Goal: Task Accomplishment & Management: Manage account settings

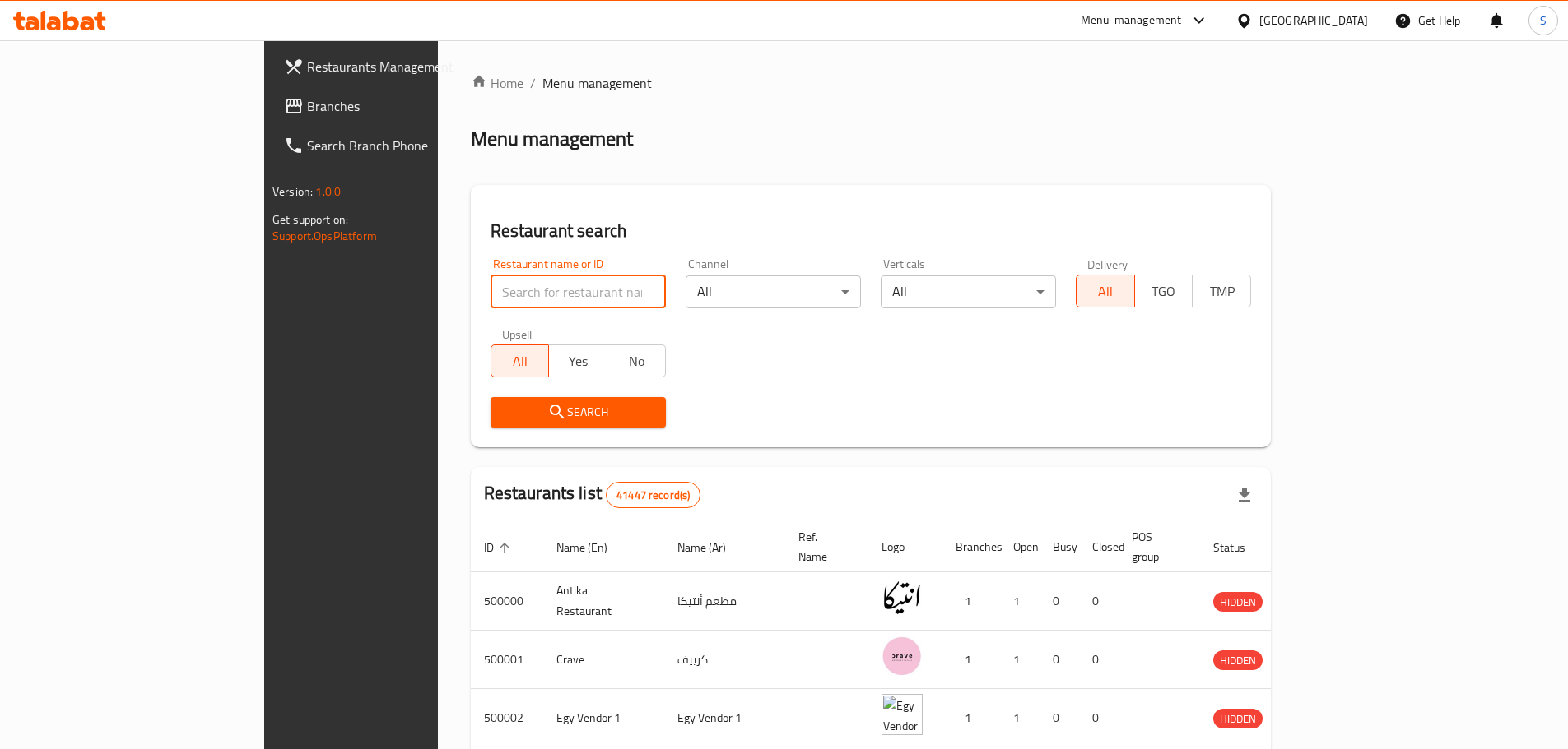
click at [497, 290] on input "search" at bounding box center [579, 291] width 175 height 33
paste input "667288"
type input "667288"
click button "Search" at bounding box center [579, 412] width 175 height 30
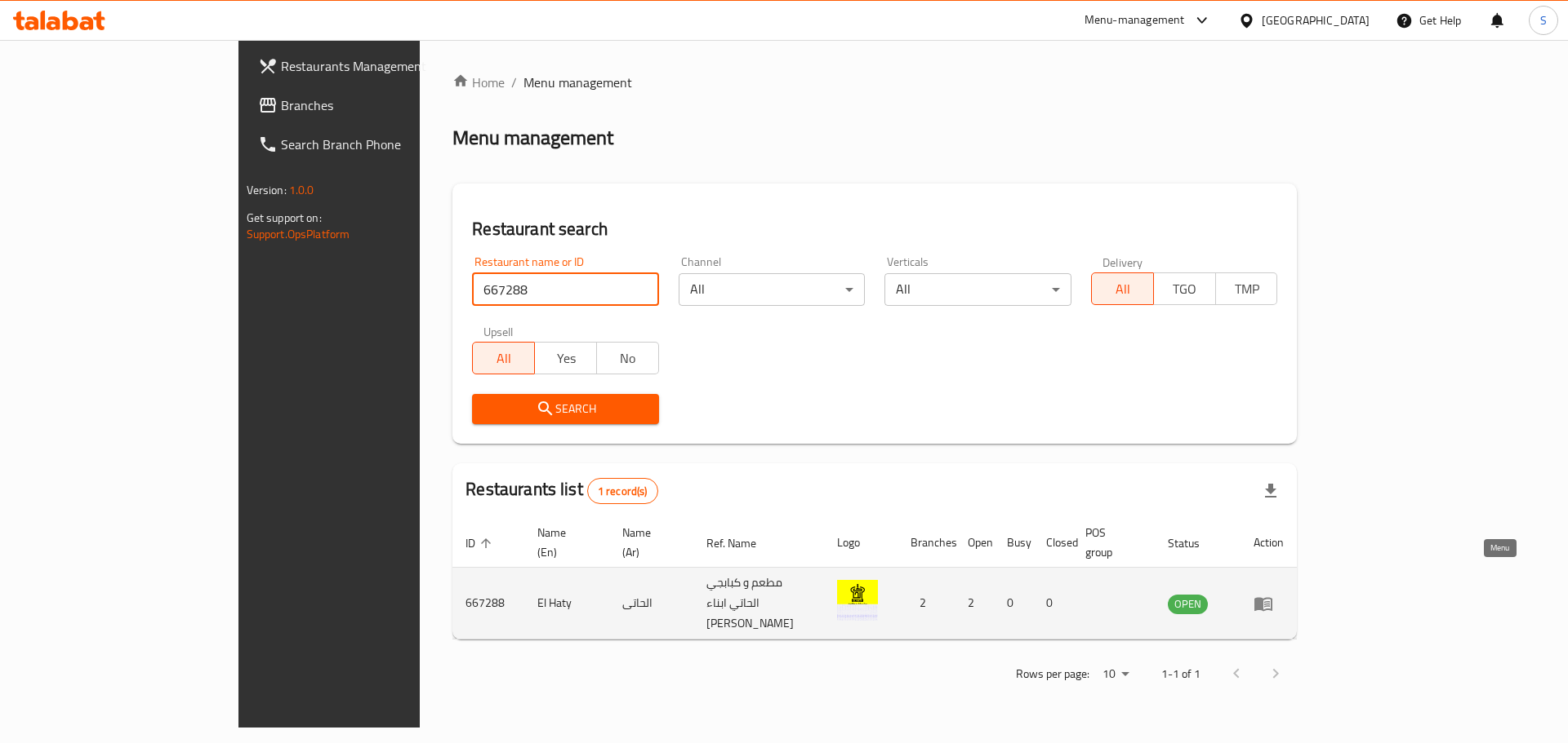
click at [1272, 597] on icon "enhanced table" at bounding box center [1263, 604] width 18 height 14
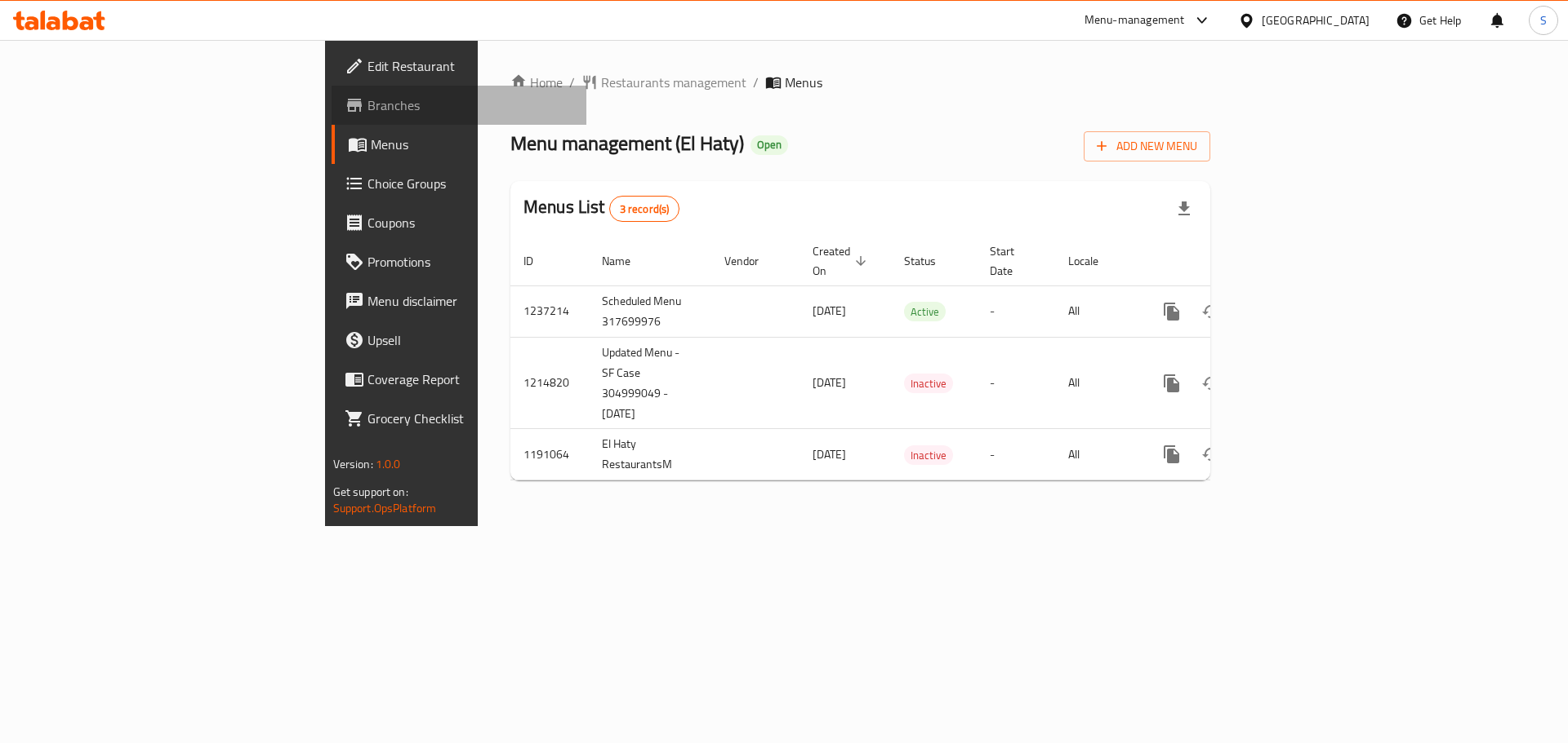
click at [368, 104] on span "Branches" at bounding box center [470, 104] width 206 height 19
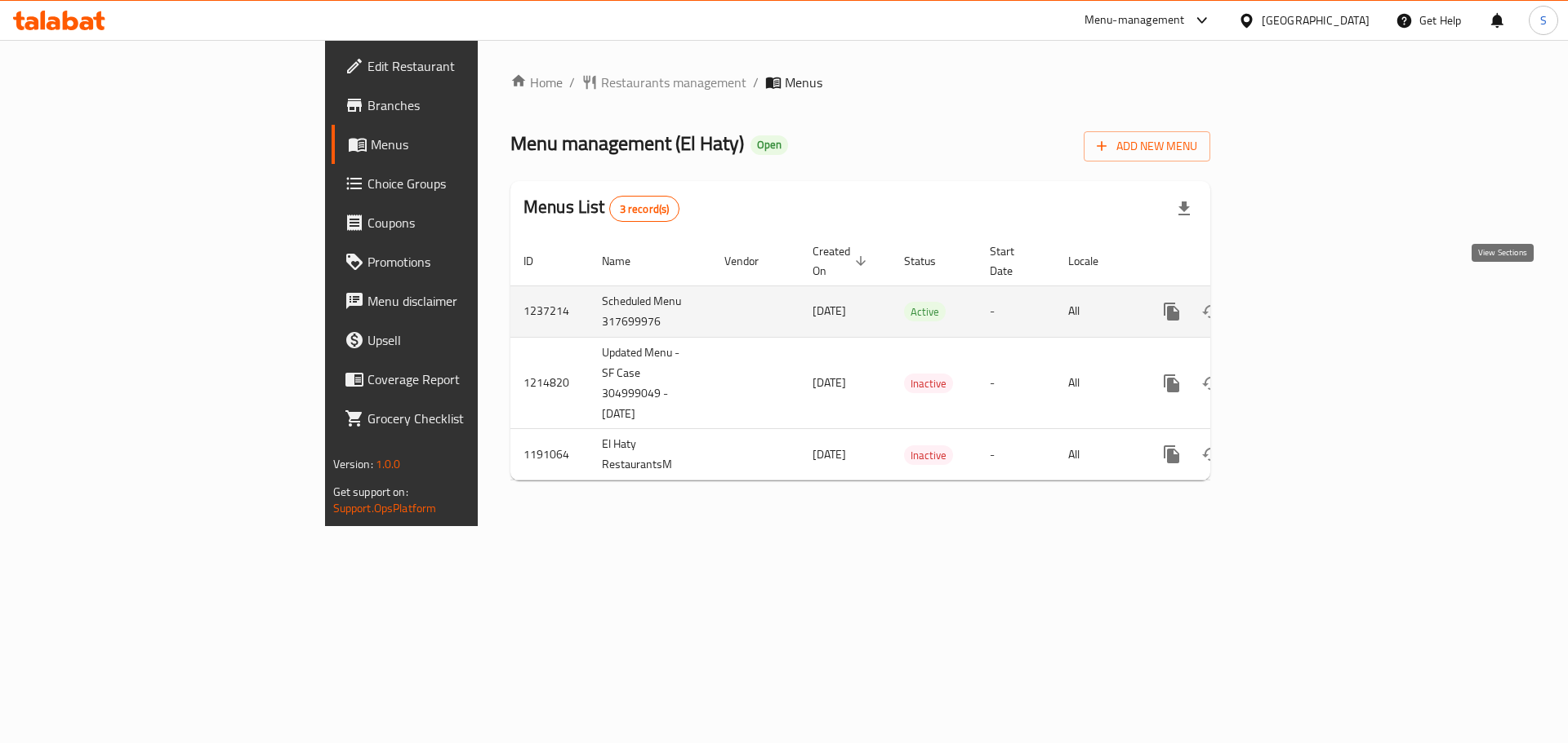
click at [1299, 302] on icon "enhanced table" at bounding box center [1289, 311] width 19 height 19
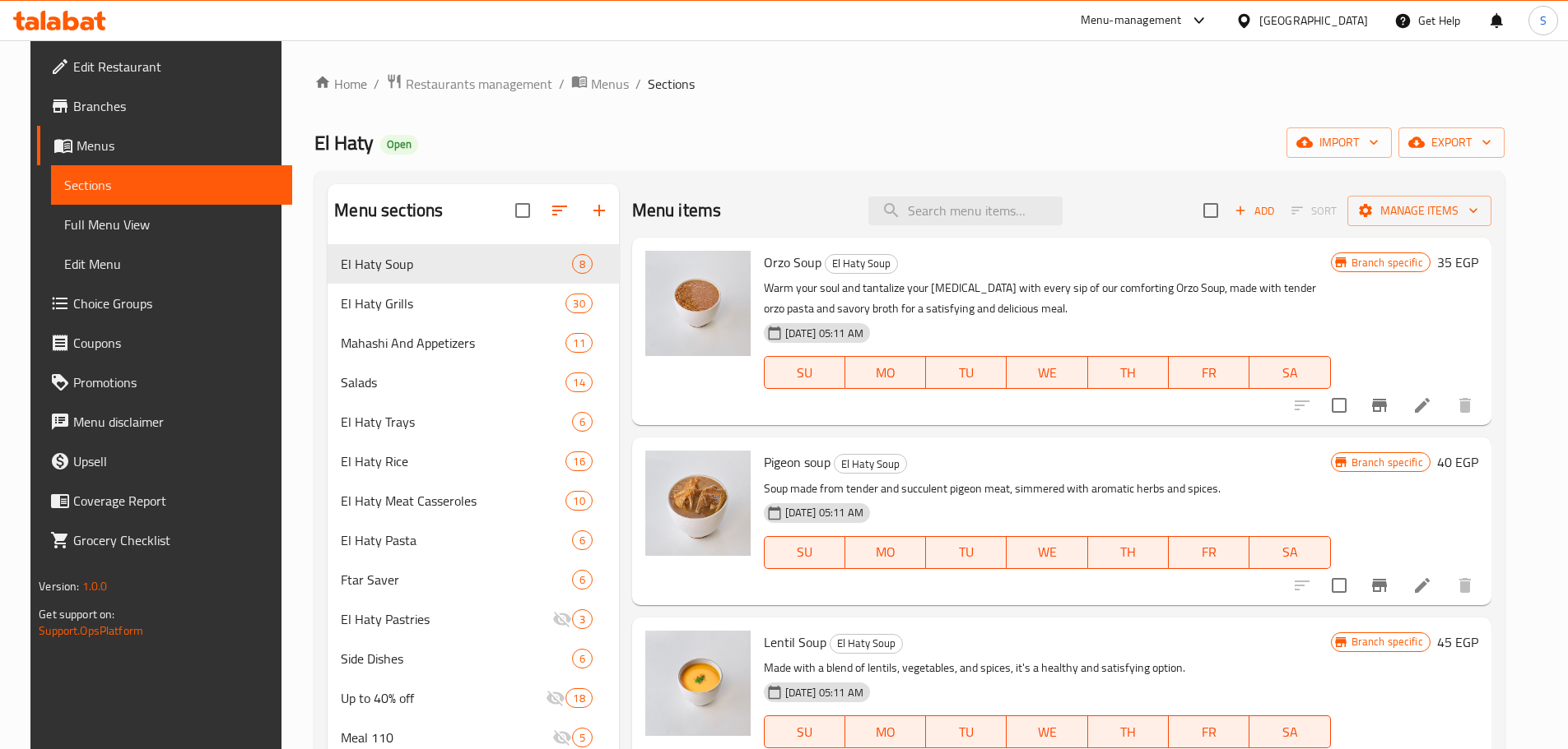
drag, startPoint x: 144, startPoint y: 227, endPoint x: 72, endPoint y: 1, distance: 237.2
click at [144, 228] on span "Full Menu View" at bounding box center [171, 224] width 215 height 19
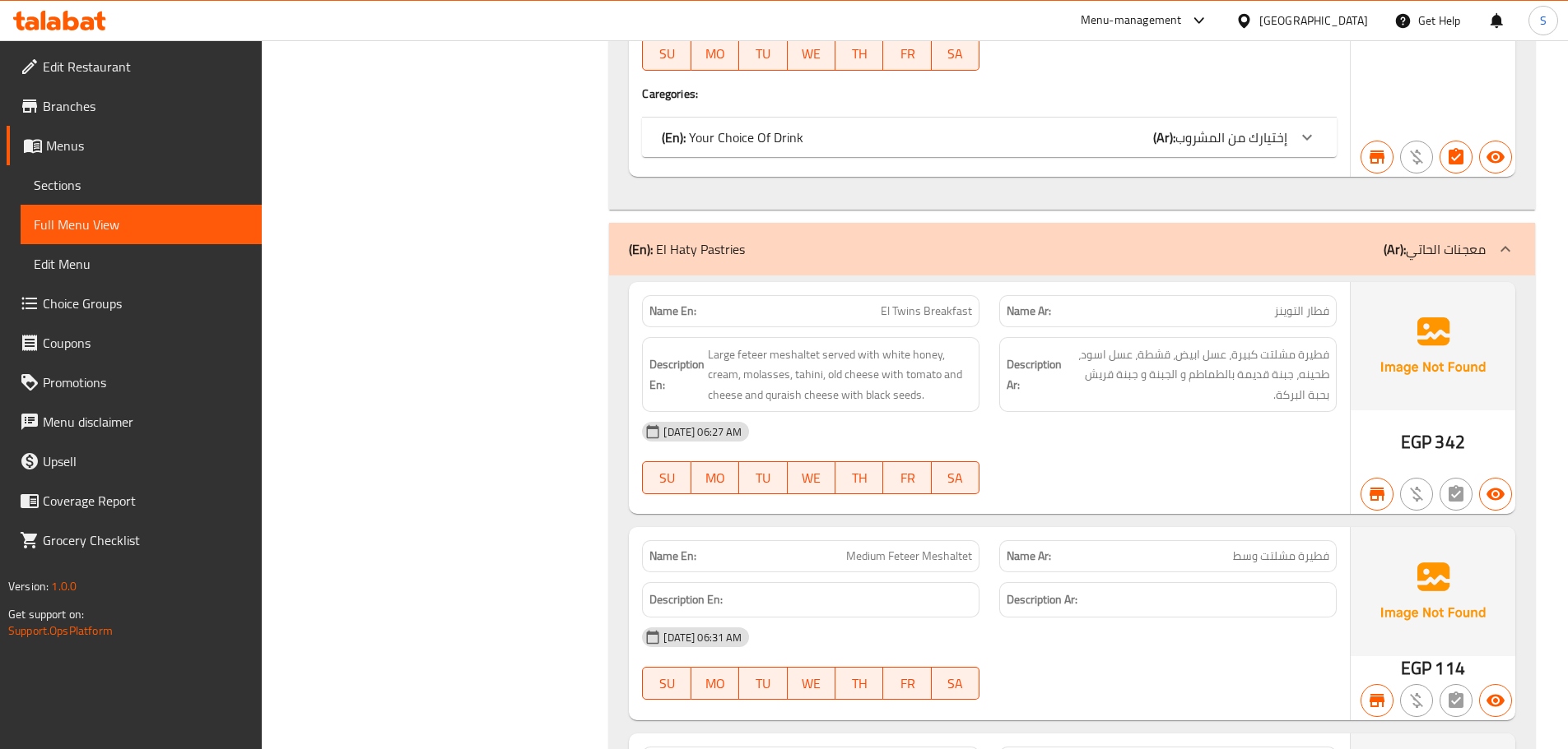
scroll to position [8539, 0]
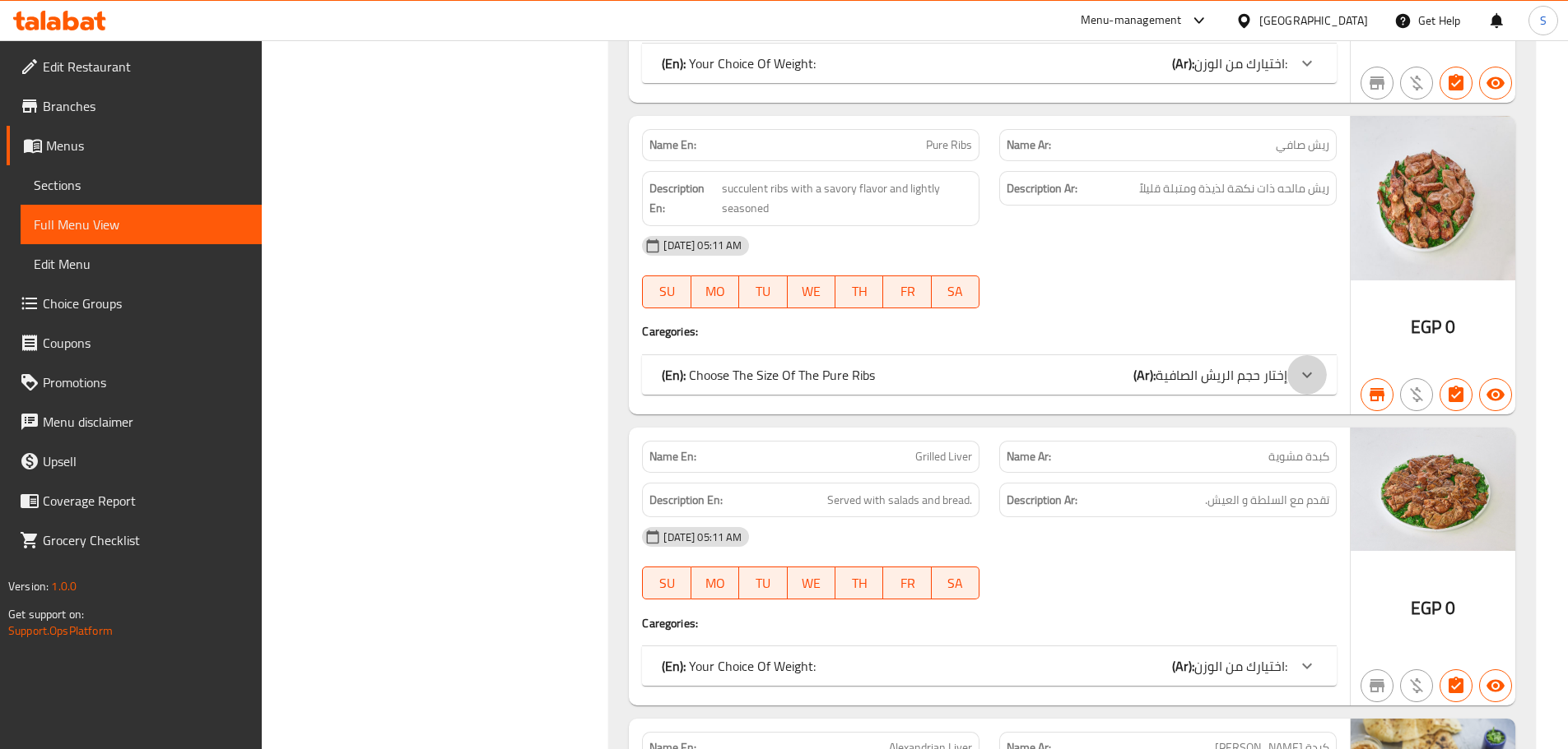
click at [1313, 381] on icon at bounding box center [1306, 374] width 19 height 19
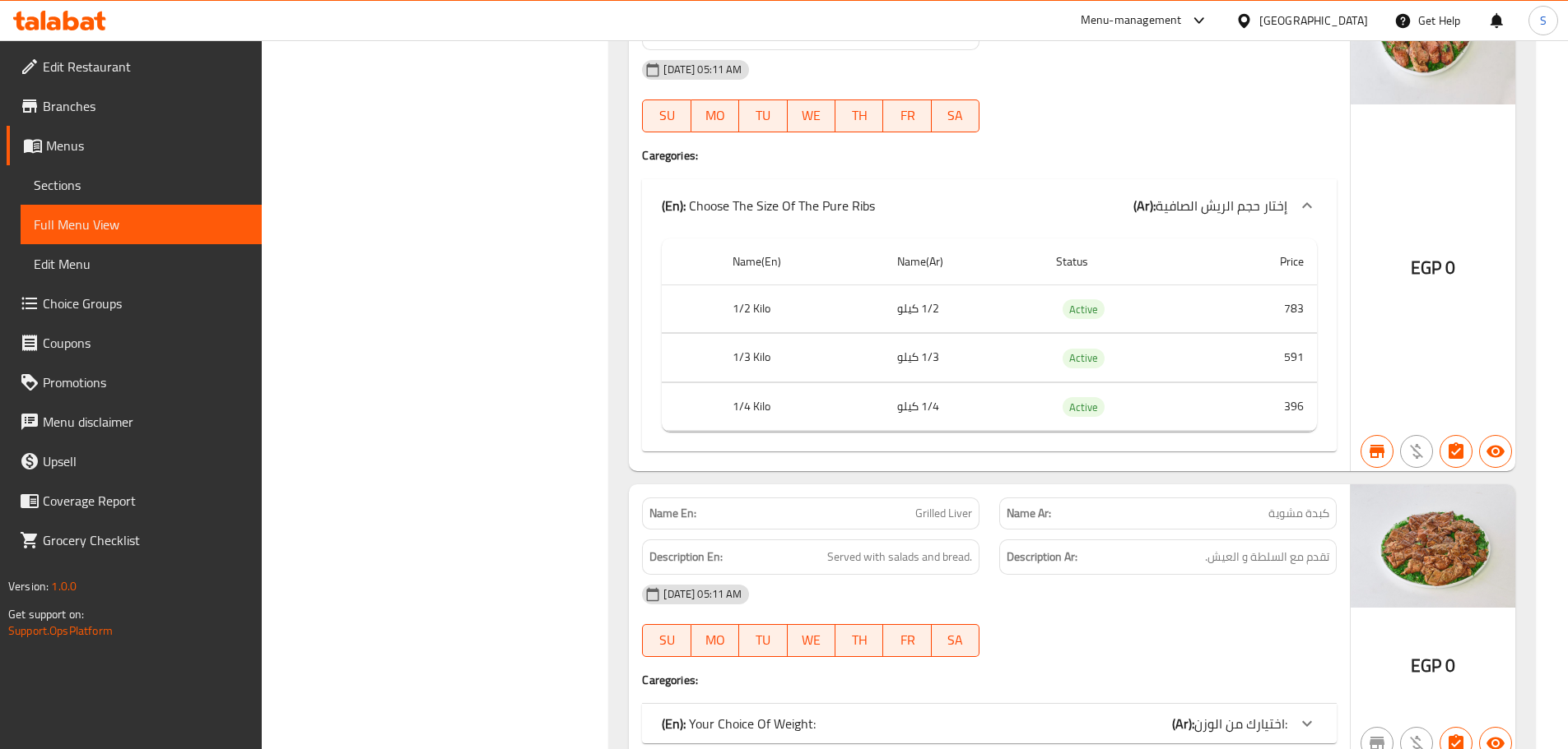
scroll to position [8720, 0]
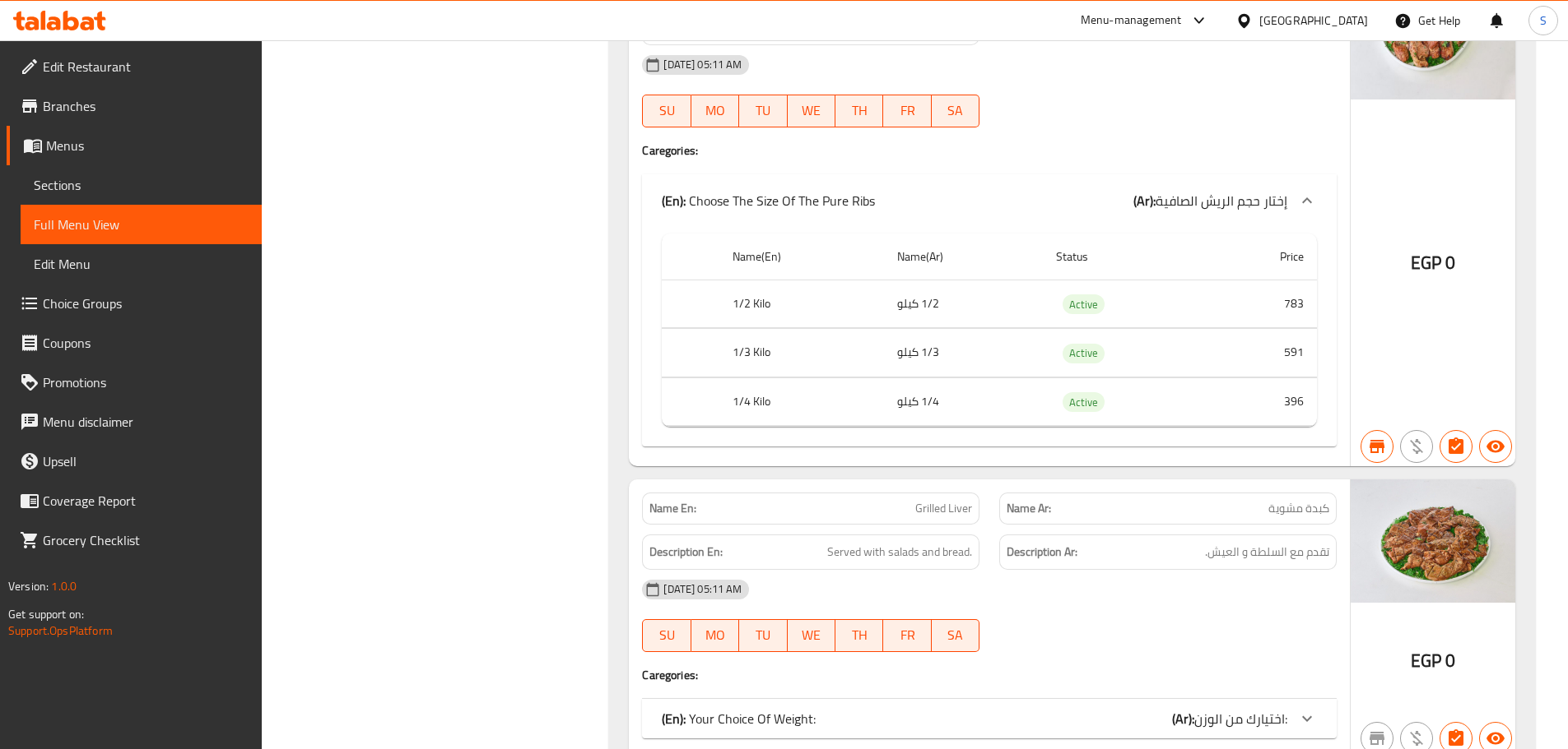
click at [141, 187] on span "Sections" at bounding box center [141, 184] width 215 height 19
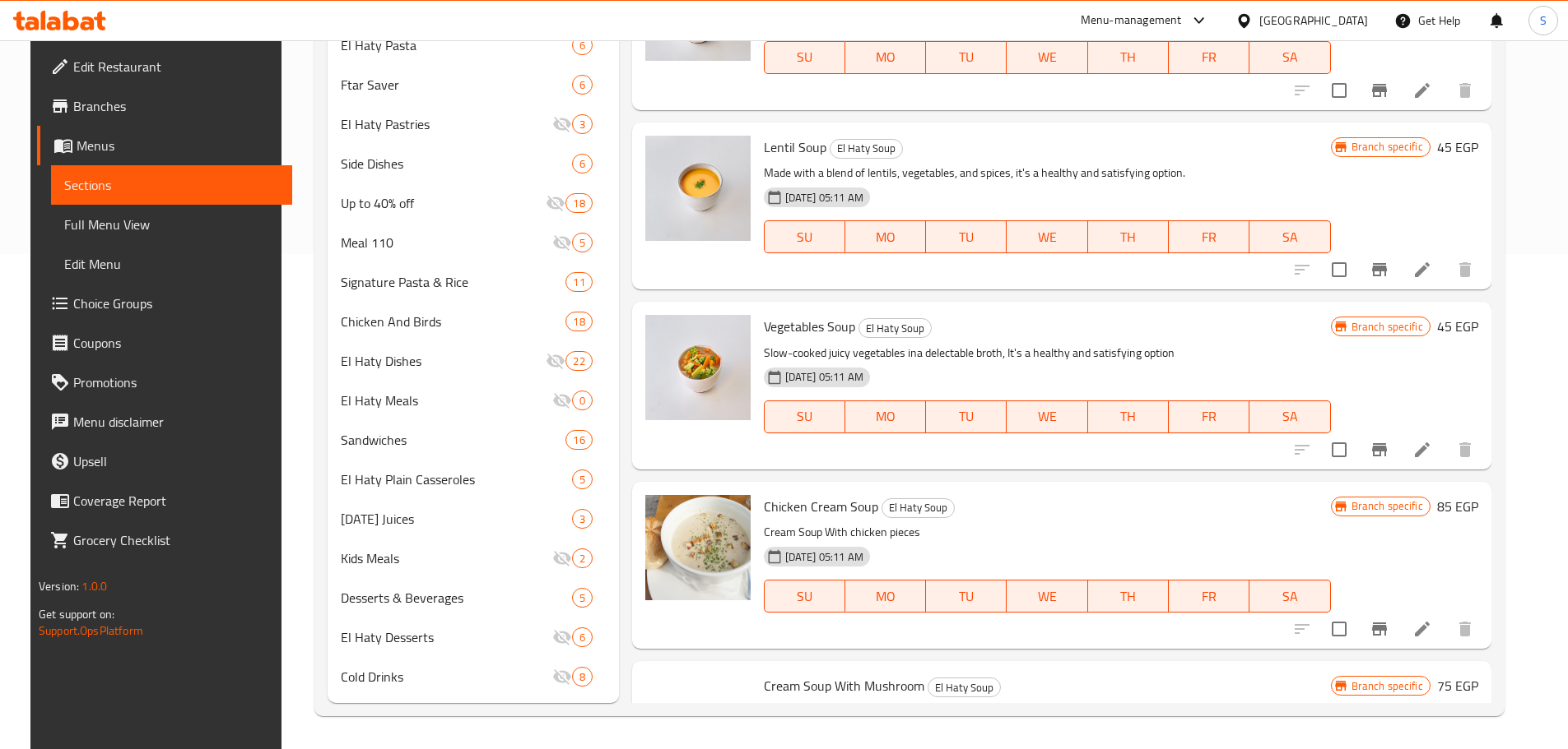
scroll to position [231, 0]
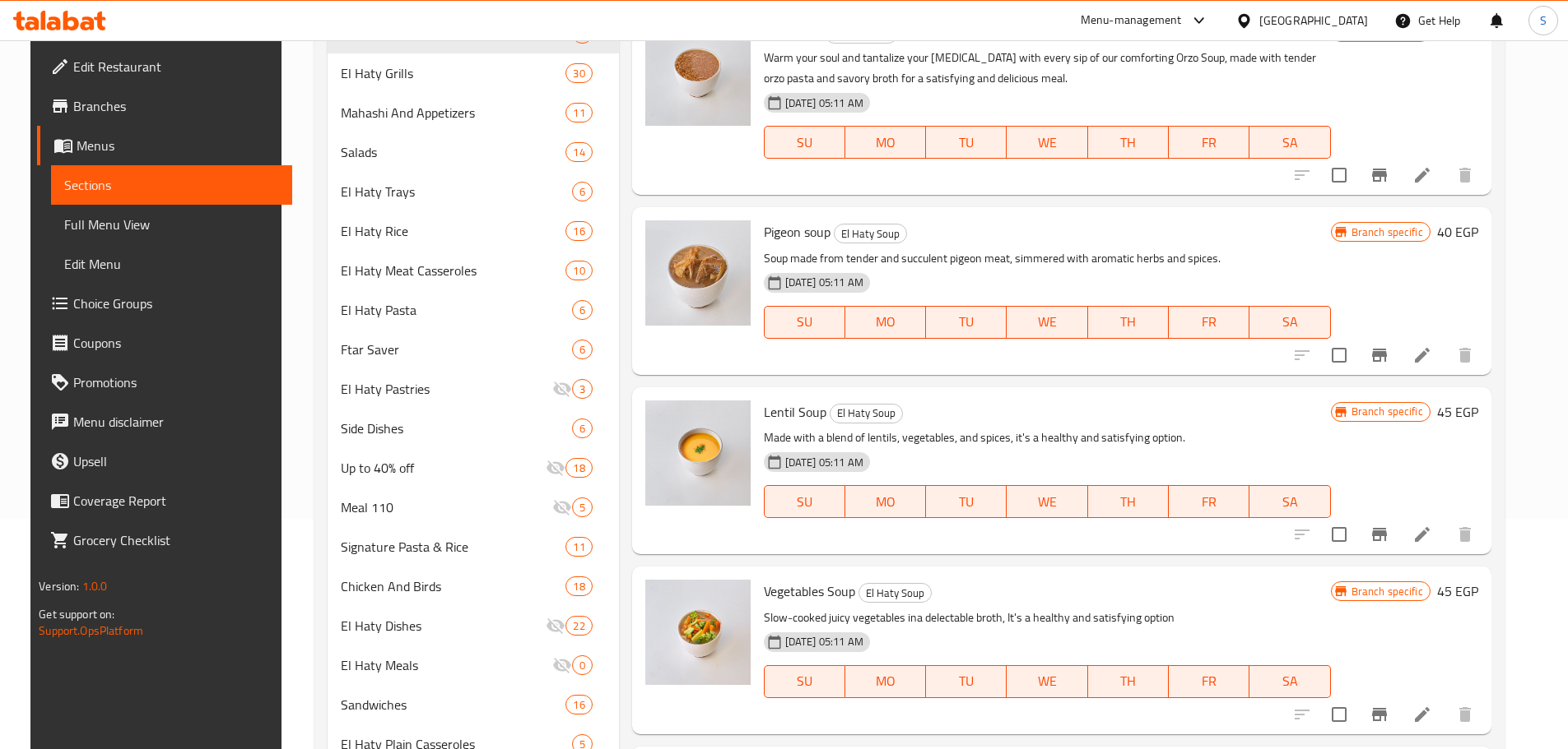
drag, startPoint x: 59, startPoint y: 220, endPoint x: 1194, endPoint y: 29, distance: 1151.0
click at [64, 220] on span "Full Menu View" at bounding box center [171, 224] width 215 height 19
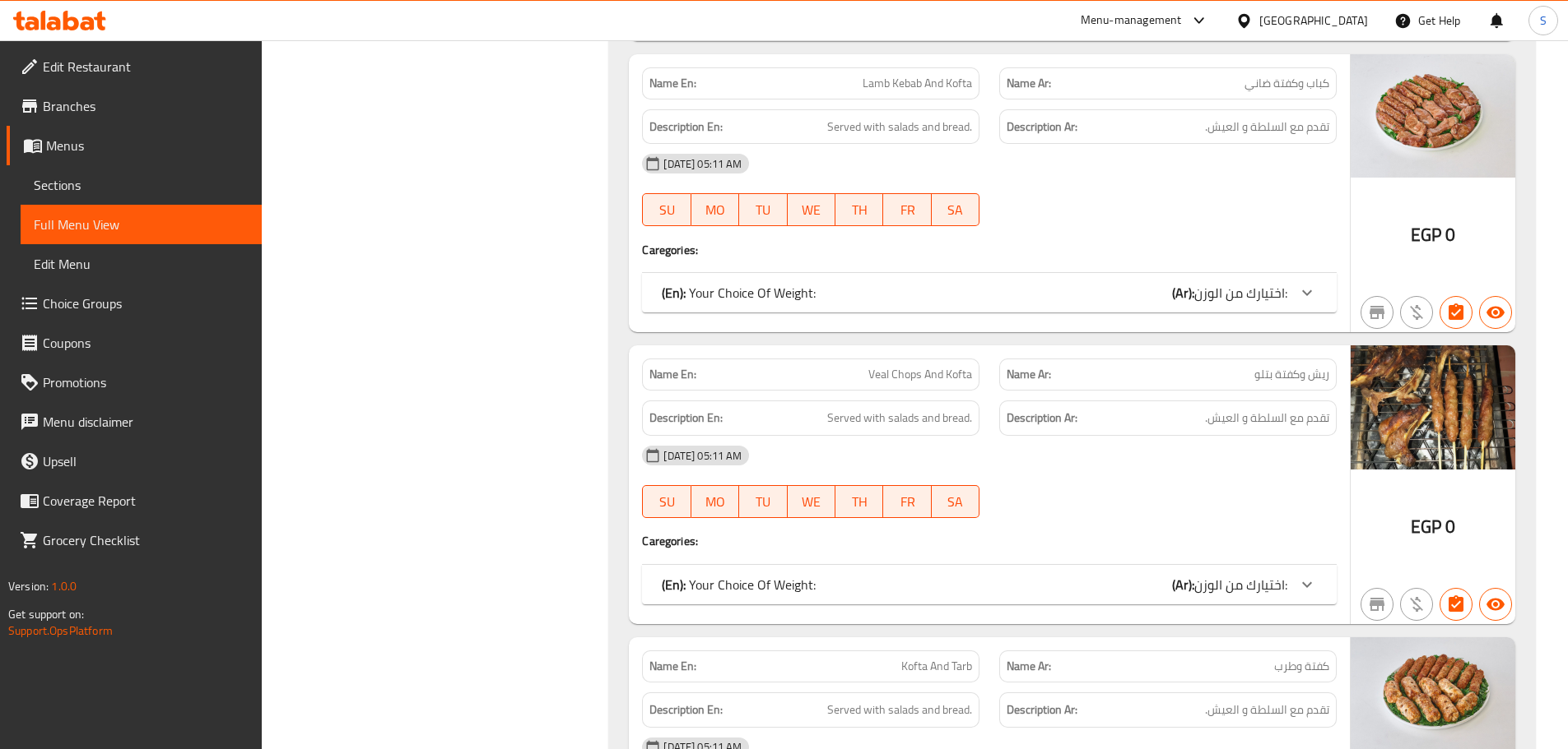
scroll to position [8309, 0]
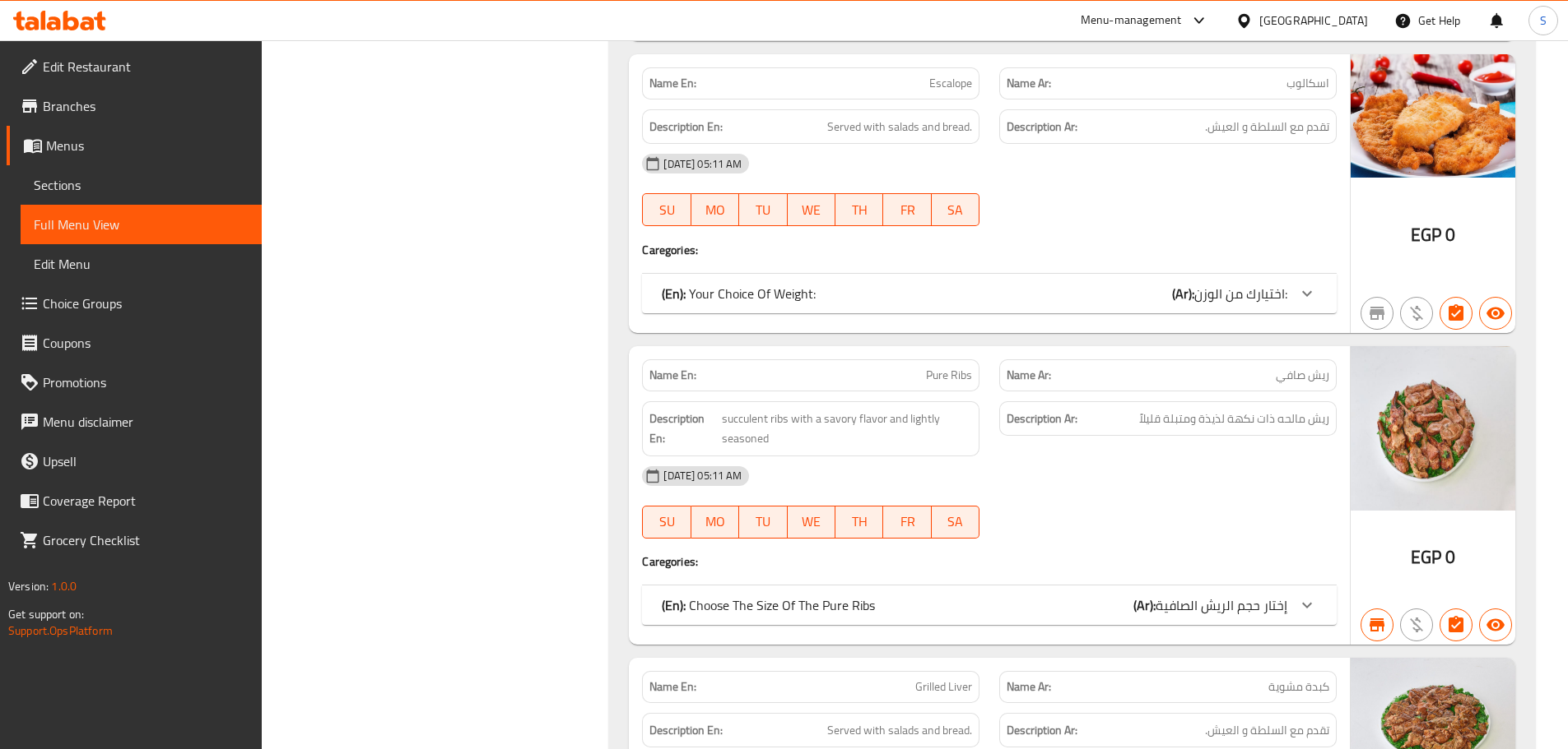
click at [1302, 608] on icon at bounding box center [1306, 605] width 19 height 19
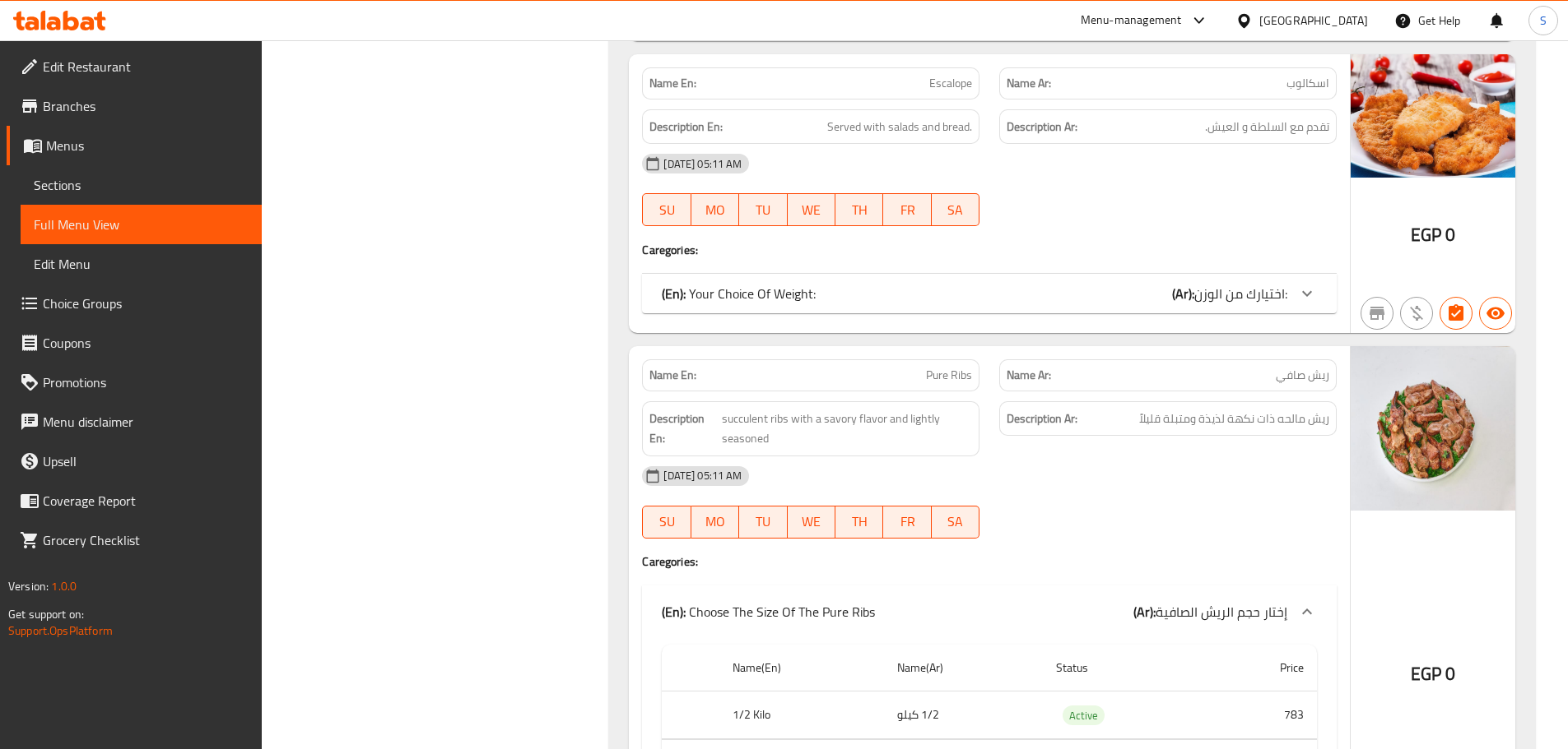
click at [952, 378] on span "Pure Ribs" at bounding box center [949, 375] width 46 height 18
click at [952, 376] on span "Pure Ribs" at bounding box center [949, 375] width 46 height 18
copy span "Pure Ribs"
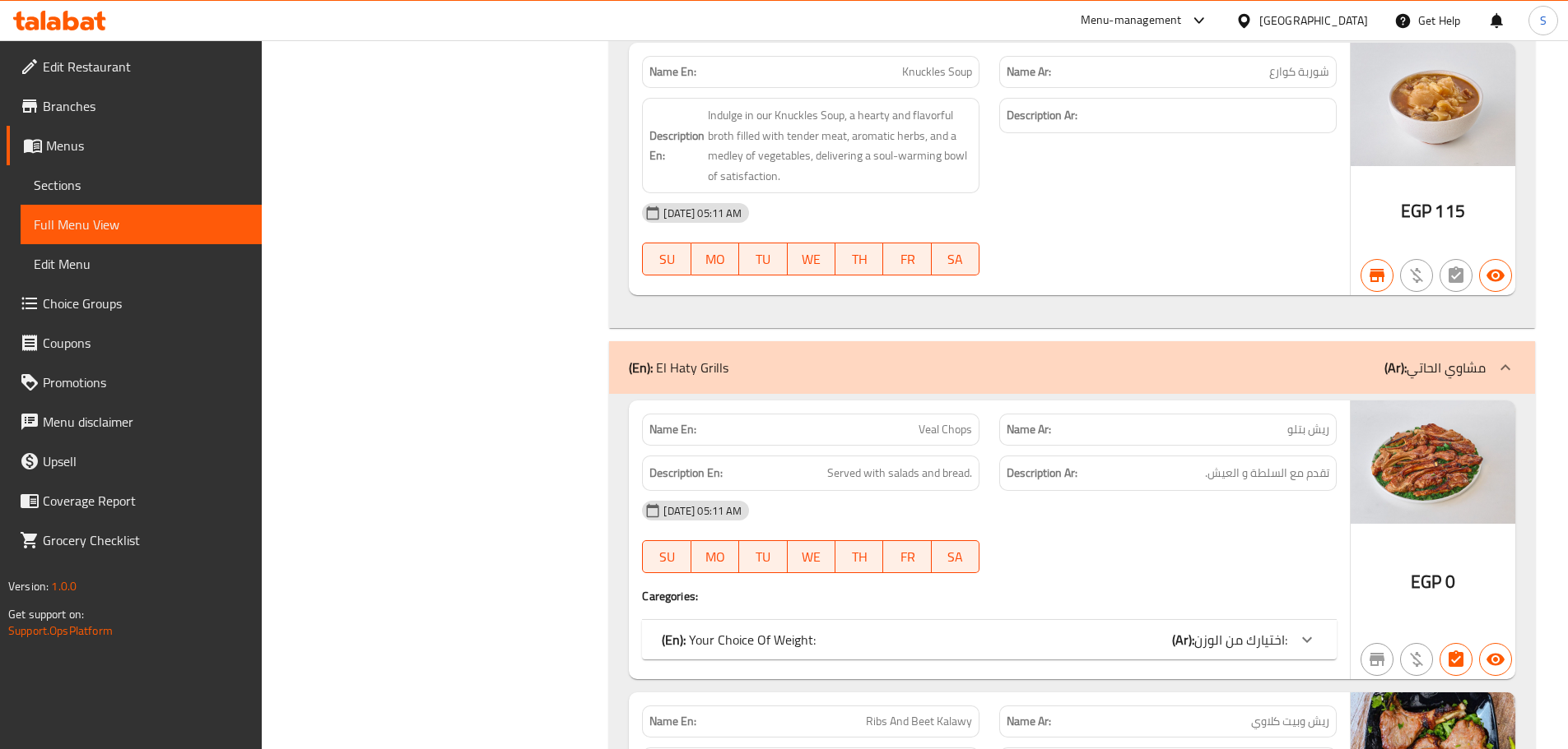
scroll to position [1729, 0]
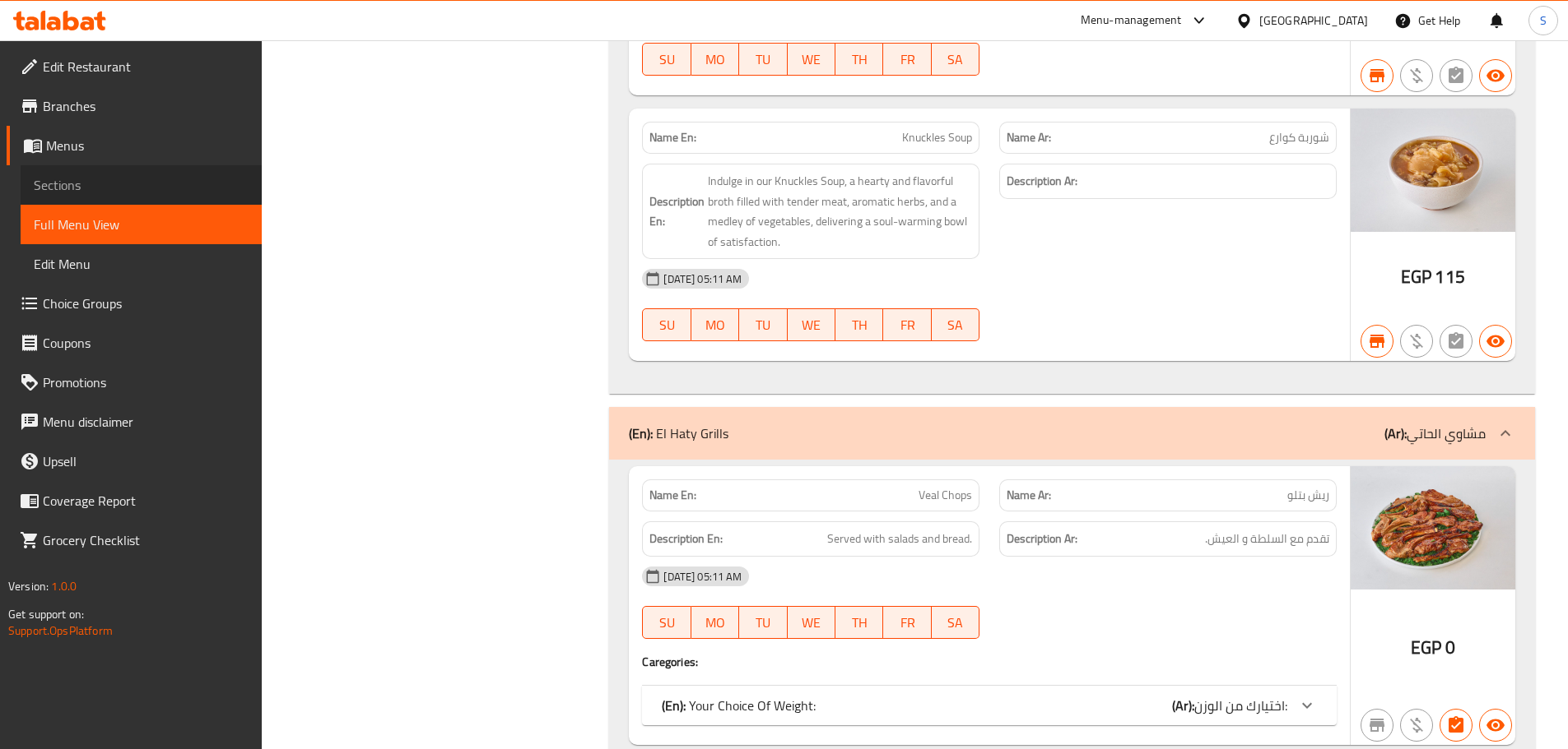
click at [79, 188] on span "Sections" at bounding box center [141, 184] width 215 height 19
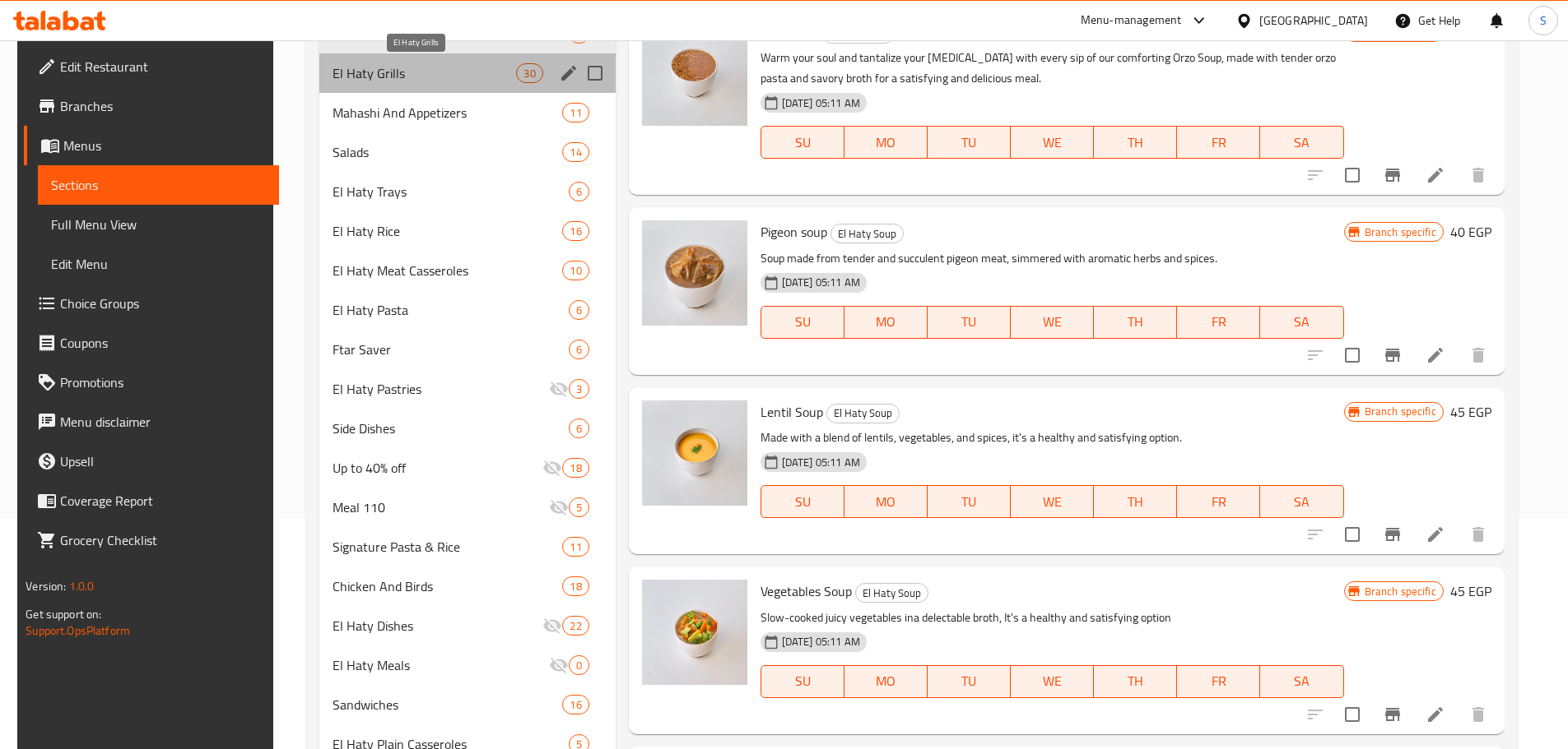
click at [433, 75] on span "El Haty Grills" at bounding box center [424, 72] width 184 height 19
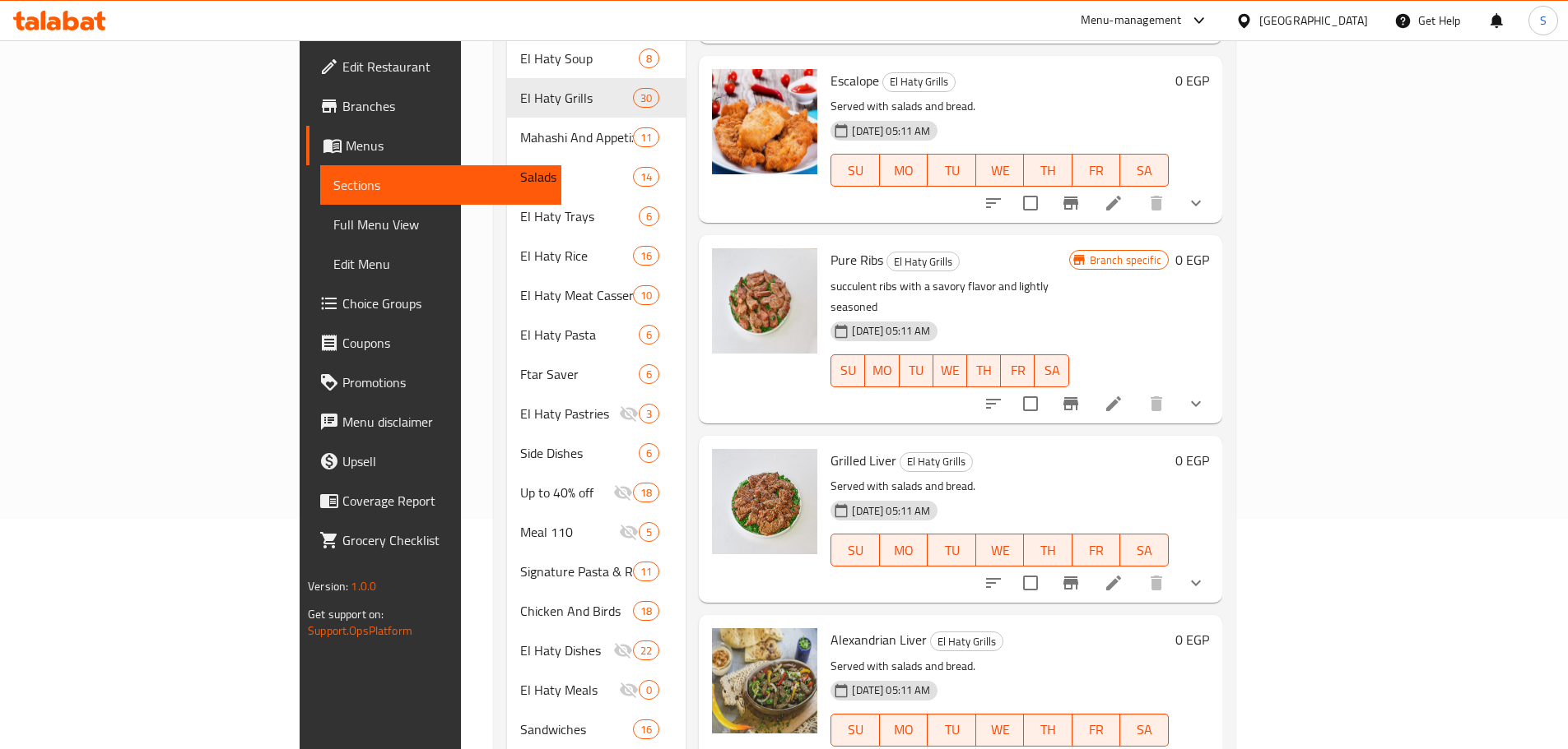
scroll to position [3771, 0]
click at [1206, 393] on icon "show more" at bounding box center [1195, 402] width 19 height 19
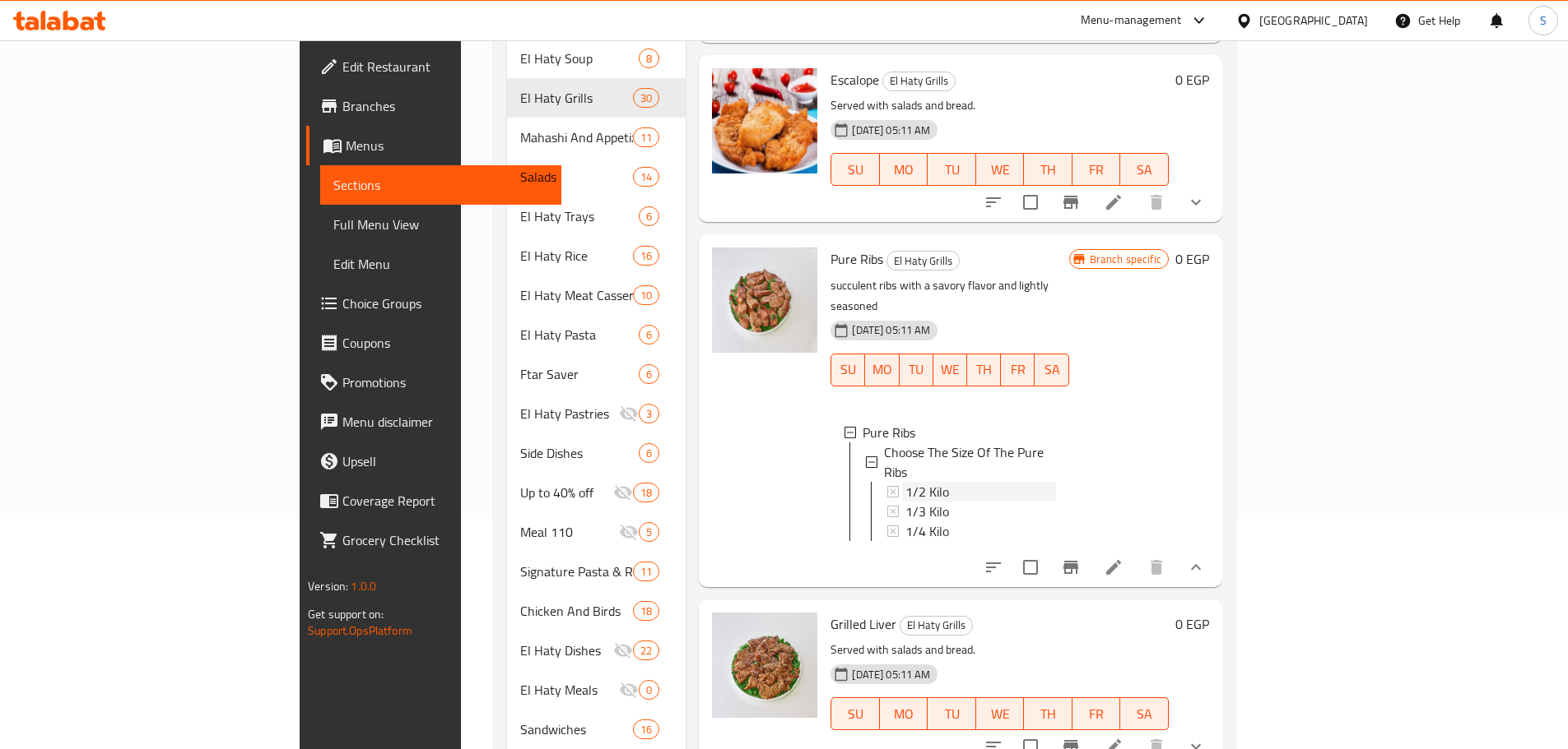
click at [905, 482] on span "1/2 Kilo" at bounding box center [927, 491] width 44 height 19
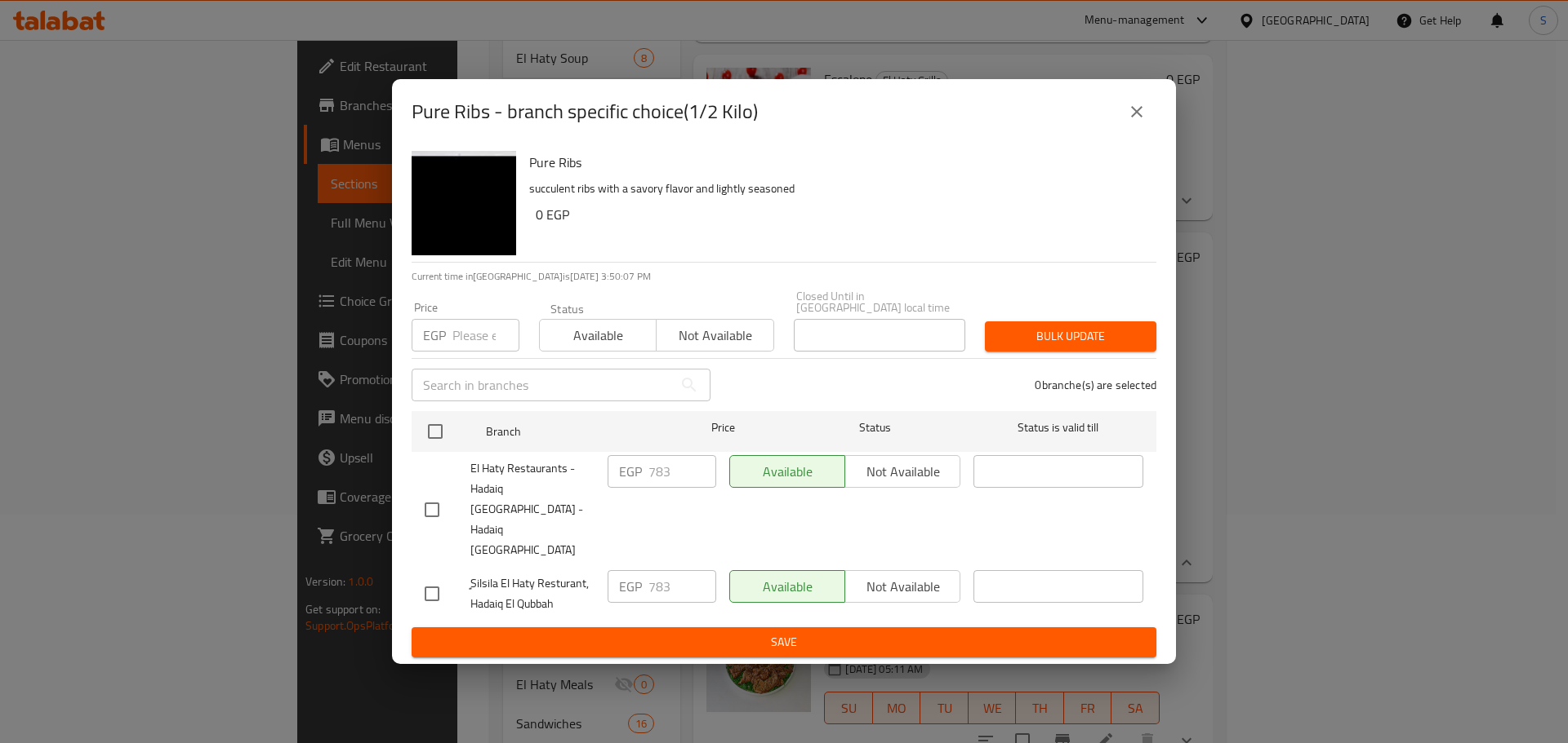
click at [1131, 122] on icon "close" at bounding box center [1136, 111] width 19 height 19
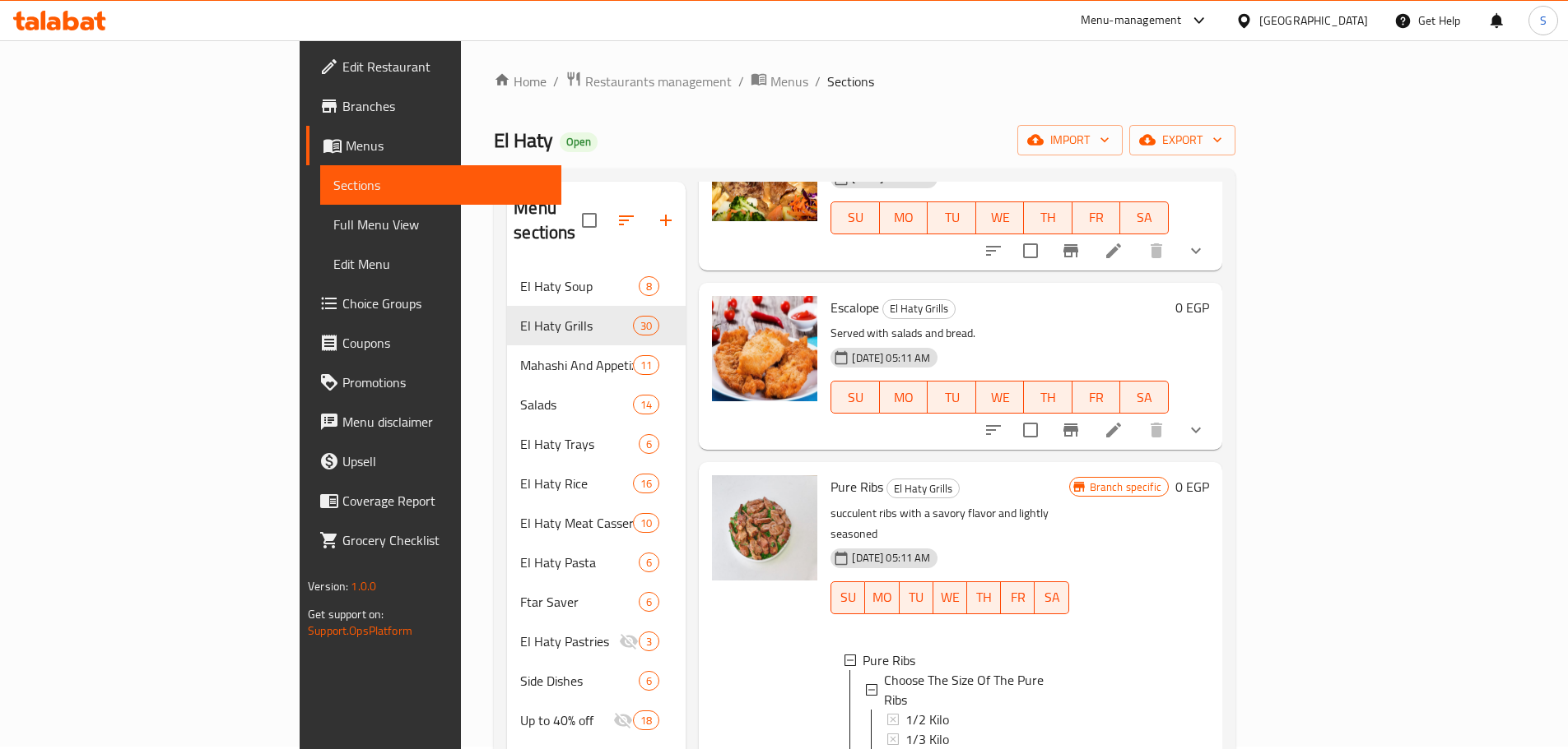
scroll to position [0, 0]
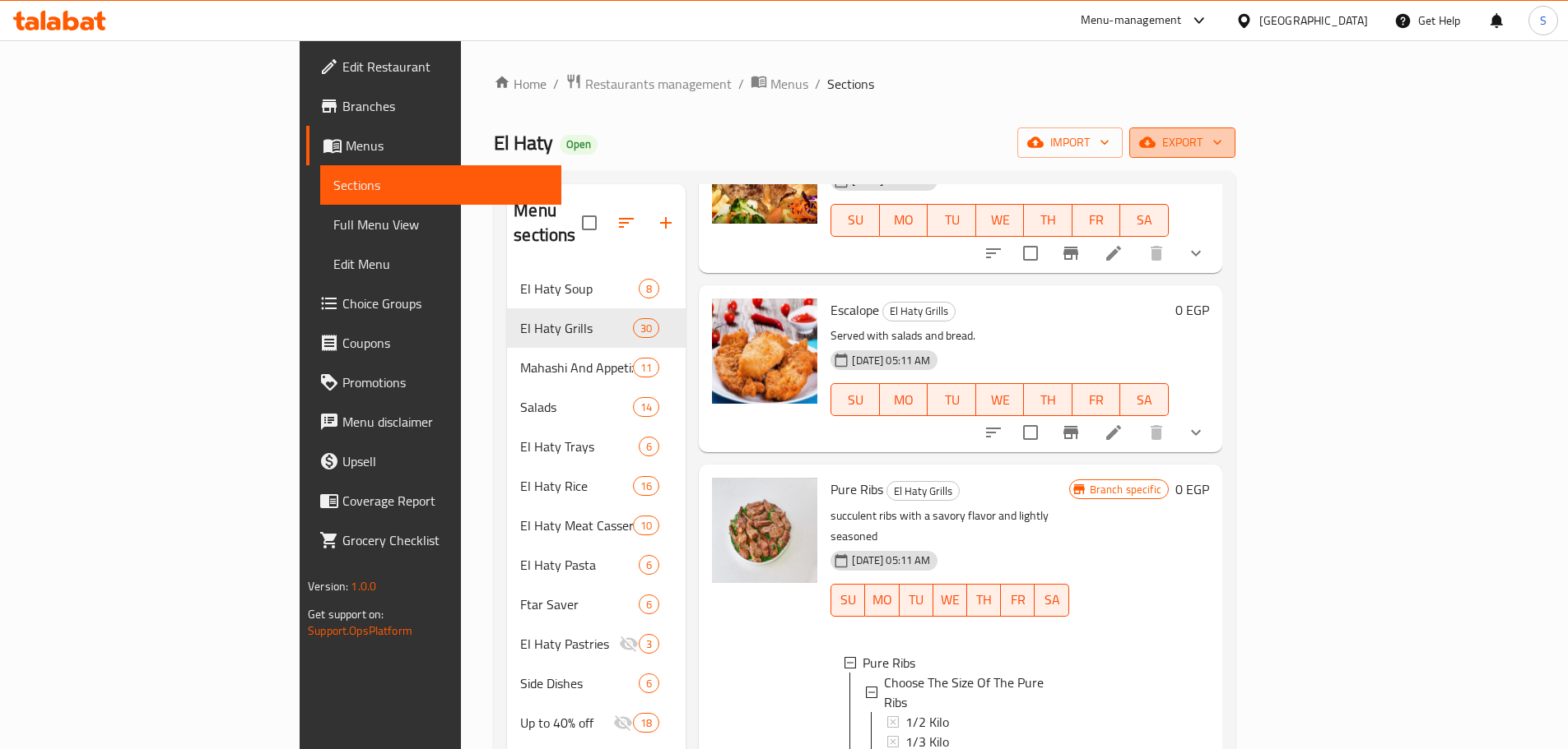
click at [1225, 139] on icon "button" at bounding box center [1218, 142] width 17 height 17
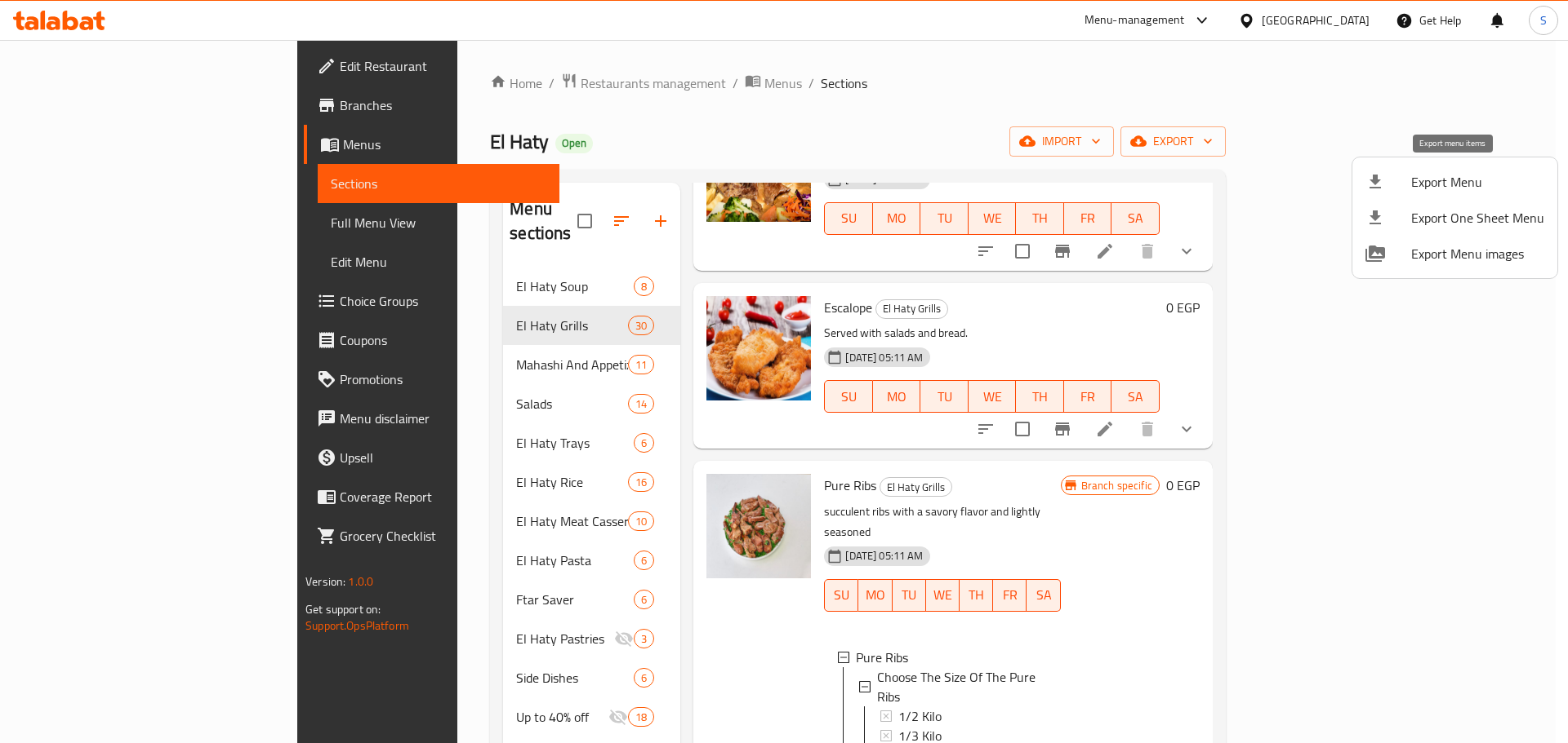
click at [1454, 192] on span "Export Menu" at bounding box center [1477, 181] width 133 height 19
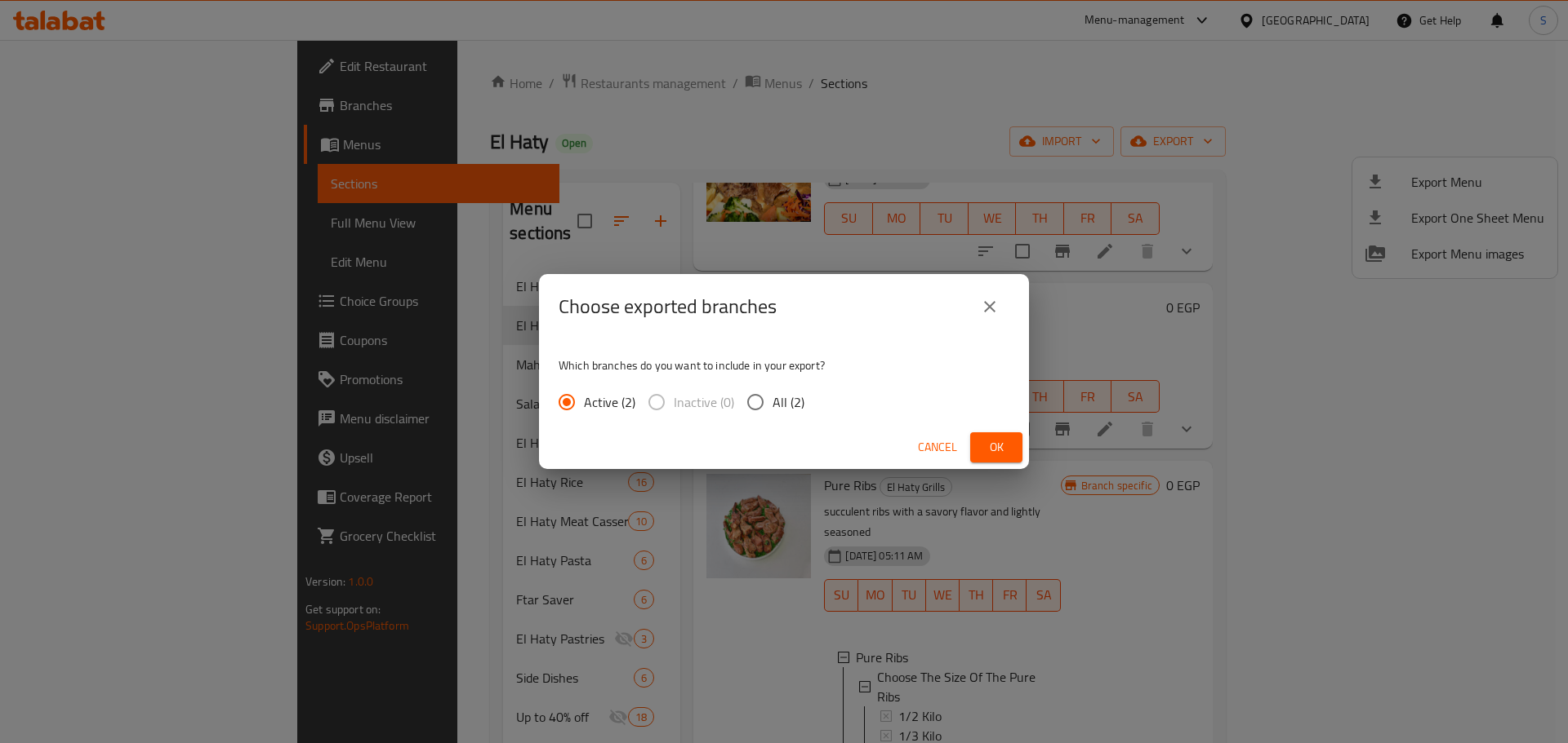
click at [983, 451] on button "Ok" at bounding box center [996, 447] width 53 height 30
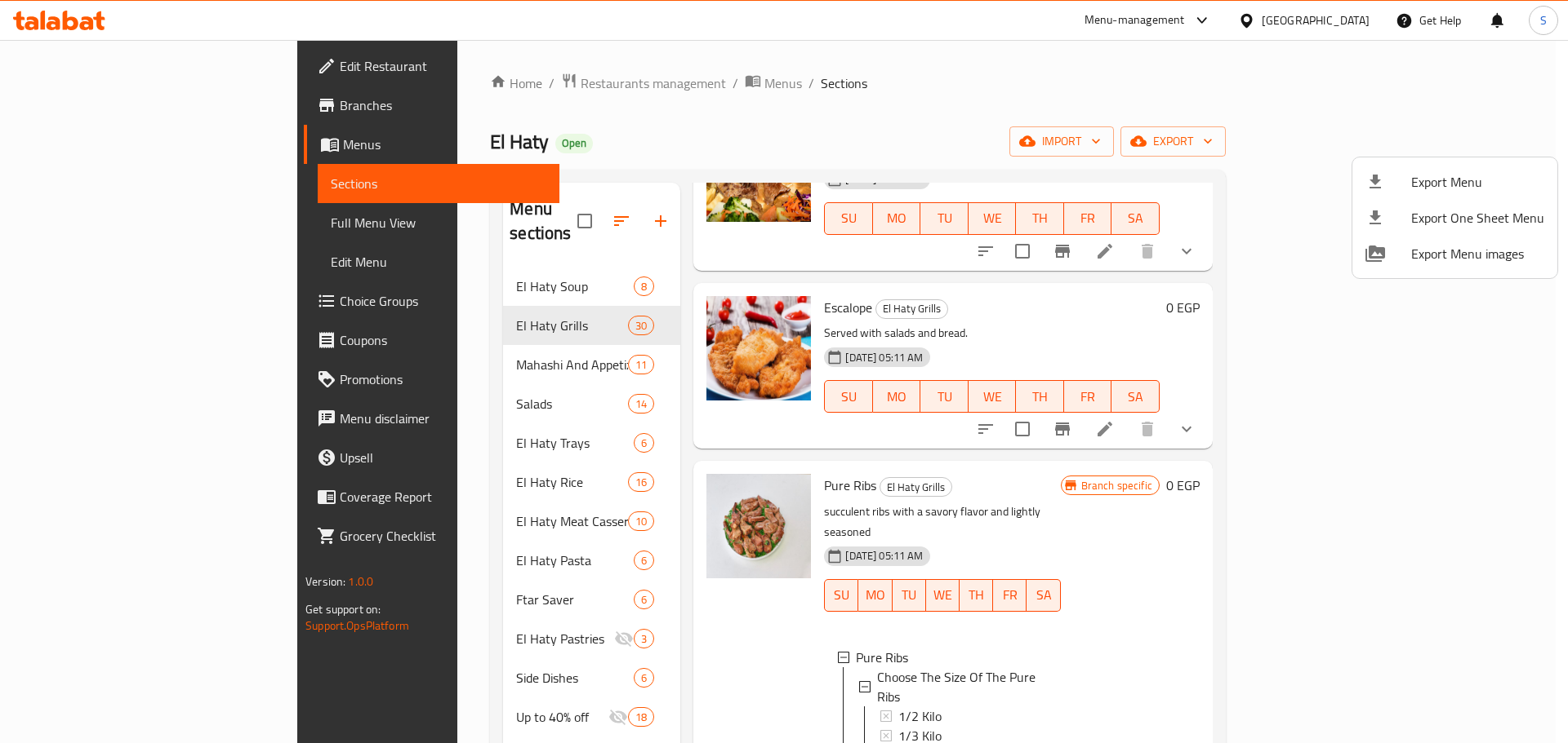
click at [133, 225] on div at bounding box center [784, 372] width 1568 height 743
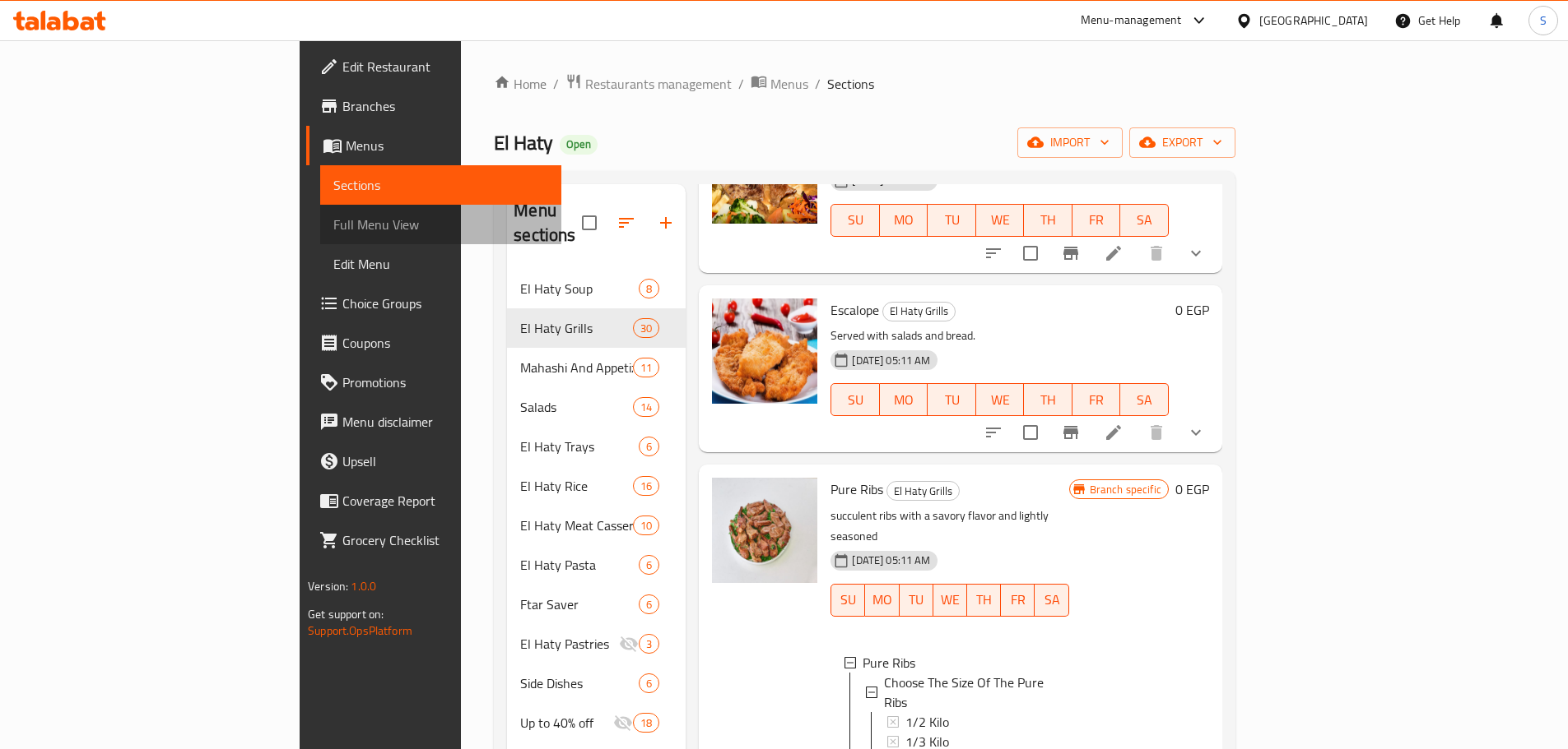
drag, startPoint x: 132, startPoint y: 225, endPoint x: 163, endPoint y: 219, distance: 31.6
click at [333, 225] on span "Full Menu View" at bounding box center [440, 224] width 215 height 19
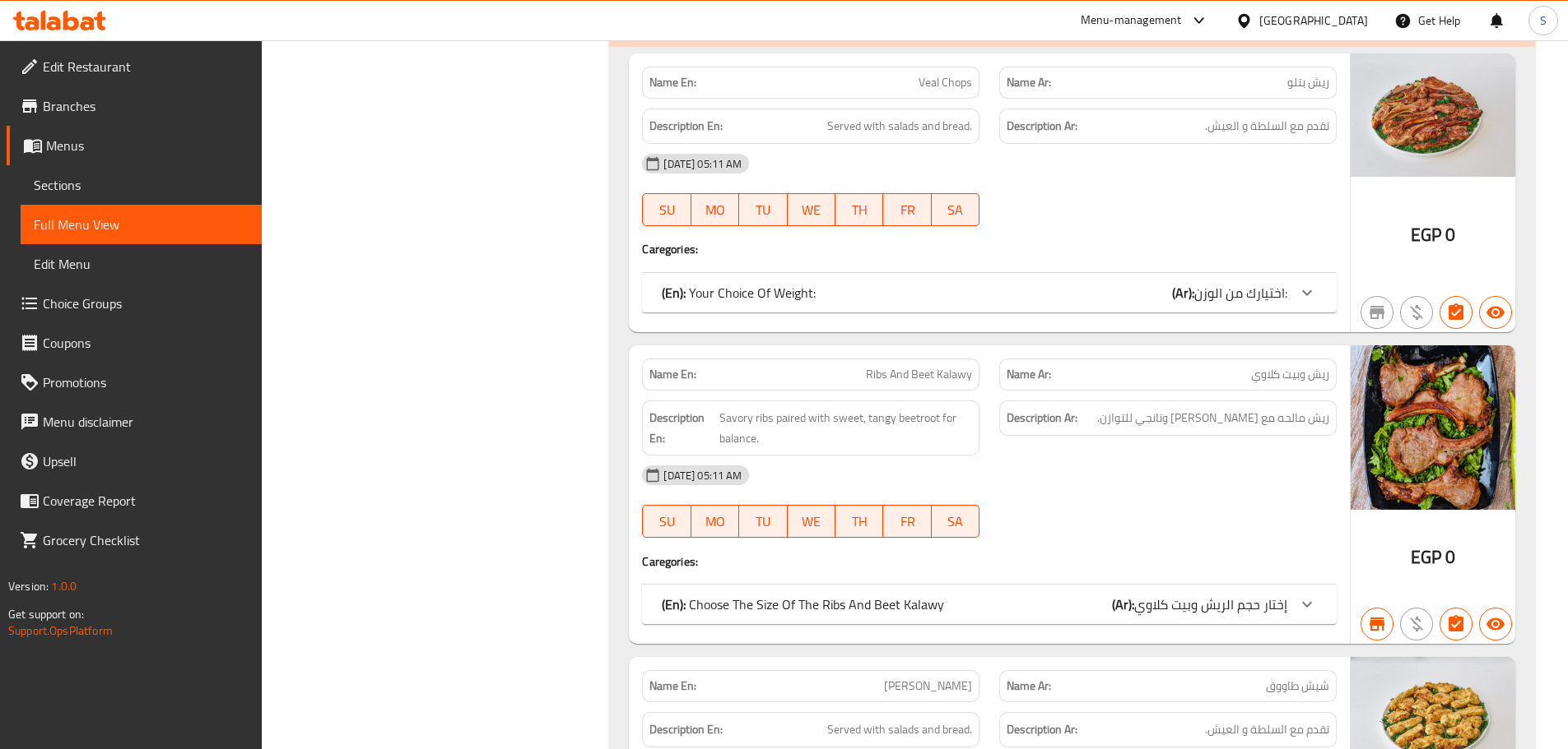
scroll to position [8309, 0]
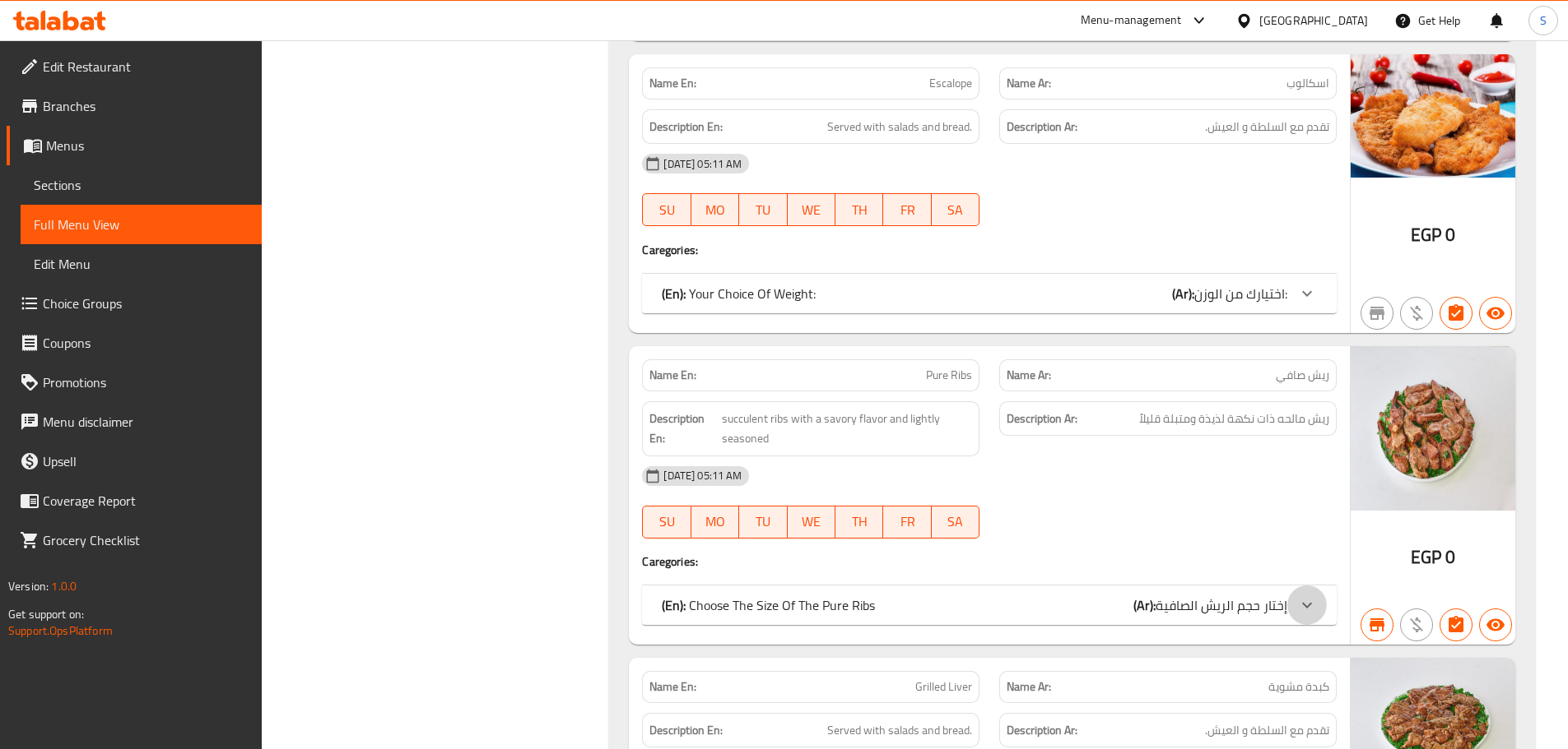
click at [1305, 608] on icon at bounding box center [1306, 605] width 19 height 19
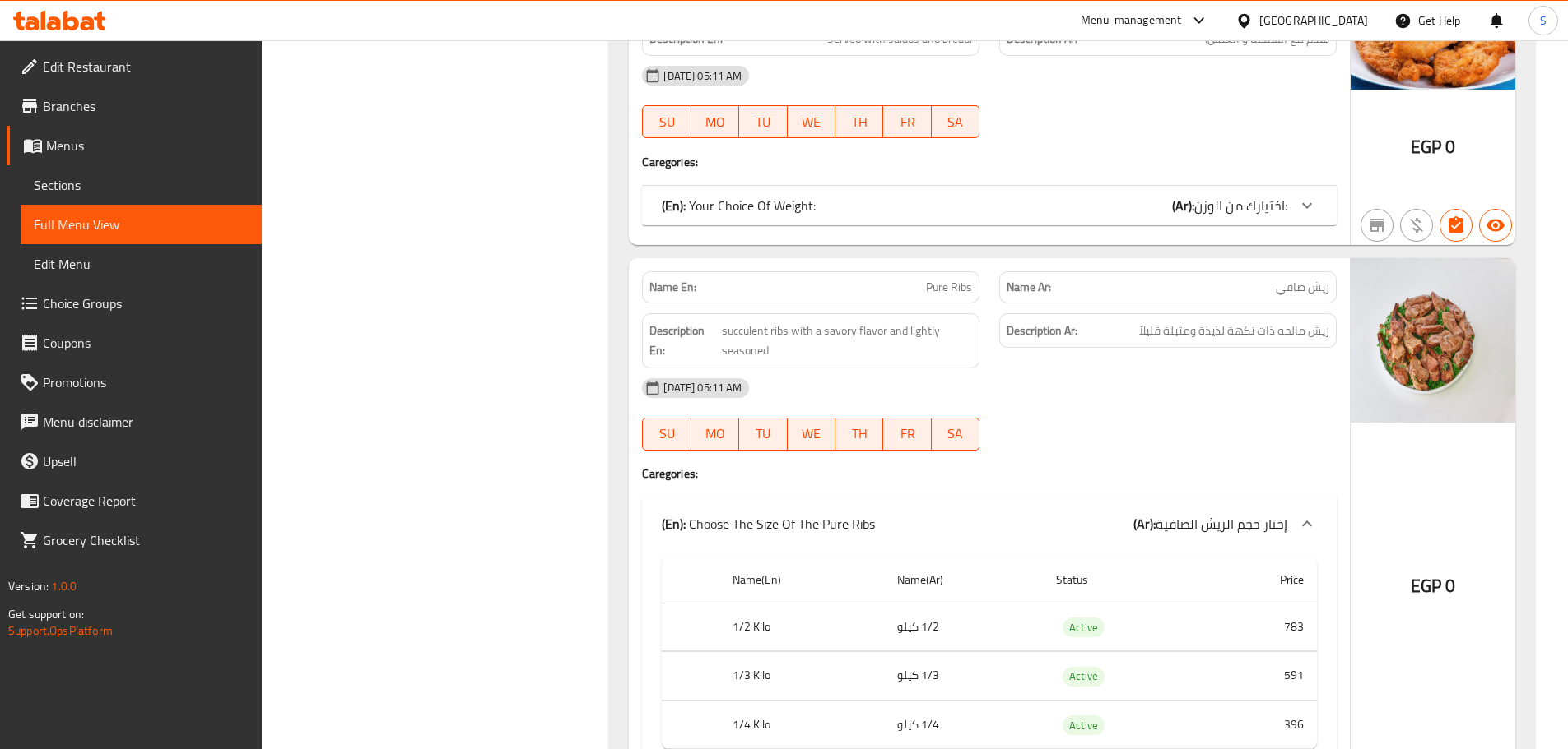
scroll to position [8391, 0]
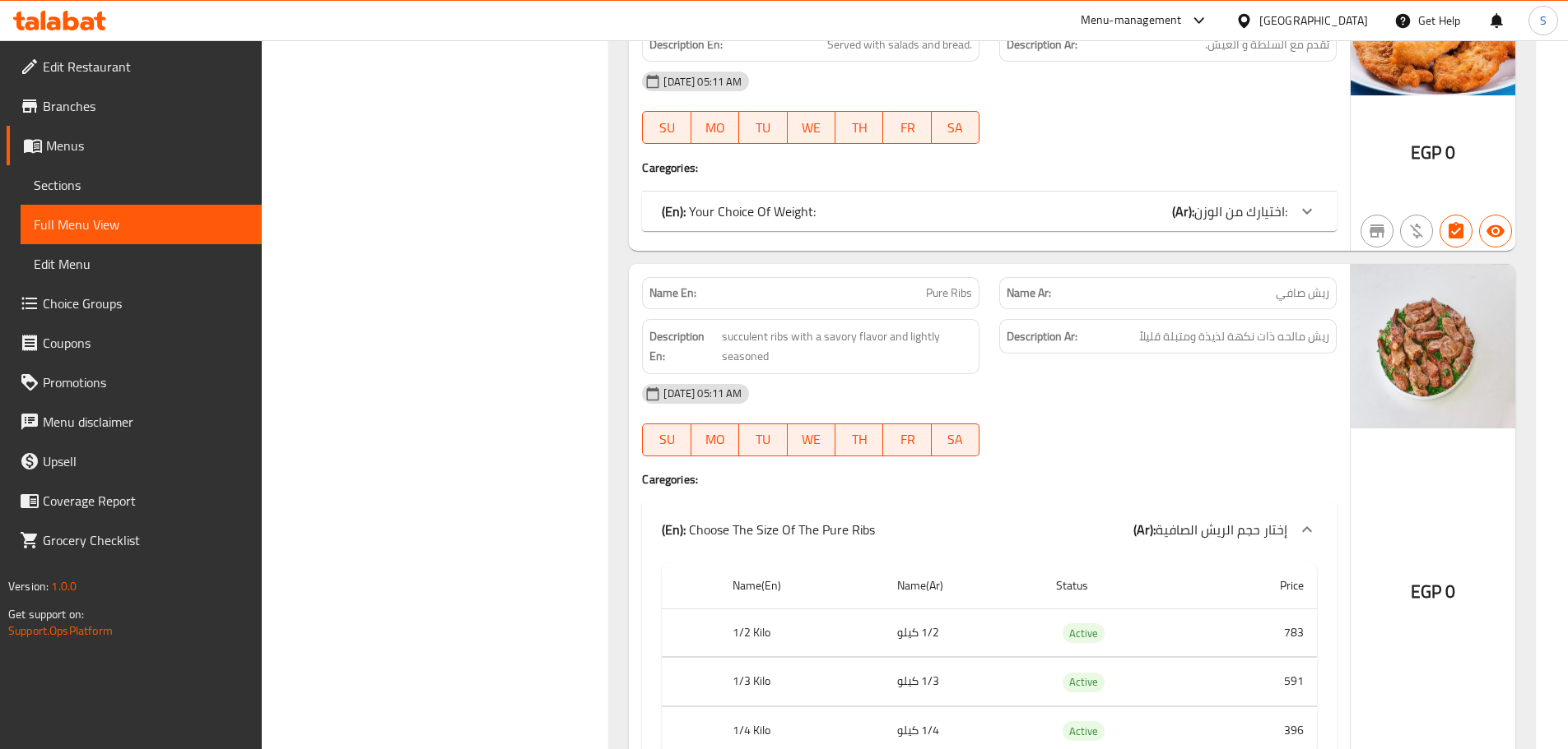
click at [956, 295] on span "Pure Ribs" at bounding box center [949, 293] width 46 height 18
click at [955, 295] on span "Pure Ribs" at bounding box center [949, 293] width 46 height 18
click at [954, 294] on span "Pure Ribs" at bounding box center [949, 293] width 46 height 18
copy span "Pure Ribs"
click at [148, 184] on span "Sections" at bounding box center [141, 184] width 215 height 19
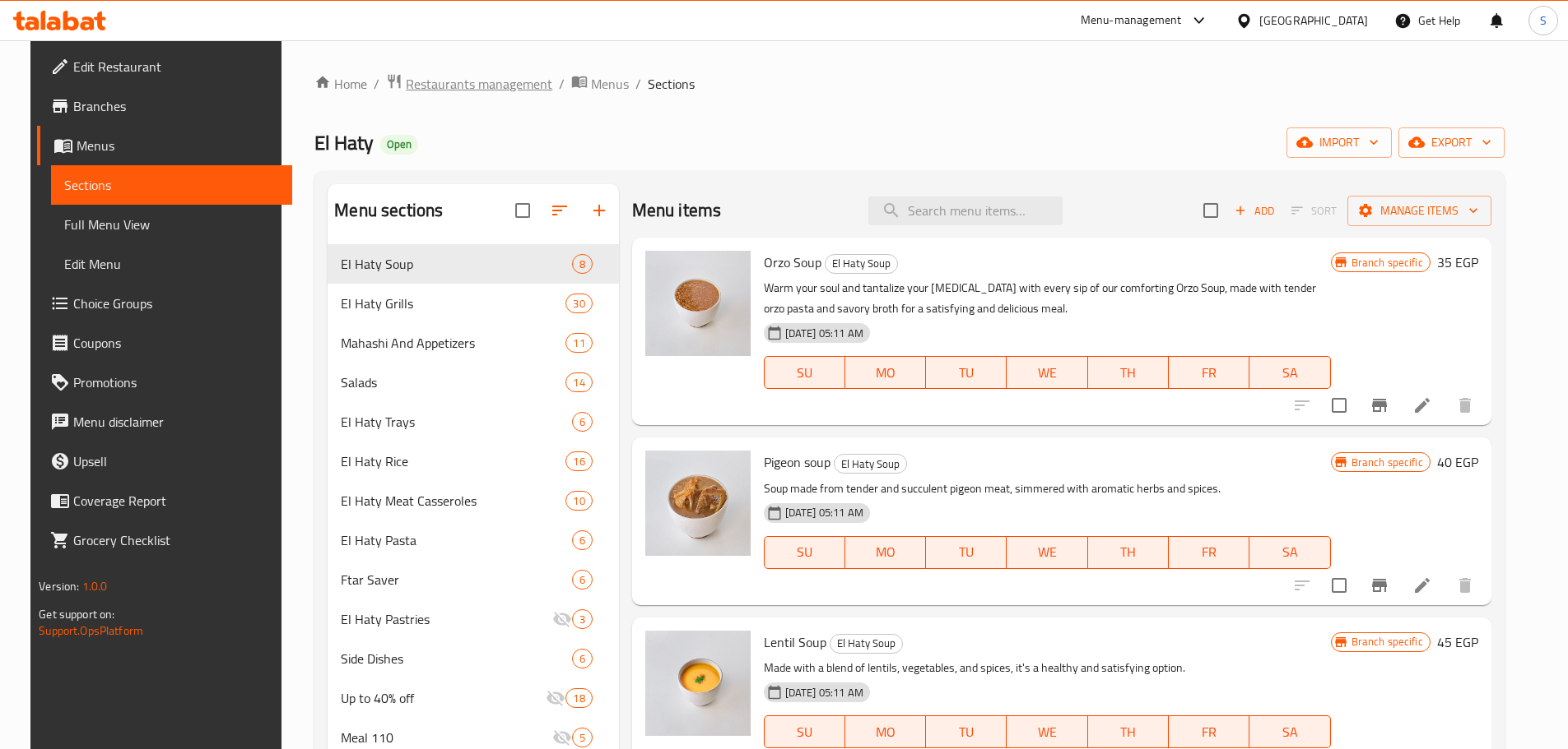
click at [486, 91] on span "Restaurants management" at bounding box center [479, 83] width 147 height 19
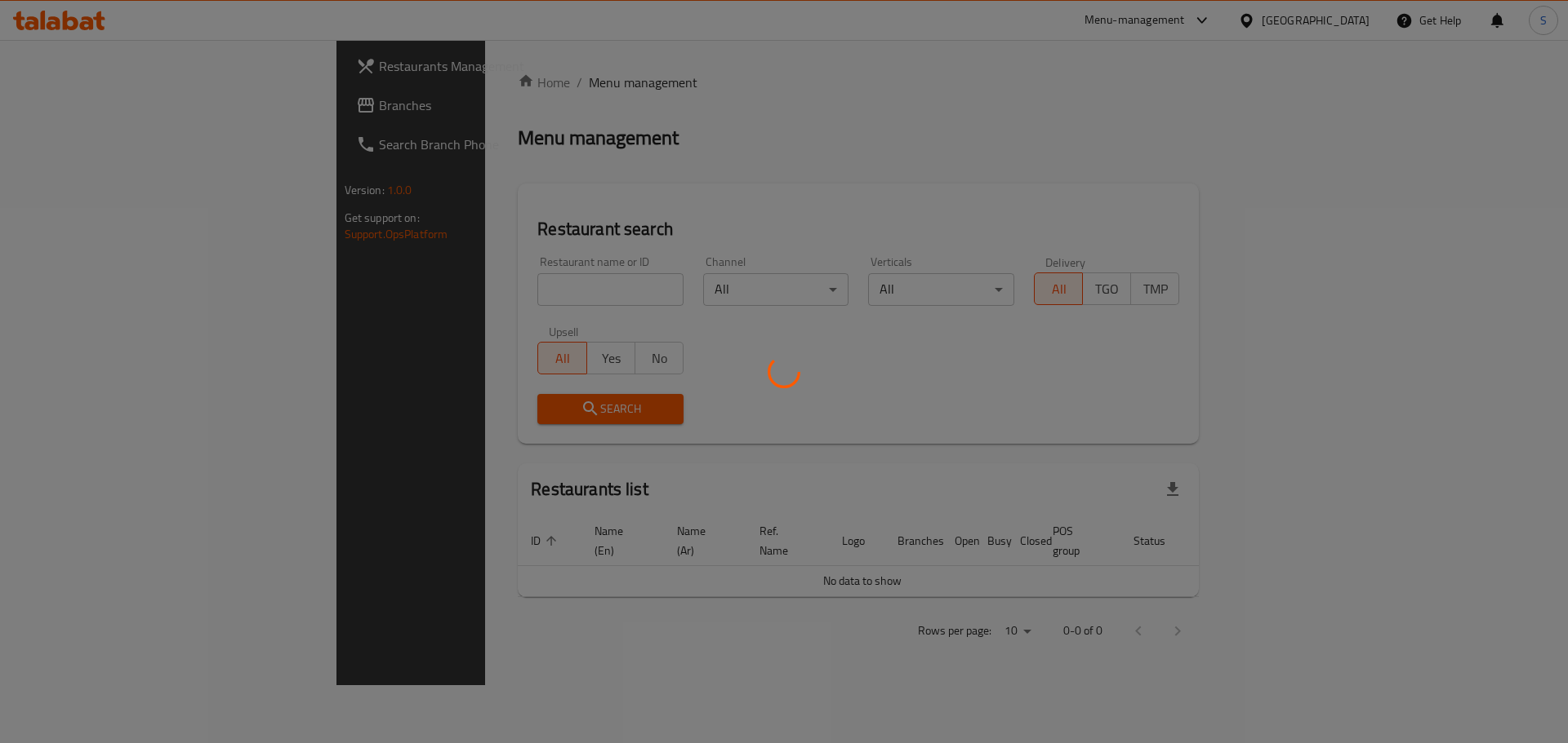
click at [480, 85] on div at bounding box center [784, 372] width 1568 height 743
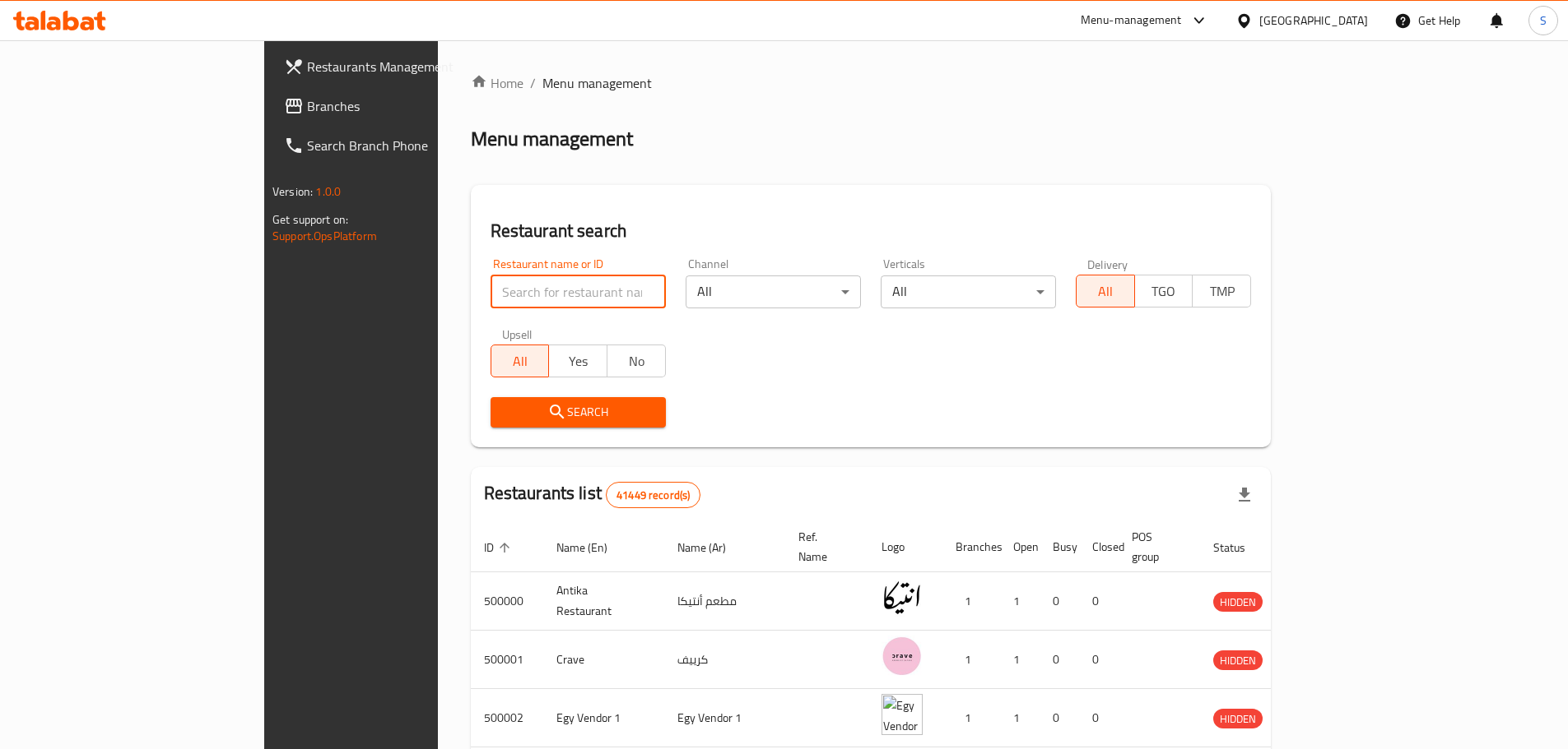
paste input "501126"
type input "501126"
click button "Search" at bounding box center [579, 412] width 175 height 30
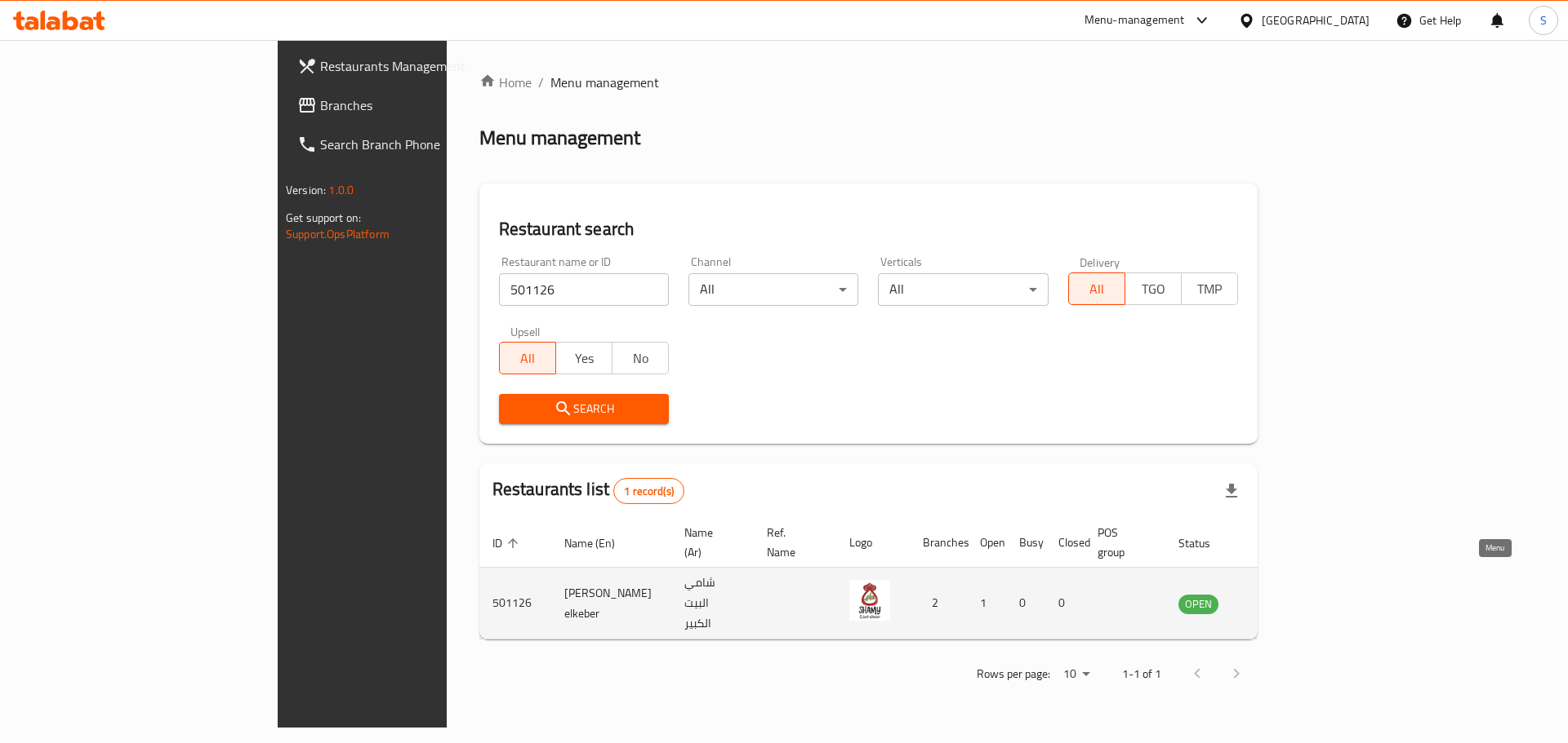
click at [1283, 594] on icon "enhanced table" at bounding box center [1273, 604] width 19 height 19
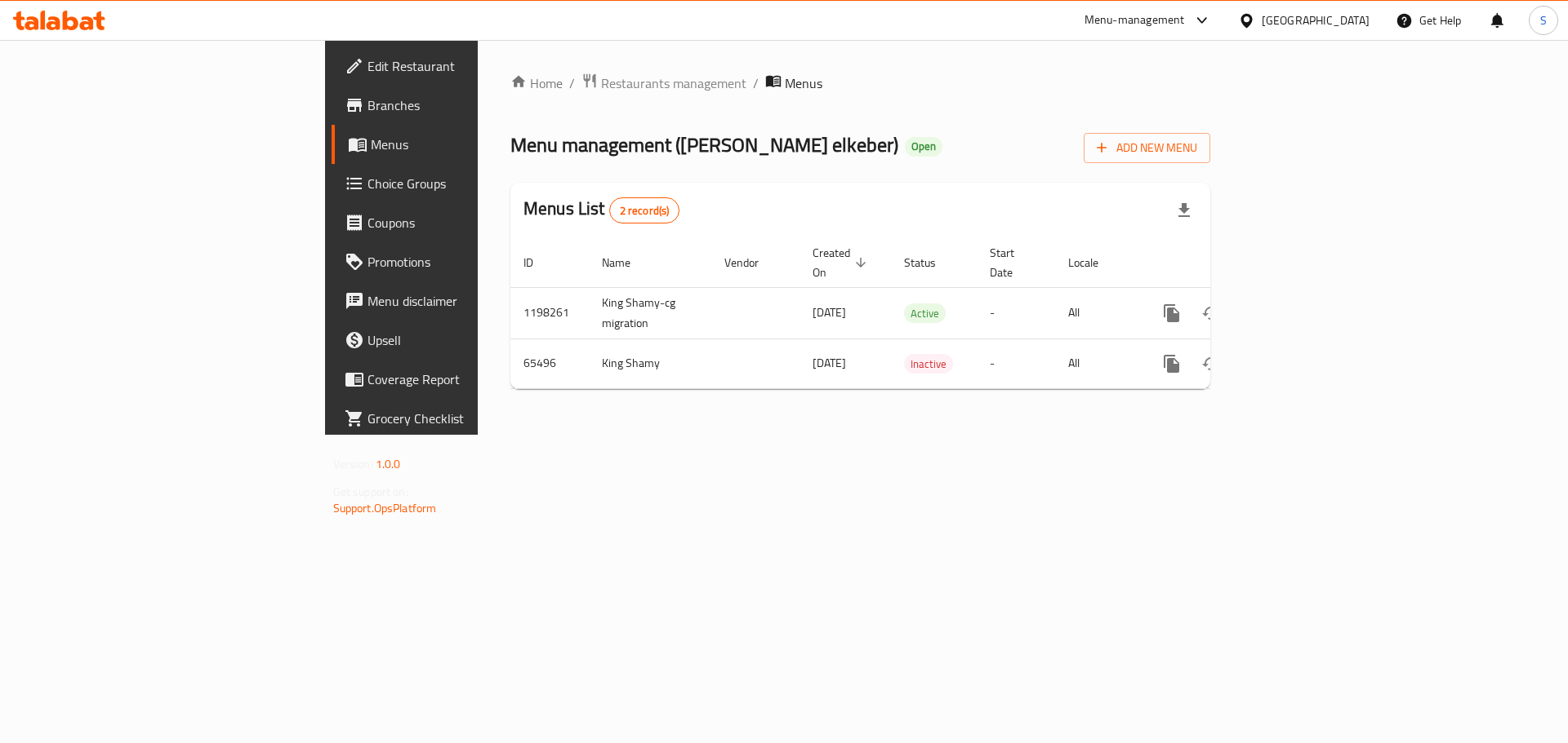
click at [371, 140] on span "Menus" at bounding box center [472, 144] width 203 height 19
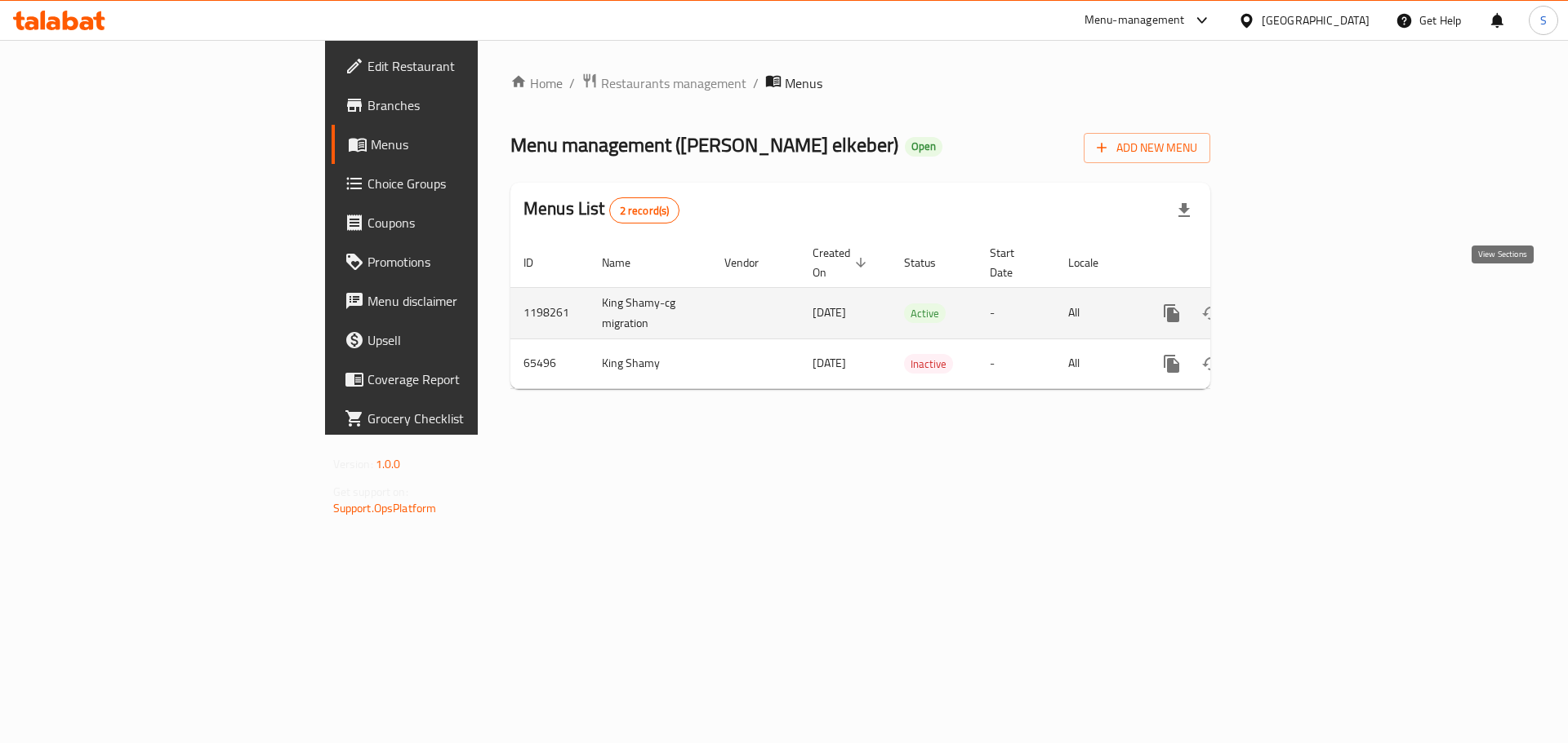
click at [1309, 294] on link "enhanced table" at bounding box center [1289, 313] width 39 height 39
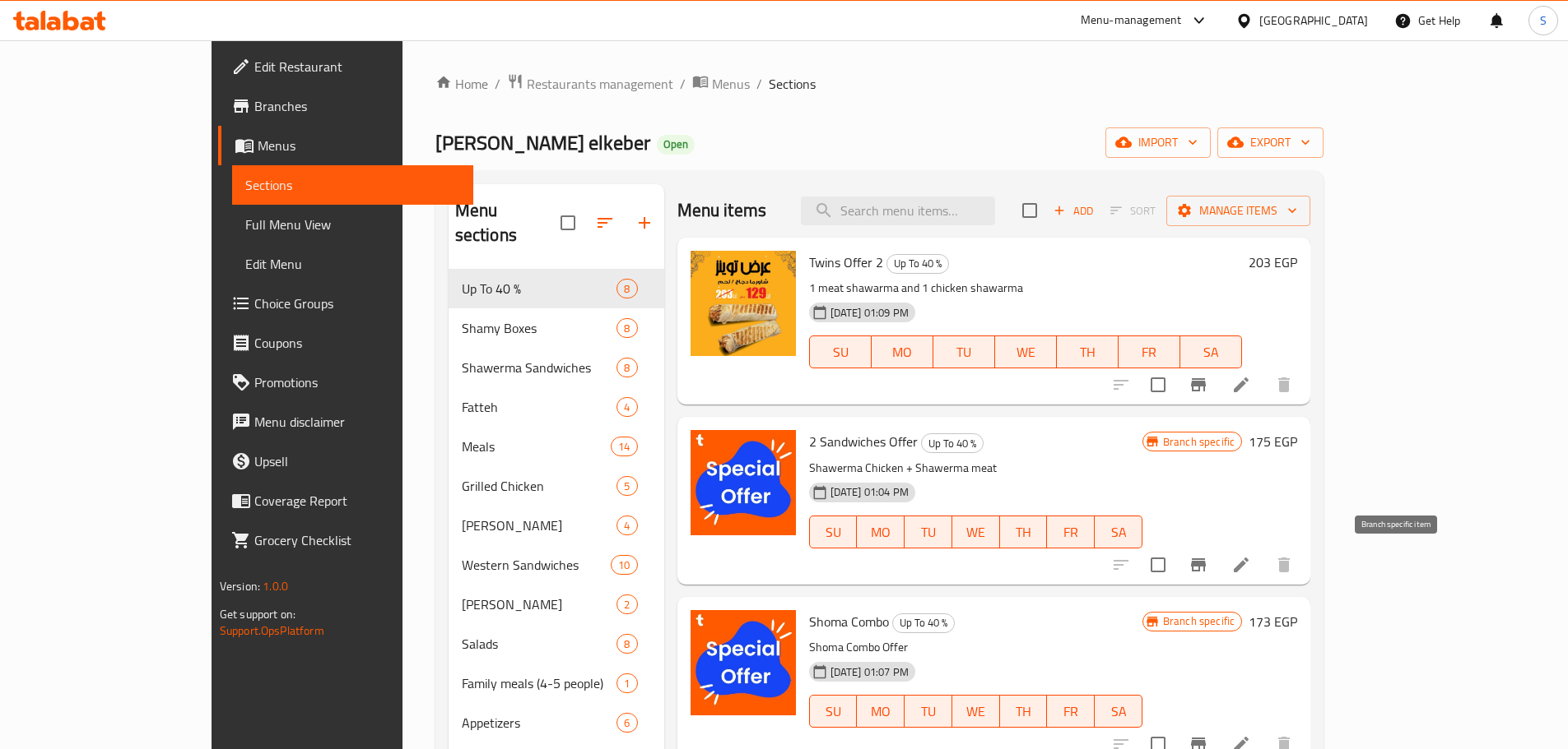
click at [1206, 564] on icon "Branch-specific-item" at bounding box center [1198, 566] width 15 height 13
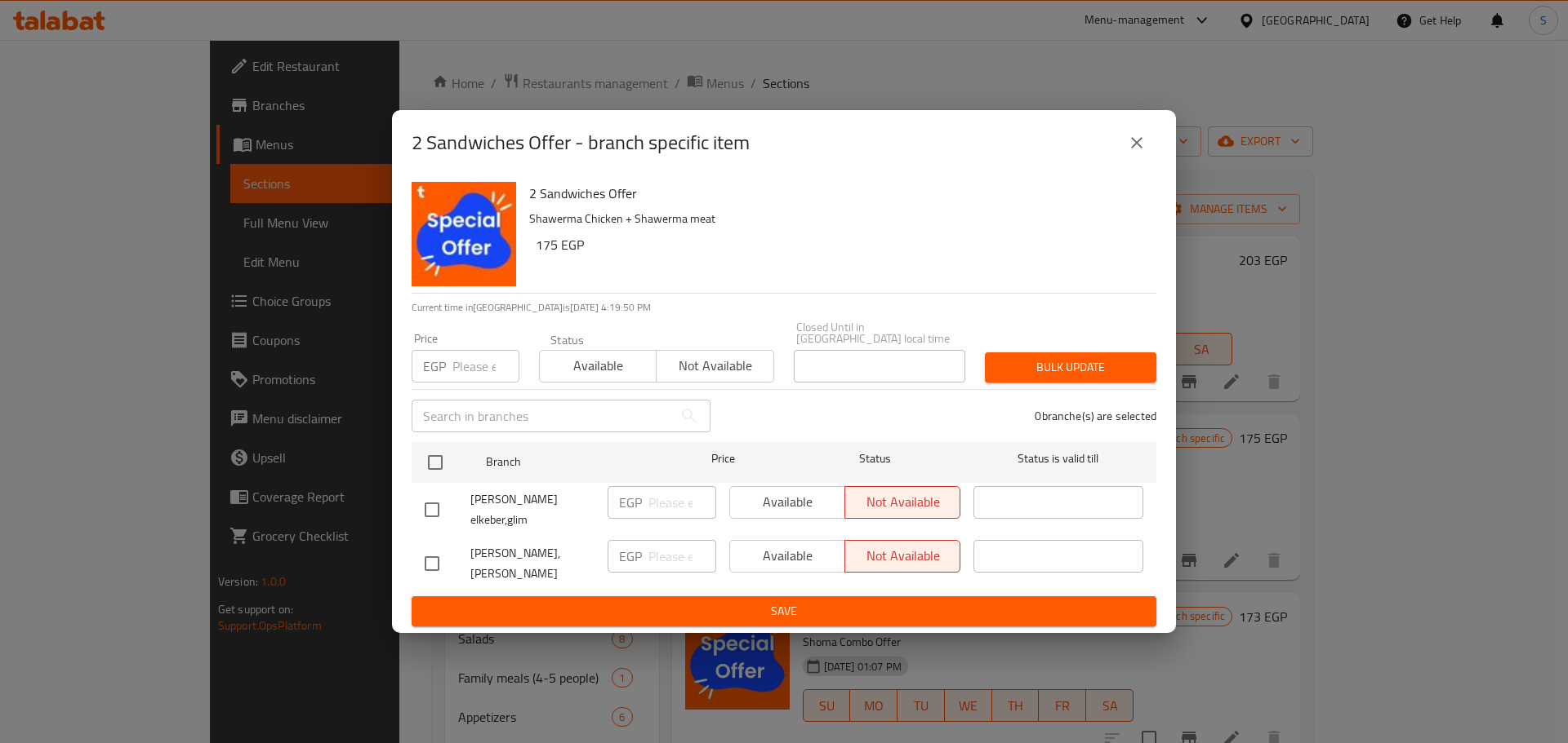
click at [1134, 143] on icon "close" at bounding box center [1136, 142] width 19 height 19
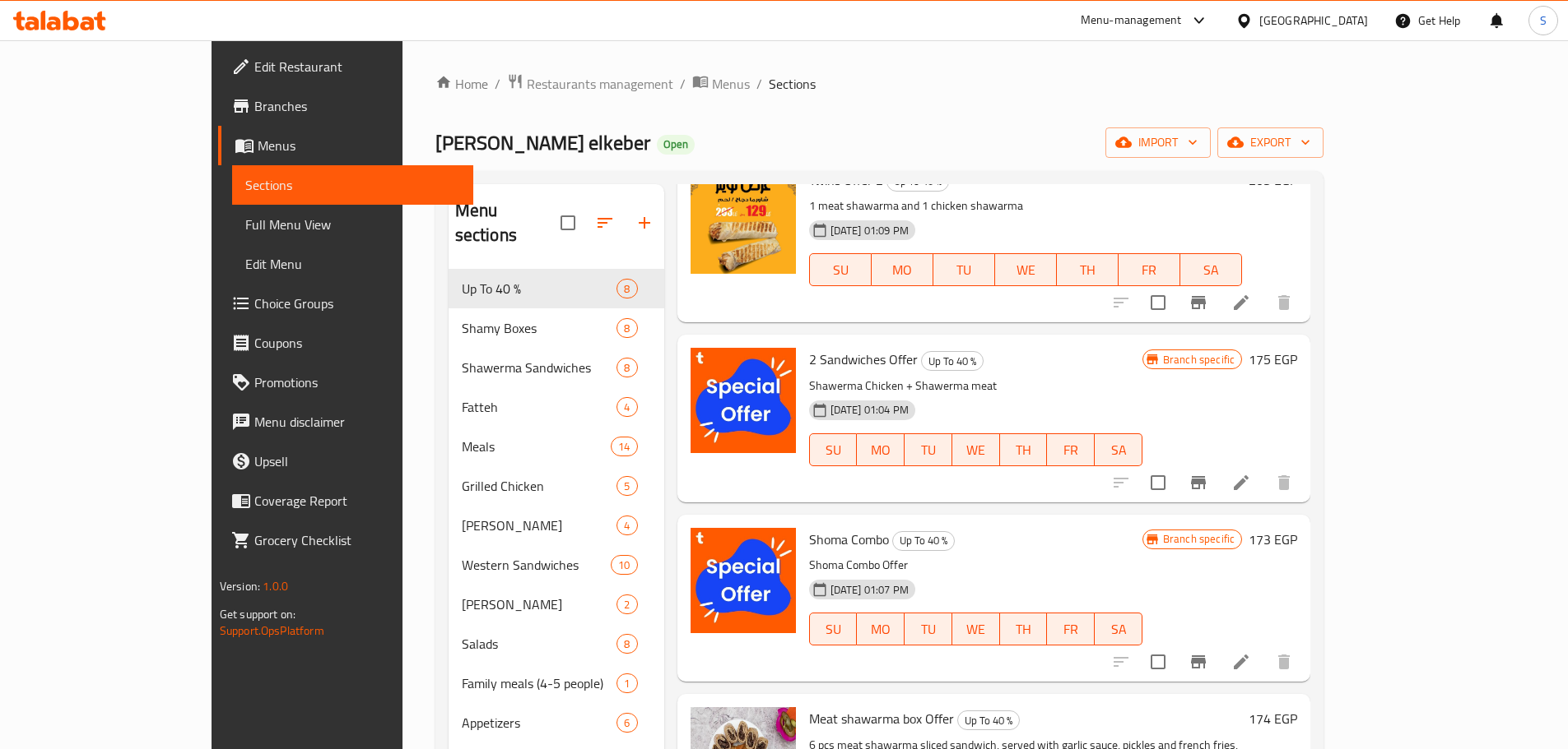
scroll to position [164, 0]
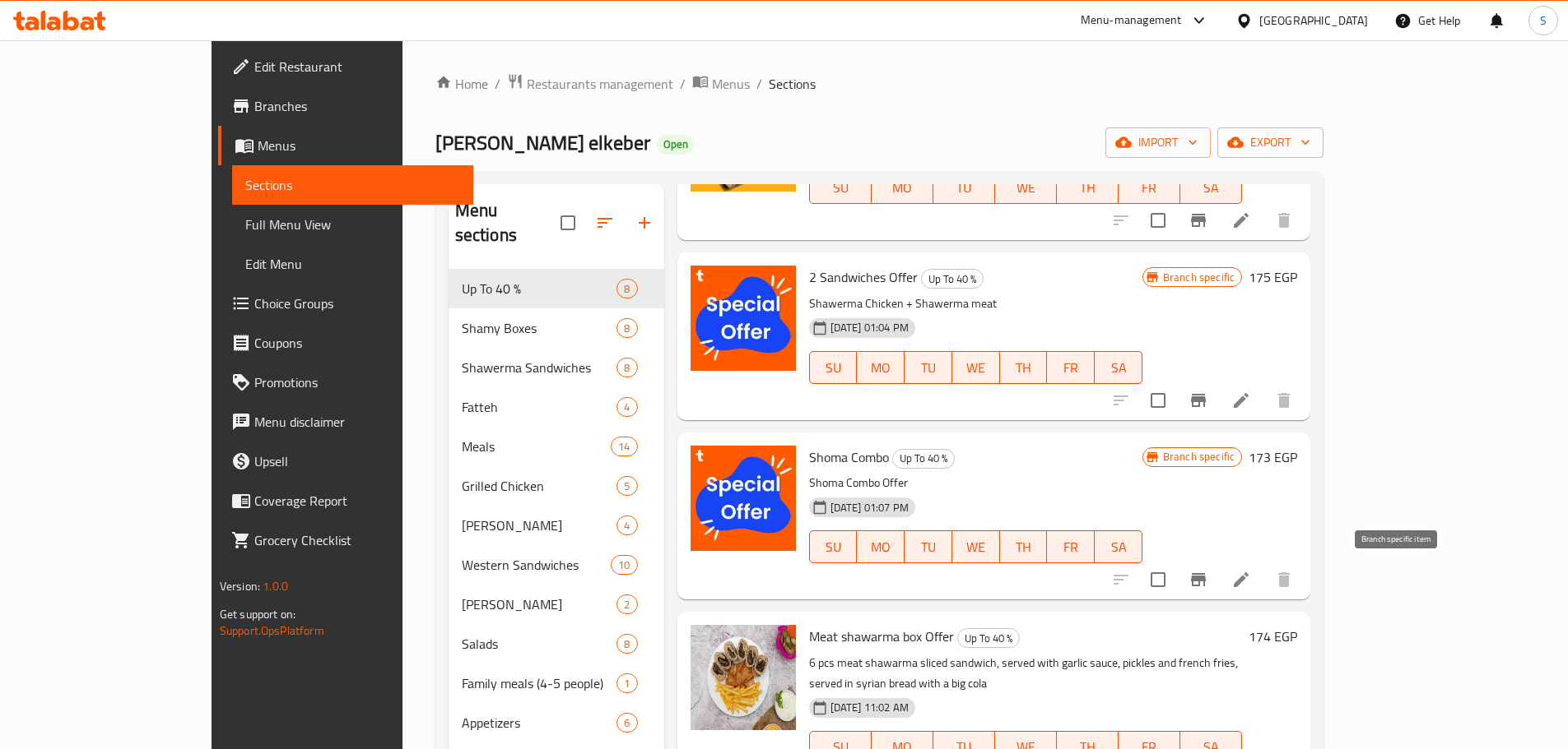
click at [1206, 581] on icon "Branch-specific-item" at bounding box center [1198, 580] width 15 height 13
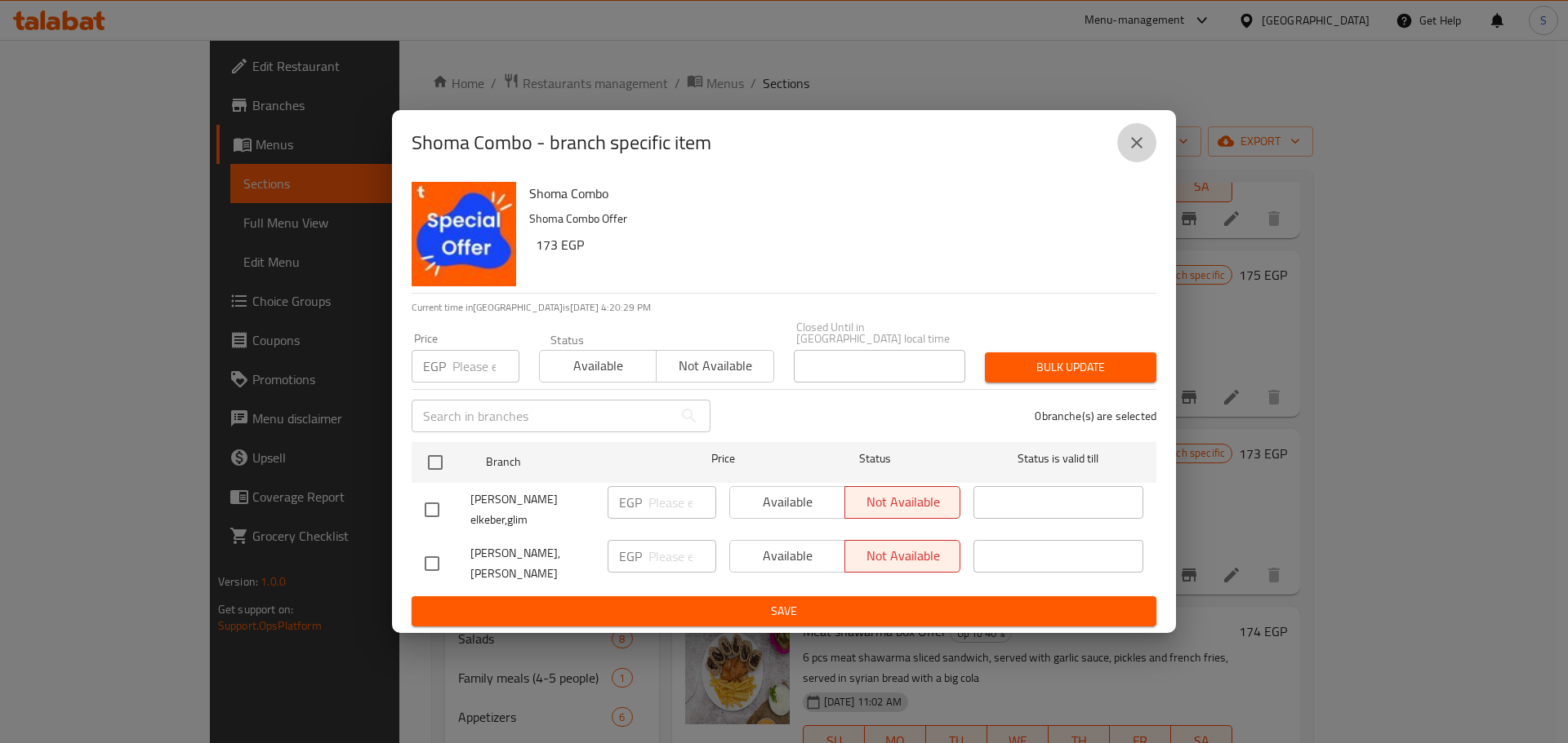
click at [1137, 146] on icon "close" at bounding box center [1137, 143] width 12 height 12
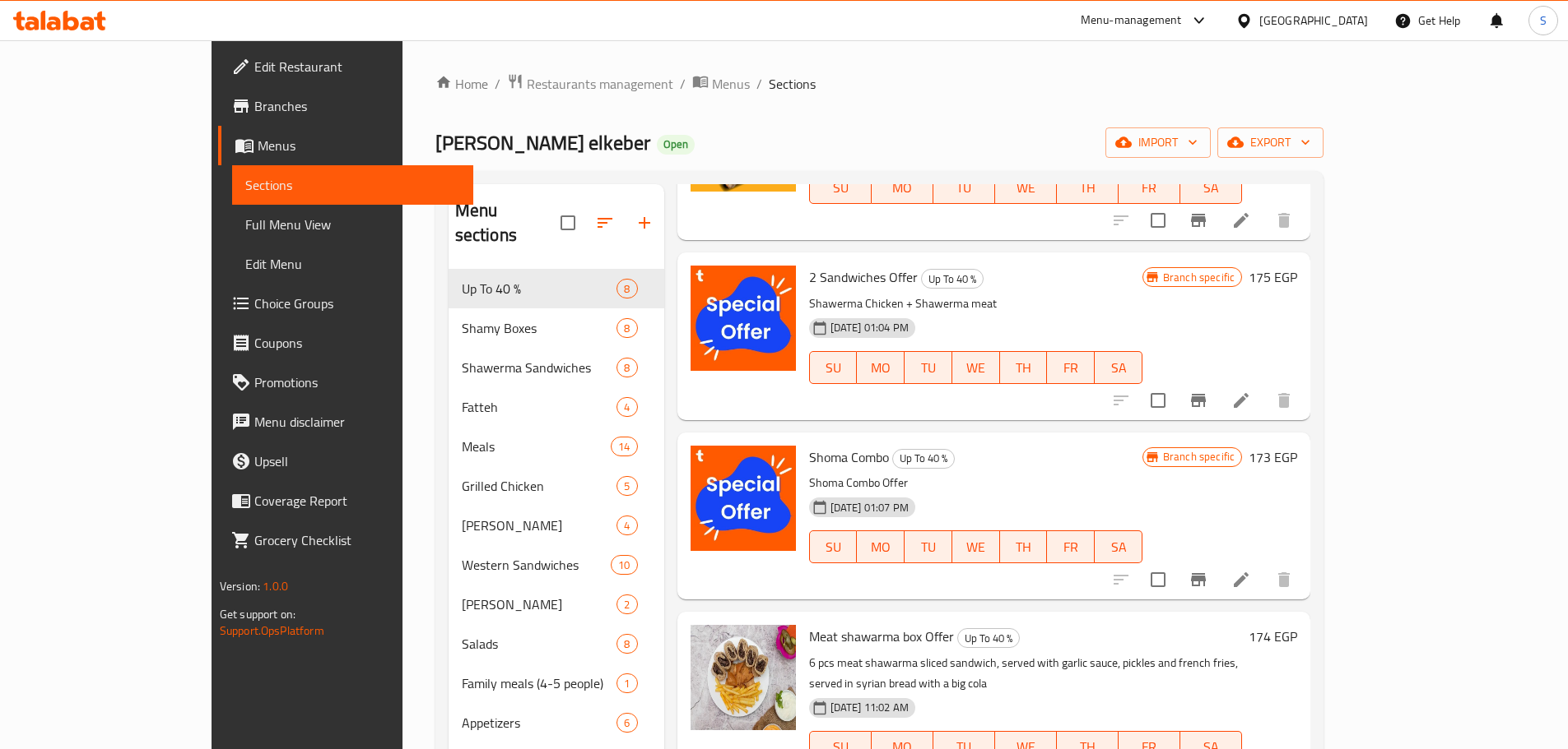
click at [254, 111] on span "Branches" at bounding box center [357, 105] width 205 height 19
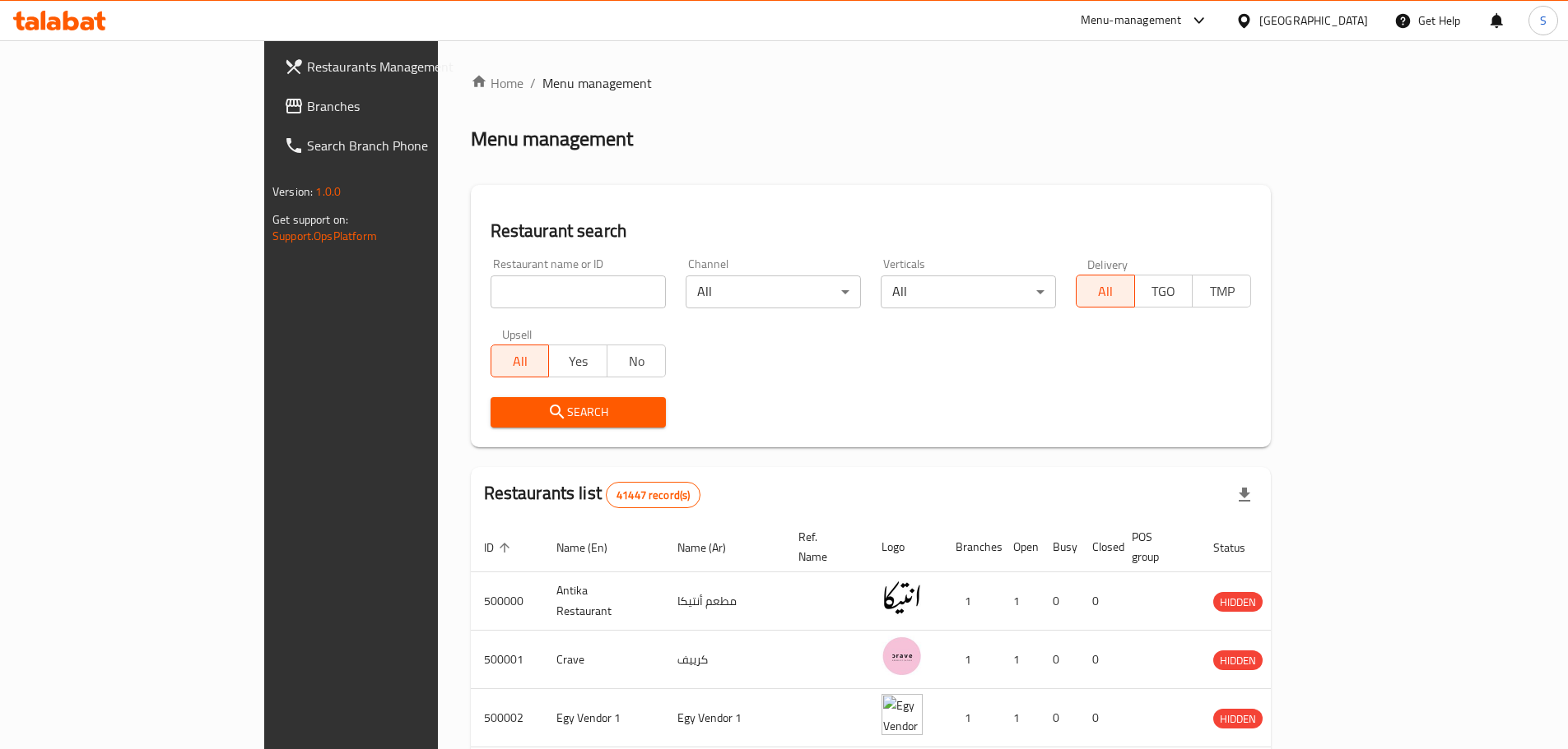
click at [491, 302] on input "search" at bounding box center [579, 291] width 175 height 33
paste input "667289"
type input "667289"
click button "Search" at bounding box center [579, 412] width 175 height 30
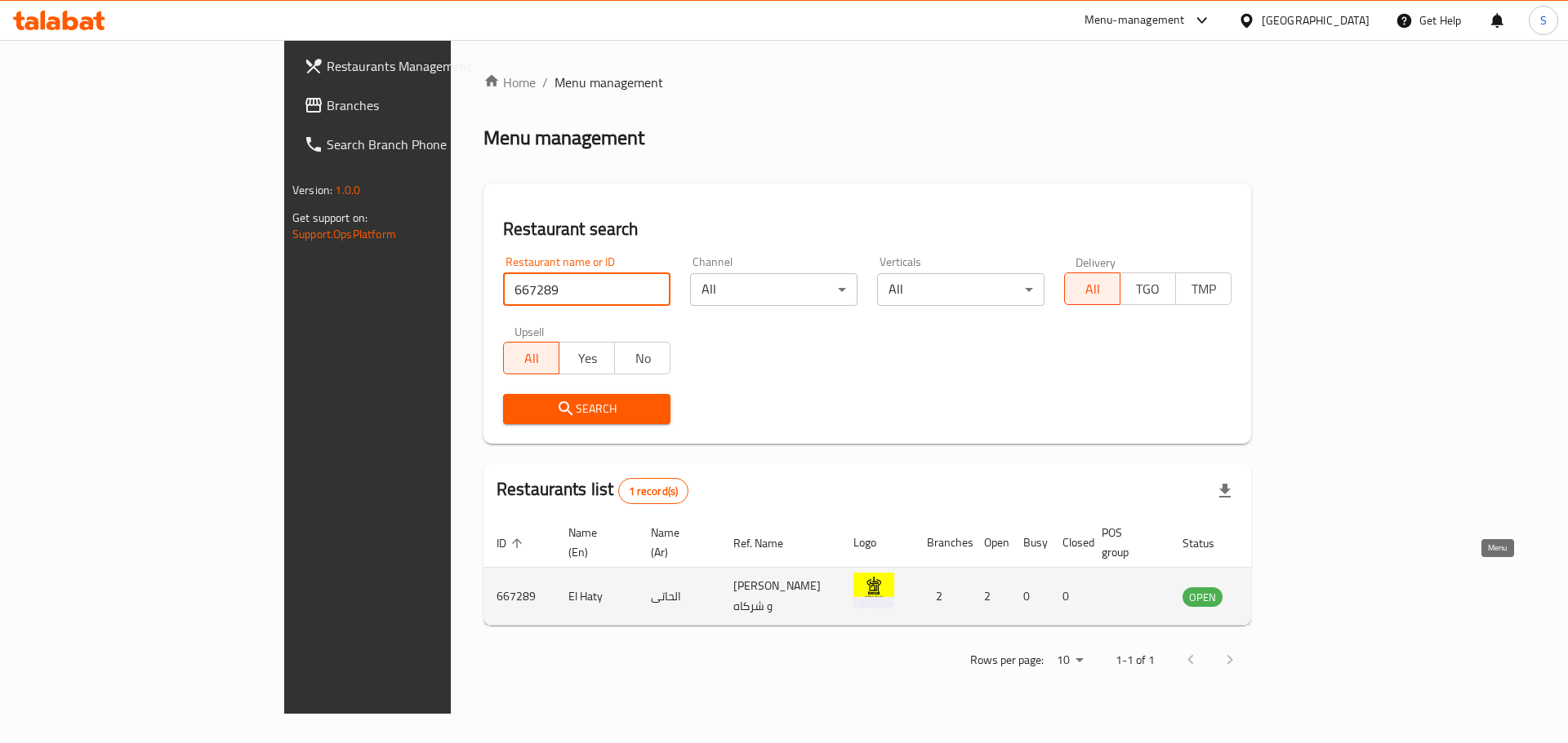
click at [1286, 591] on icon "enhanced table" at bounding box center [1278, 598] width 18 height 14
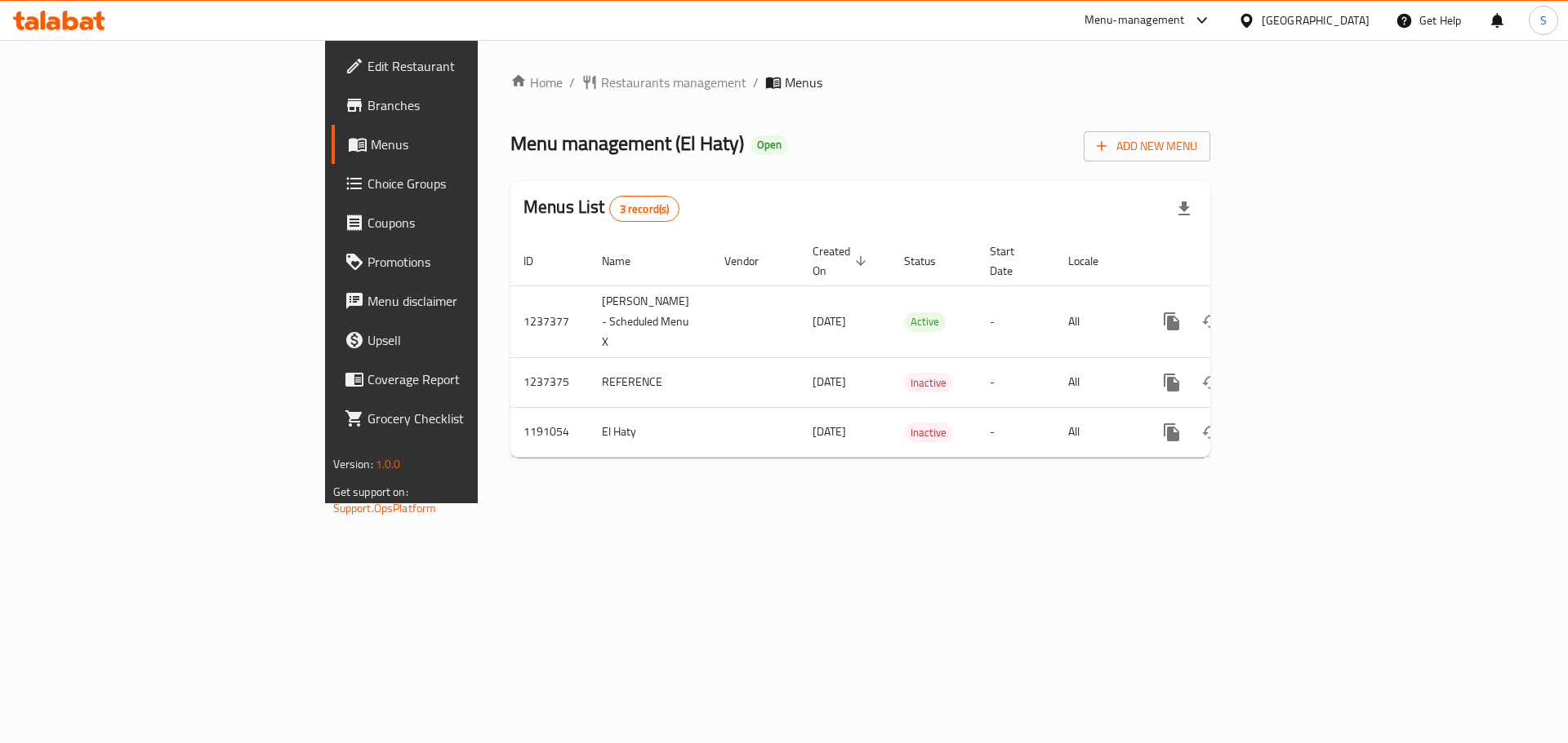
click at [368, 104] on span "Branches" at bounding box center [470, 104] width 206 height 19
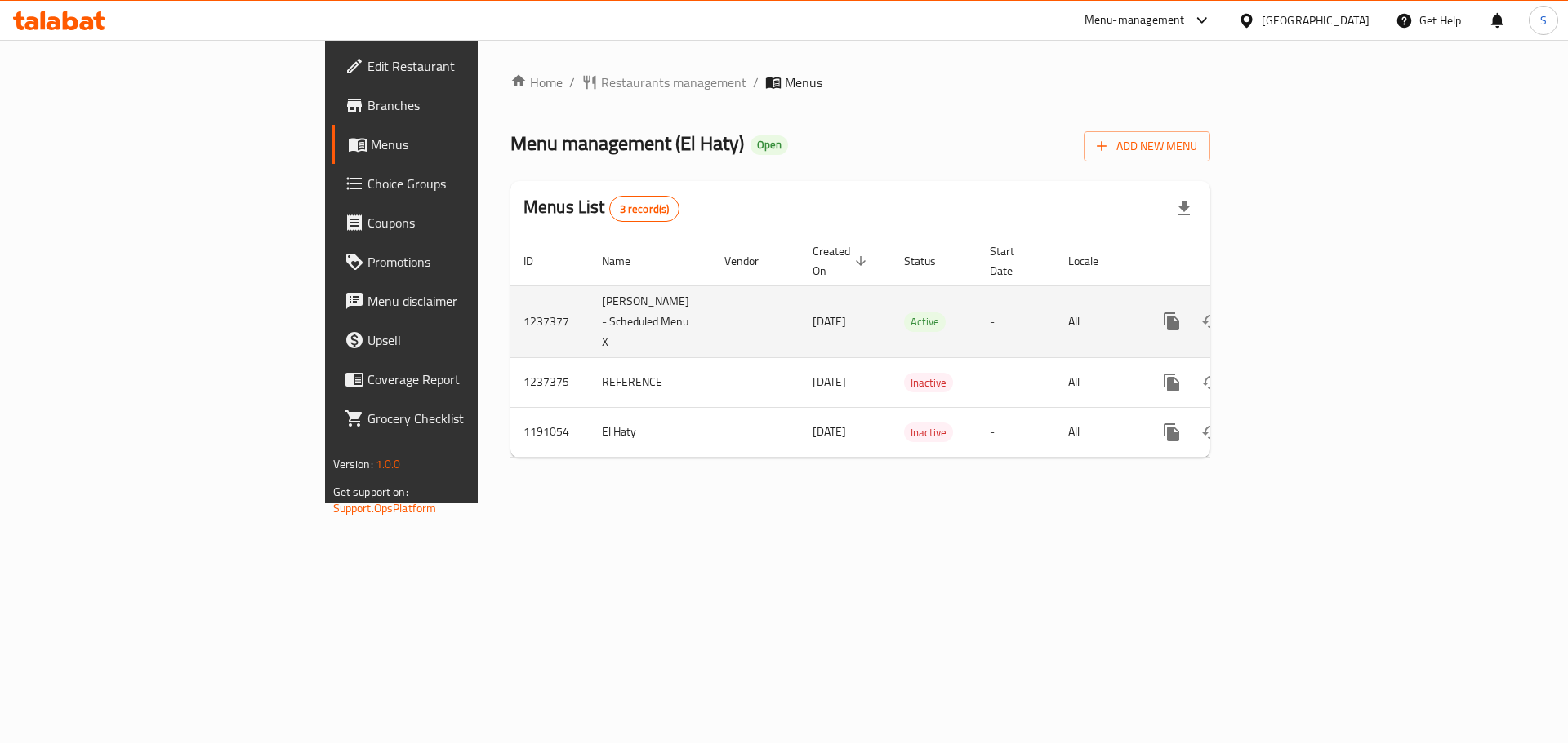
click at [1299, 311] on icon "enhanced table" at bounding box center [1289, 321] width 19 height 19
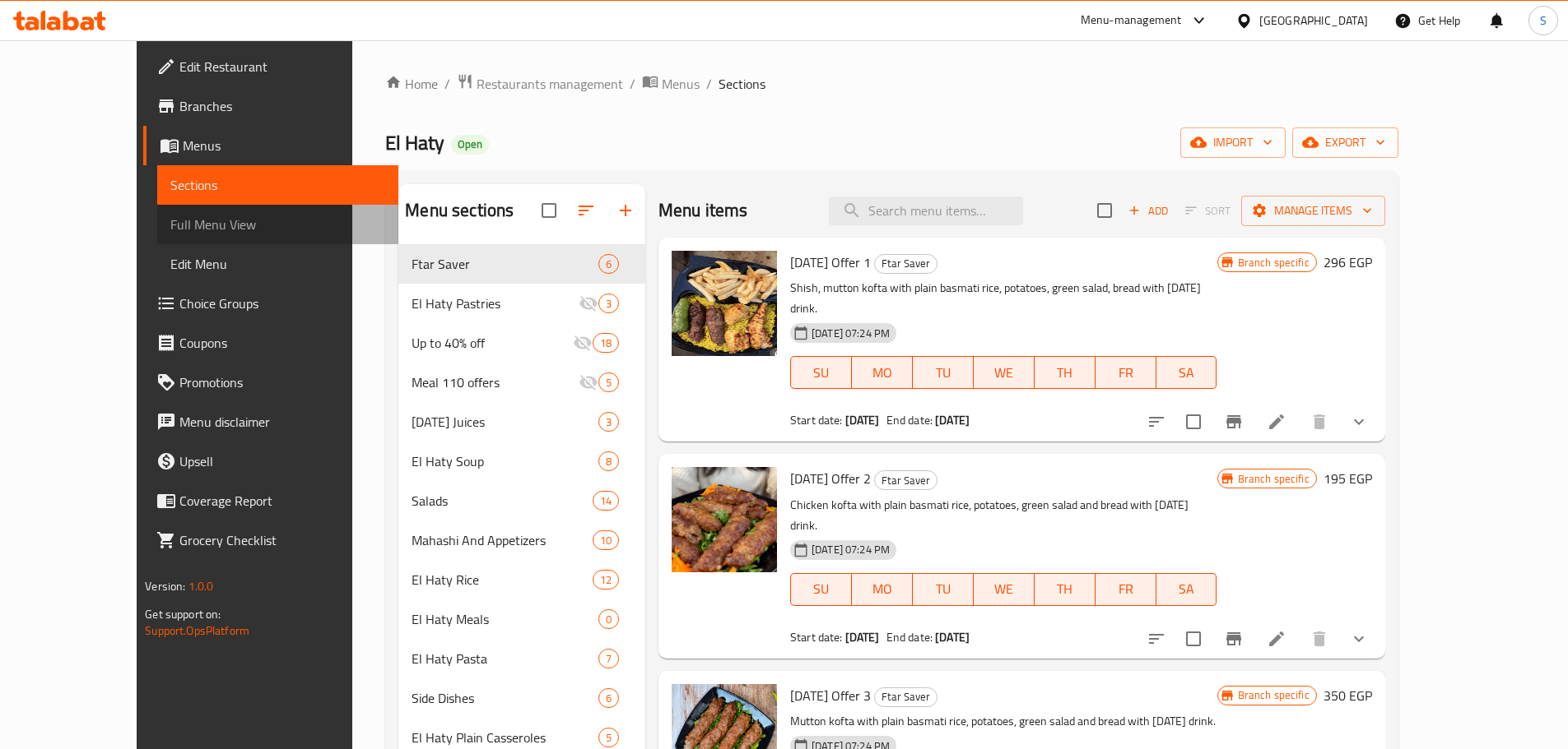
drag, startPoint x: 103, startPoint y: 220, endPoint x: 971, endPoint y: 120, distance: 873.7
click at [170, 220] on span "Full Menu View" at bounding box center [277, 224] width 215 height 19
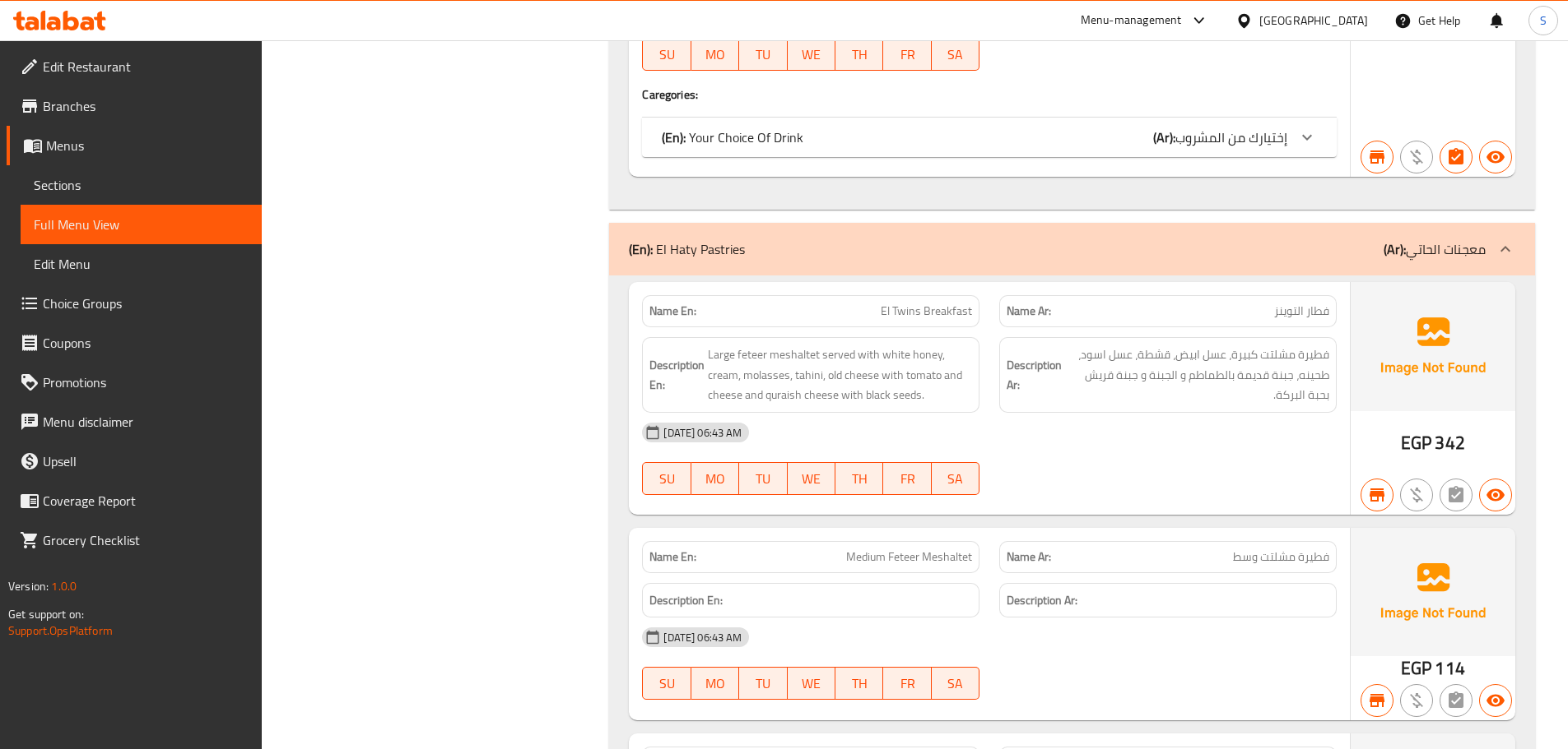
scroll to position [43293, 0]
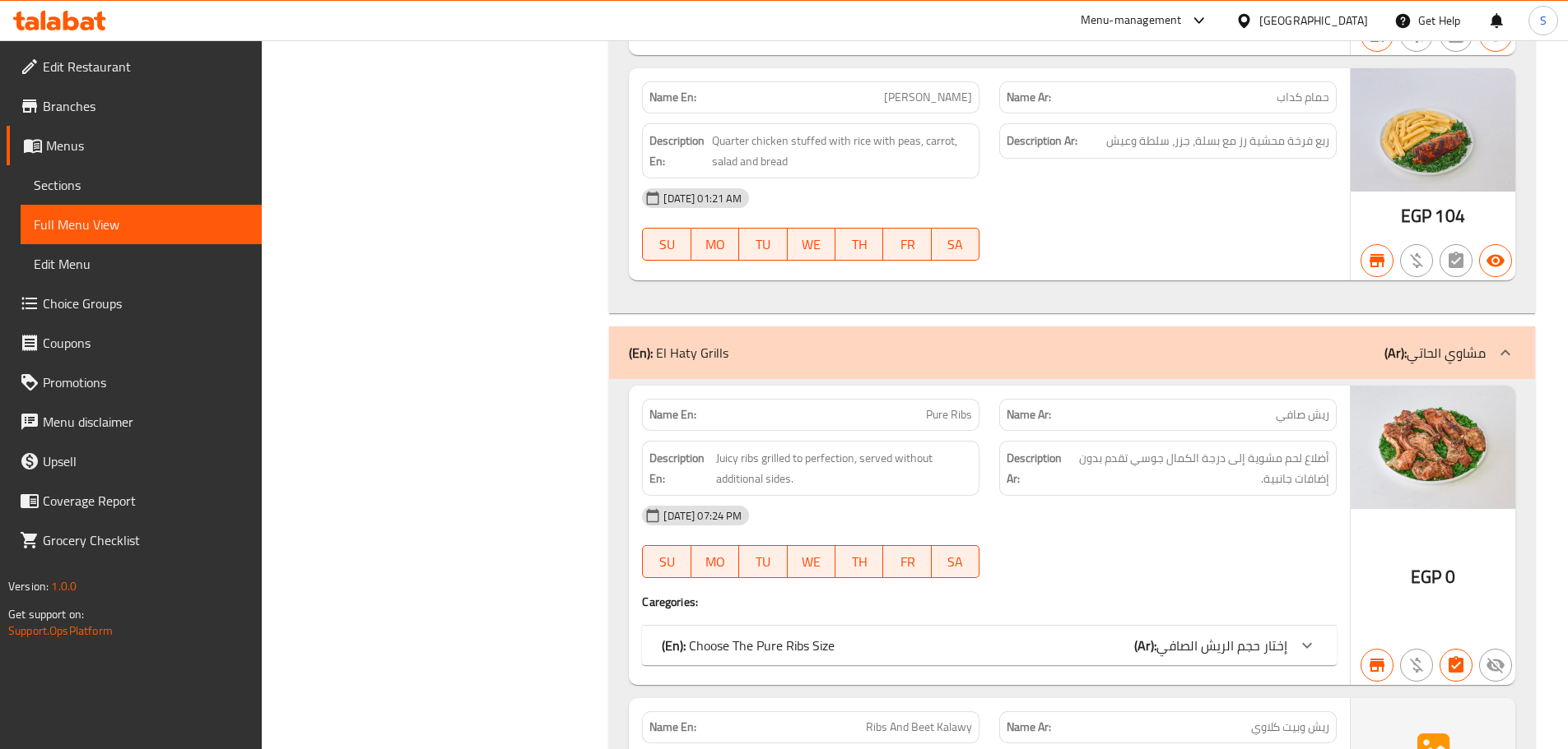
click at [1309, 636] on icon at bounding box center [1306, 645] width 19 height 19
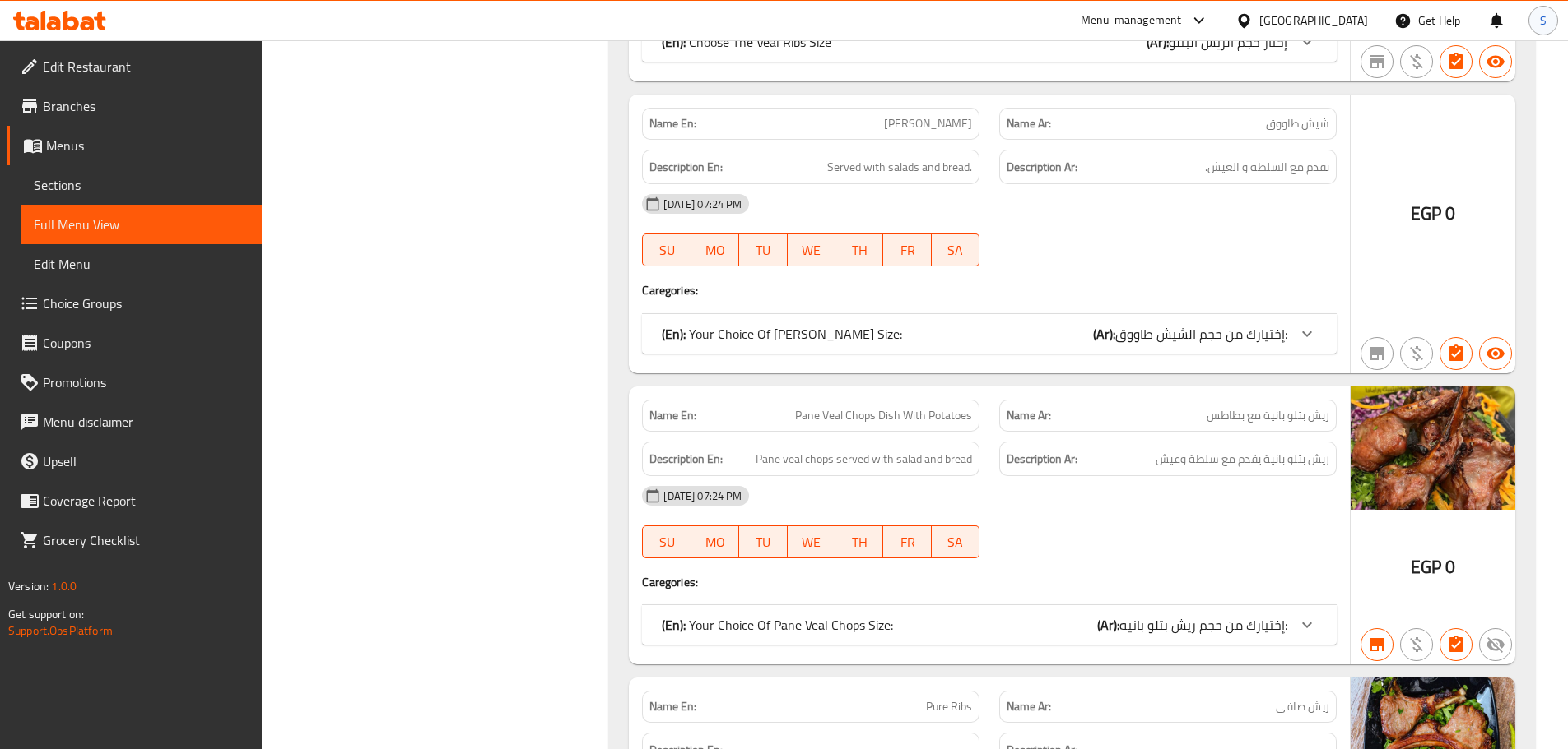
scroll to position [45649, 0]
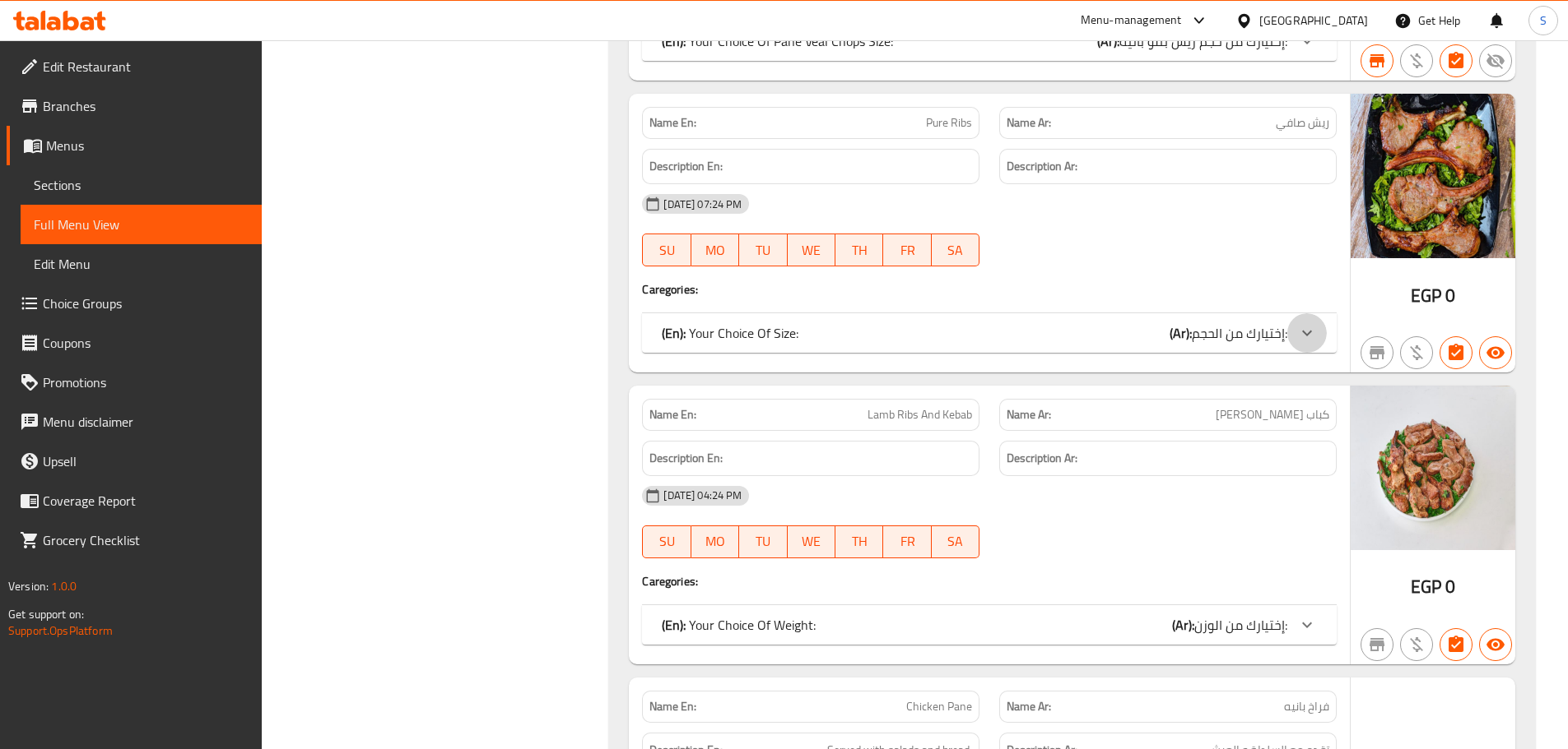
click at [1318, 313] on div at bounding box center [1307, 332] width 40 height 40
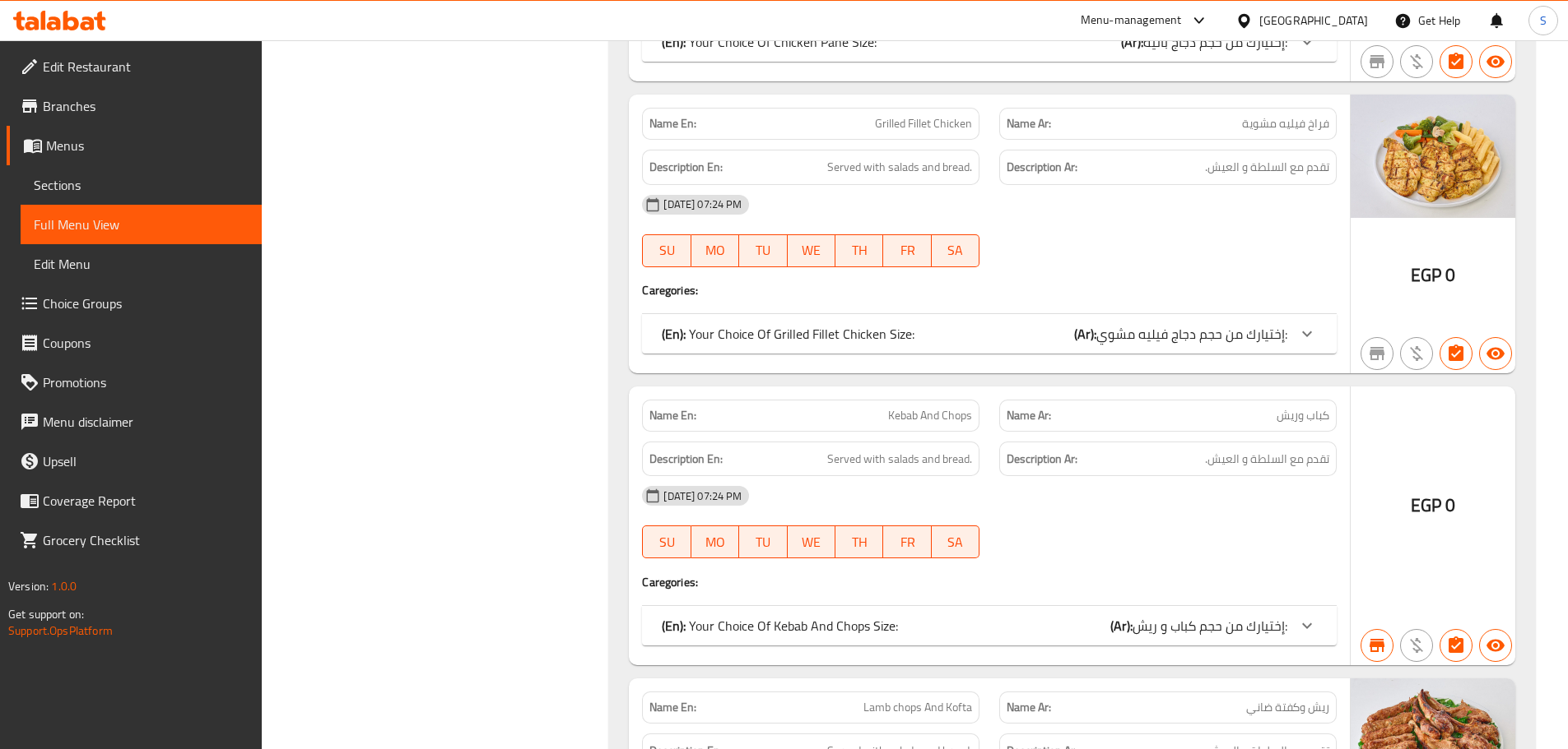
scroll to position [47358, 0]
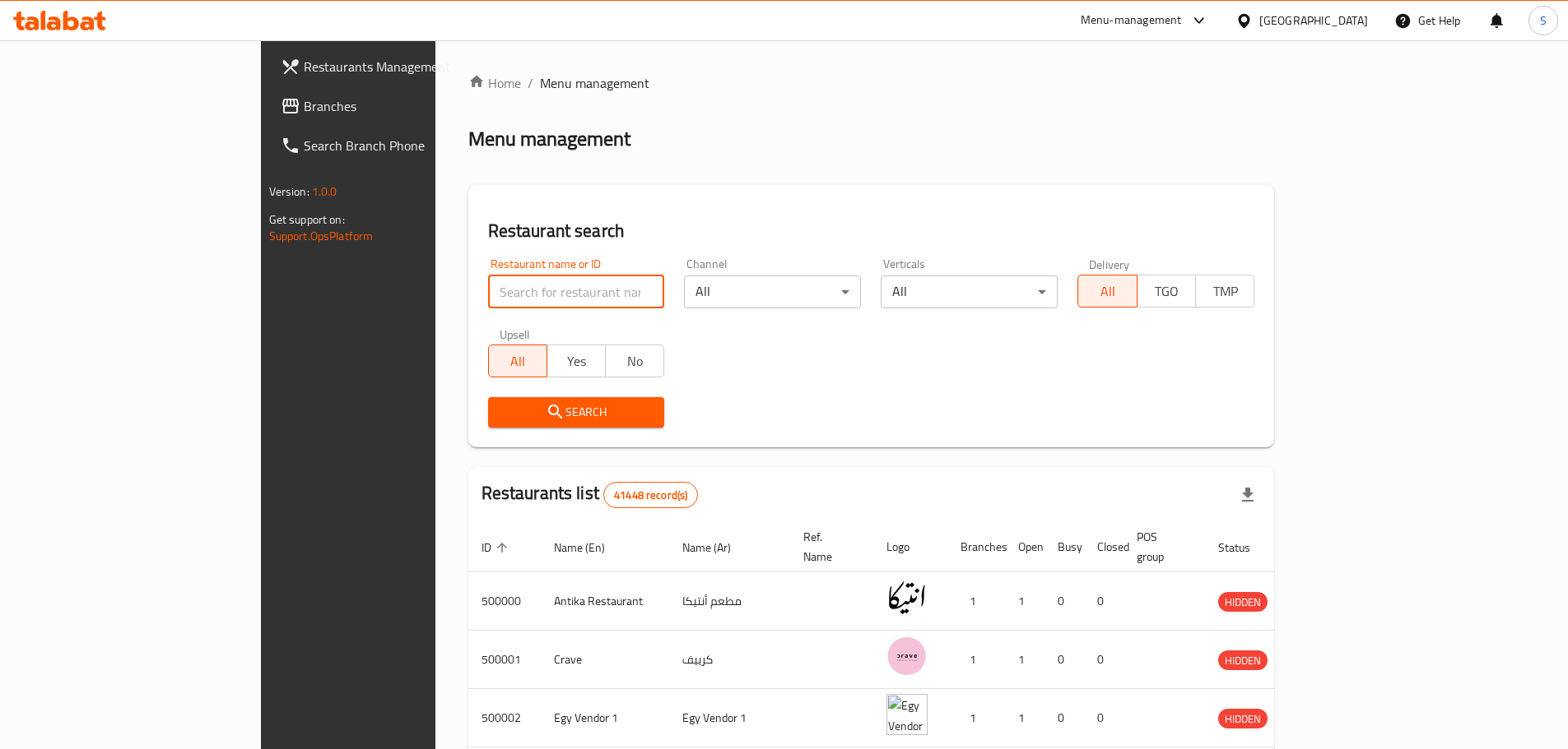
click at [488, 290] on input "search" at bounding box center [577, 291] width 177 height 33
paste input "667354"
type input "667354"
click button "Search" at bounding box center [577, 412] width 177 height 30
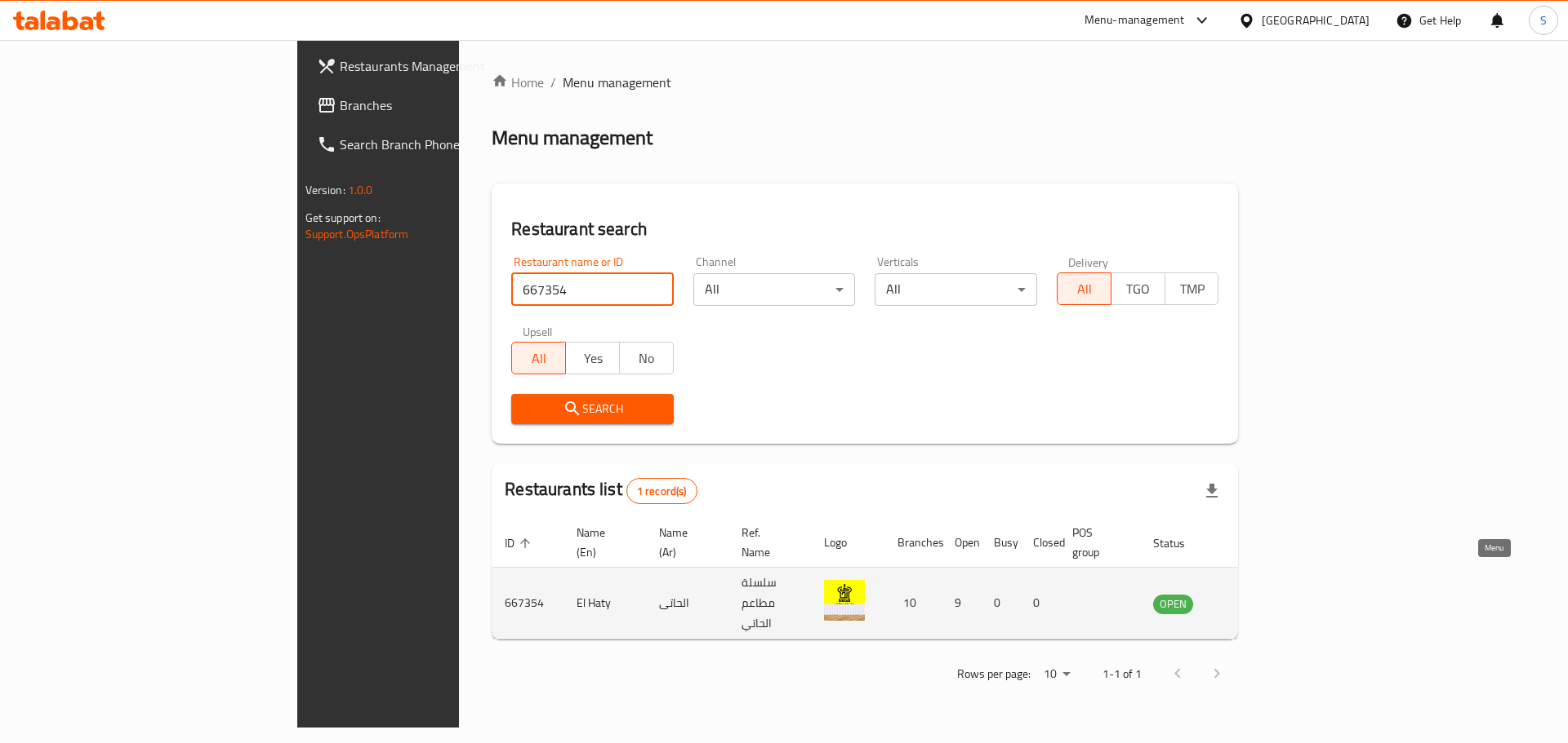
click at [1255, 601] on icon "enhanced table" at bounding box center [1251, 604] width 6 height 7
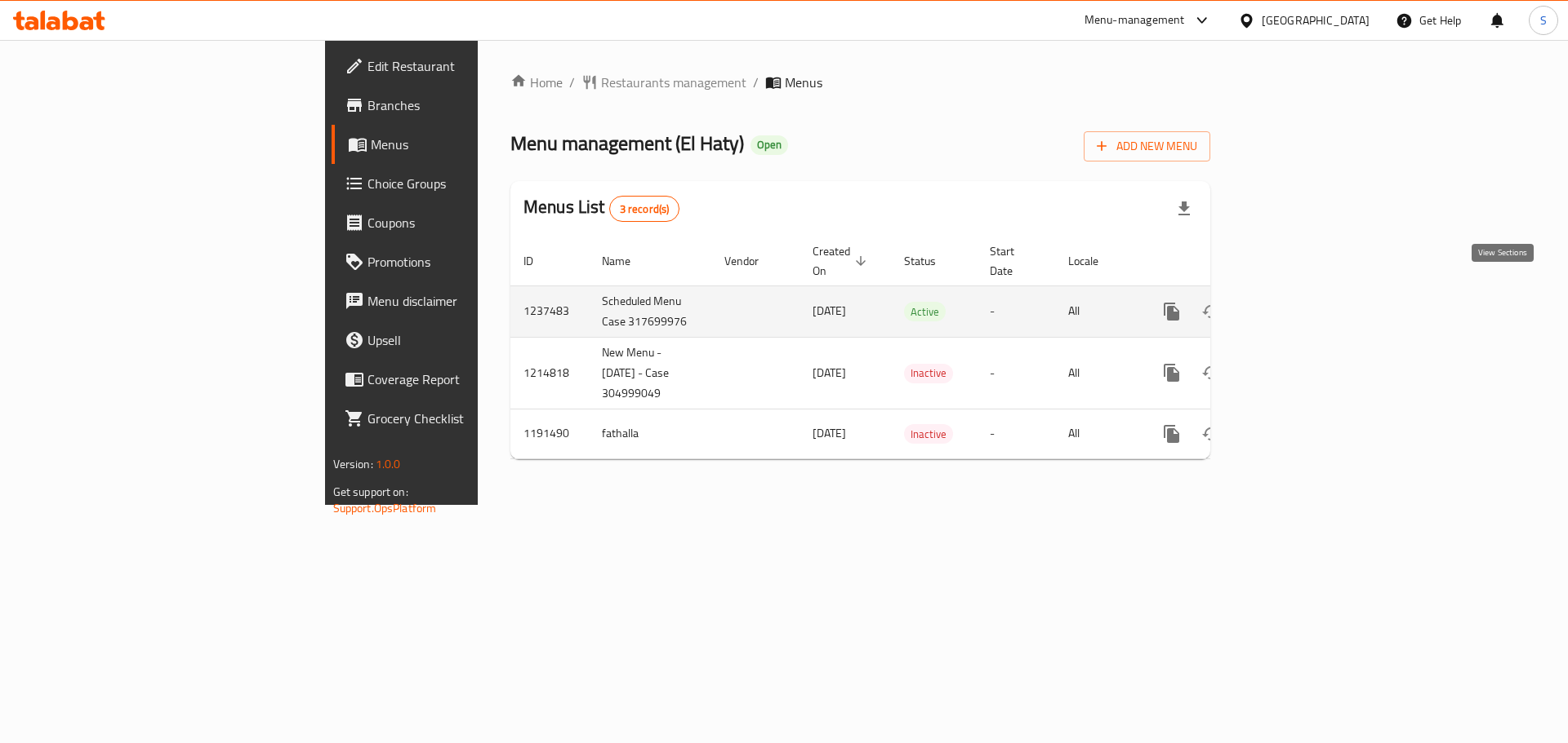
click at [1299, 302] on icon "enhanced table" at bounding box center [1289, 311] width 19 height 19
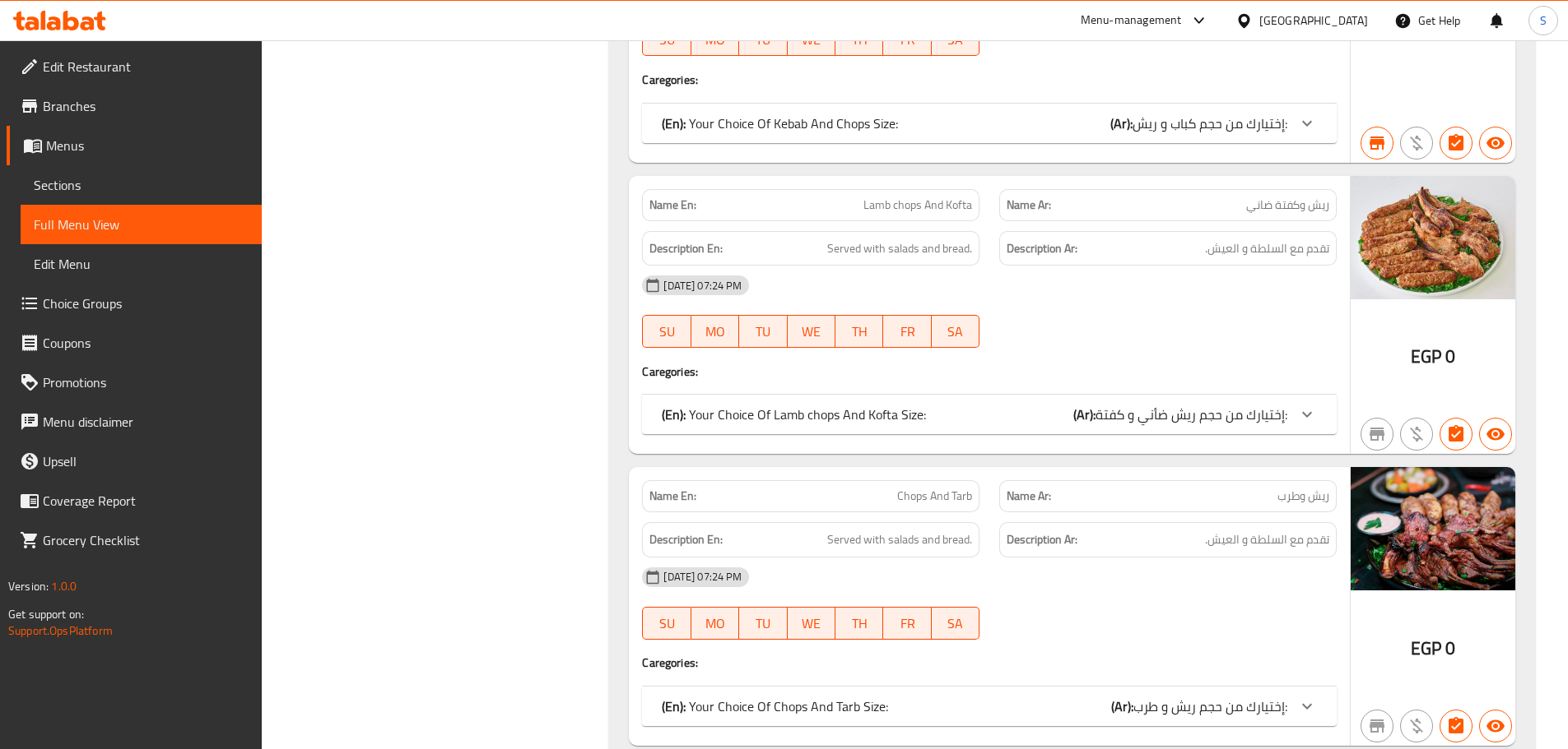
scroll to position [47358, 0]
drag, startPoint x: 1284, startPoint y: 19, endPoint x: 1272, endPoint y: 19, distance: 12.0
click at [1209, 19] on icon at bounding box center [1198, 20] width 19 height 19
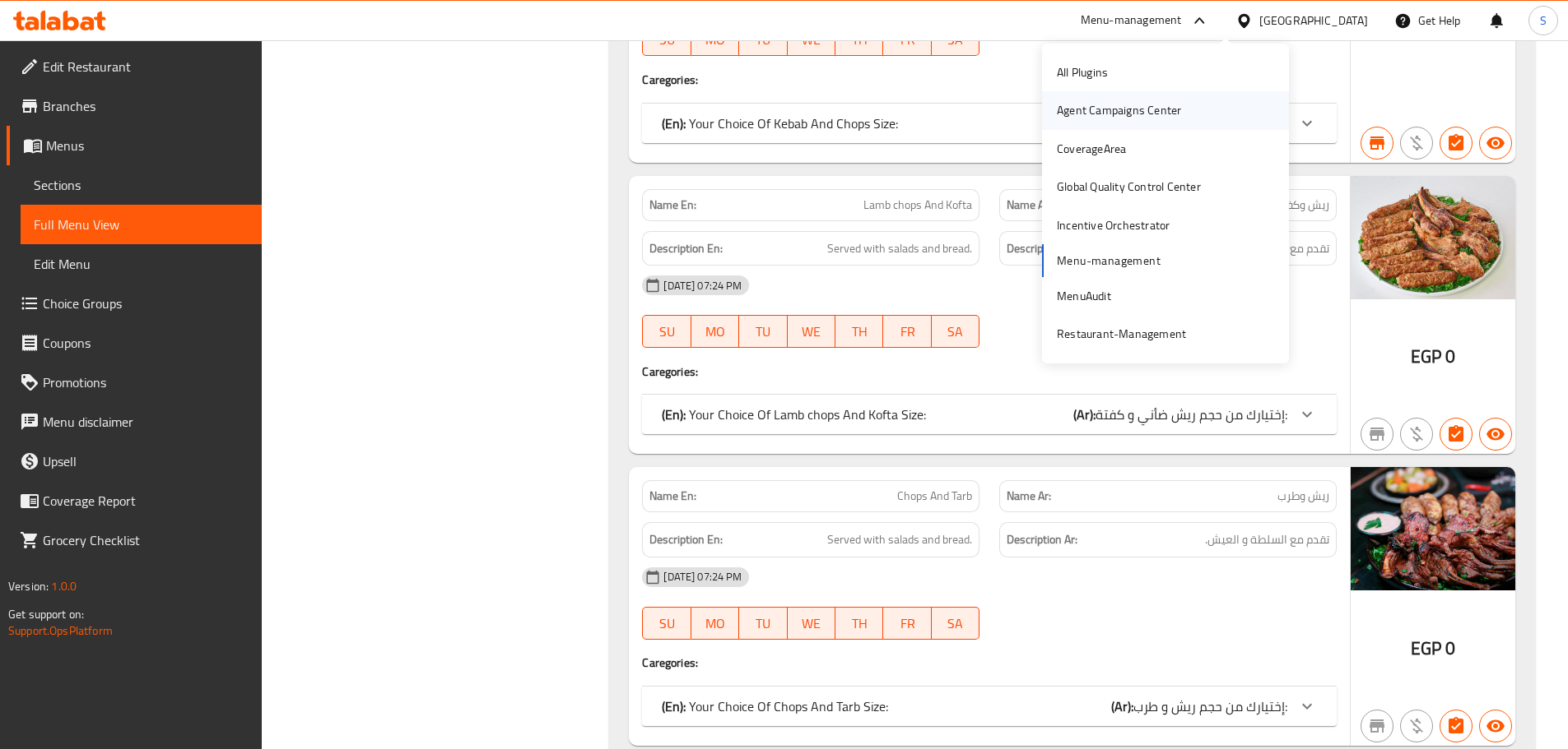
click at [1082, 120] on div "Agent Campaigns Center" at bounding box center [1119, 110] width 125 height 19
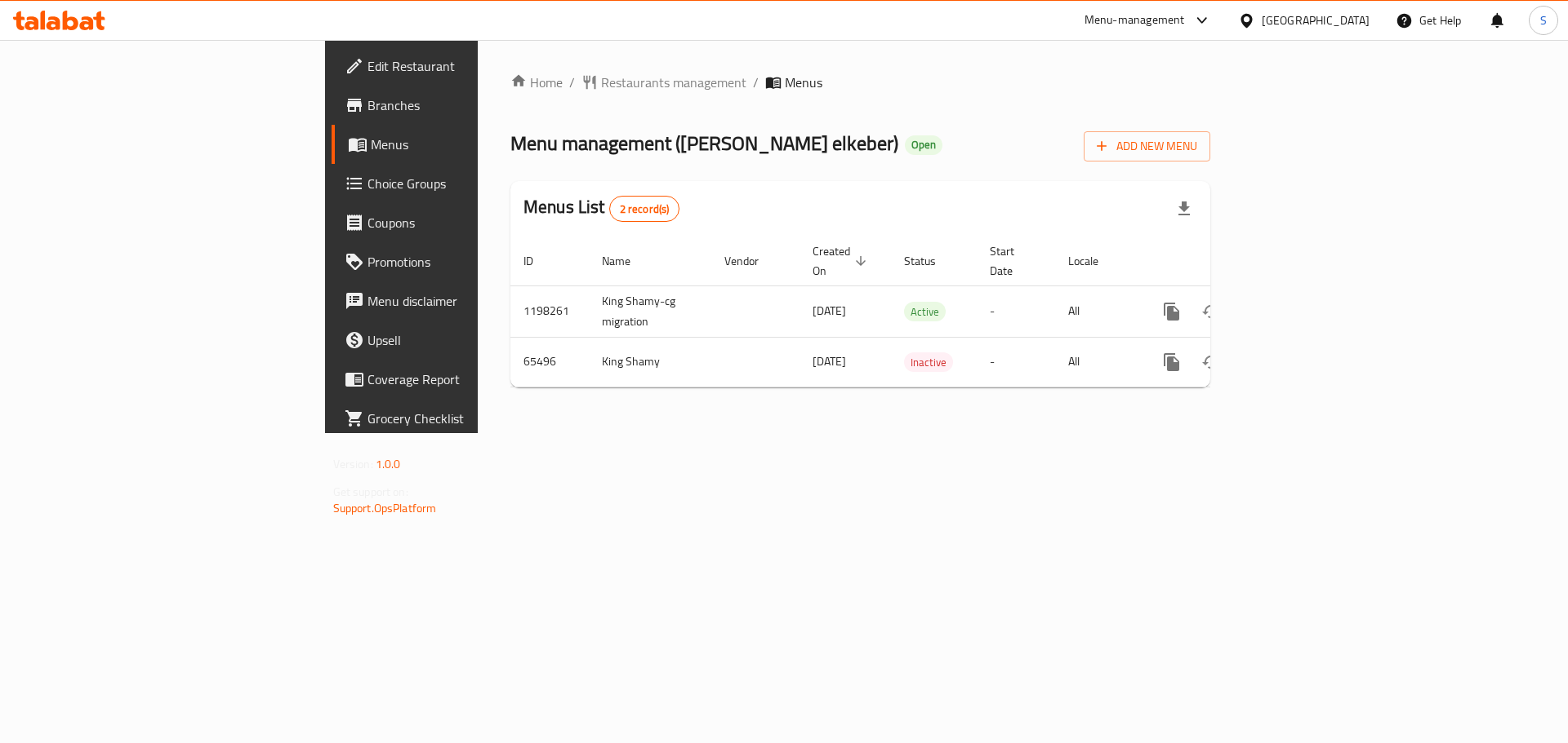
click at [368, 105] on span "Branches" at bounding box center [470, 104] width 206 height 19
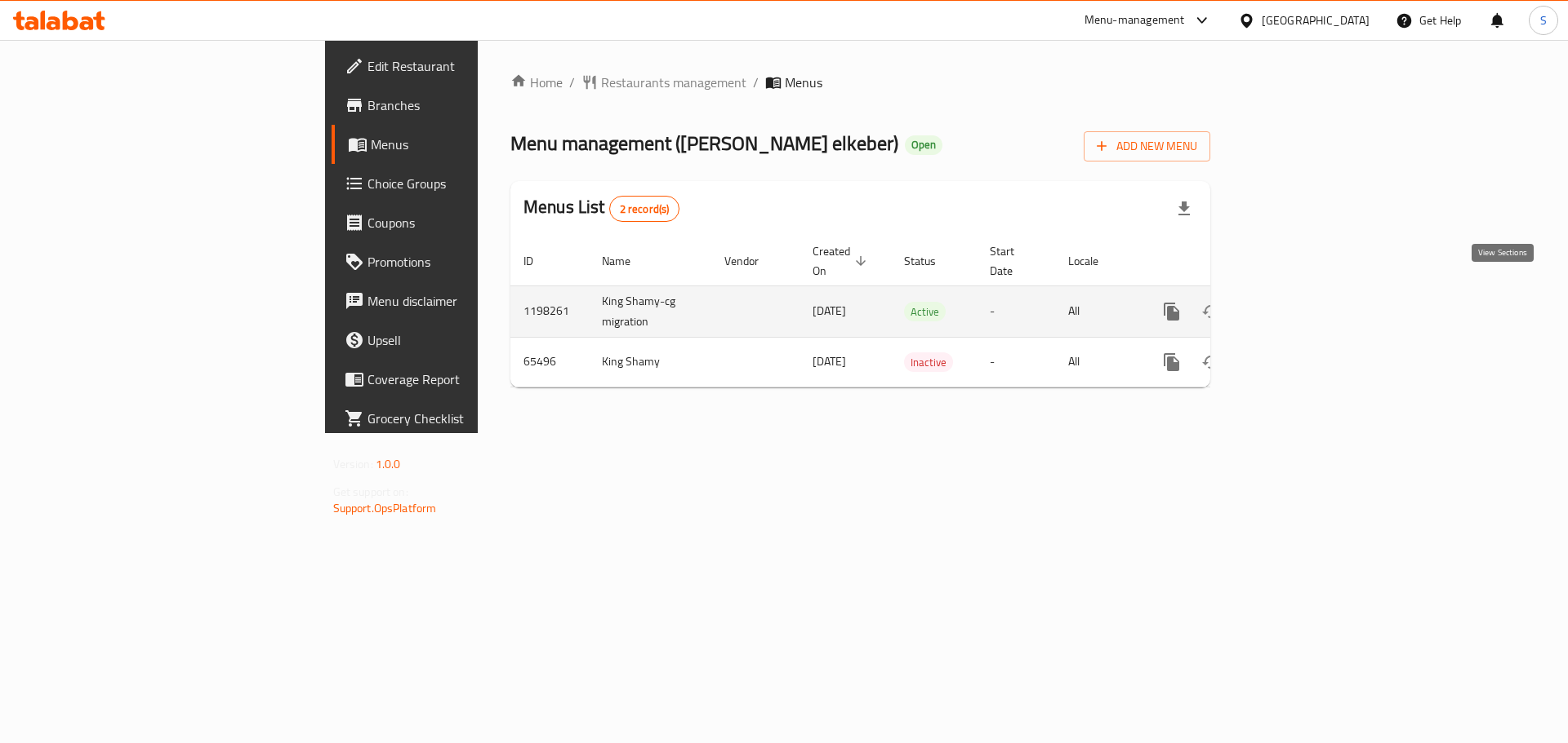
click at [1299, 302] on icon "enhanced table" at bounding box center [1289, 311] width 19 height 19
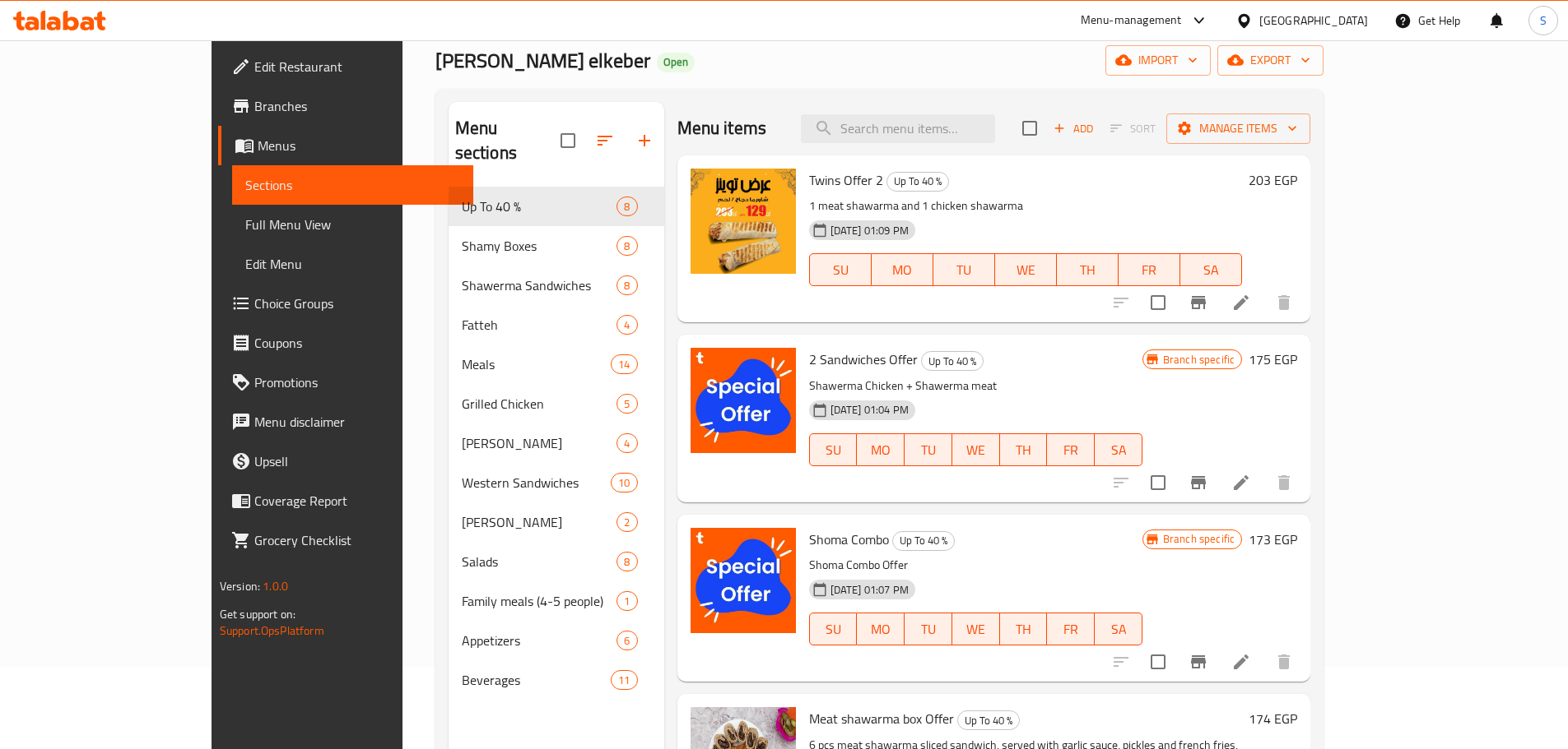
click at [809, 173] on span "Twins Offer 2" at bounding box center [846, 179] width 74 height 24
copy h6 "Twins Offer 2"
click at [1206, 305] on icon "Branch-specific-item" at bounding box center [1198, 303] width 15 height 13
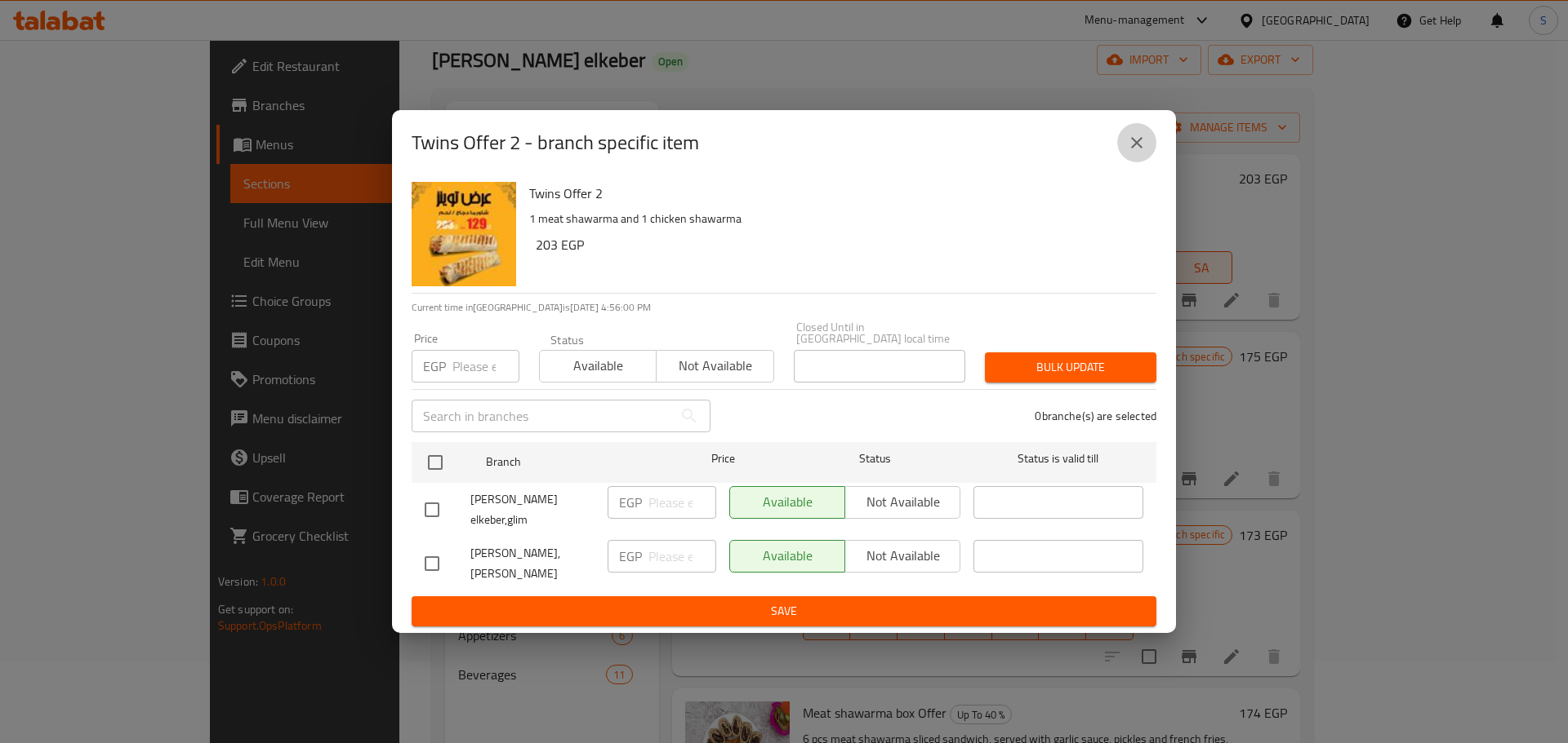
click at [1136, 139] on icon "close" at bounding box center [1136, 142] width 19 height 19
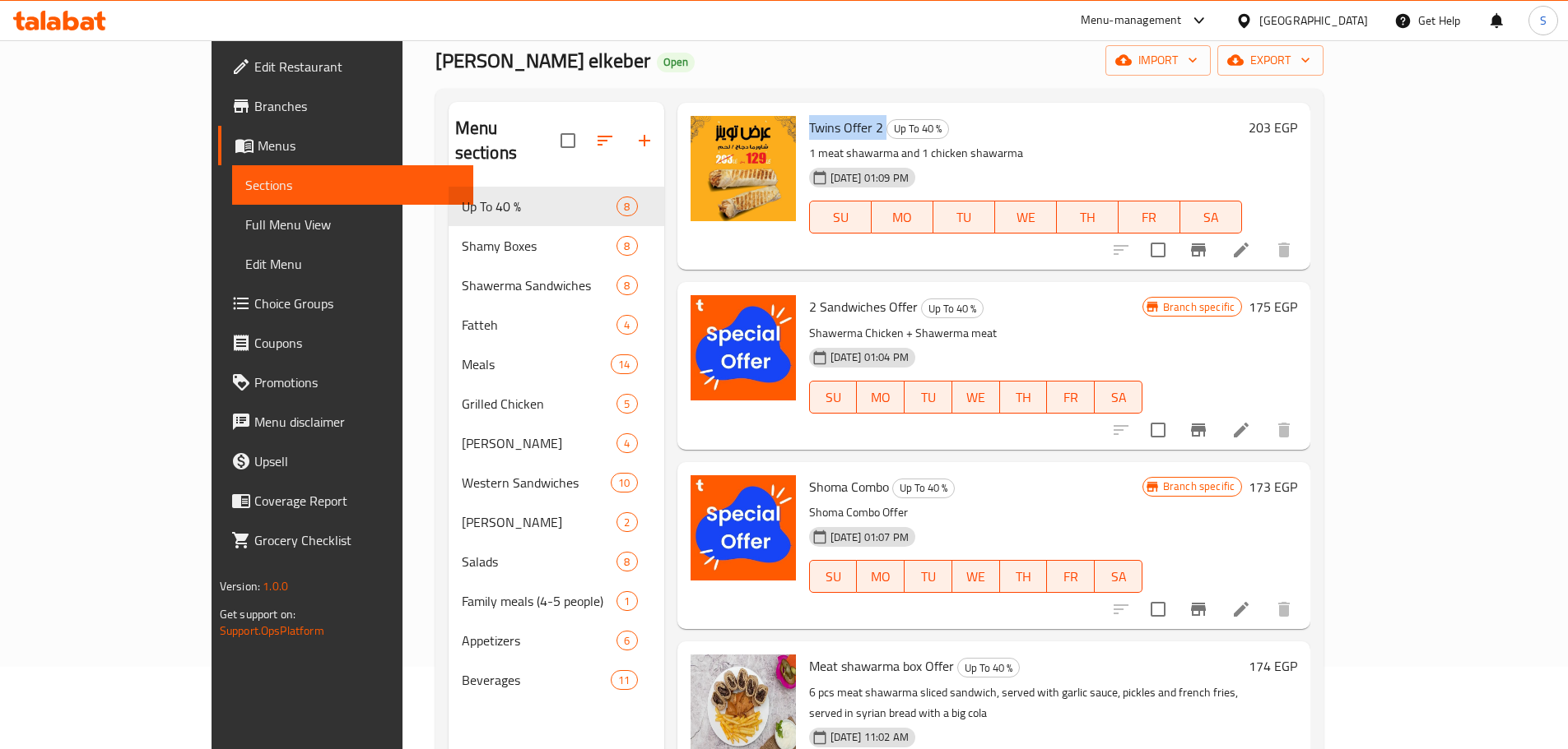
scroll to position [82, 0]
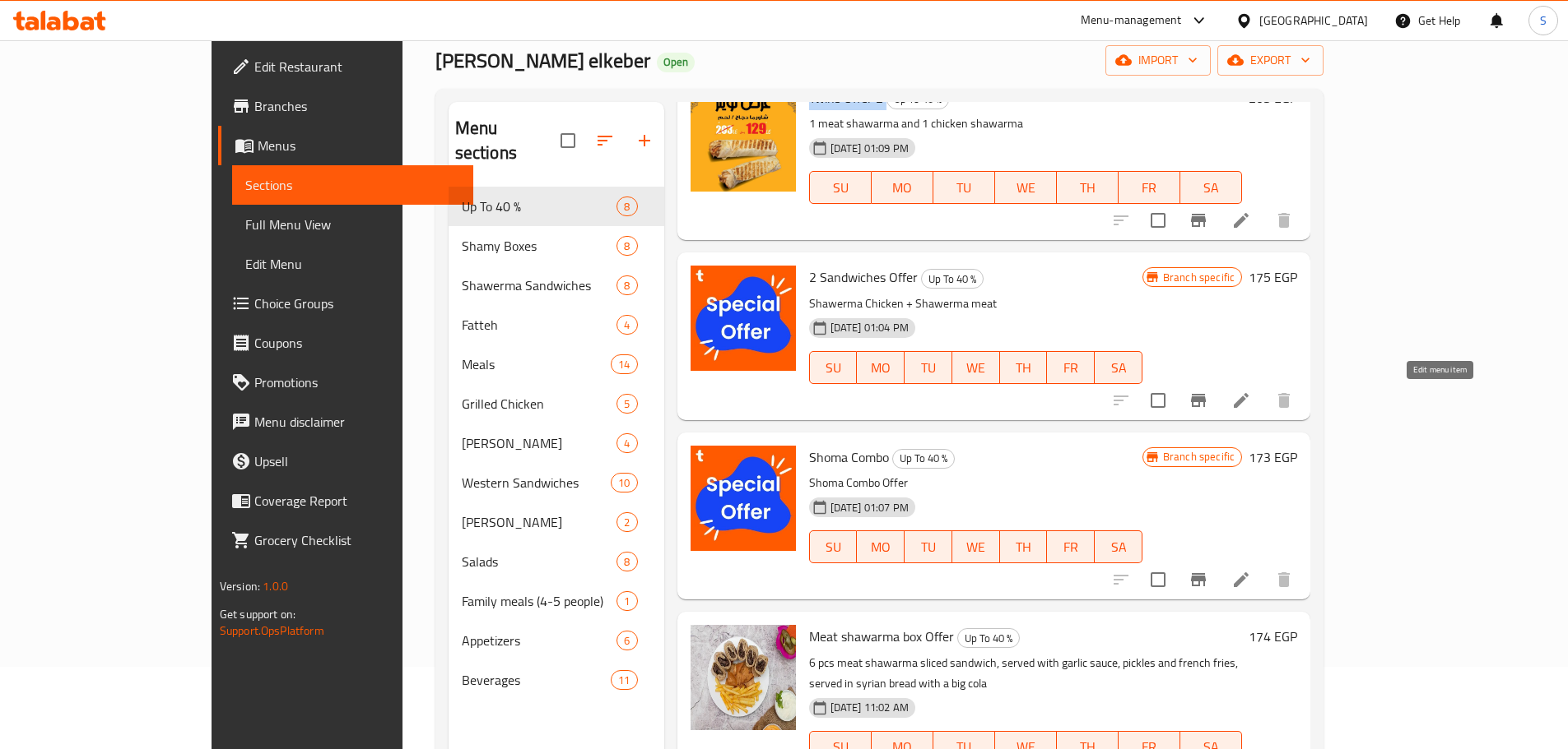
click at [1249, 397] on icon at bounding box center [1241, 401] width 15 height 15
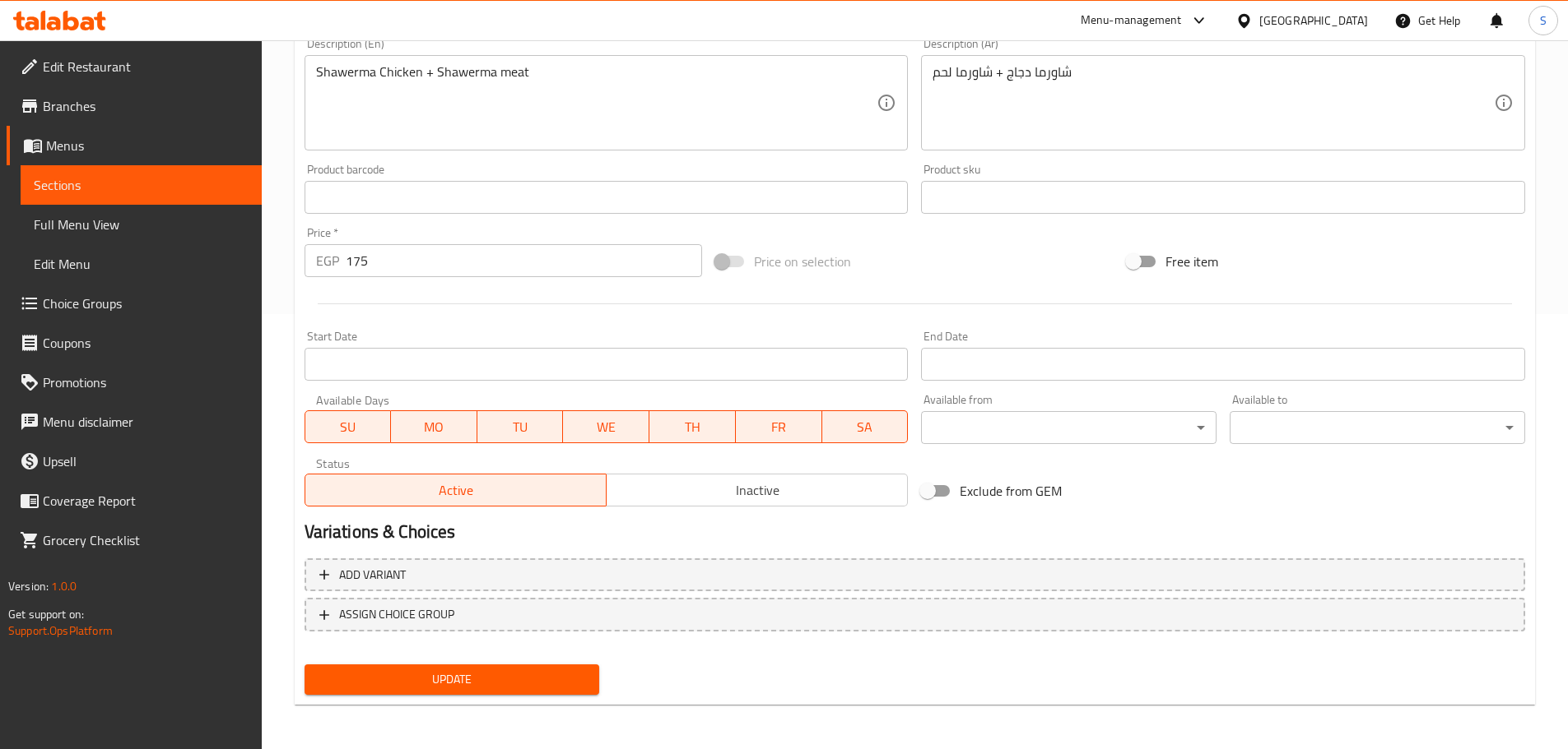
scroll to position [437, 0]
click at [778, 491] on span "Inactive" at bounding box center [757, 489] width 288 height 24
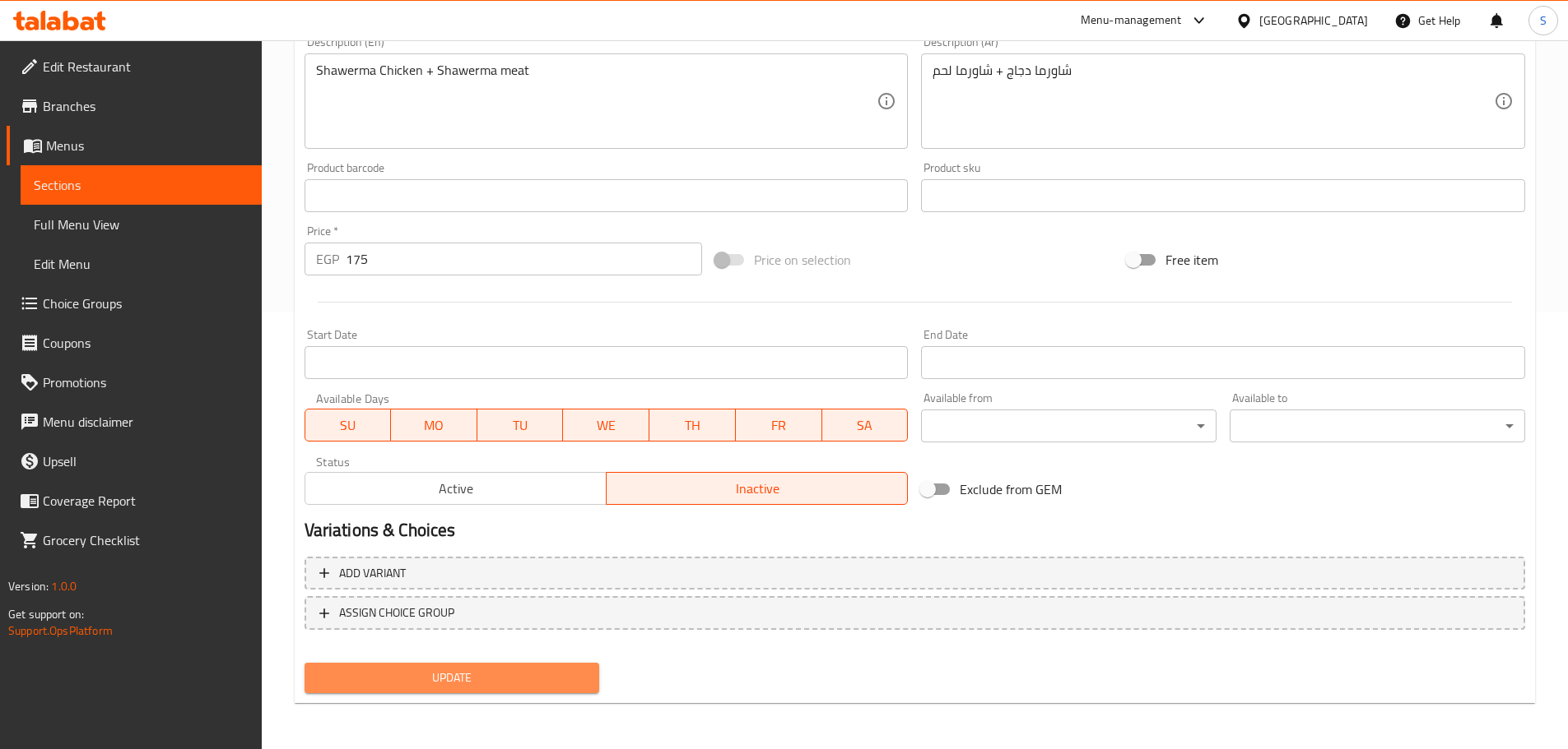
click at [549, 677] on span "Update" at bounding box center [452, 678] width 269 height 20
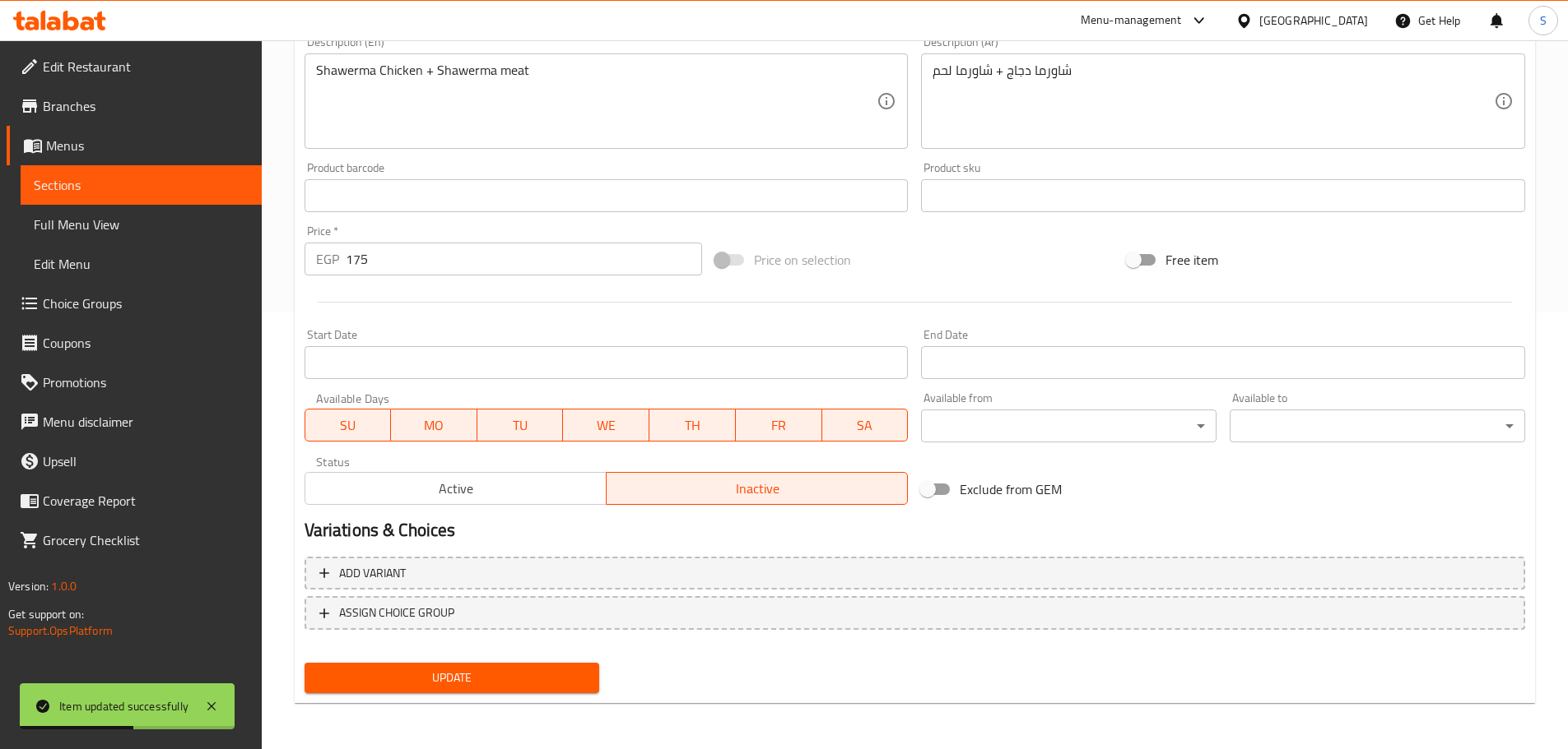
click at [465, 481] on span "Active" at bounding box center [456, 489] width 288 height 24
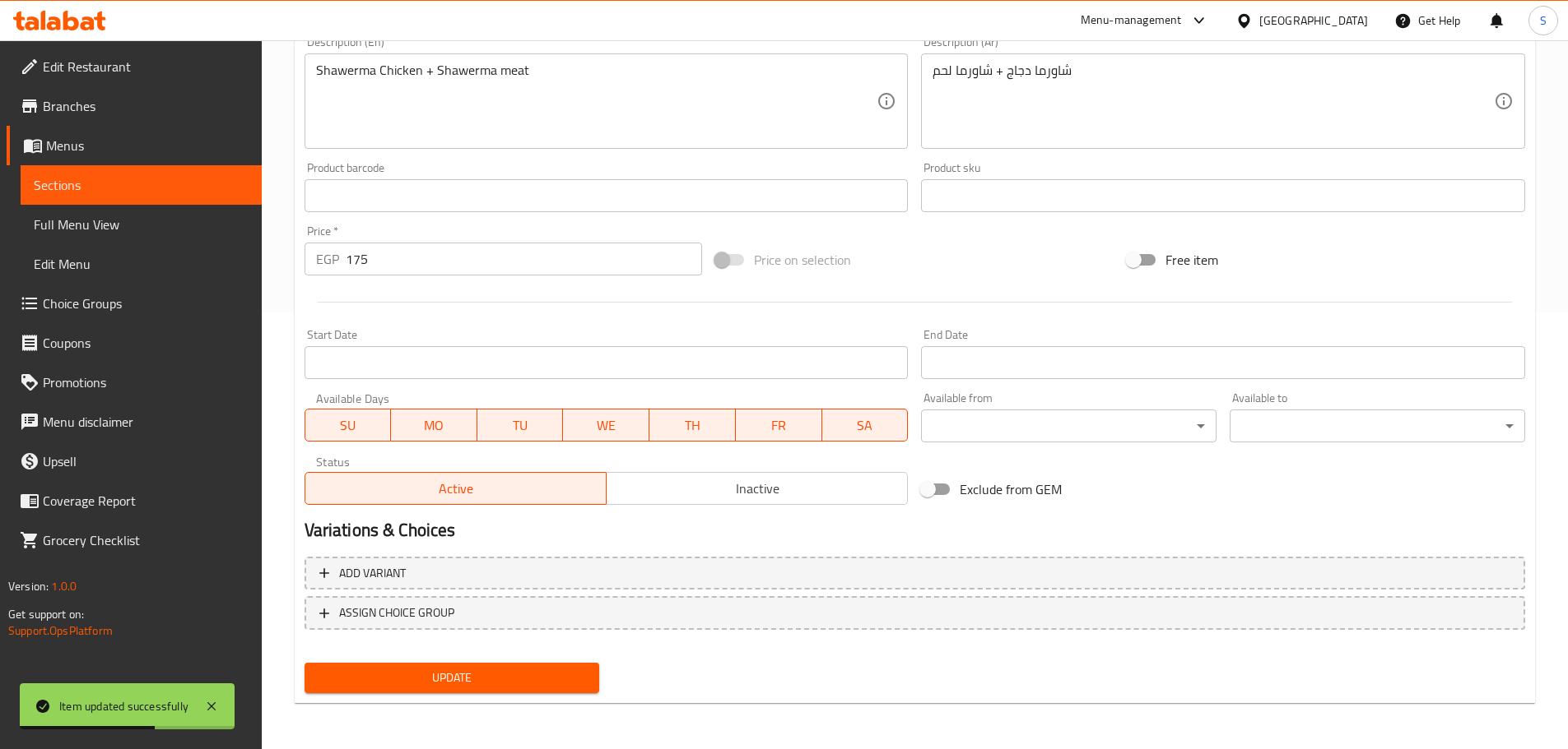
click at [531, 664] on div "Update" at bounding box center [452, 678] width 309 height 44
click at [531, 665] on button "Update" at bounding box center [452, 678] width 296 height 30
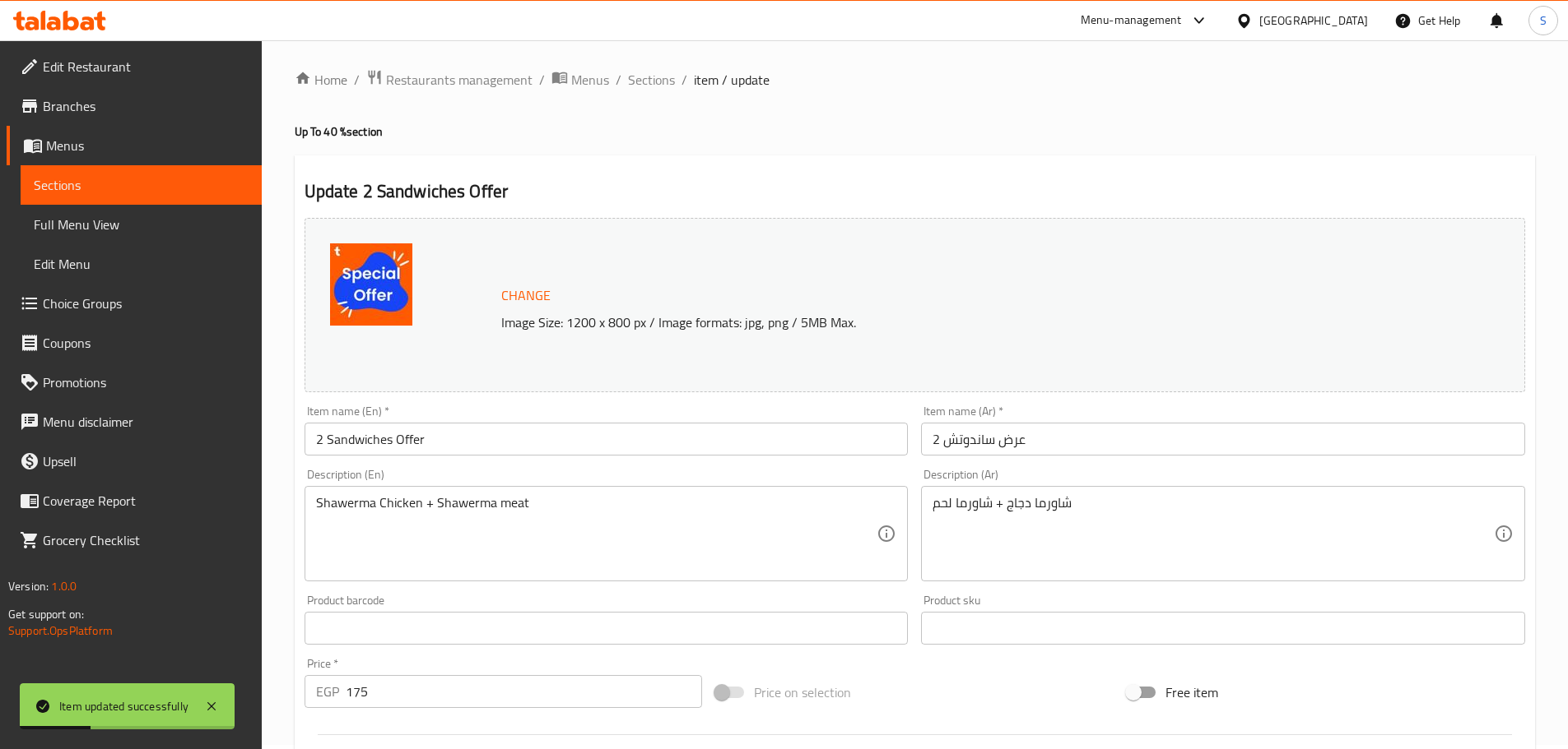
scroll to position [0, 0]
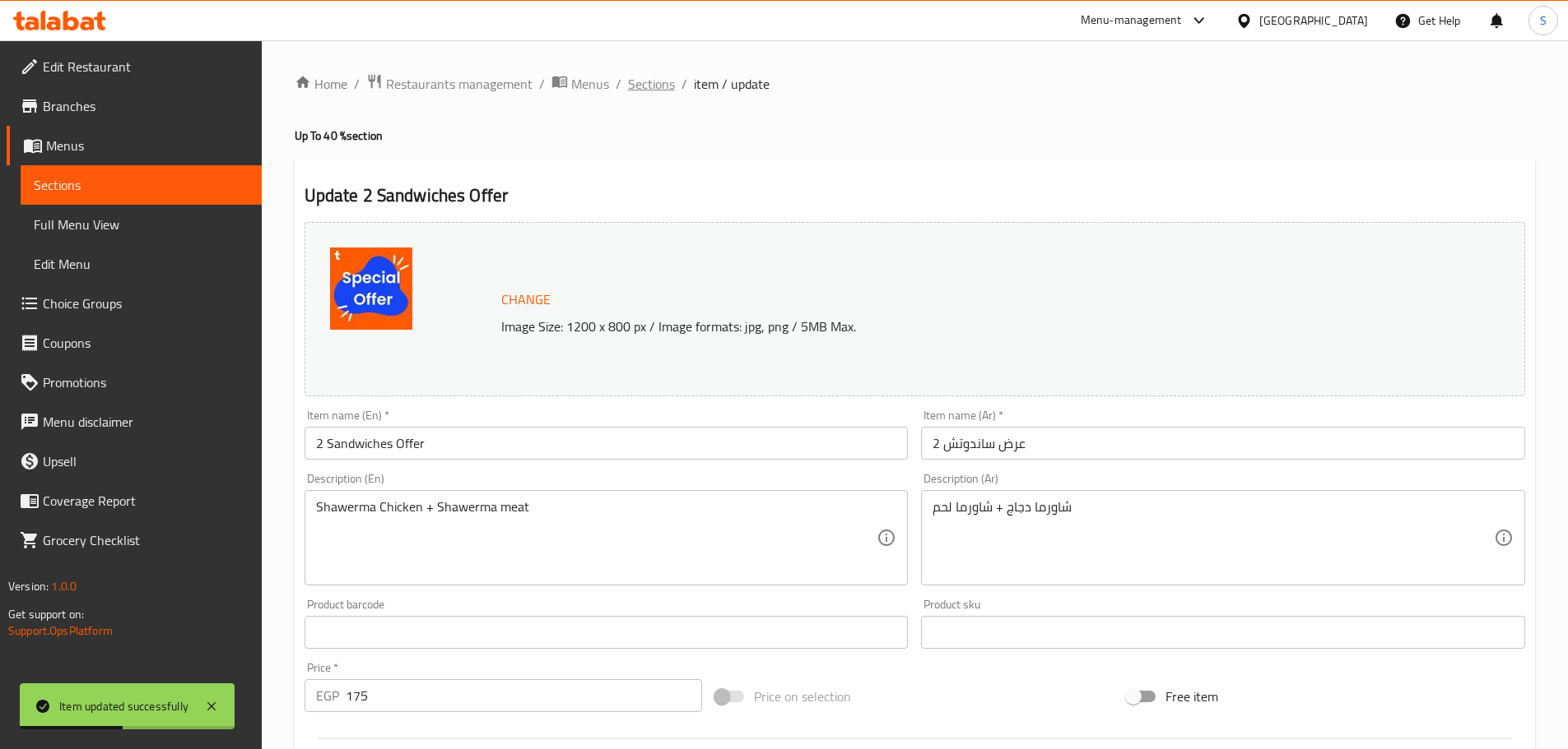
click at [642, 76] on span "Sections" at bounding box center [652, 83] width 47 height 19
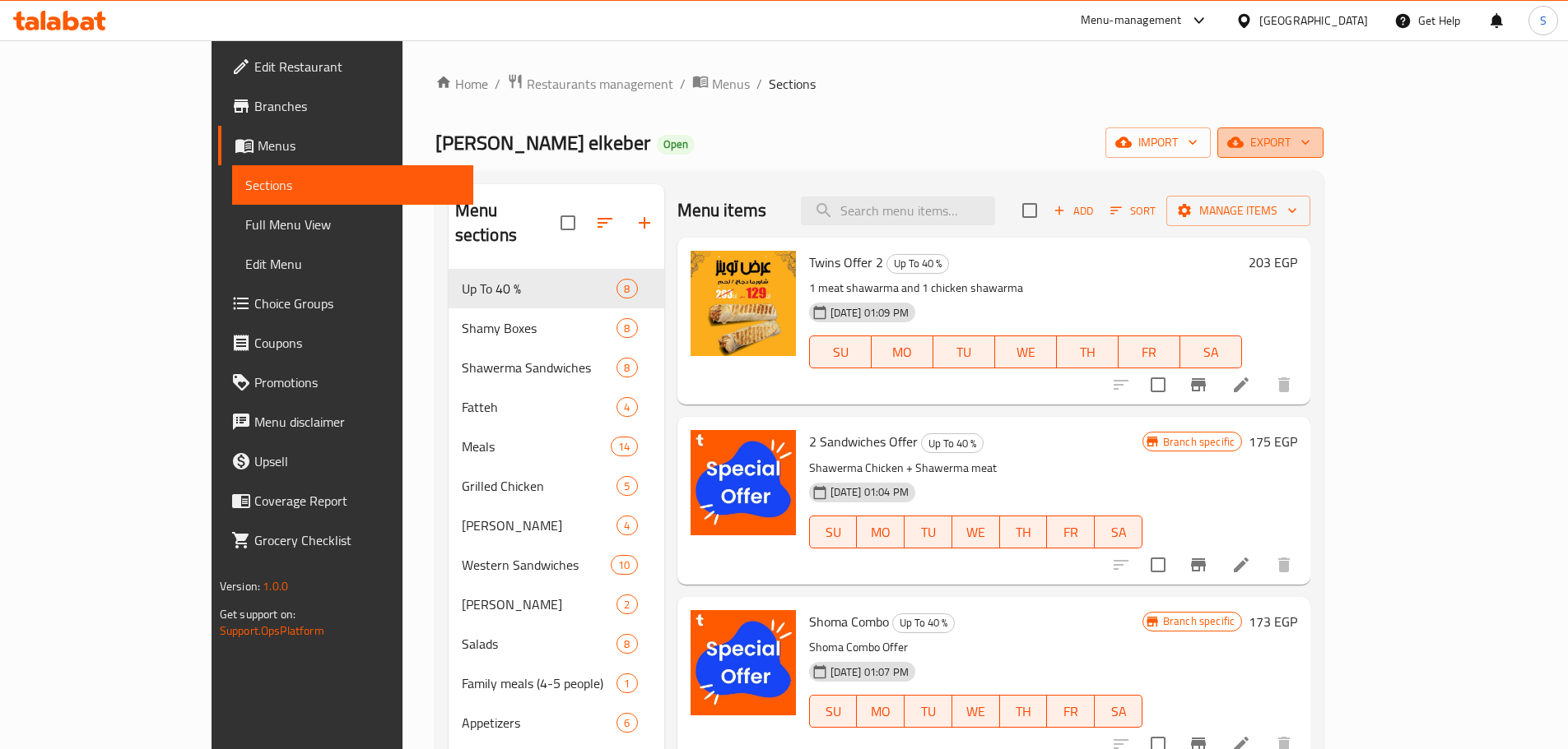
click at [1324, 141] on button "export" at bounding box center [1271, 142] width 106 height 30
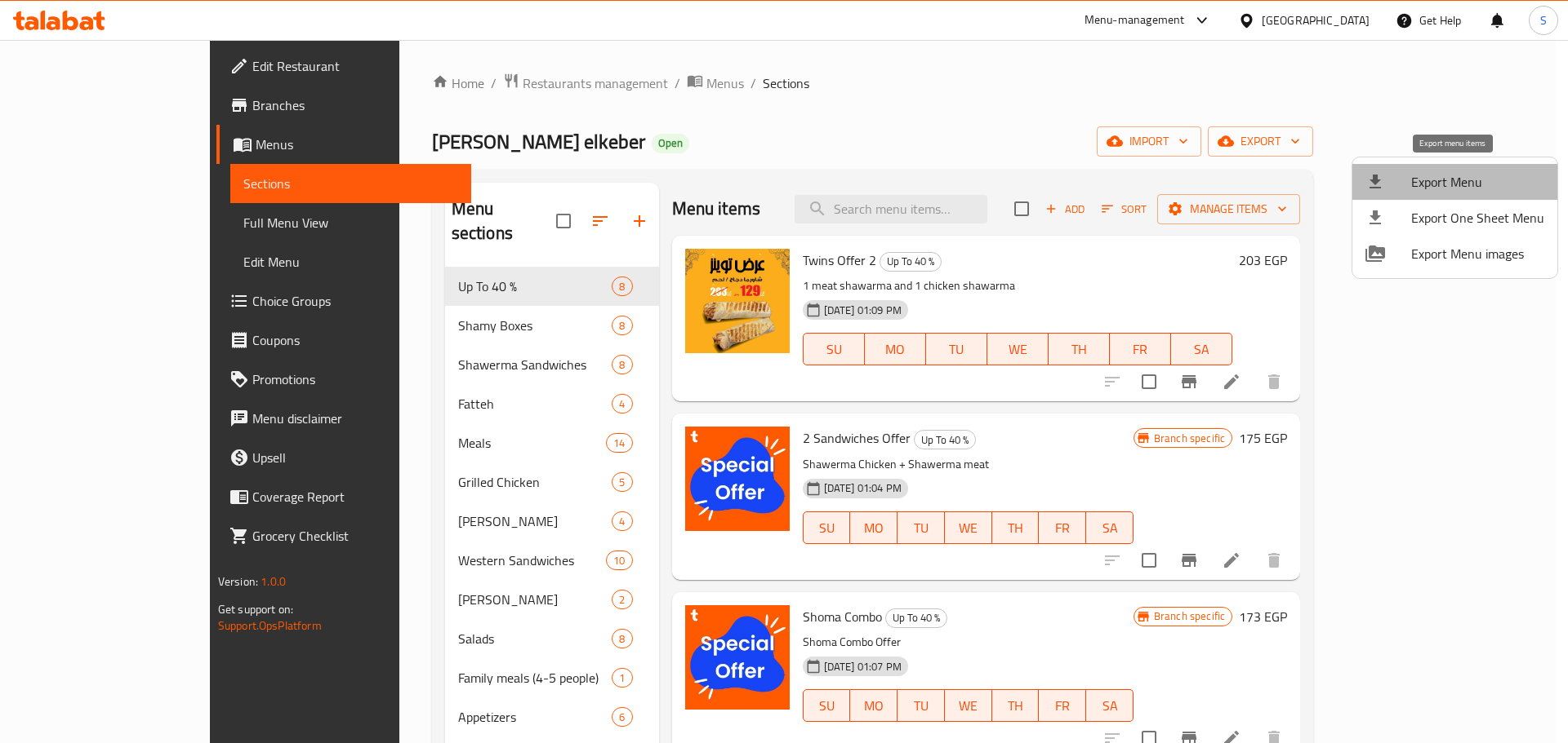
click at [1500, 175] on span "Export Menu" at bounding box center [1477, 181] width 133 height 19
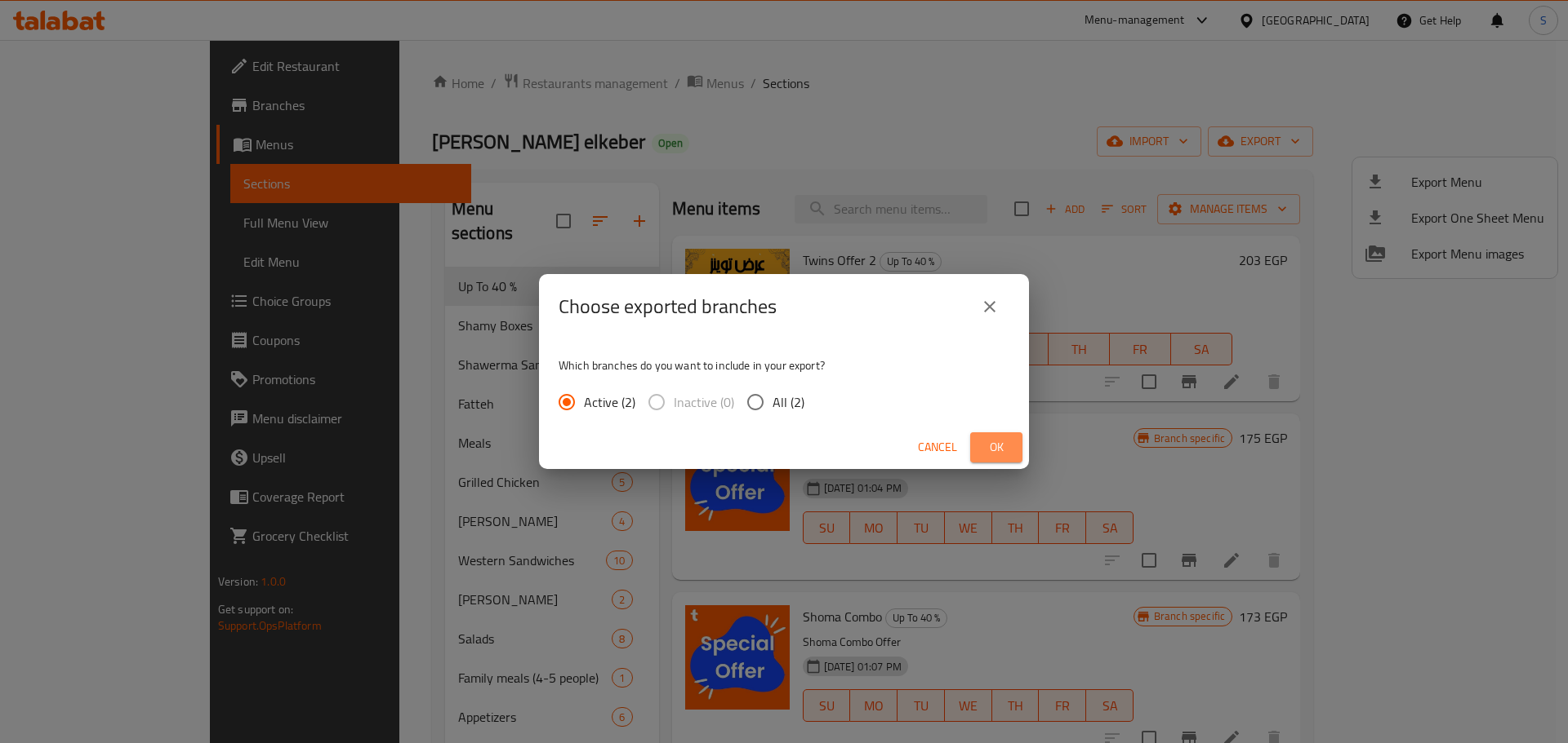
click at [990, 449] on span "Ok" at bounding box center [996, 447] width 26 height 20
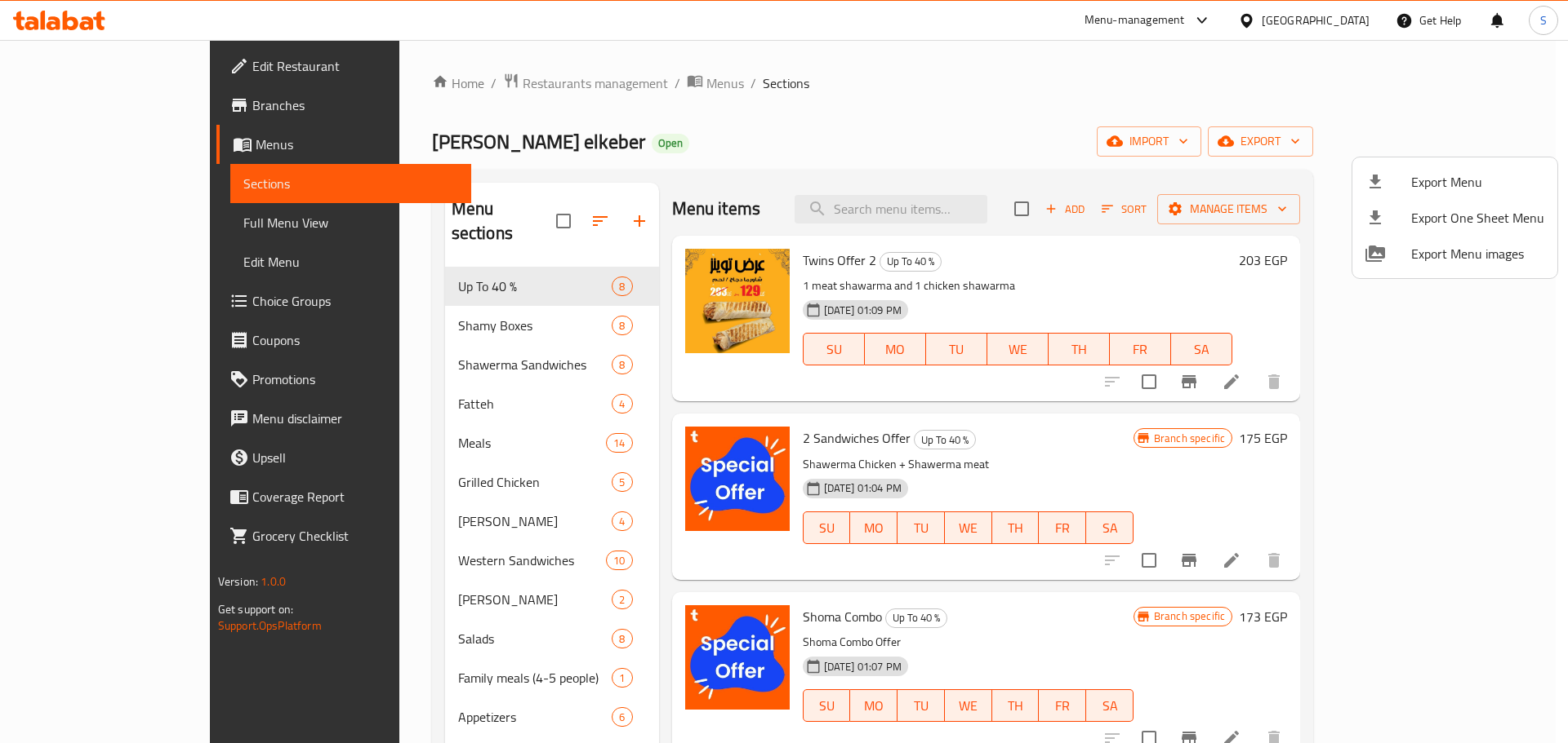
click at [1352, 564] on div at bounding box center [784, 372] width 1568 height 743
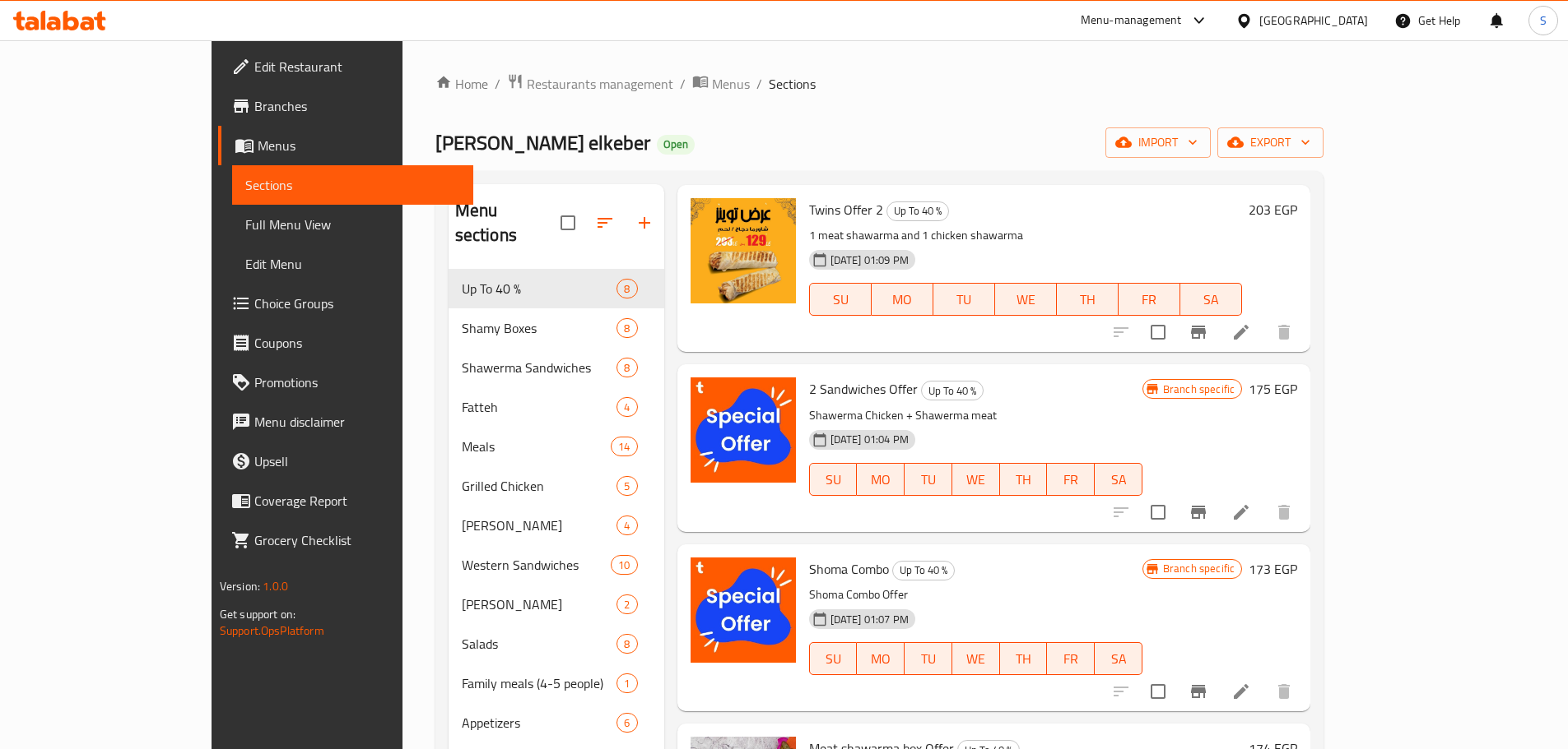
scroll to position [82, 0]
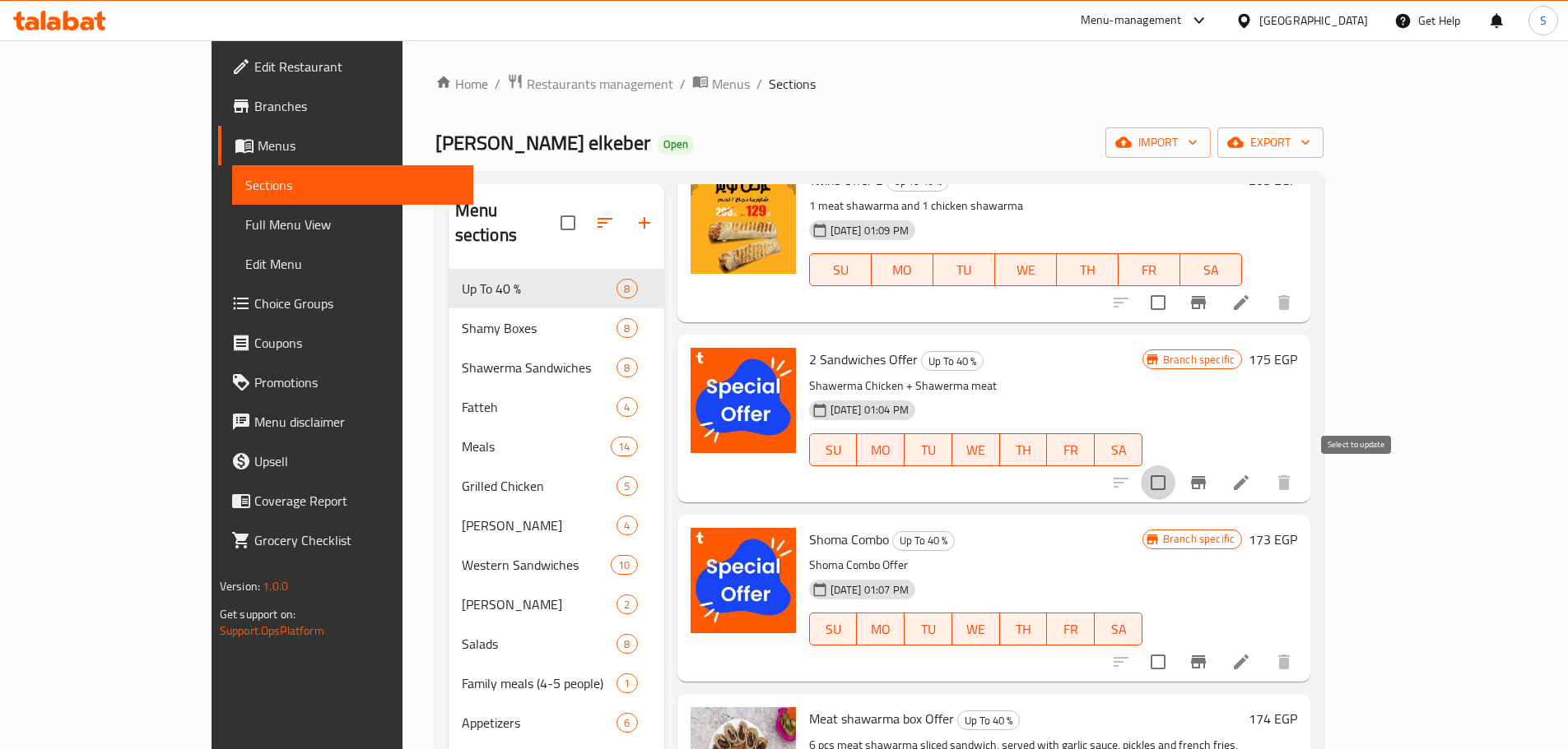
click at [1176, 486] on input "checkbox" at bounding box center [1158, 482] width 35 height 35
checkbox input "true"
click at [1176, 661] on input "checkbox" at bounding box center [1158, 661] width 35 height 35
checkbox input "true"
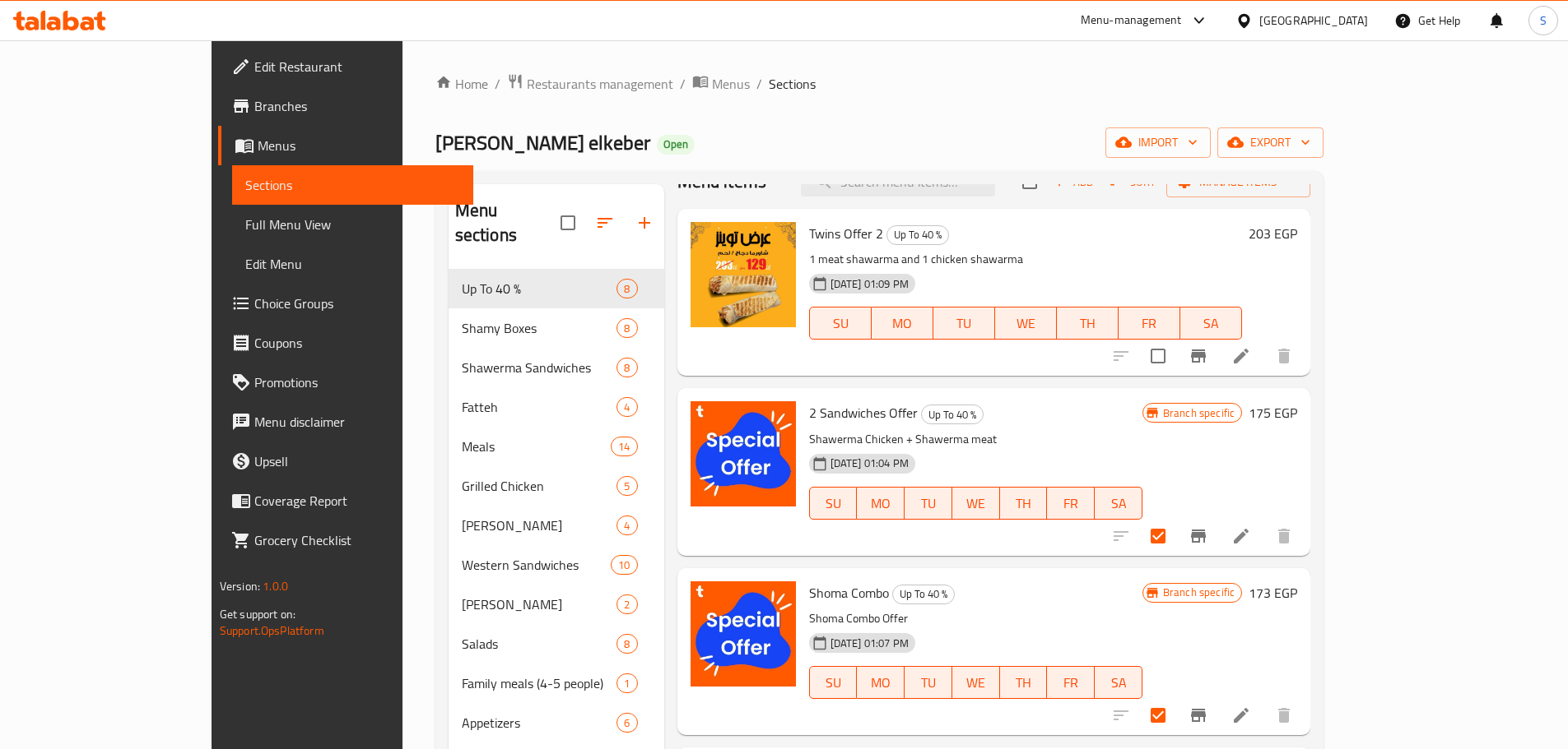
scroll to position [0, 0]
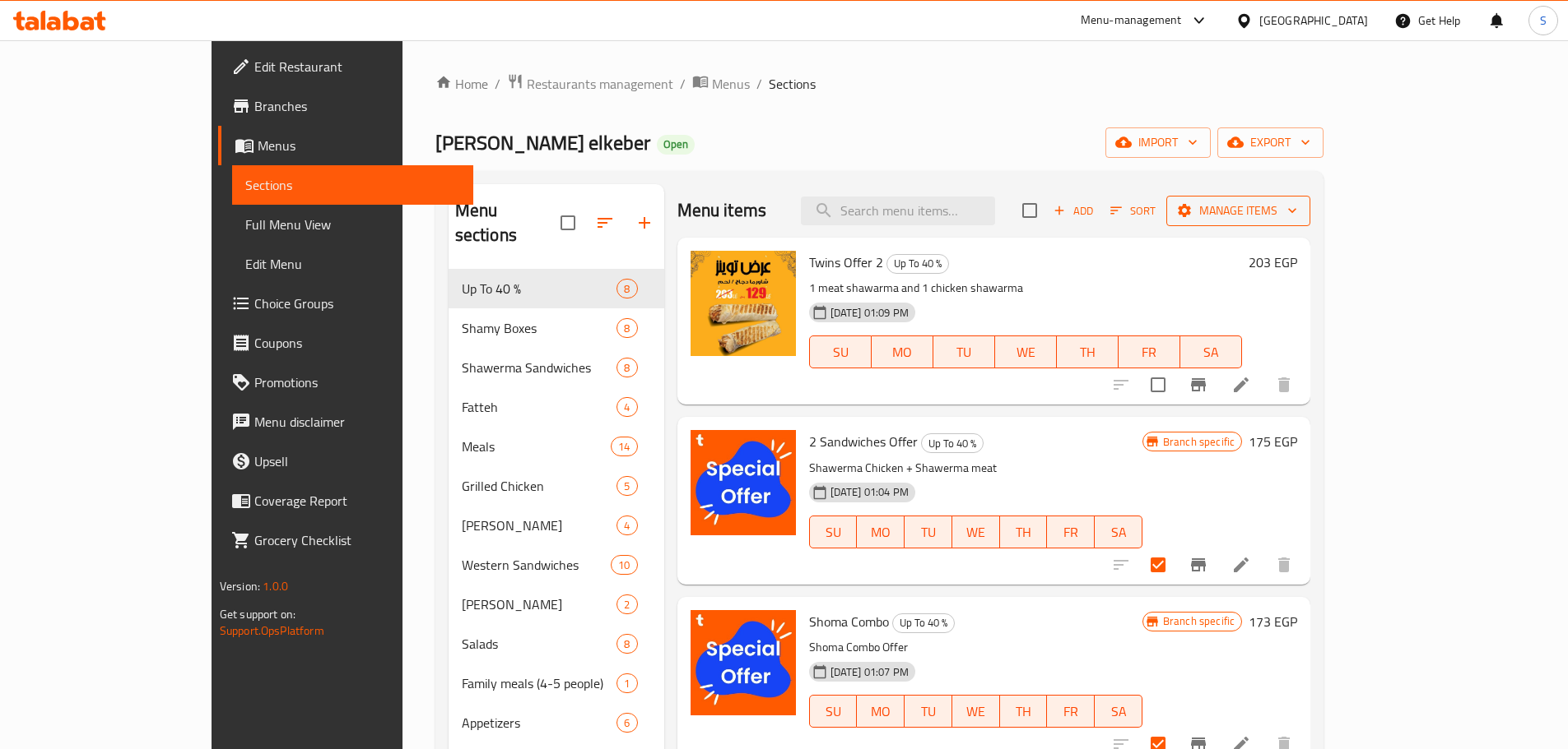
click at [1297, 209] on span "Manage items" at bounding box center [1239, 210] width 118 height 20
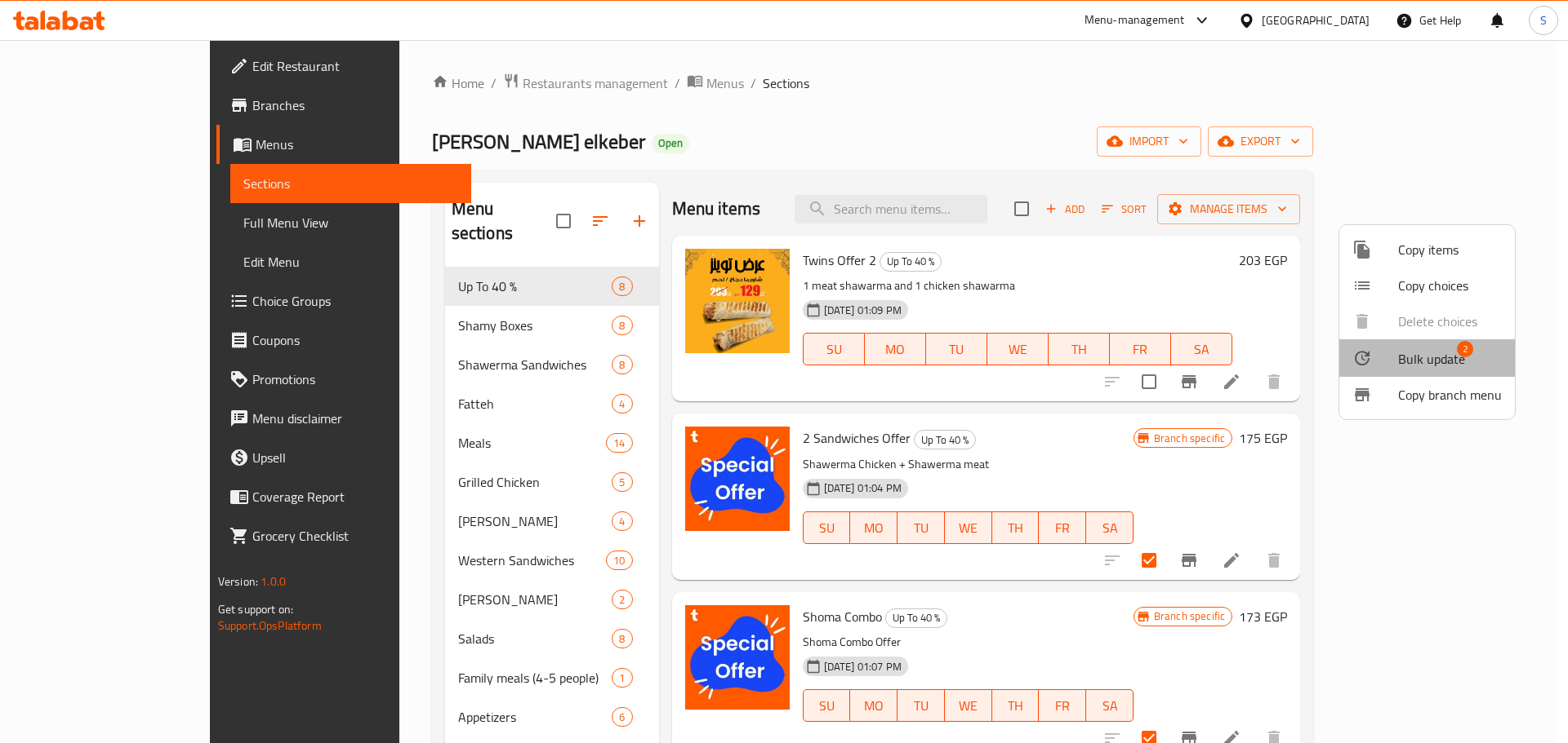
click at [1441, 355] on span "Bulk update" at bounding box center [1431, 358] width 67 height 19
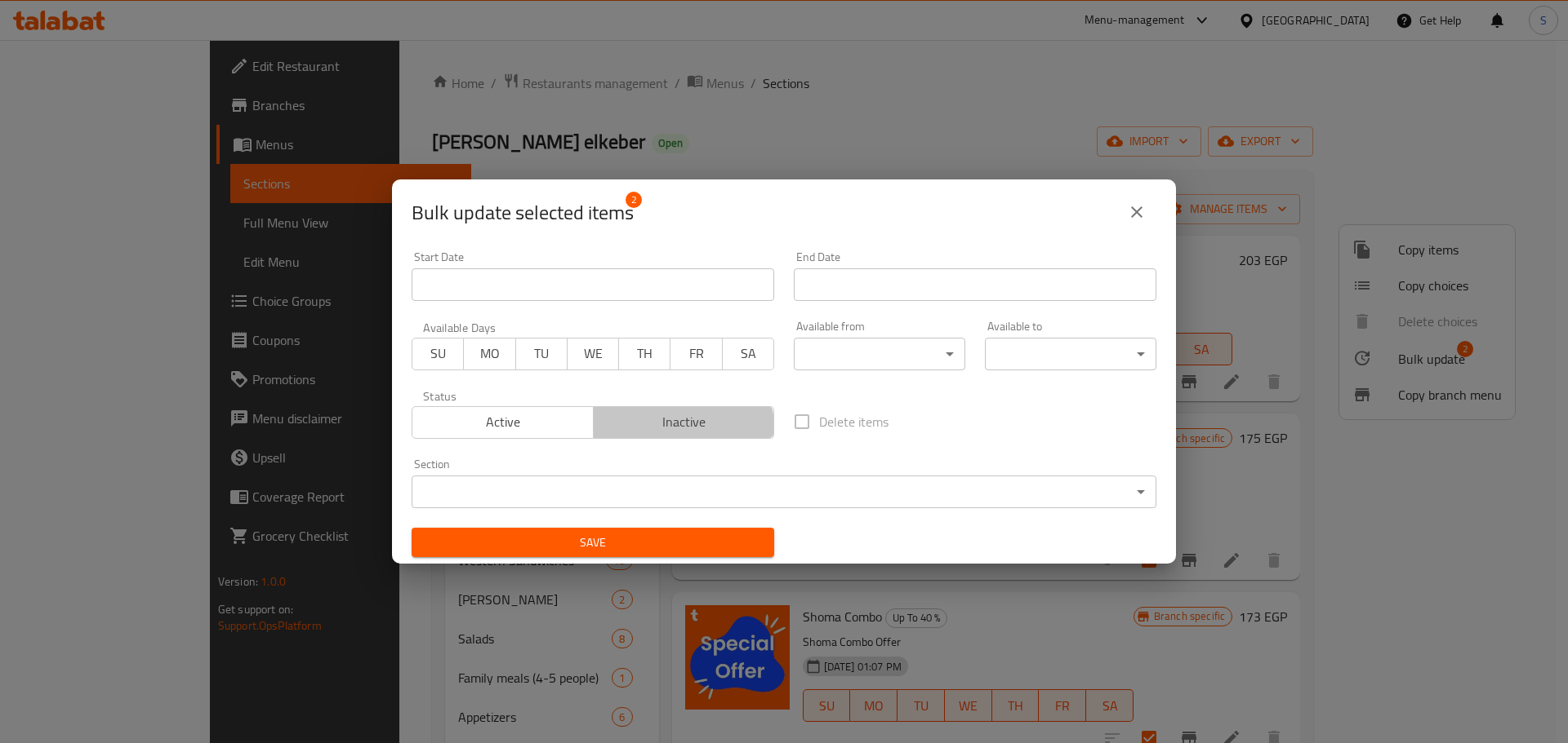
click at [675, 427] on span "Inactive" at bounding box center [683, 422] width 168 height 23
click at [683, 569] on div "Bulk update selected items 2 Start Date Start Date End Date End Date Available …" at bounding box center [784, 372] width 1568 height 743
click at [682, 542] on span "Save" at bounding box center [592, 543] width 337 height 20
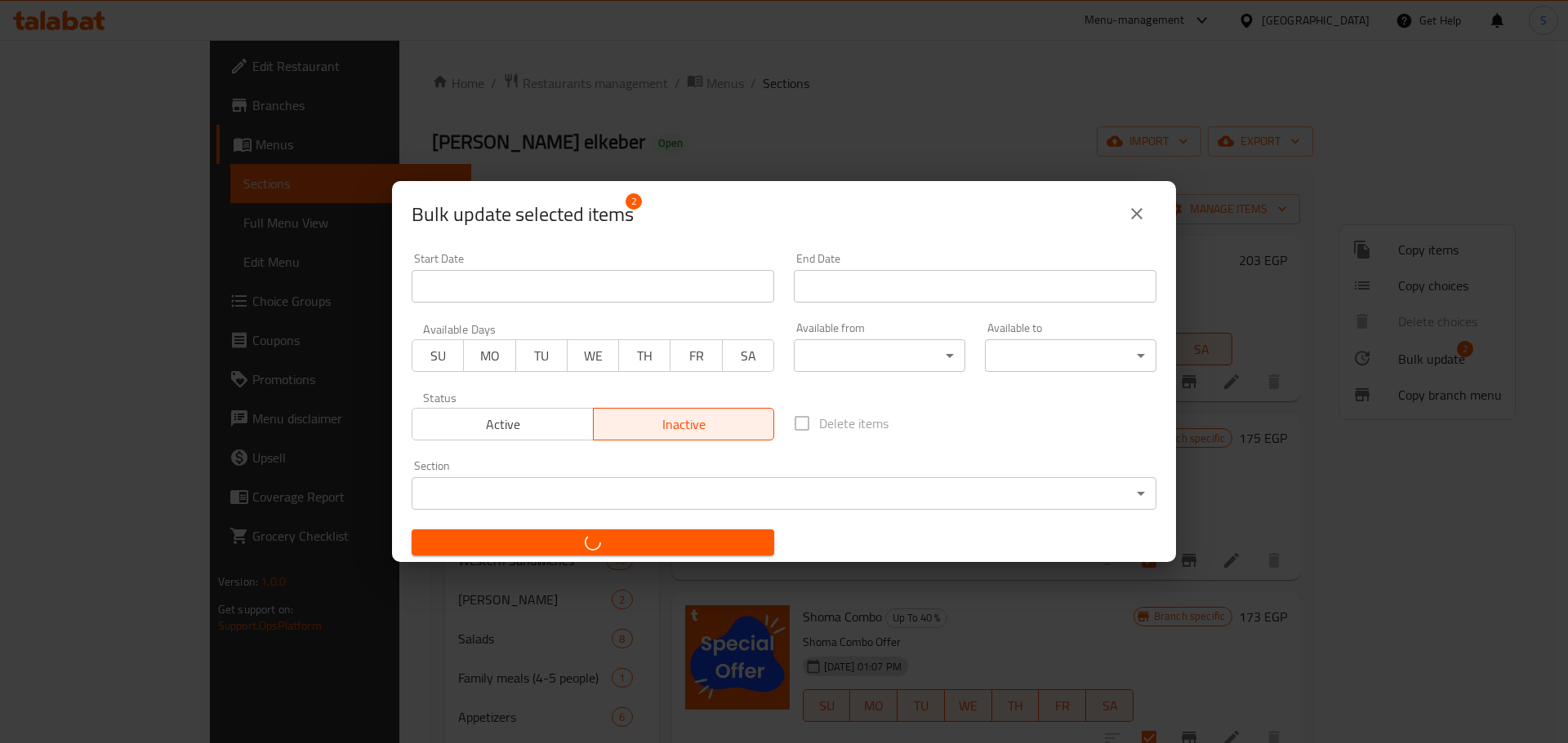
checkbox input "false"
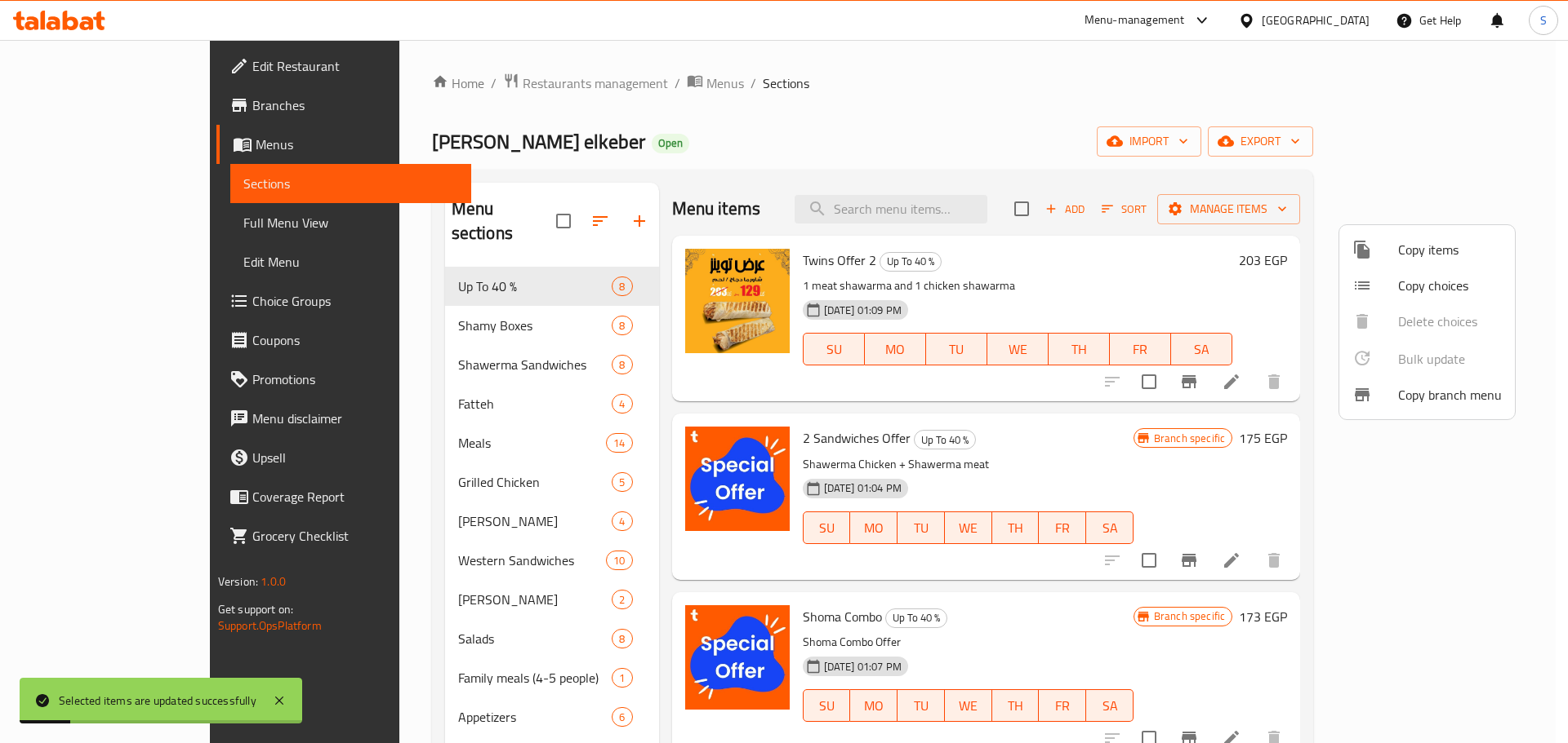
click at [792, 611] on div at bounding box center [784, 372] width 1568 height 743
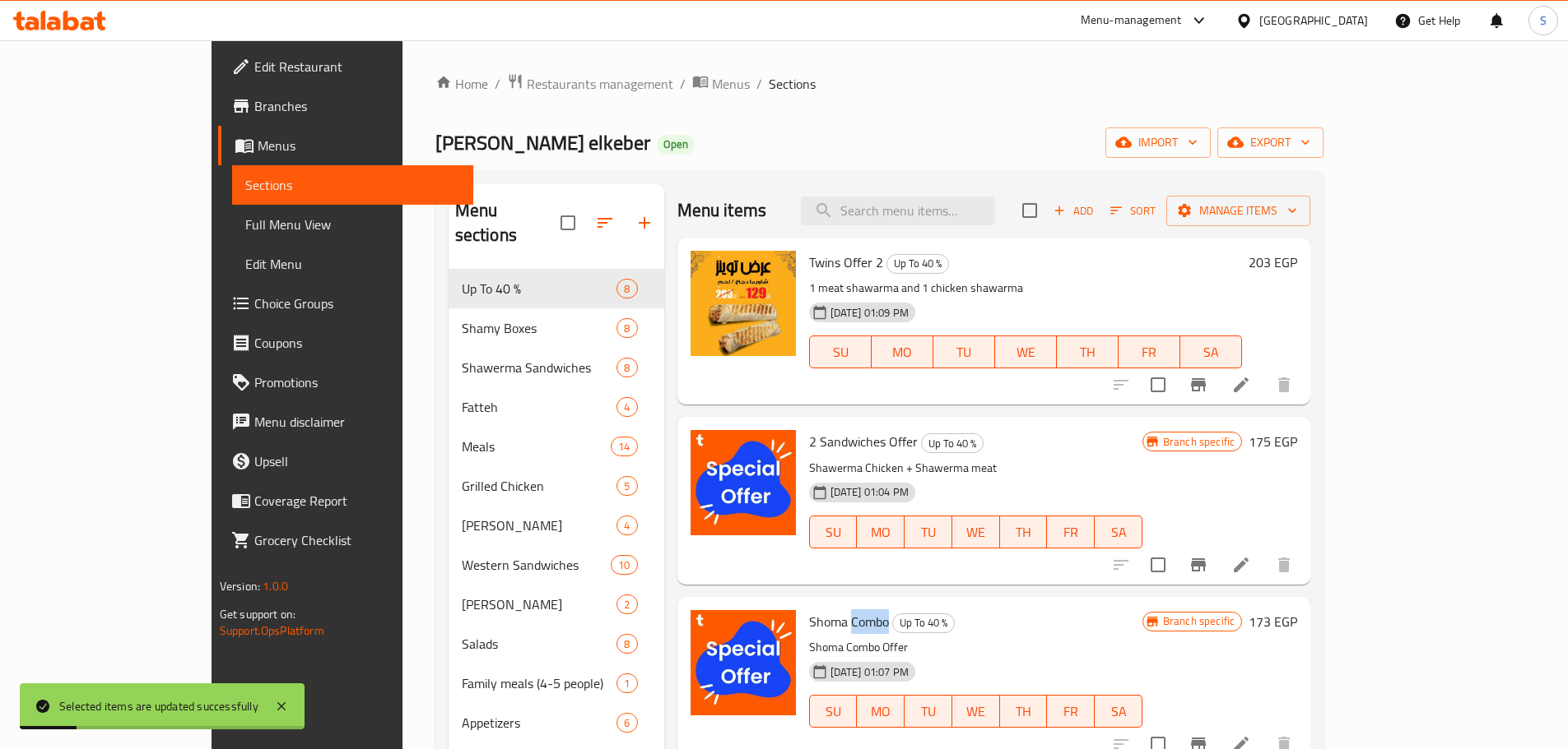
click at [809, 617] on span "Shoma Combo" at bounding box center [849, 621] width 80 height 24
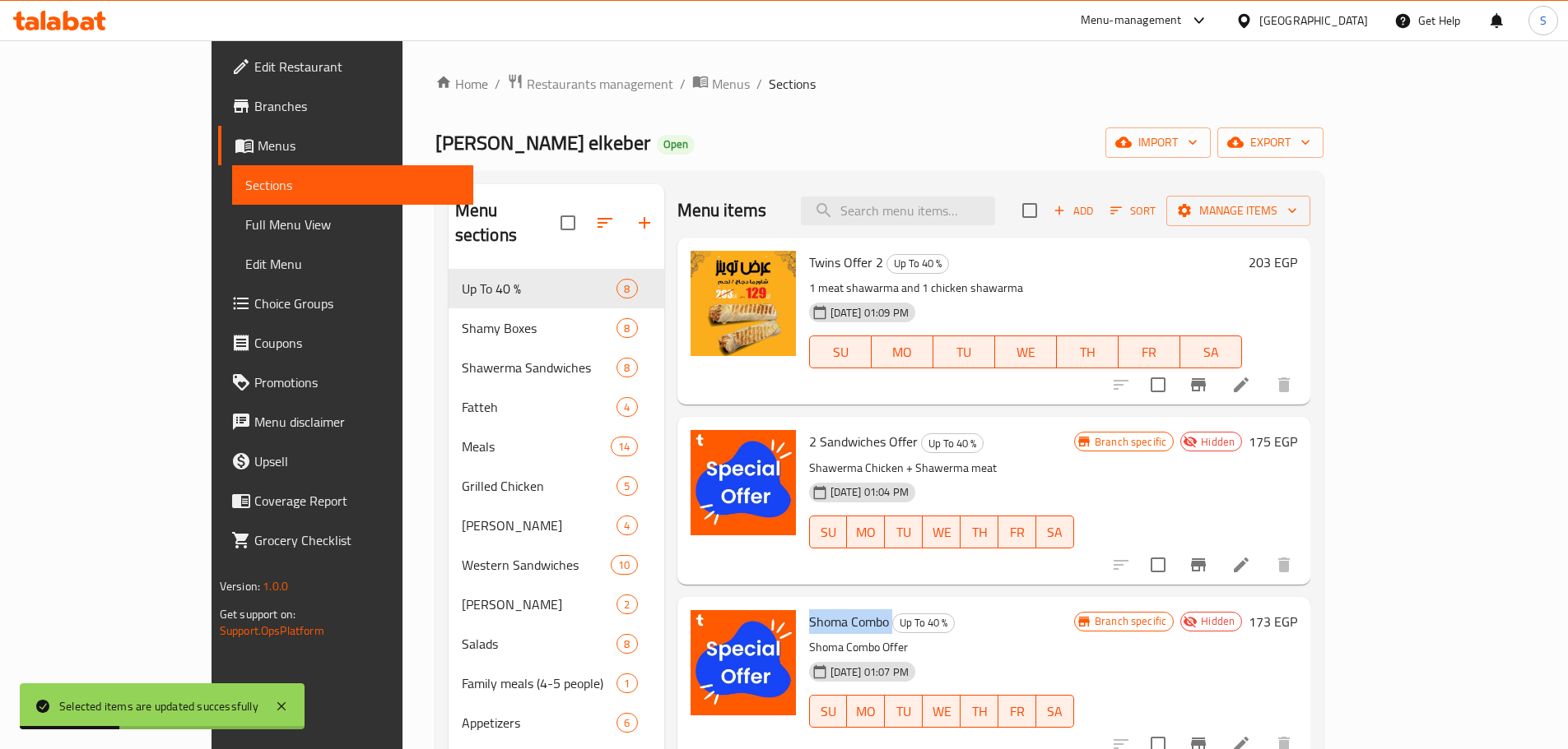
copy h6 "Shoma Combo"
click at [245, 230] on span "Full Menu View" at bounding box center [352, 224] width 215 height 19
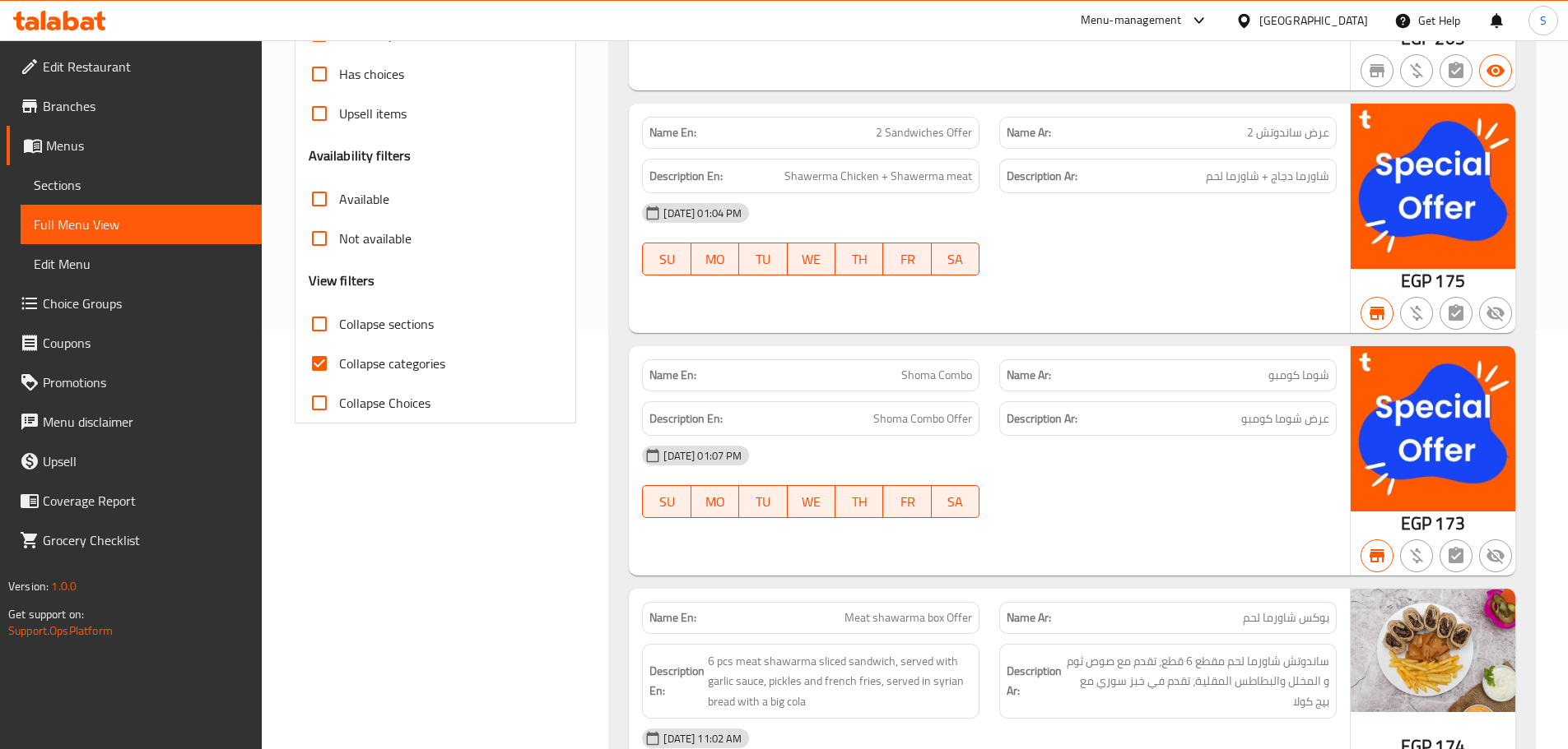
scroll to position [4851, 0]
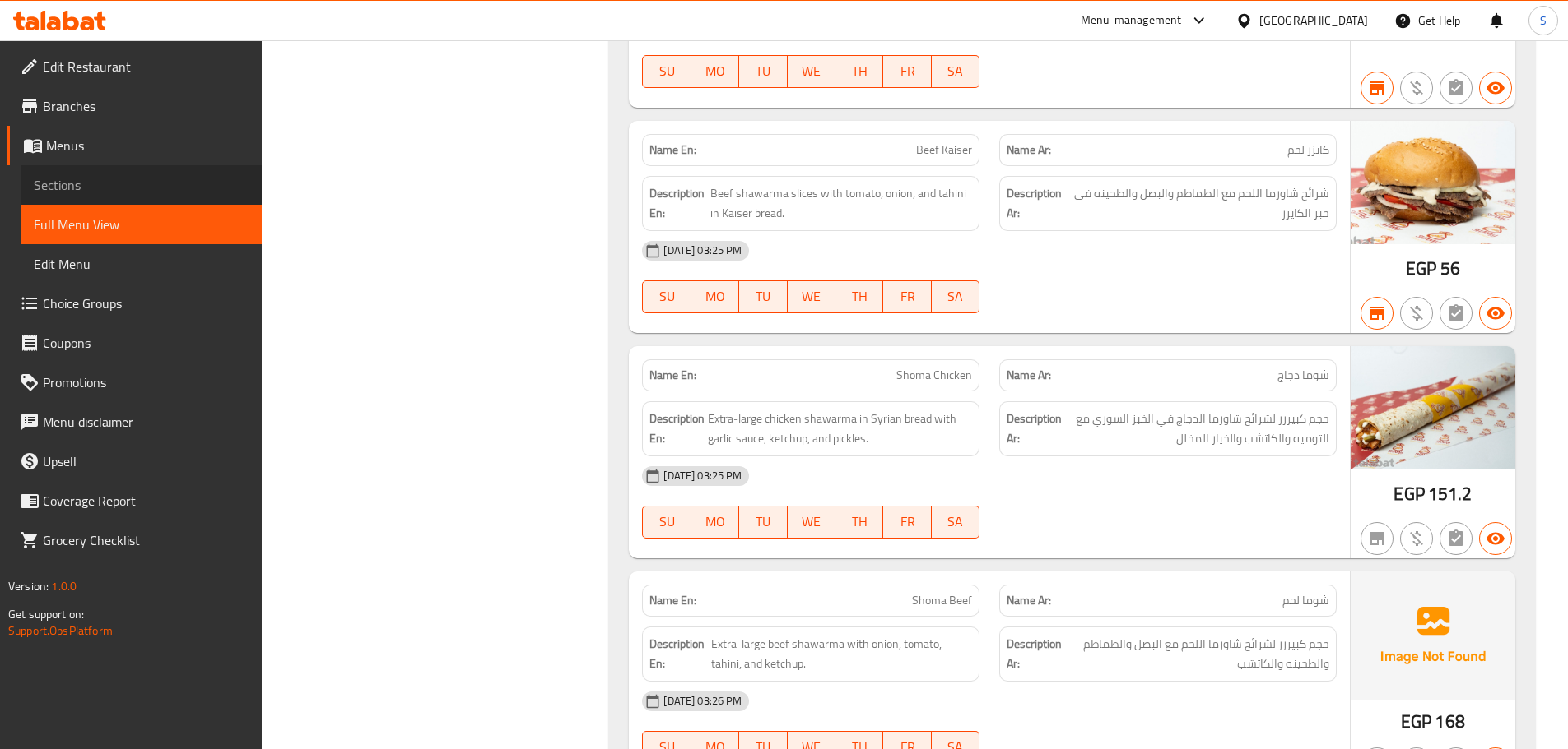
click at [90, 180] on span "Sections" at bounding box center [141, 184] width 215 height 19
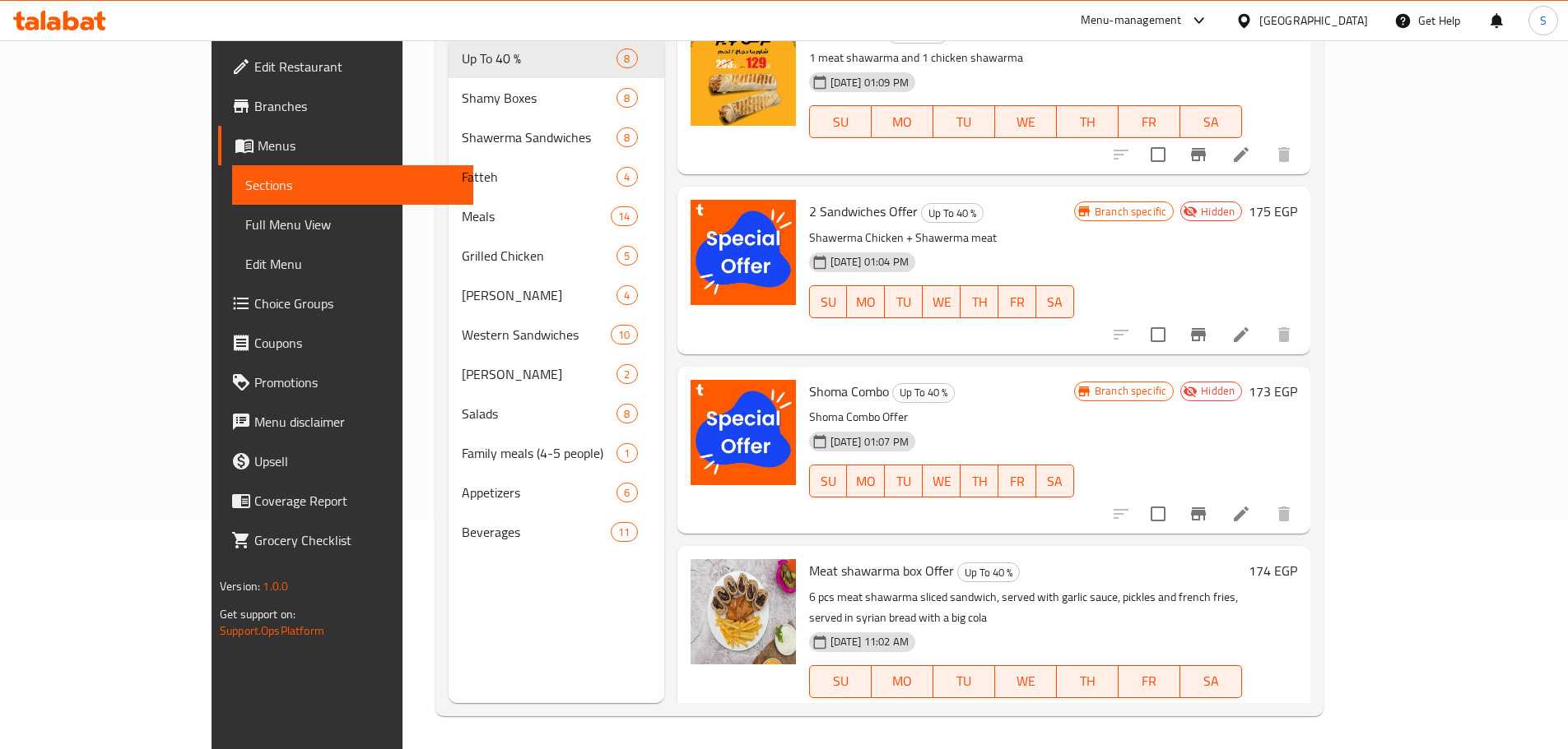
scroll to position [231, 0]
click at [1249, 518] on icon at bounding box center [1241, 514] width 15 height 15
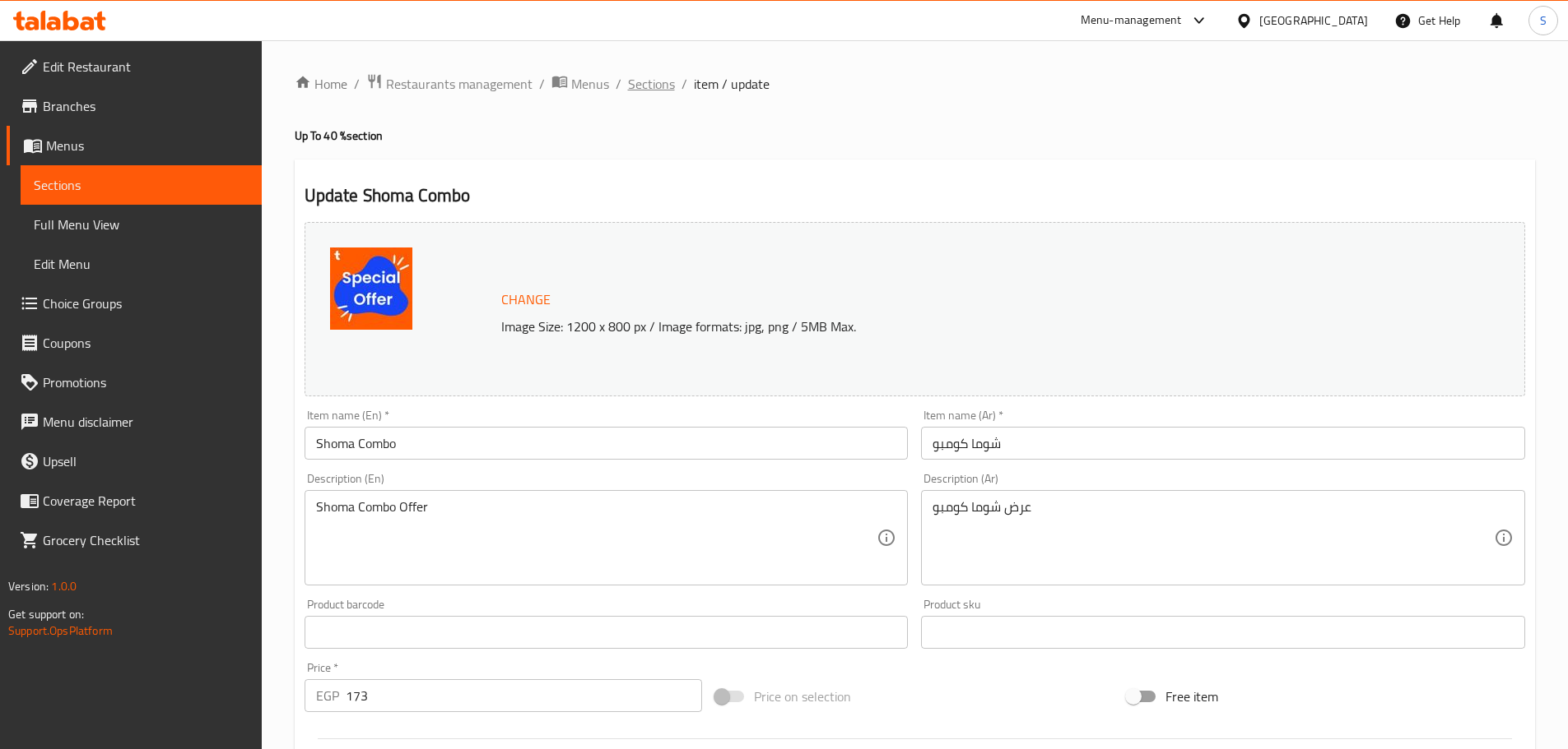
click at [647, 80] on span "Sections" at bounding box center [652, 83] width 47 height 19
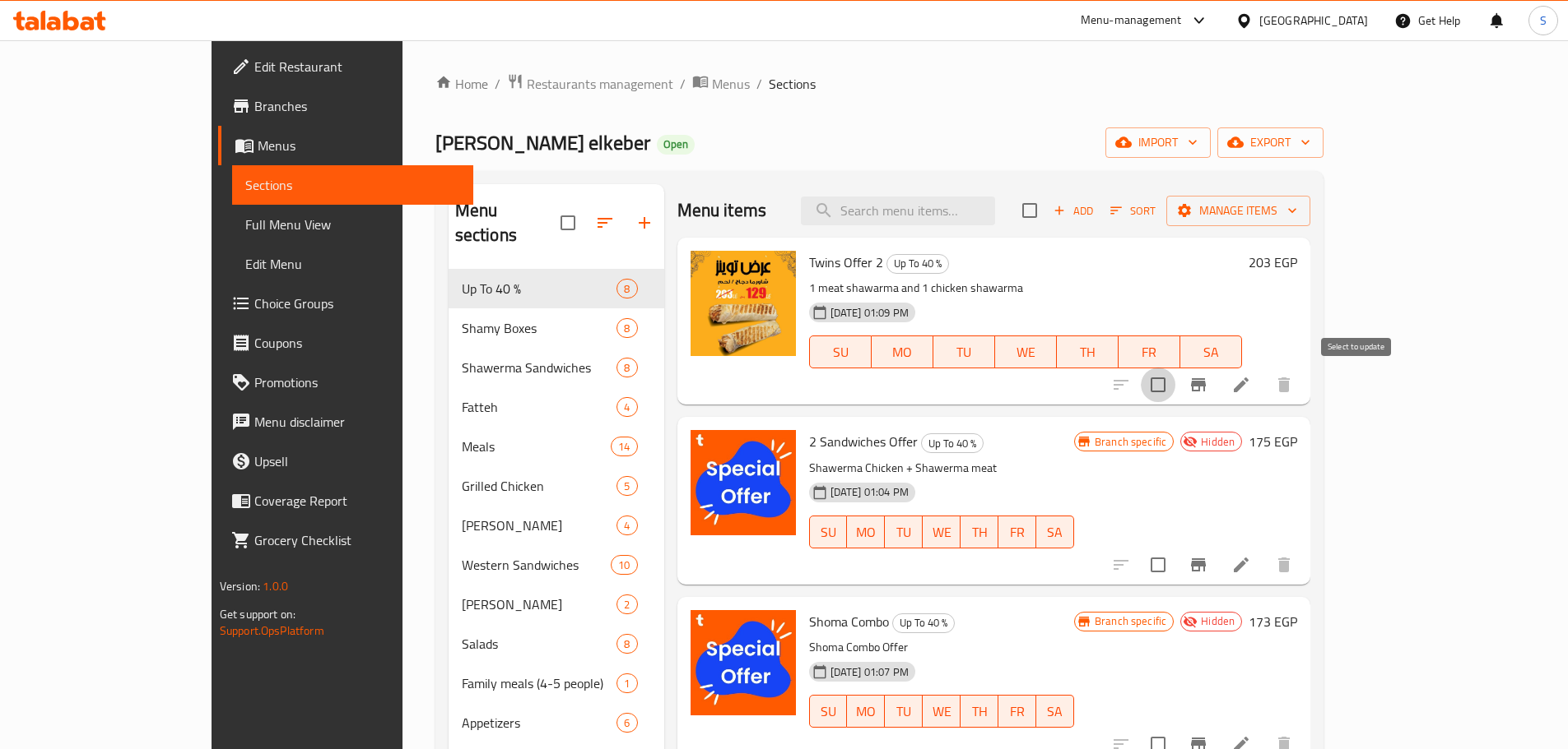
click at [1176, 384] on input "checkbox" at bounding box center [1158, 385] width 35 height 35
checkbox input "true"
click at [1176, 568] on input "checkbox" at bounding box center [1158, 565] width 35 height 35
checkbox input "true"
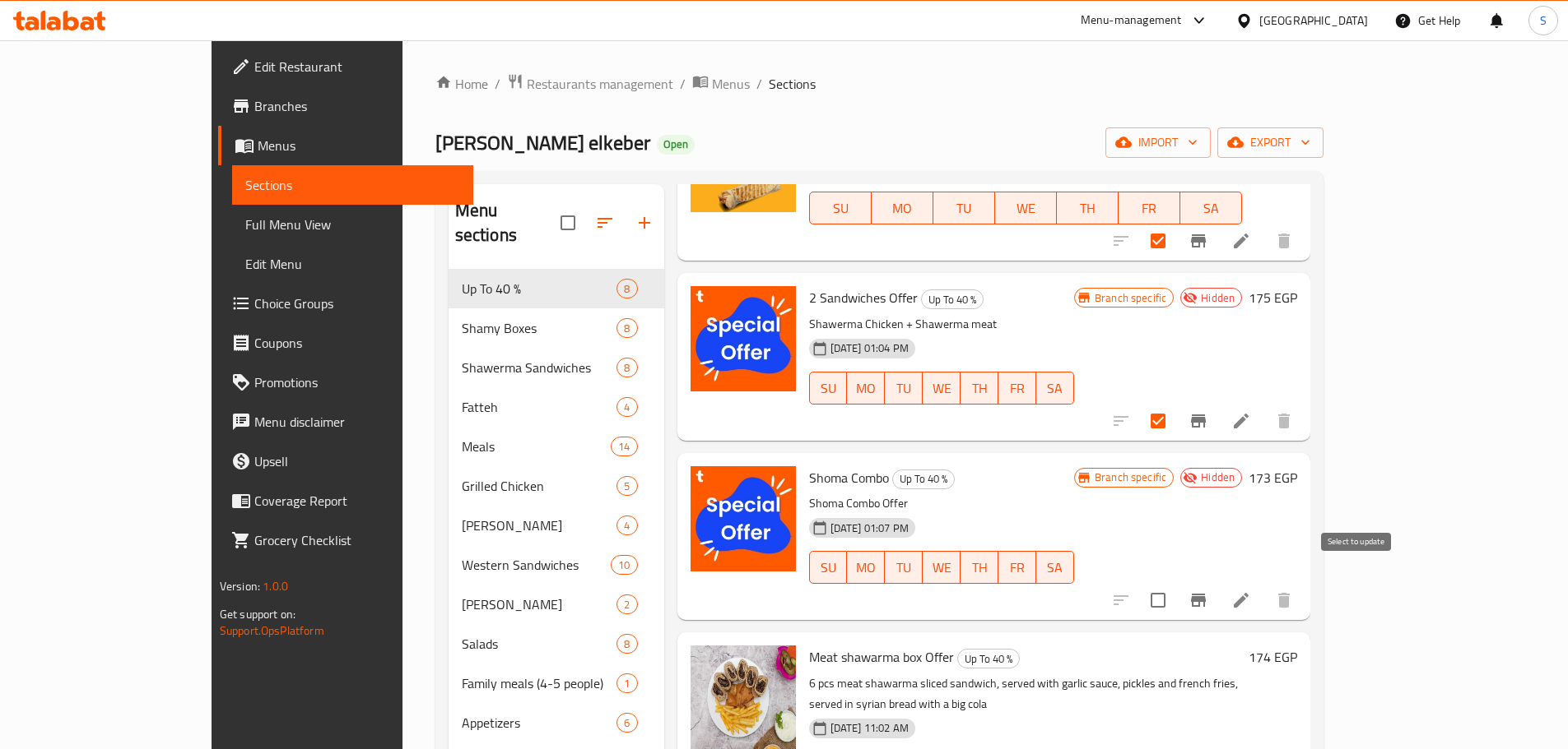
scroll to position [164, 0]
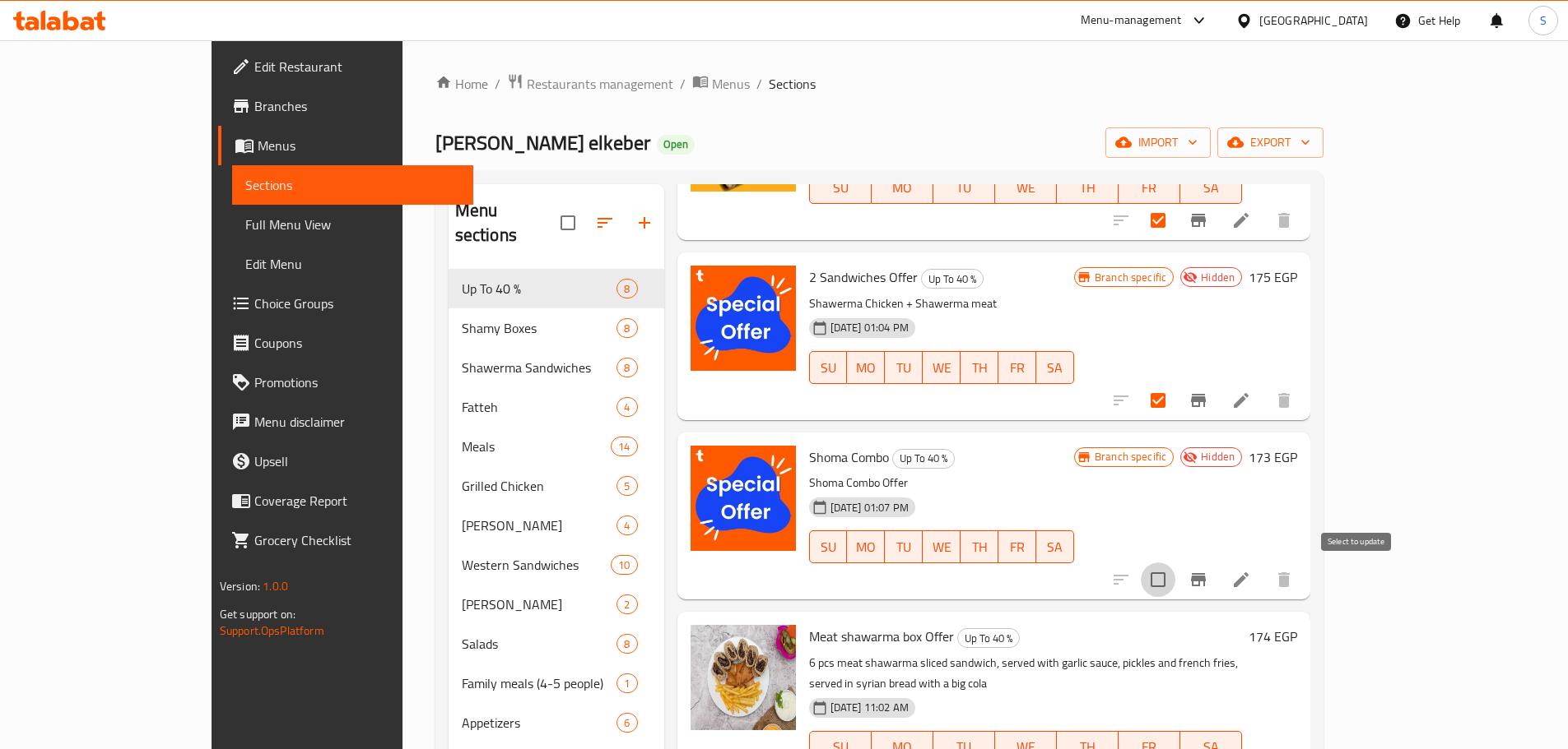
click at [1176, 586] on input "checkbox" at bounding box center [1158, 580] width 35 height 35
checkbox input "true"
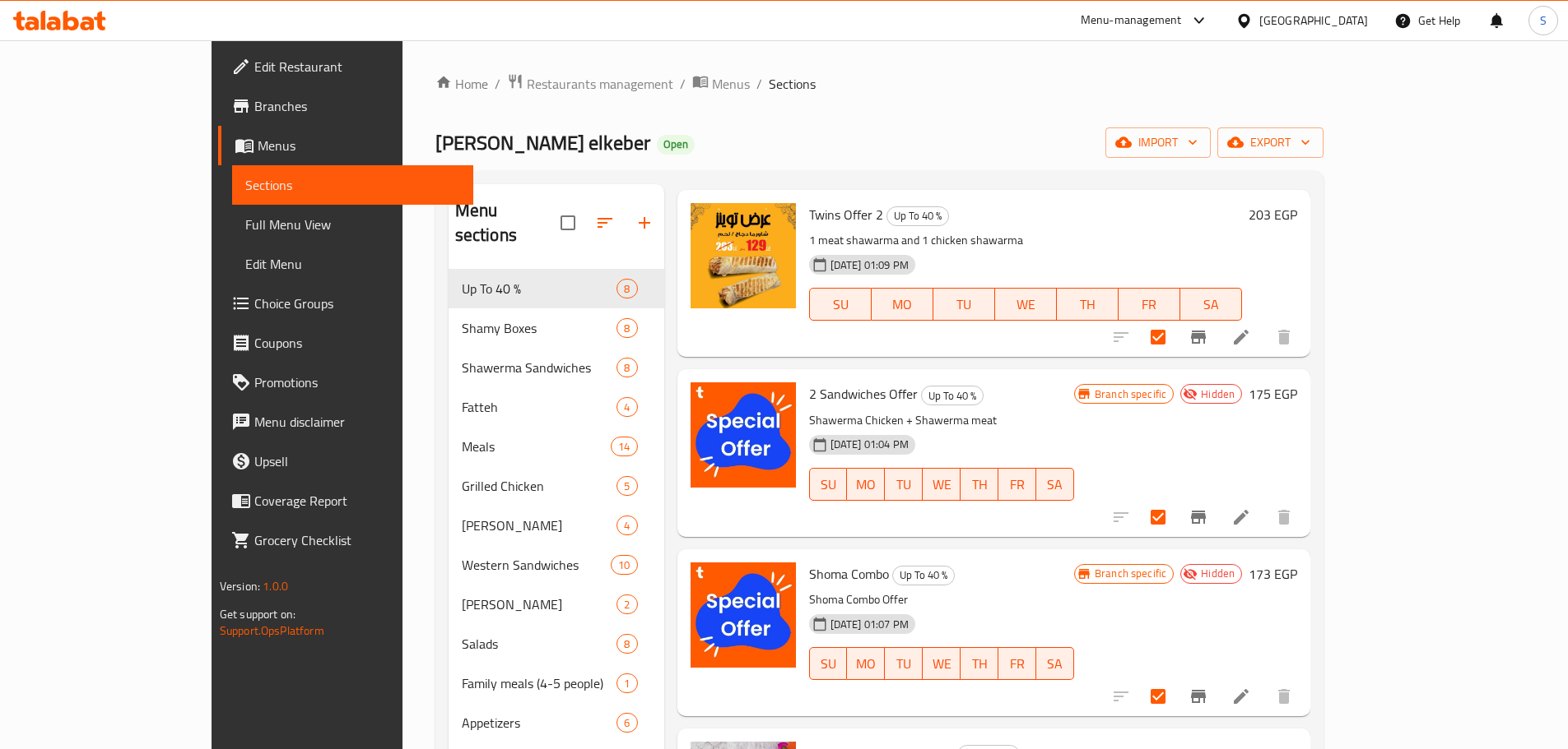
scroll to position [0, 0]
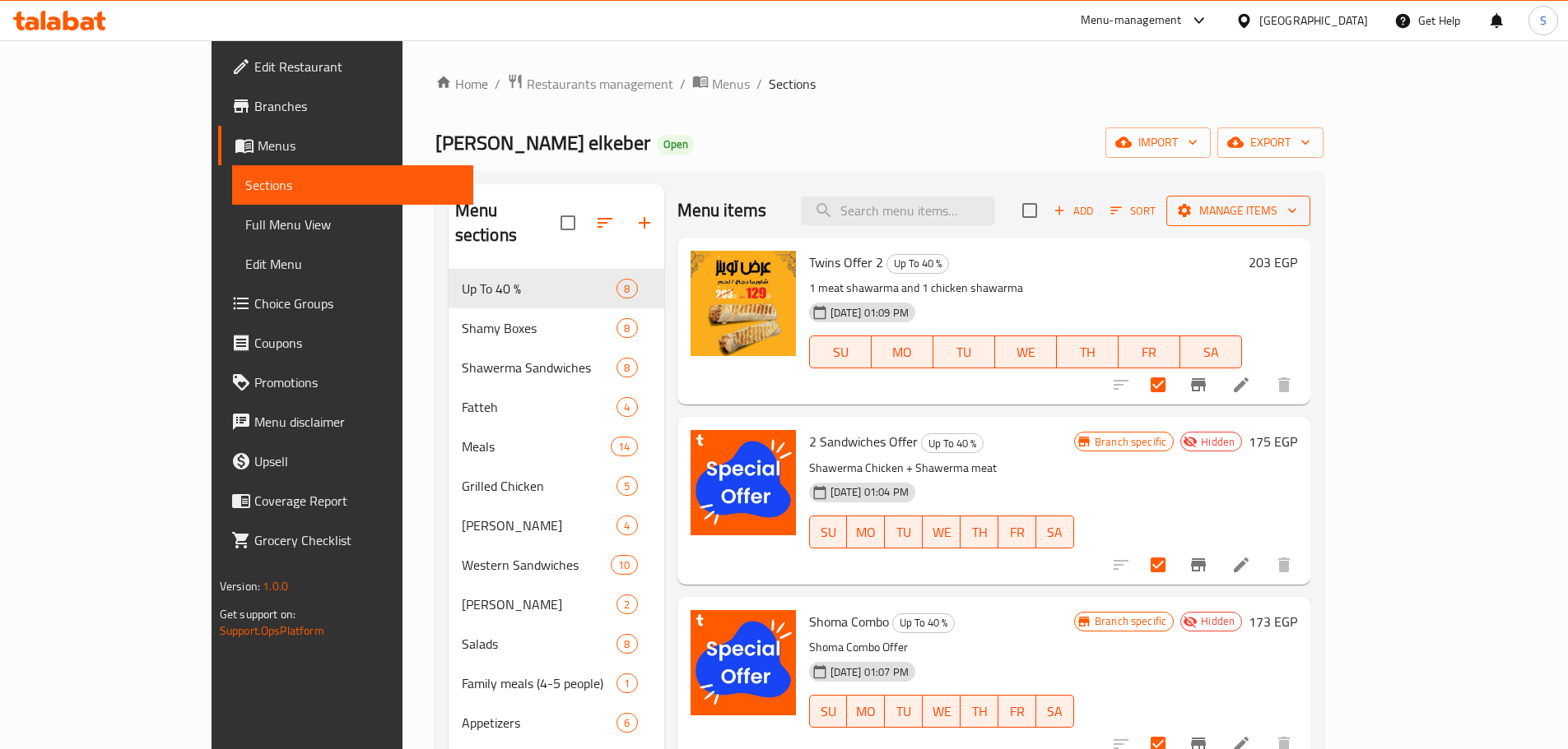
click at [1297, 205] on span "Manage items" at bounding box center [1239, 210] width 118 height 20
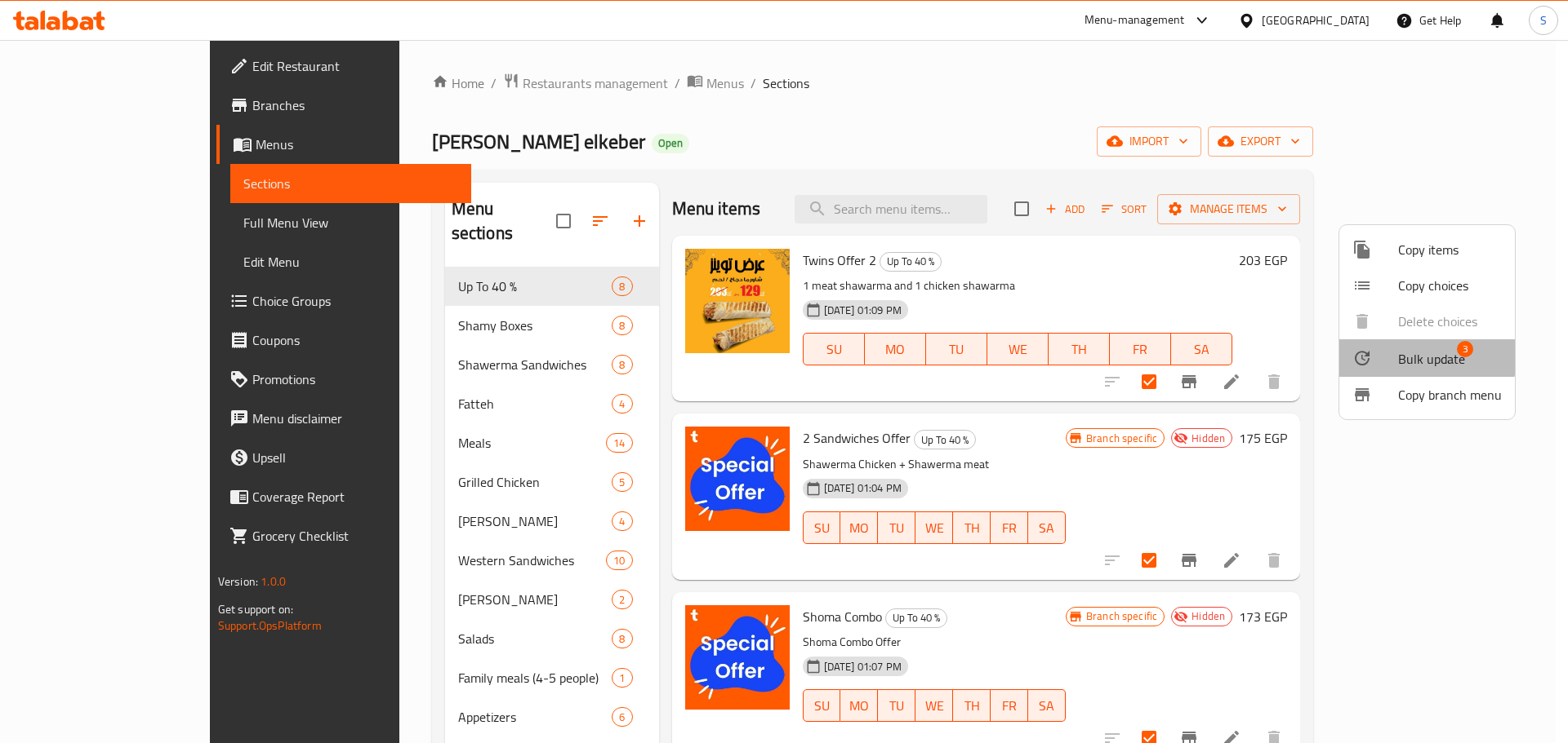
click at [1408, 350] on span "Bulk update" at bounding box center [1431, 358] width 67 height 19
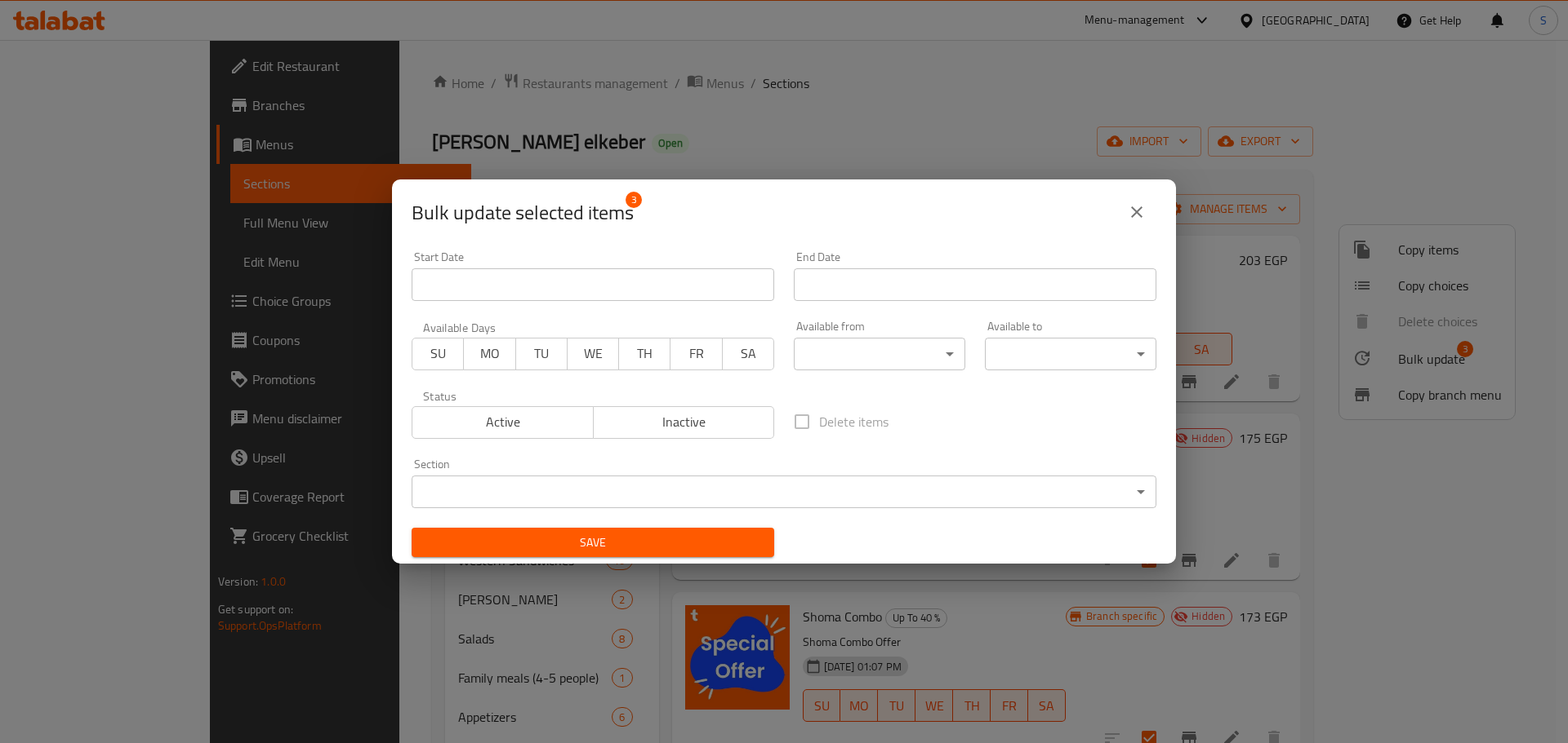
click at [564, 276] on input "Start Date" at bounding box center [593, 285] width 363 height 33
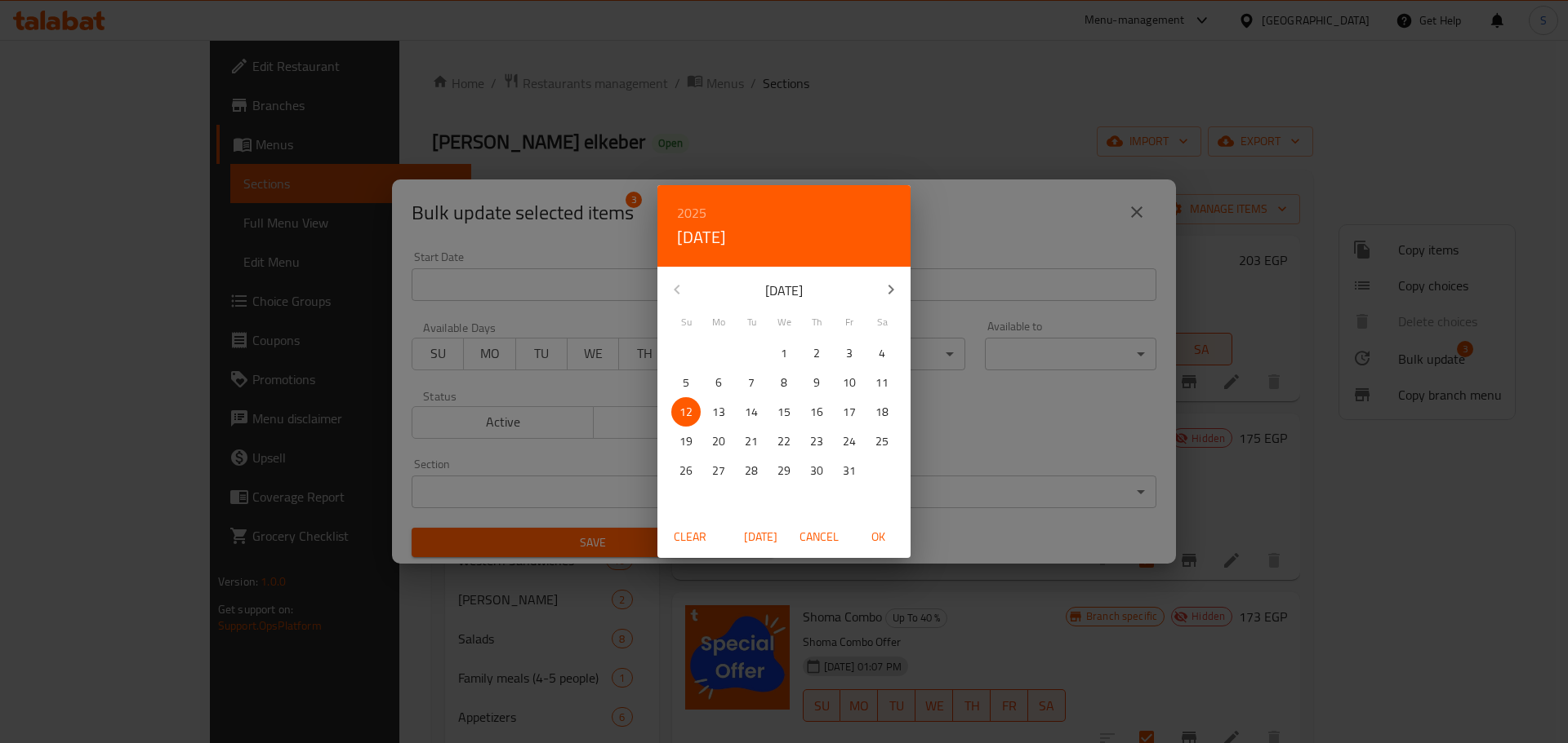
click at [881, 533] on span "OK" at bounding box center [877, 537] width 39 height 20
type input "12-10-2025"
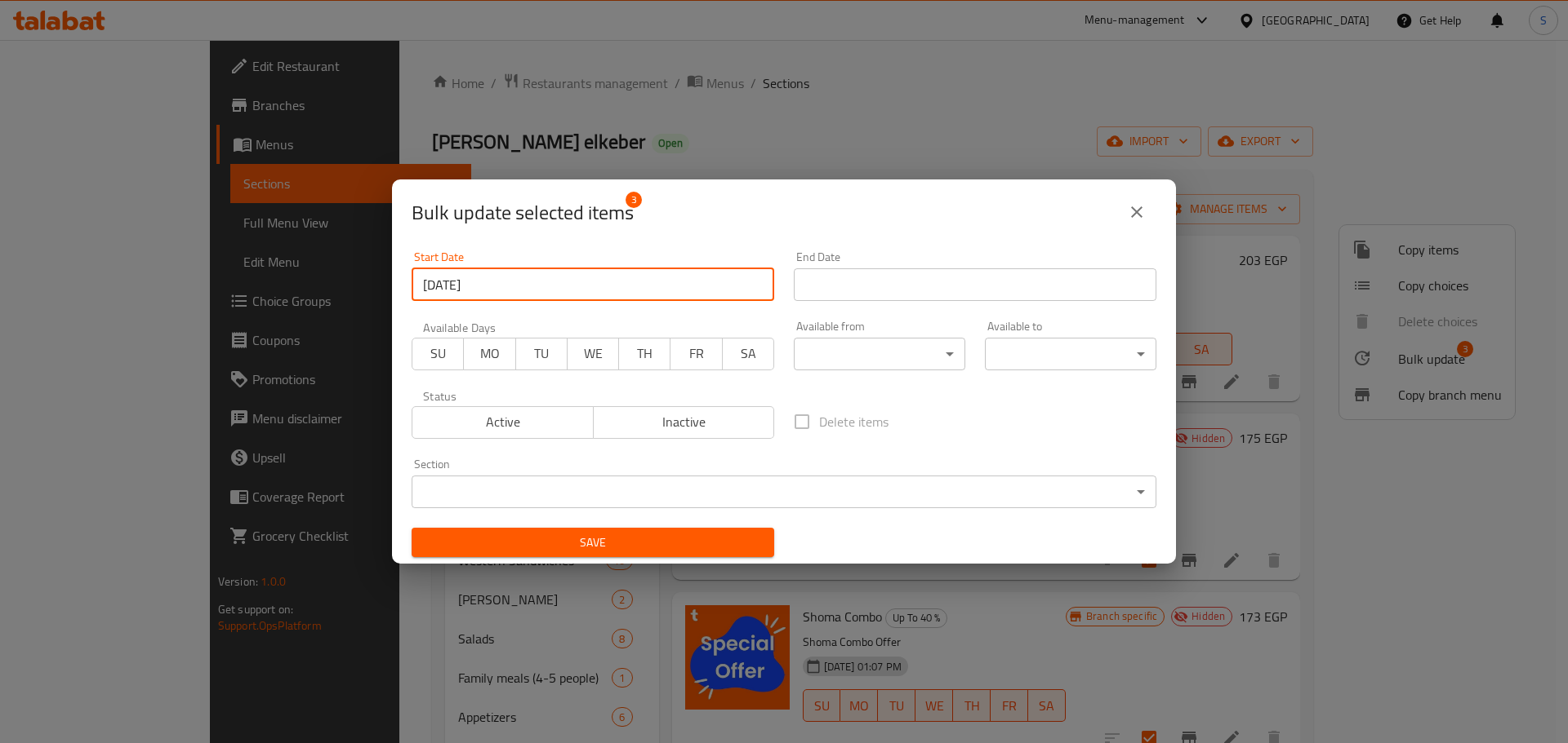
click at [842, 253] on div "End Date End Date" at bounding box center [975, 276] width 363 height 50
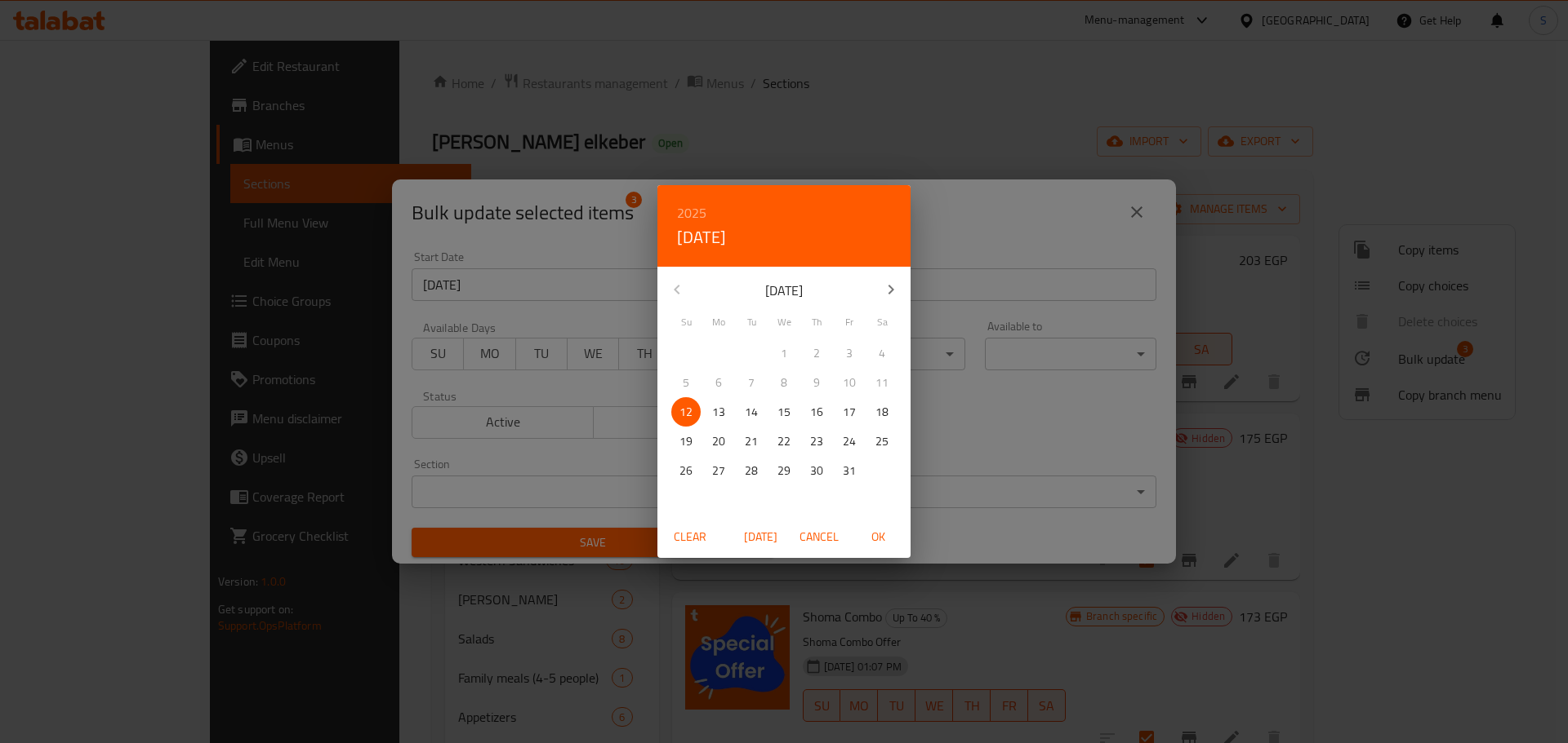
click at [852, 279] on div "October 2025" at bounding box center [784, 290] width 253 height 39
click at [685, 210] on h6 "2025" at bounding box center [691, 212] width 29 height 23
click at [773, 333] on div "2026" at bounding box center [784, 333] width 253 height 33
click at [691, 415] on p "11" at bounding box center [686, 412] width 13 height 20
click at [885, 543] on span "OK" at bounding box center [877, 537] width 39 height 20
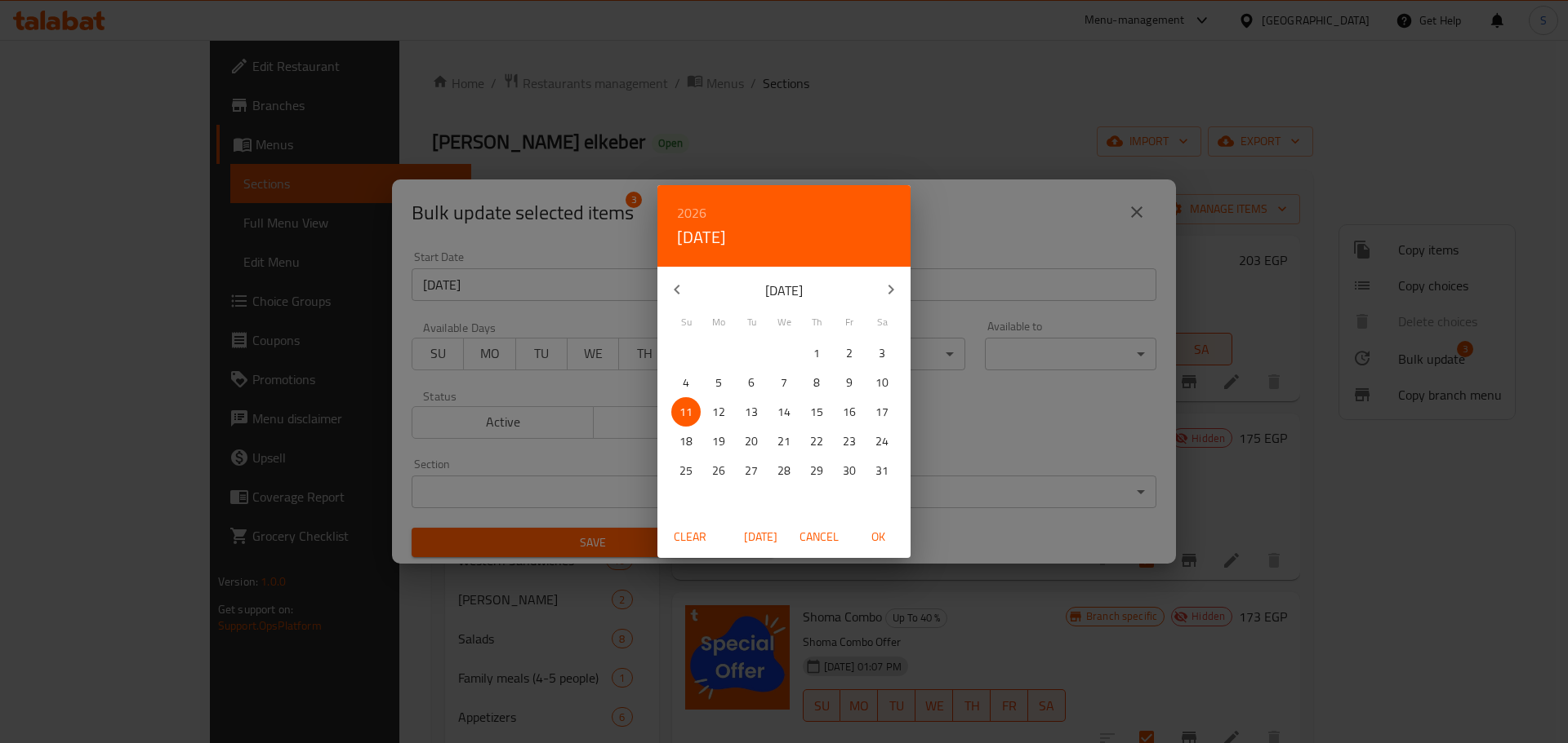
type input "11-10-2026"
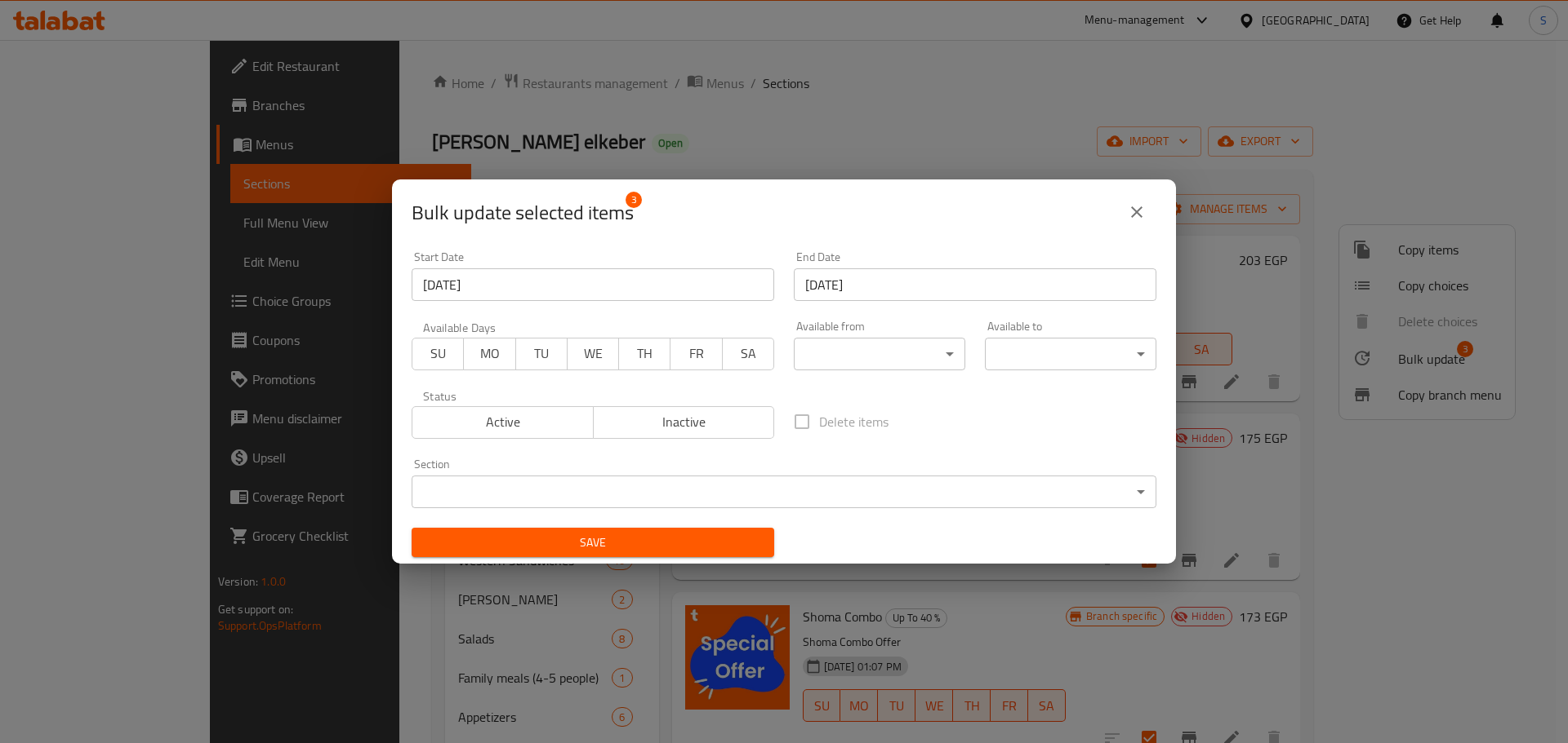
click at [632, 552] on span "Save" at bounding box center [592, 543] width 337 height 20
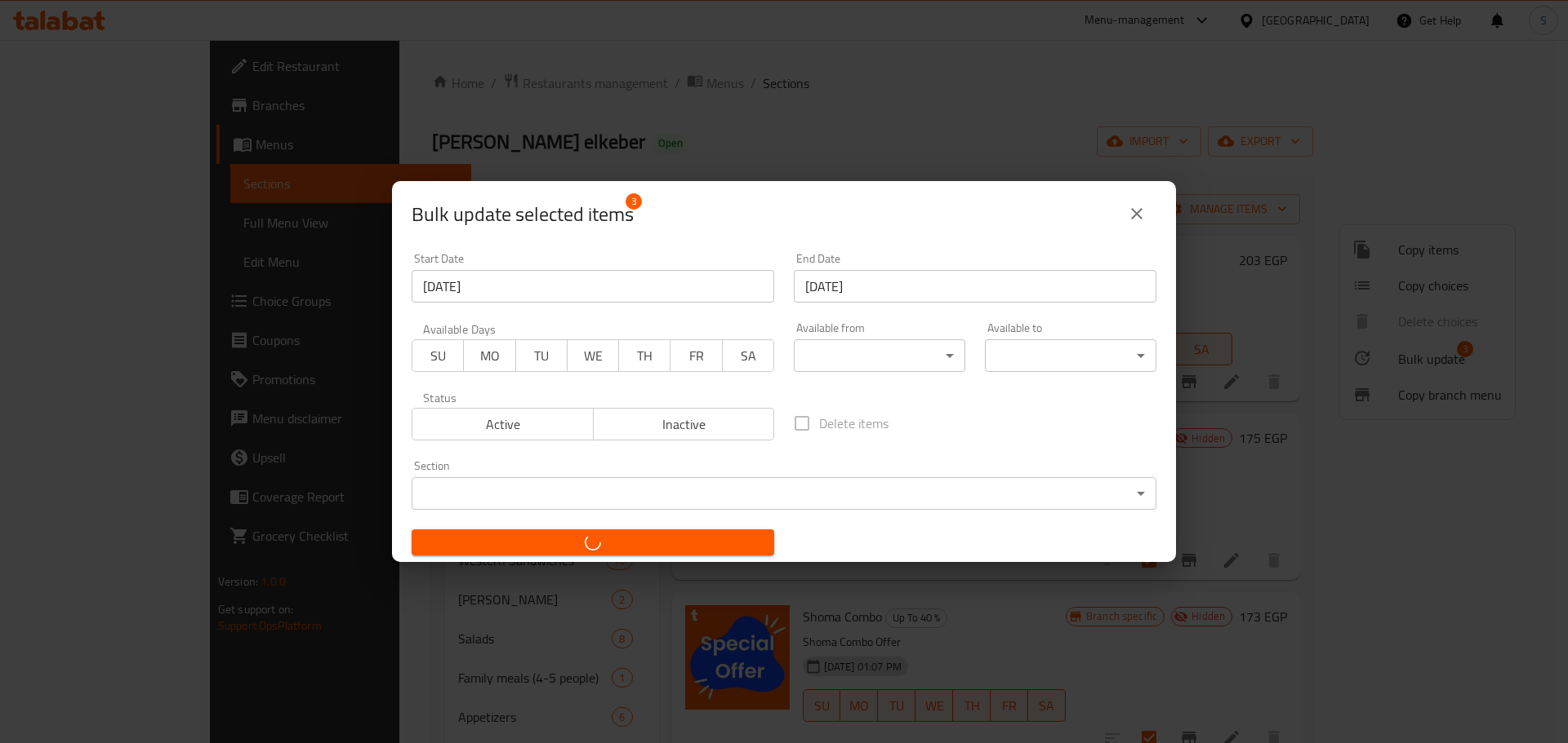
checkbox input "false"
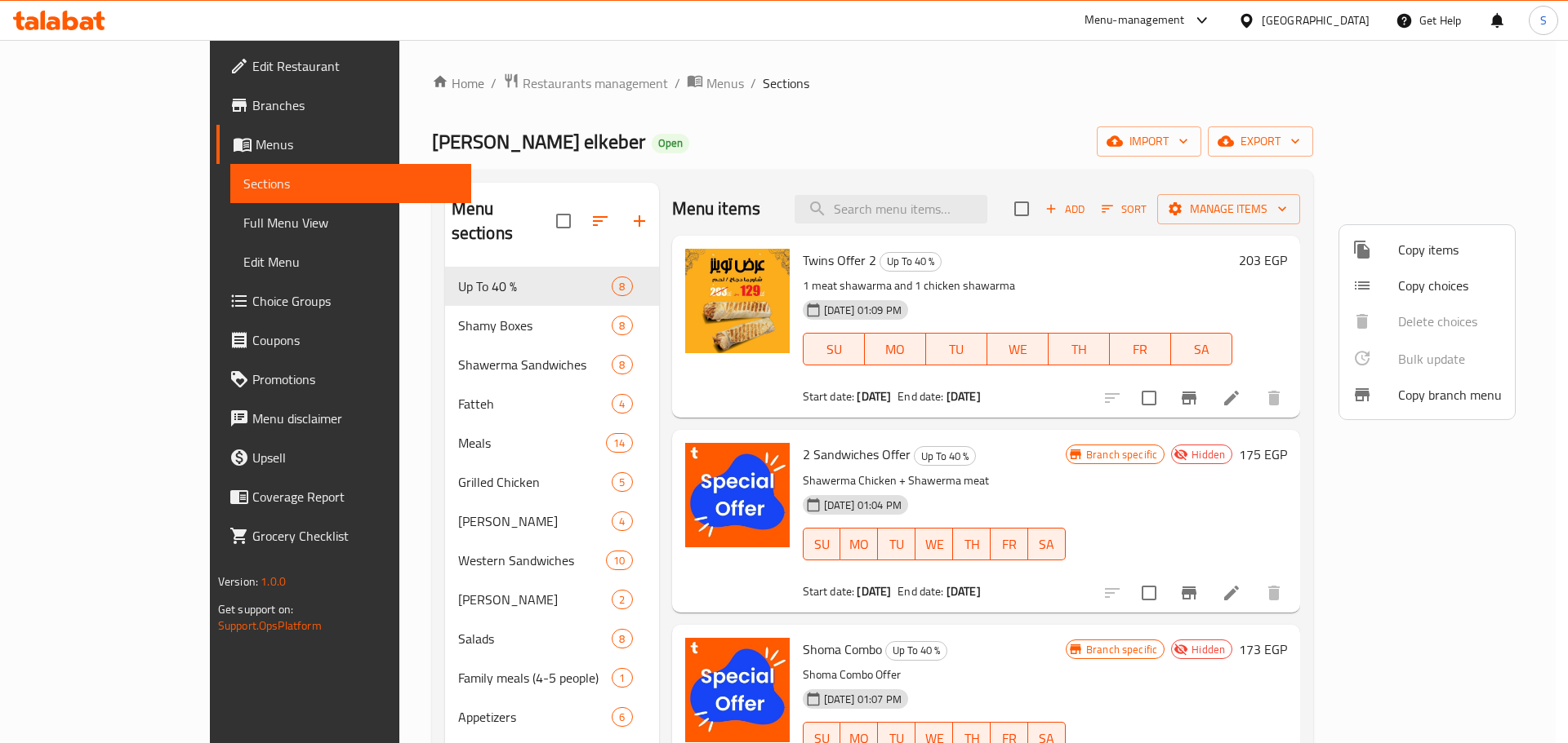
click at [69, 104] on div at bounding box center [784, 372] width 1568 height 743
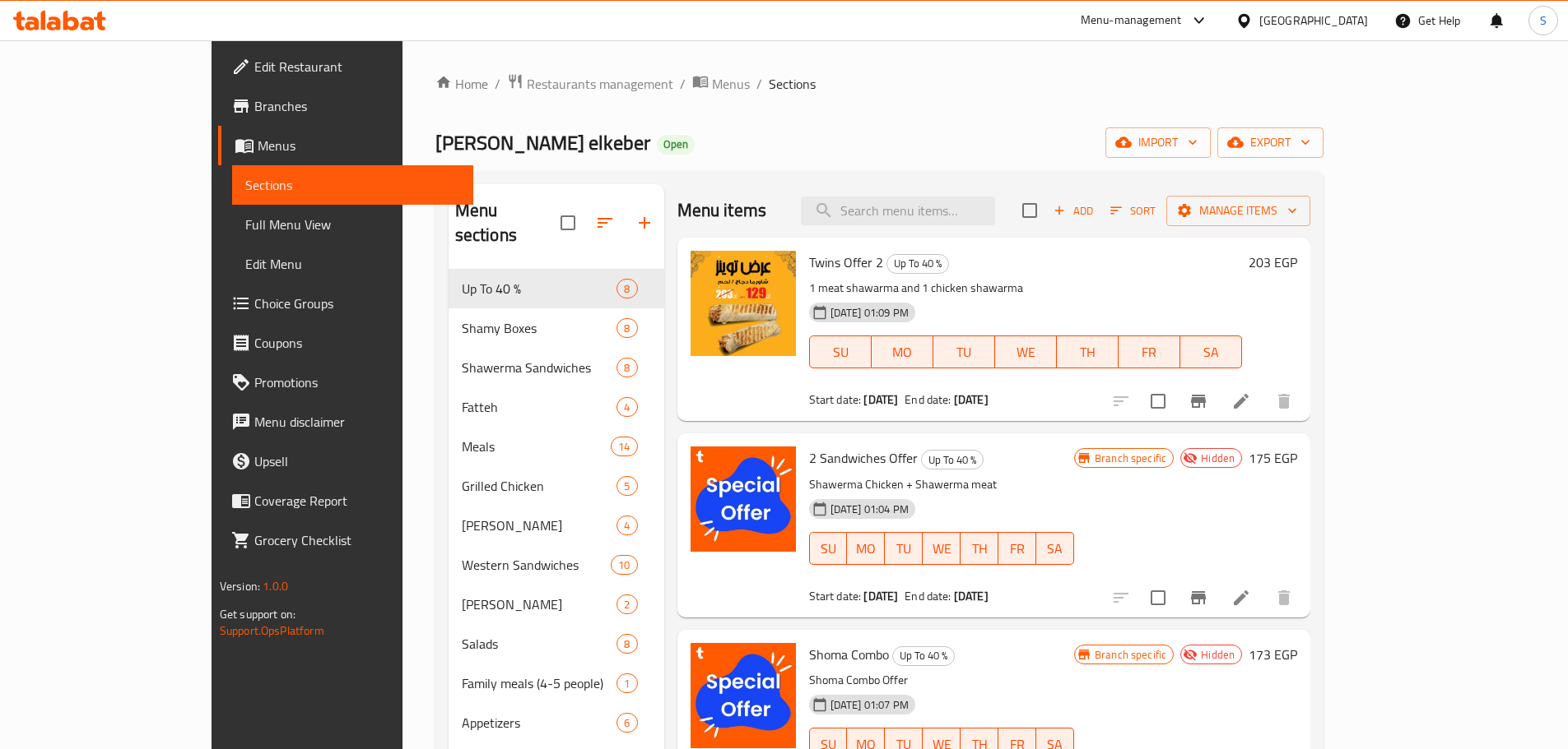
click at [254, 104] on span "Branches" at bounding box center [357, 105] width 205 height 19
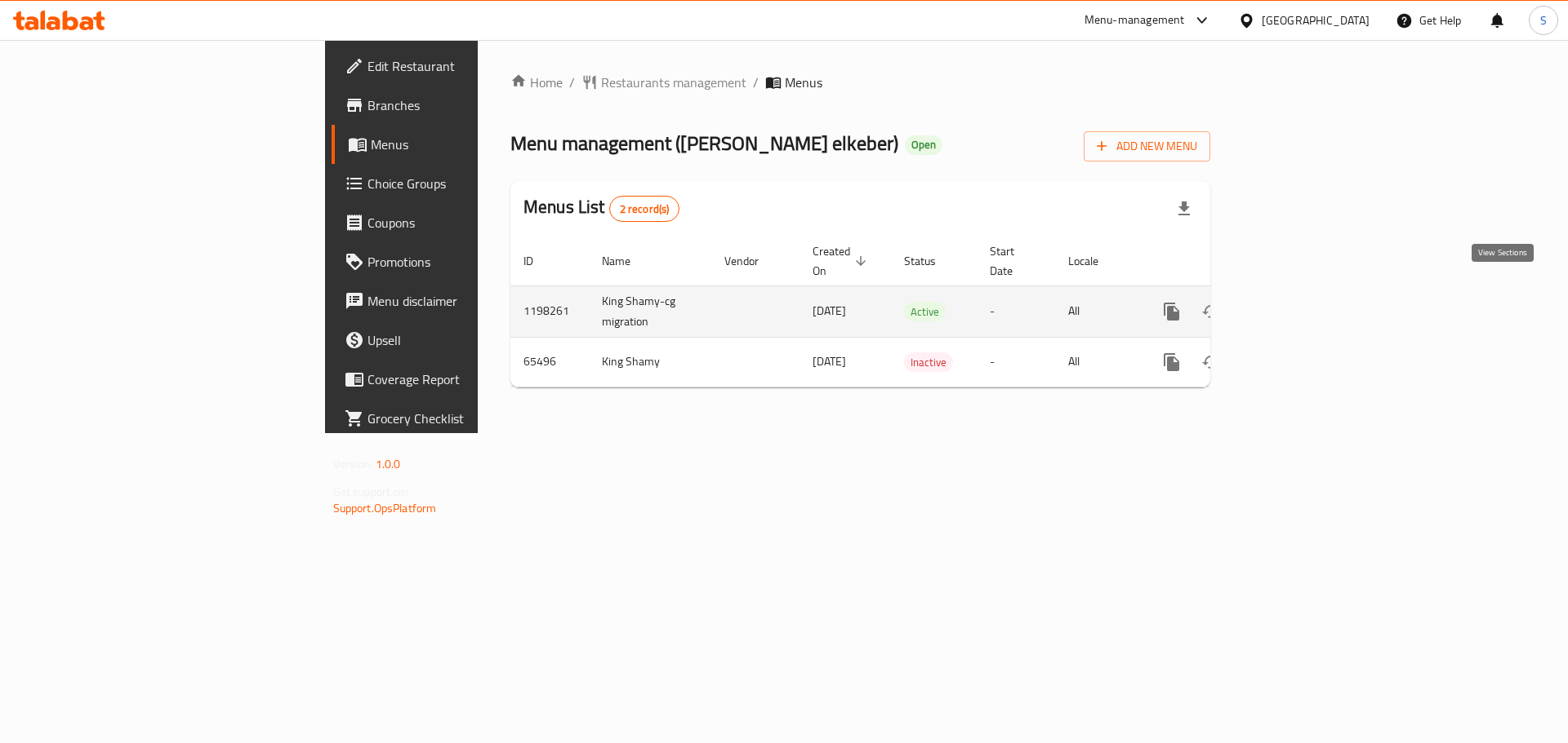
click at [1297, 305] on icon "enhanced table" at bounding box center [1289, 312] width 15 height 15
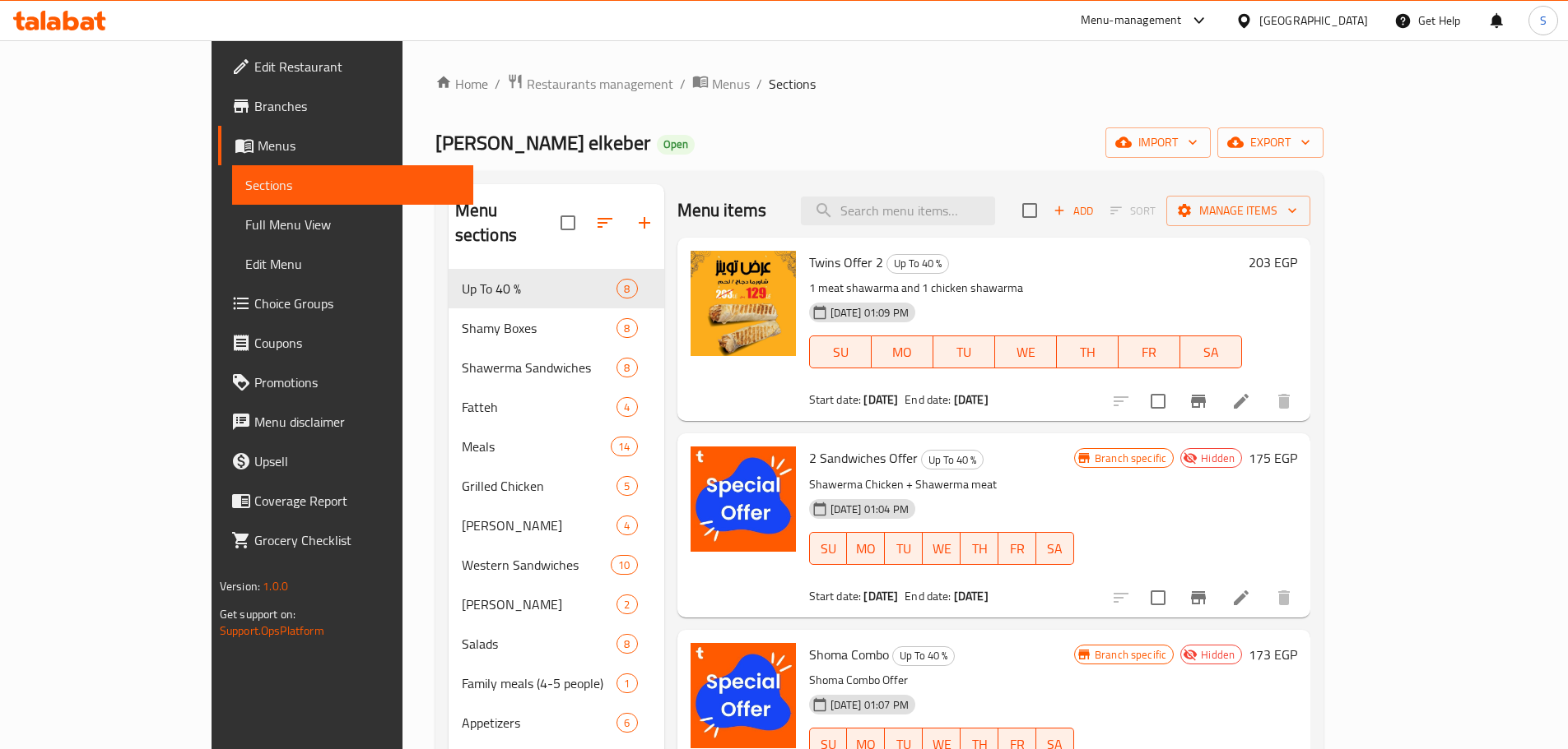
click at [809, 262] on span "Twins Offer 2" at bounding box center [846, 262] width 74 height 24
copy h6 "Twins Offer 2"
click at [254, 100] on span "Branches" at bounding box center [357, 105] width 205 height 19
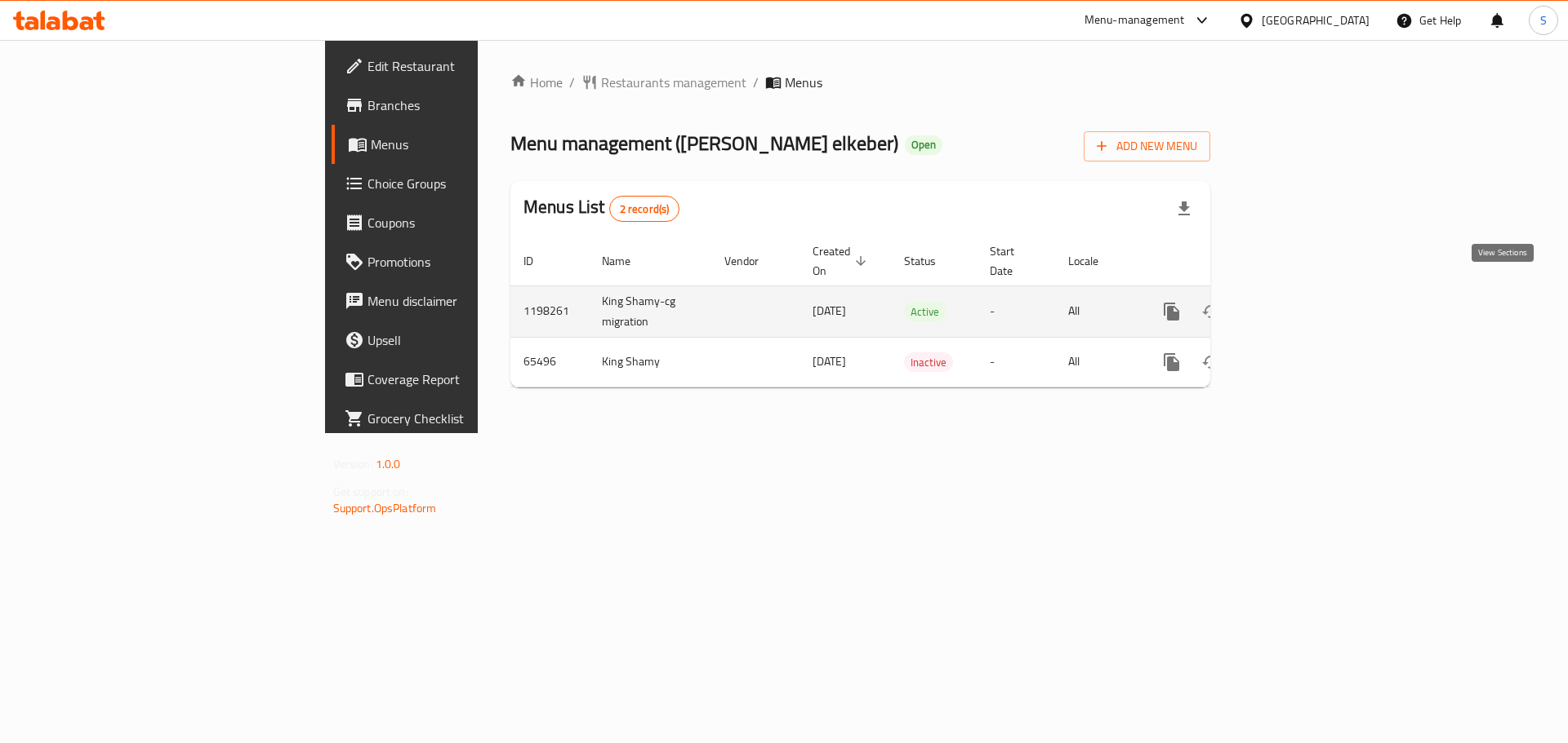
click at [1297, 305] on icon "enhanced table" at bounding box center [1289, 312] width 15 height 15
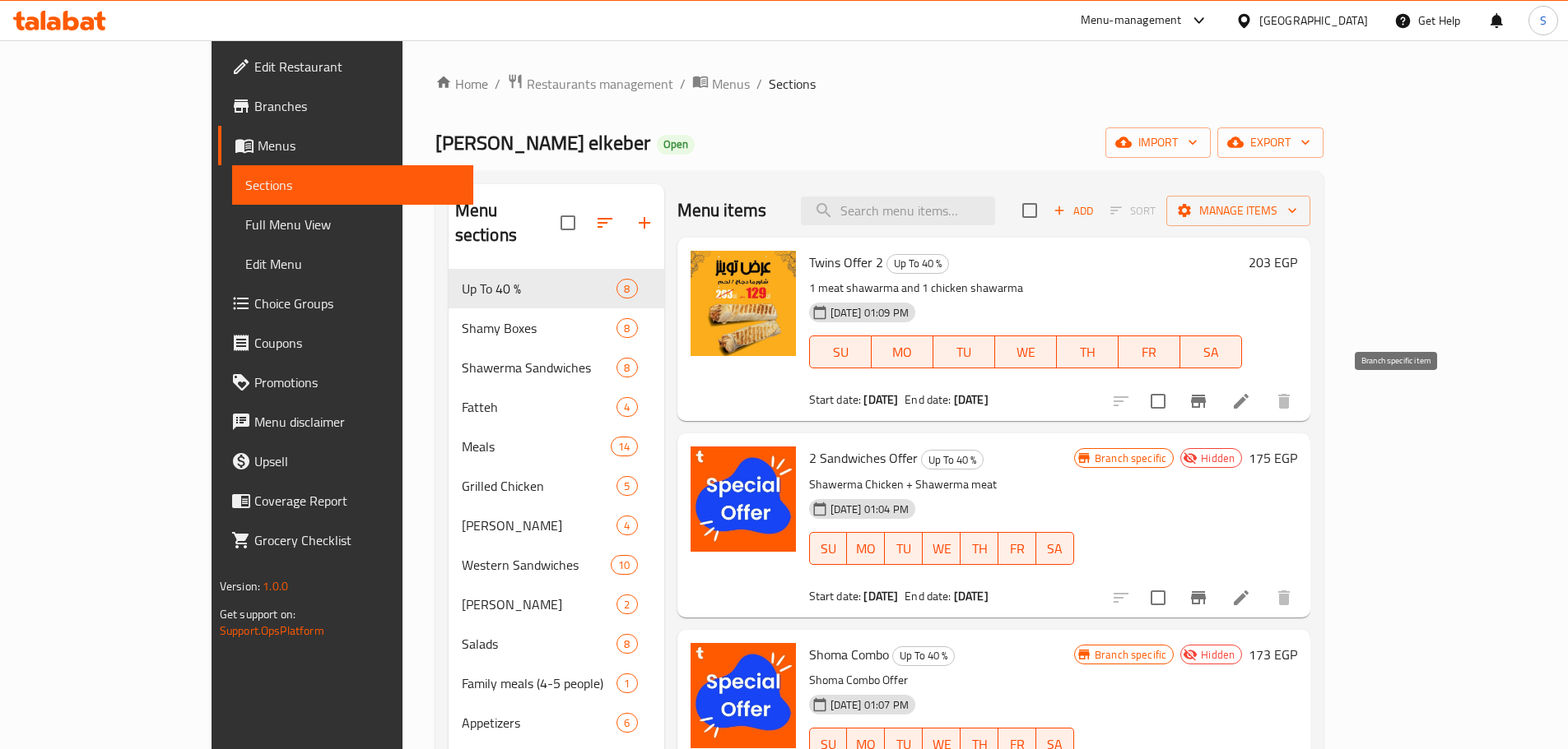
click at [1208, 398] on icon "Branch-specific-item" at bounding box center [1197, 401] width 19 height 19
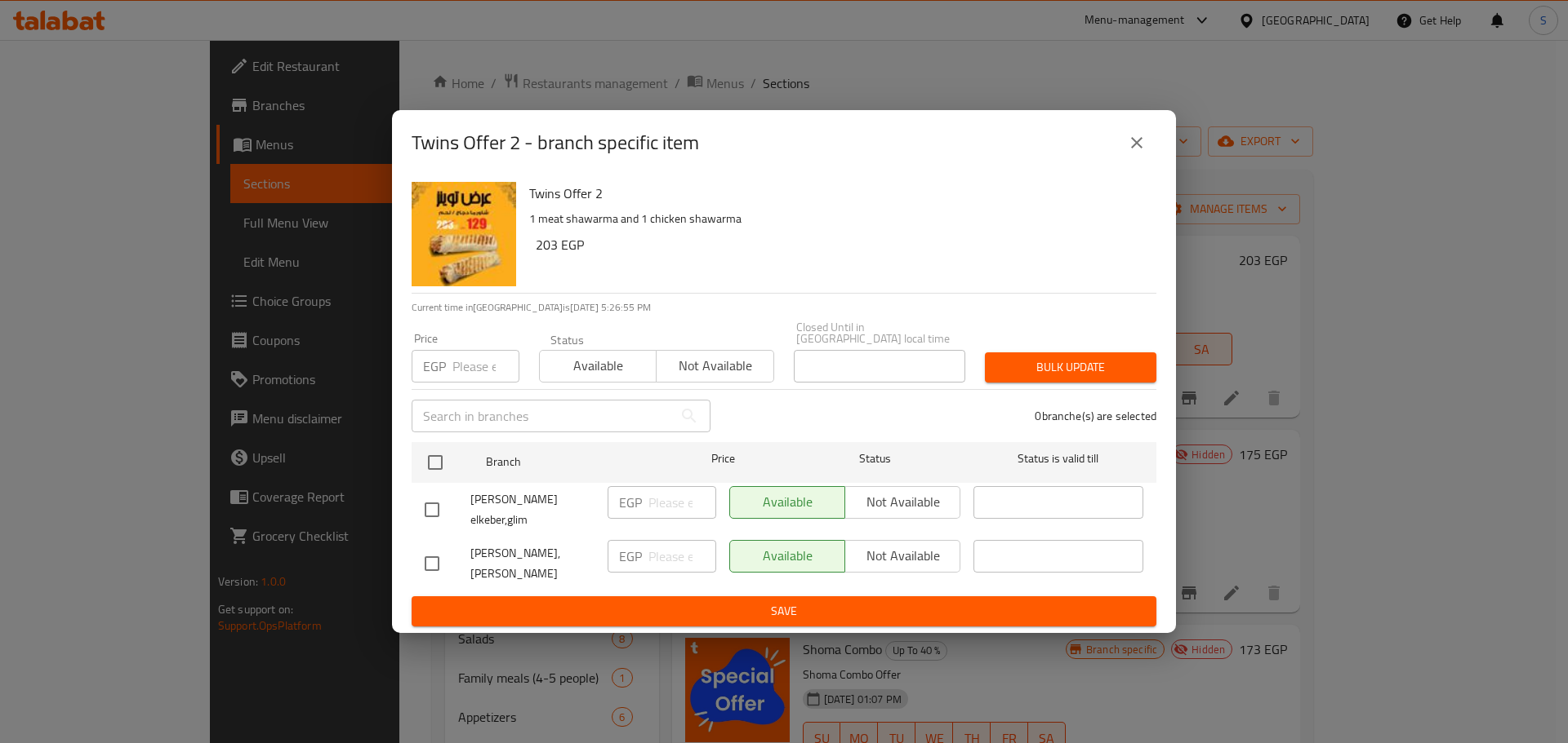
click at [1136, 136] on icon "close" at bounding box center [1136, 142] width 19 height 19
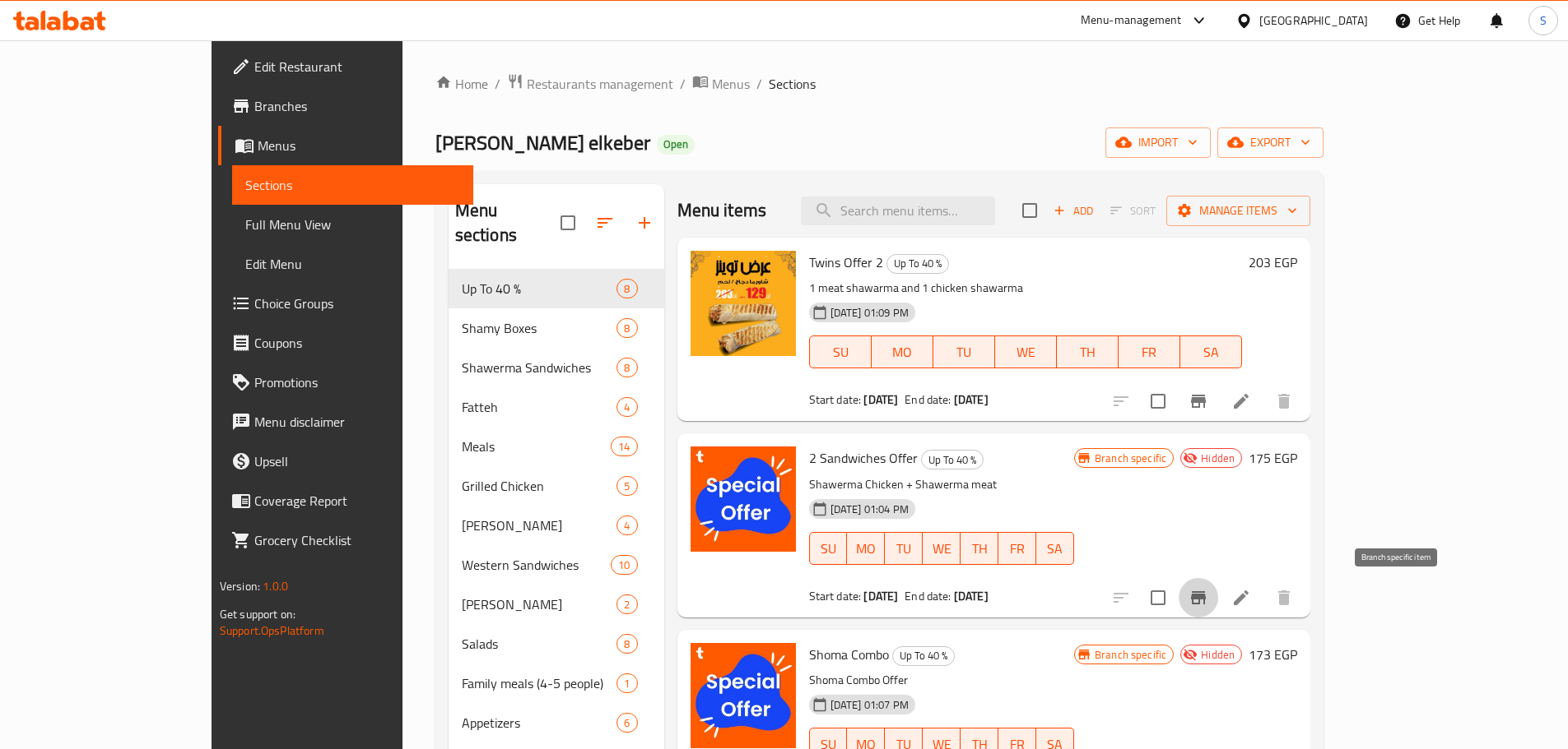
click at [1206, 598] on icon "Branch-specific-item" at bounding box center [1198, 598] width 15 height 13
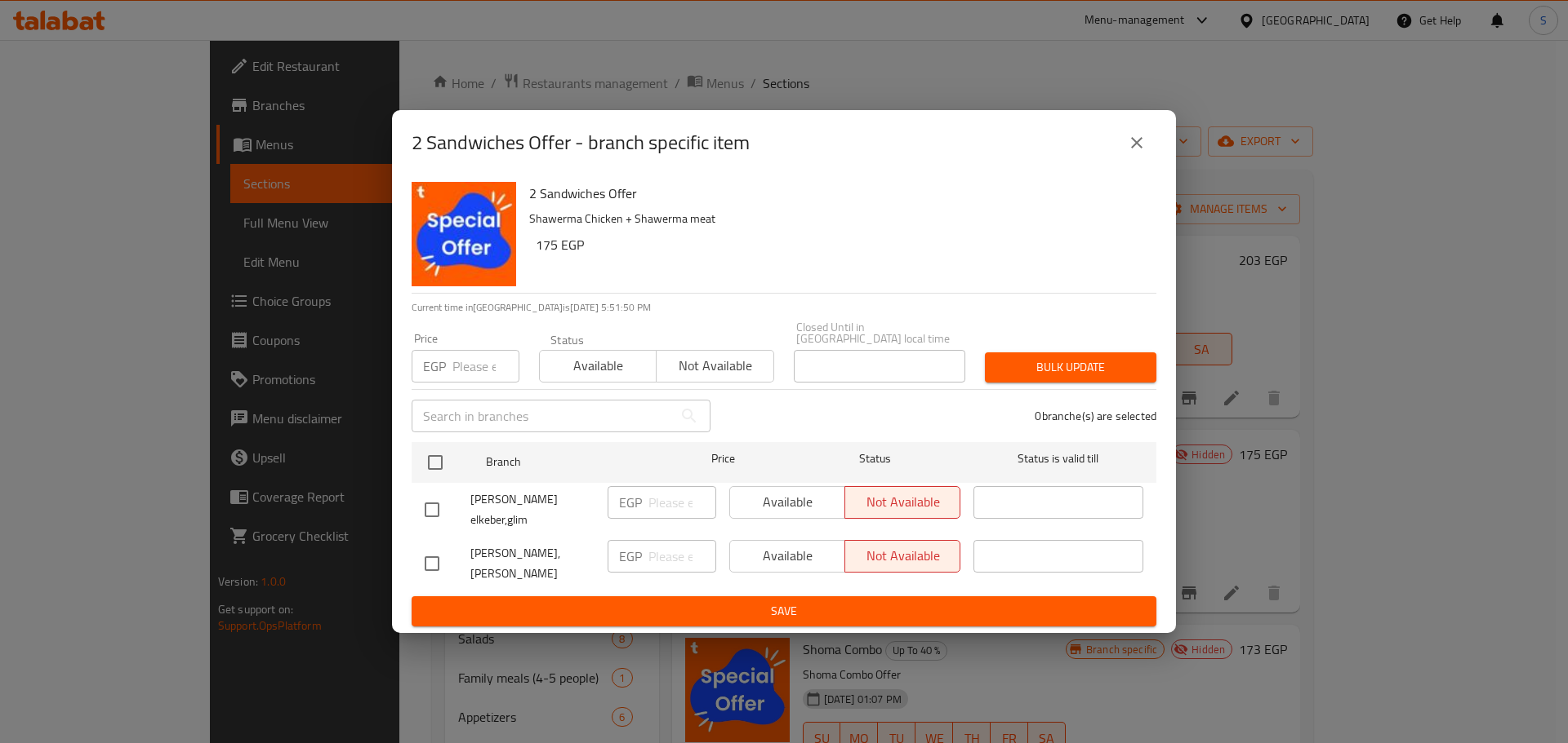
click at [1147, 144] on button "close" at bounding box center [1136, 143] width 39 height 39
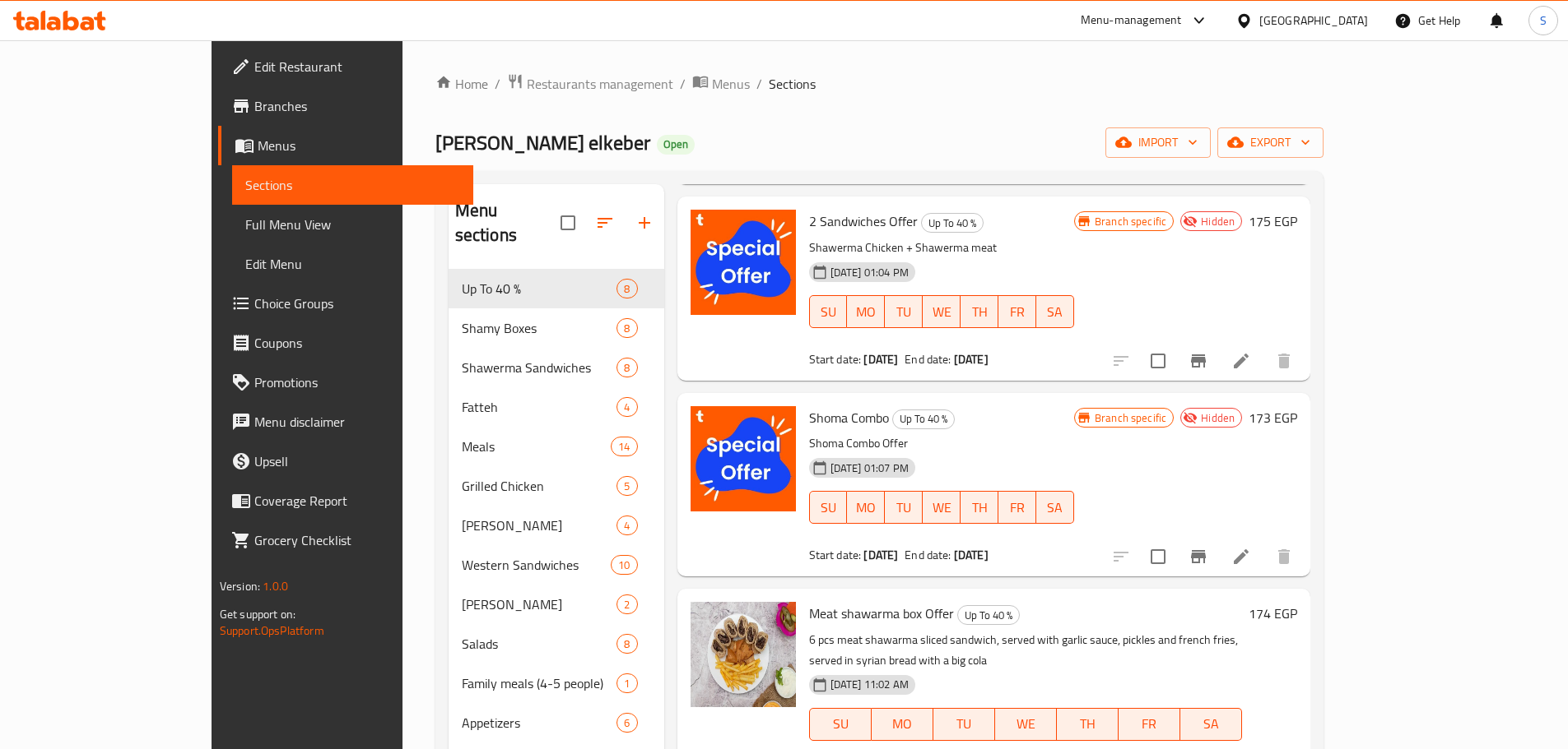
scroll to position [247, 0]
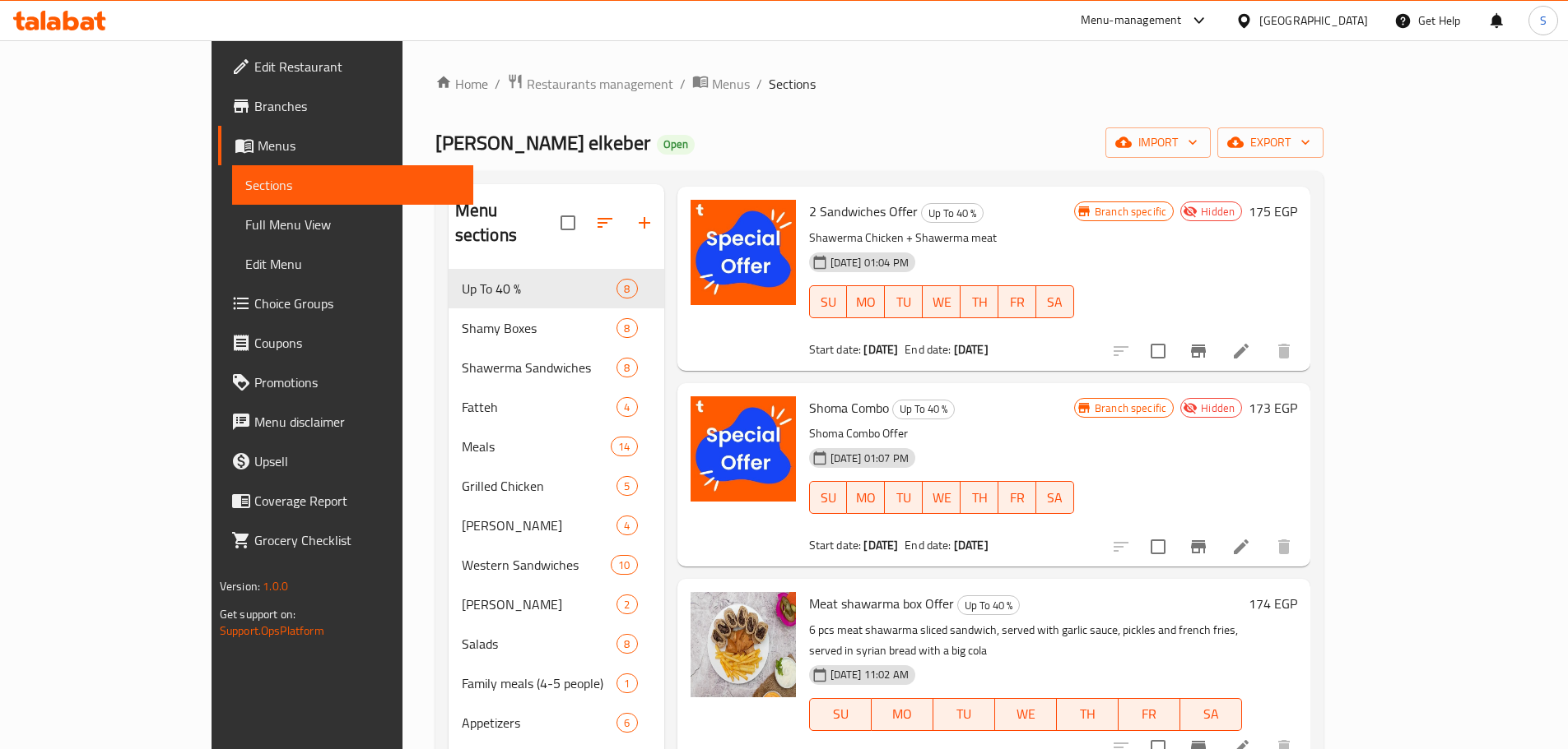
click at [1206, 551] on icon "Branch-specific-item" at bounding box center [1198, 547] width 15 height 13
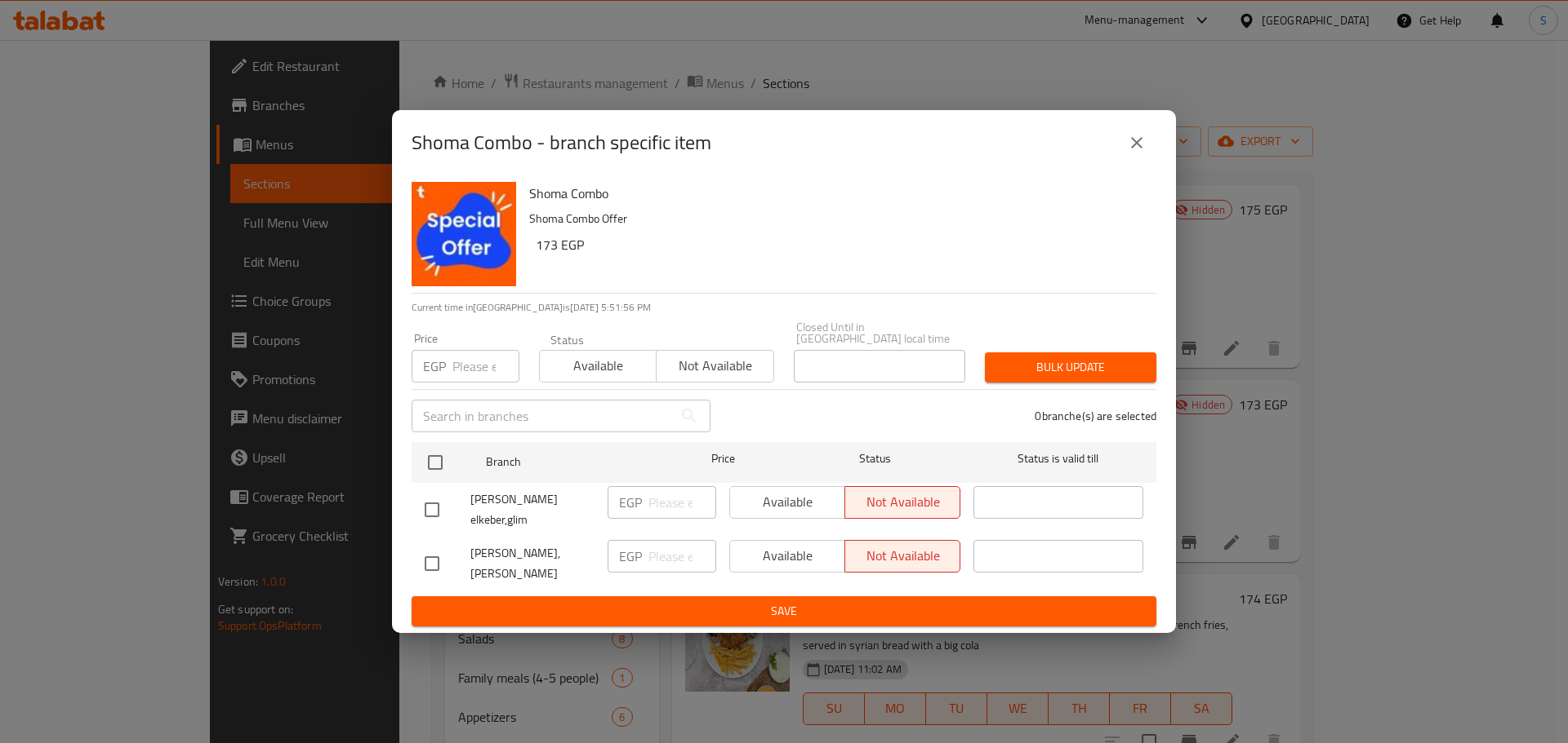
click at [1134, 137] on icon "close" at bounding box center [1136, 142] width 19 height 19
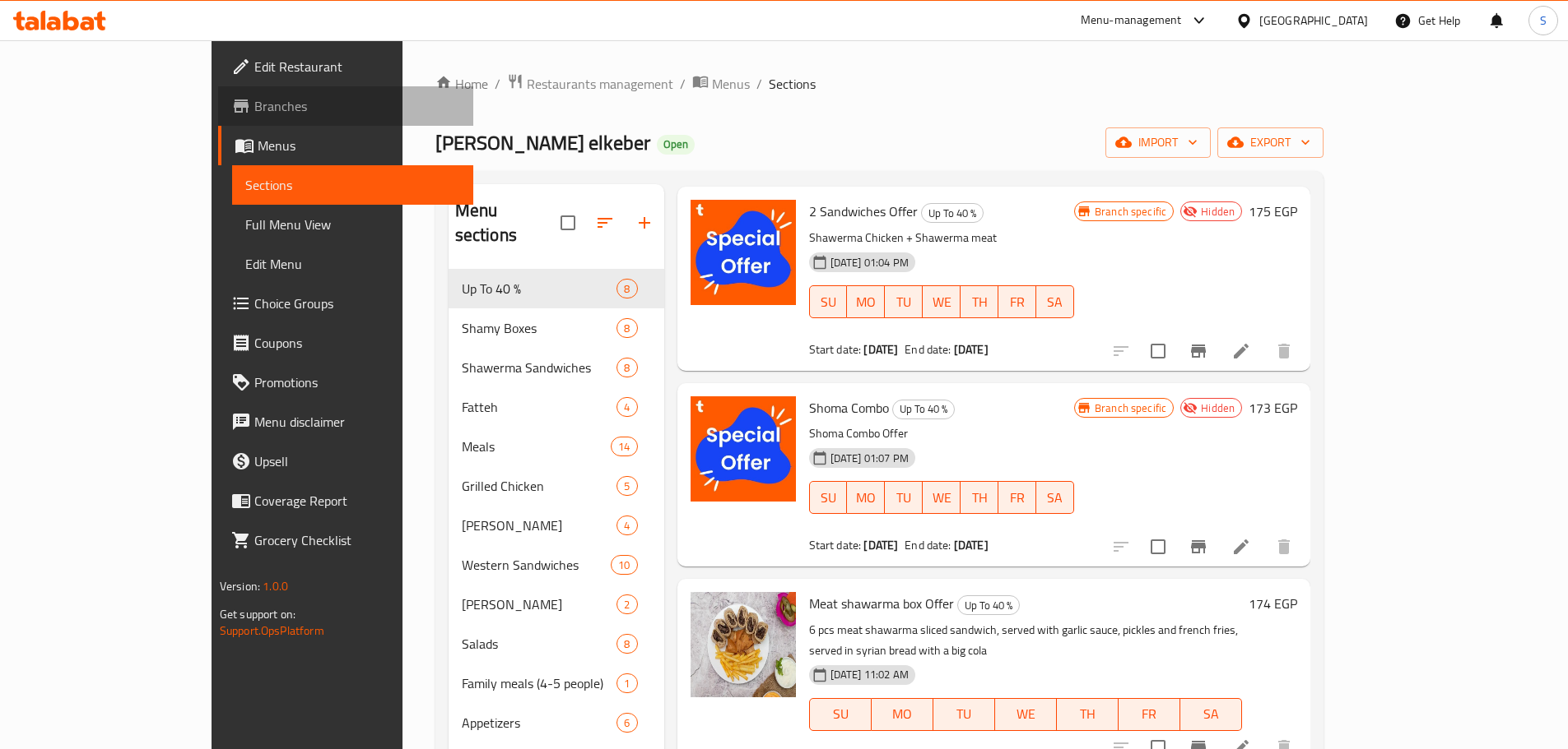
click at [254, 104] on span "Branches" at bounding box center [357, 105] width 205 height 19
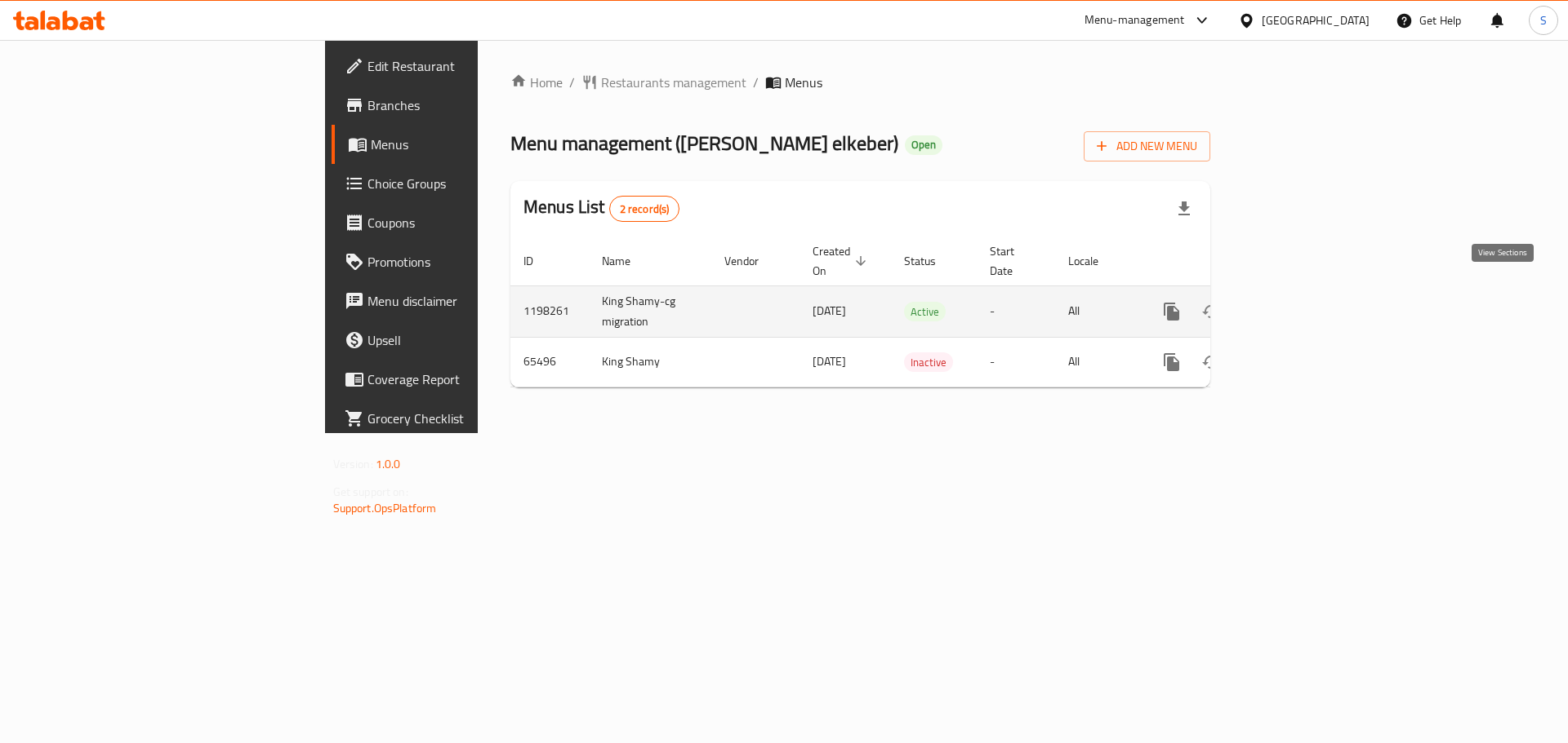
click at [1299, 302] on icon "enhanced table" at bounding box center [1289, 311] width 19 height 19
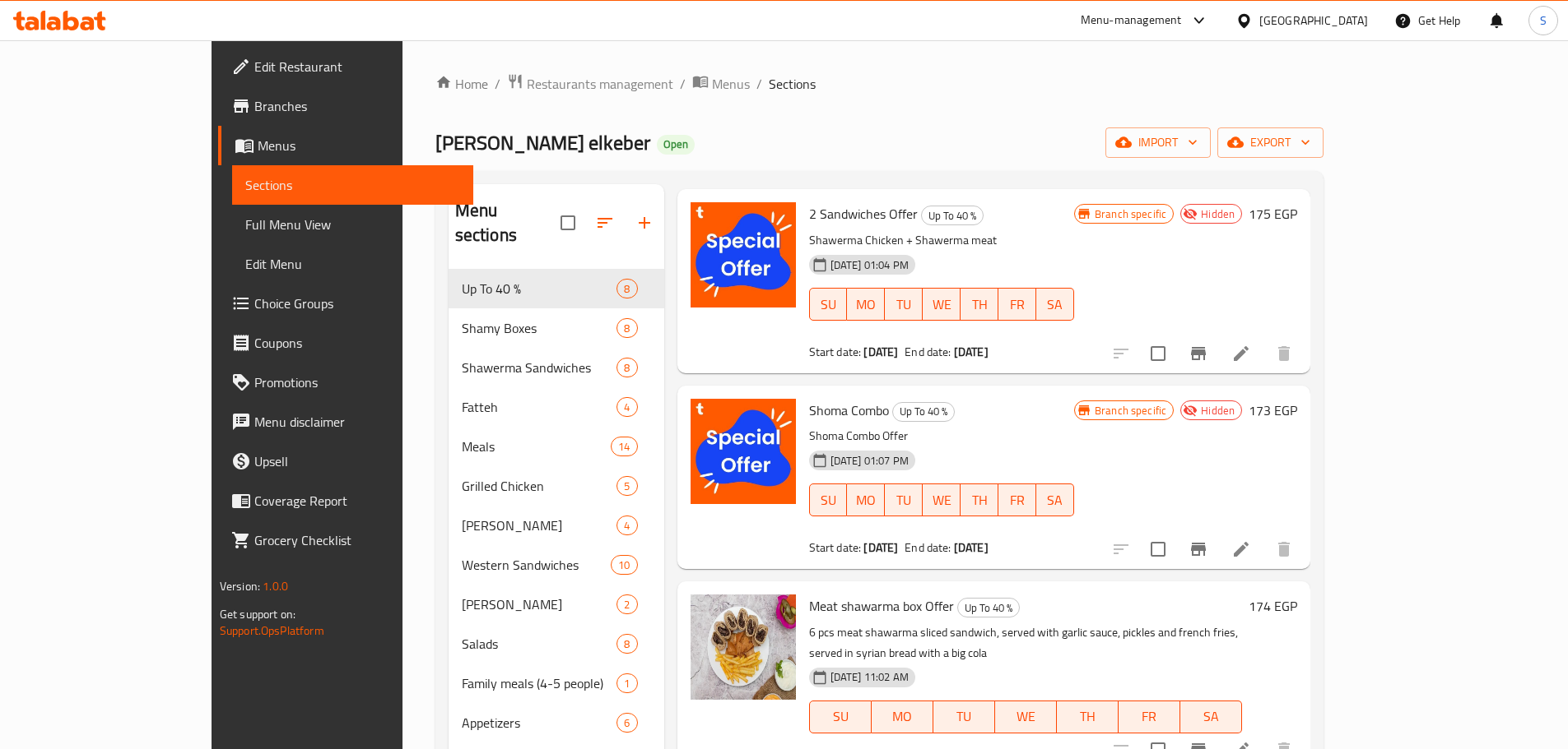
scroll to position [247, 0]
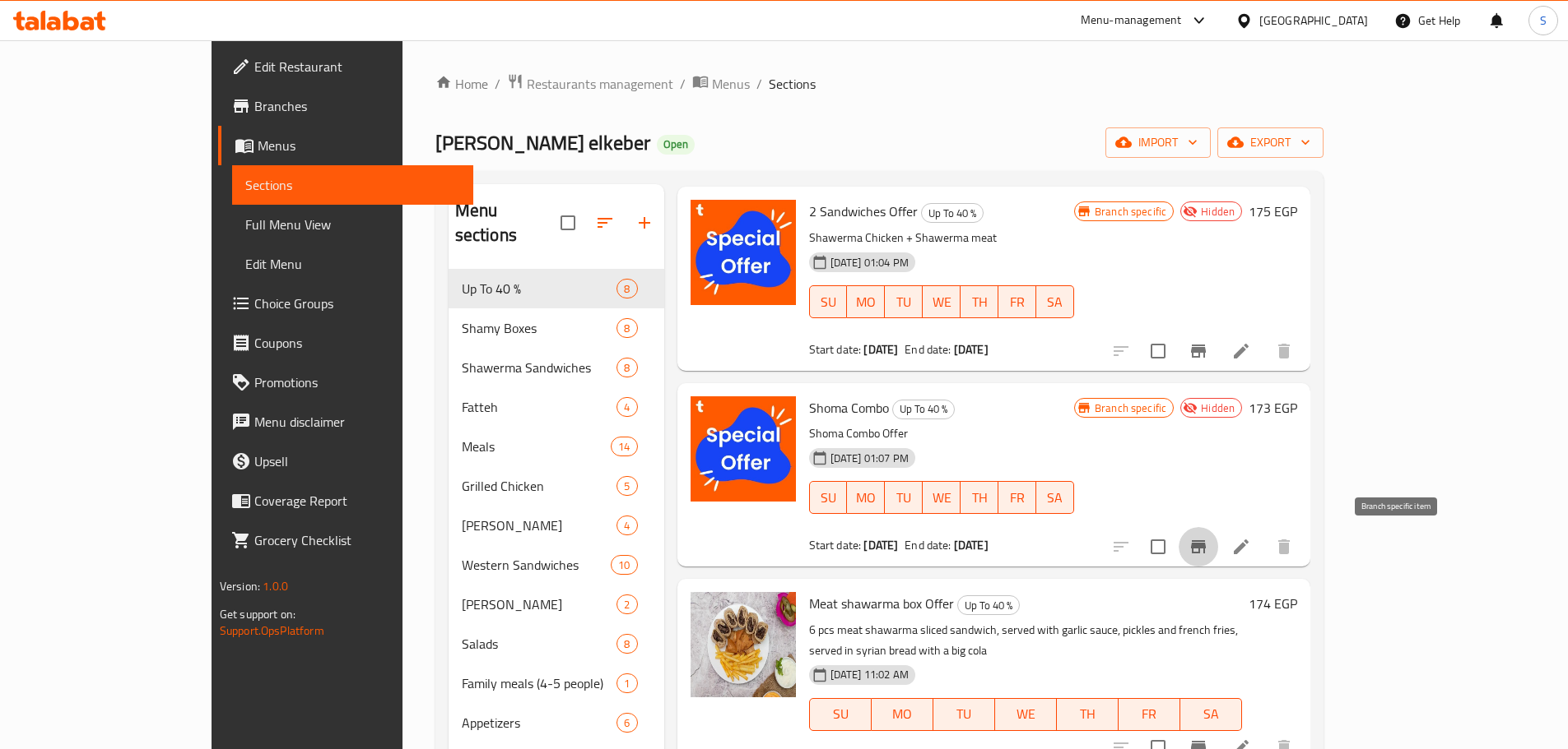
click at [1206, 548] on icon "Branch-specific-item" at bounding box center [1198, 547] width 15 height 13
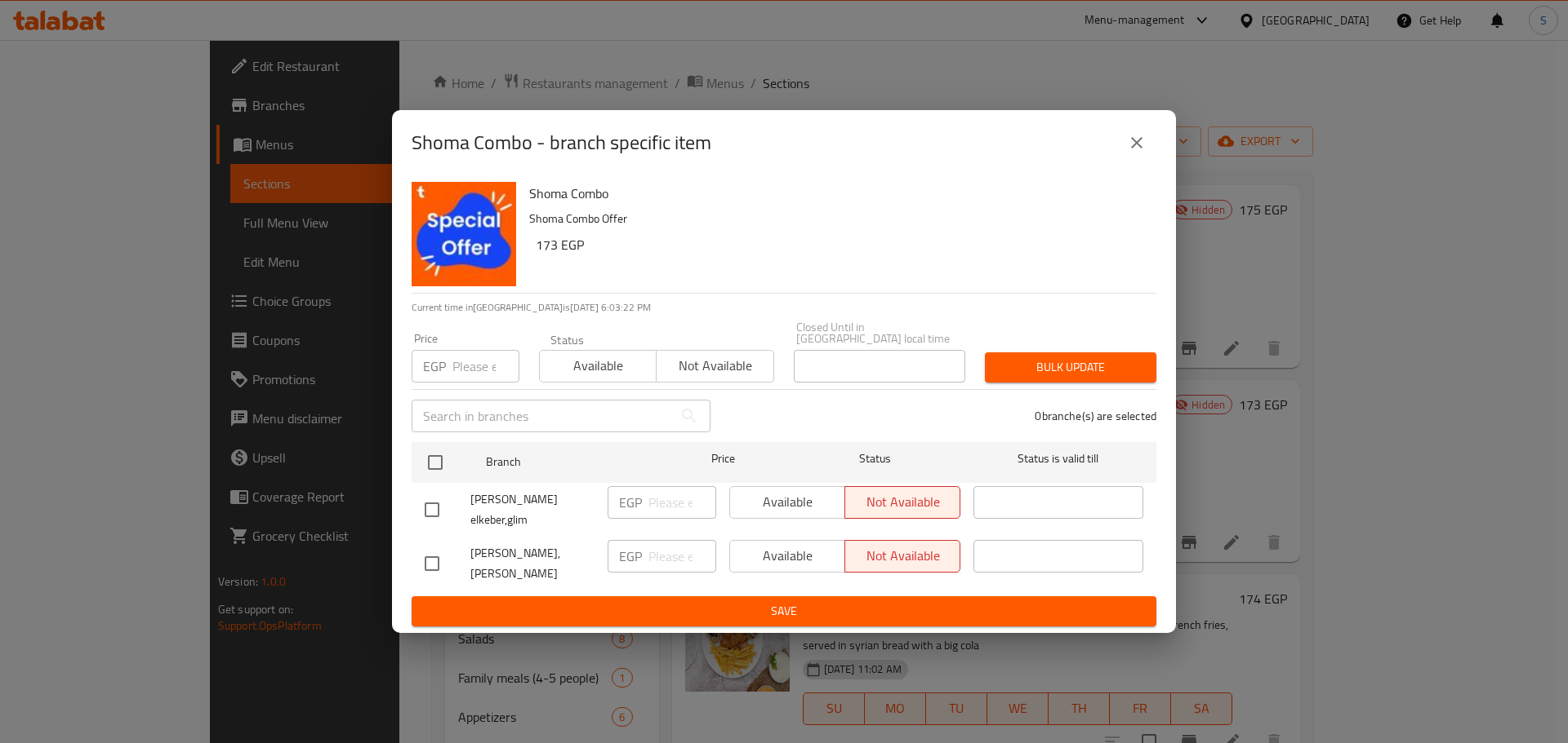
click at [1124, 137] on button "close" at bounding box center [1136, 143] width 39 height 39
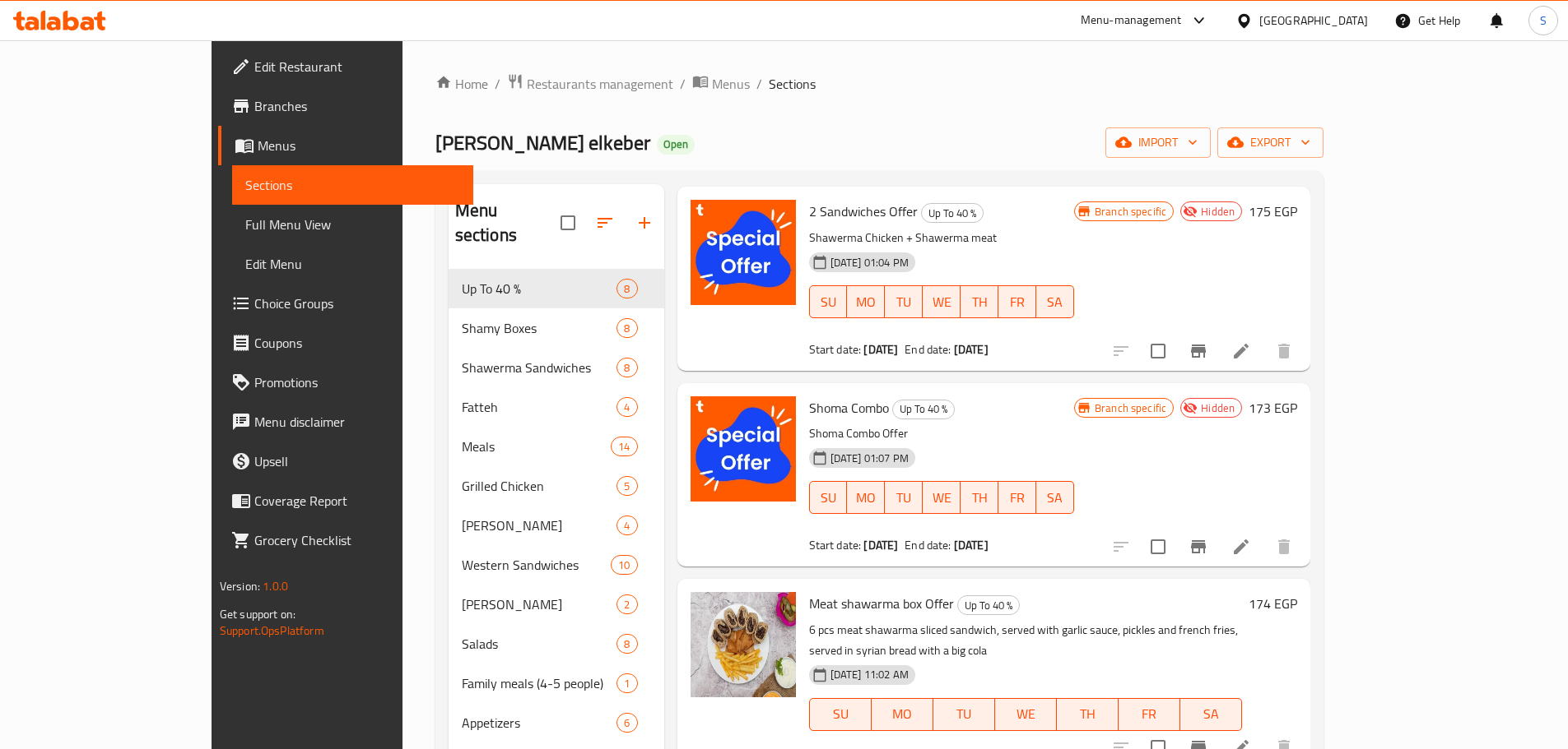
click at [218, 91] on link "Branches" at bounding box center [345, 106] width 255 height 40
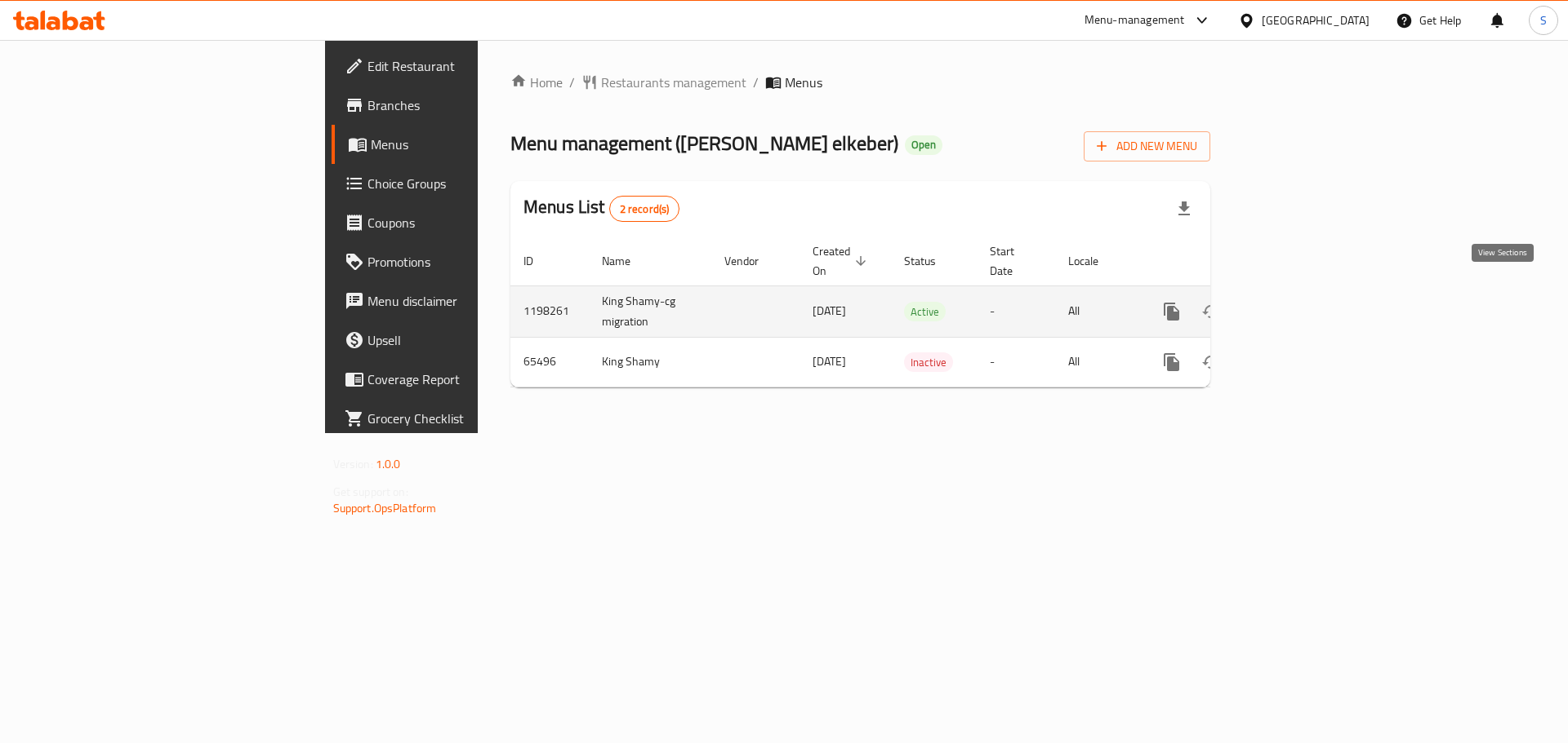
click at [1299, 302] on icon "enhanced table" at bounding box center [1289, 311] width 19 height 19
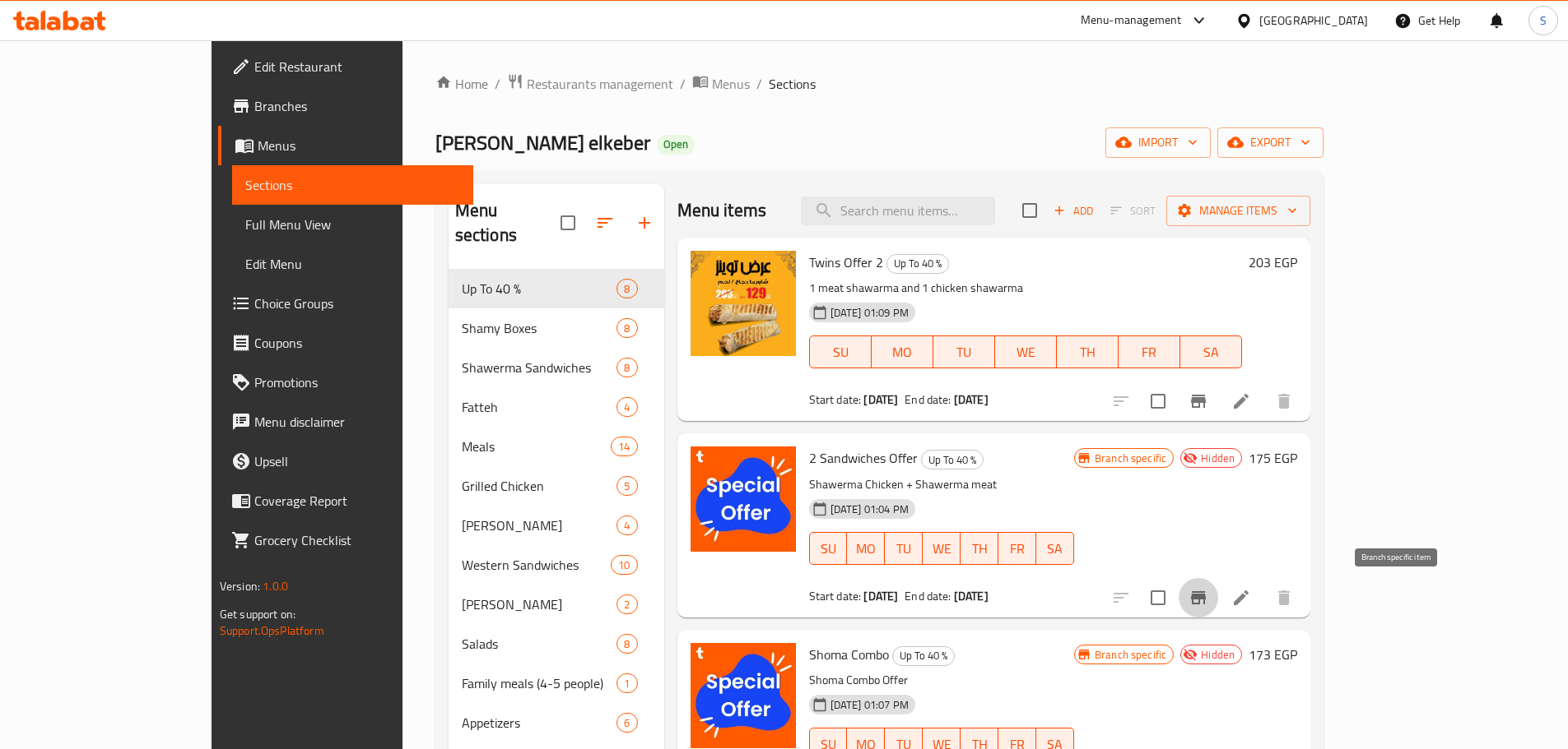
click at [1218, 612] on button "Branch-specific-item" at bounding box center [1198, 598] width 40 height 40
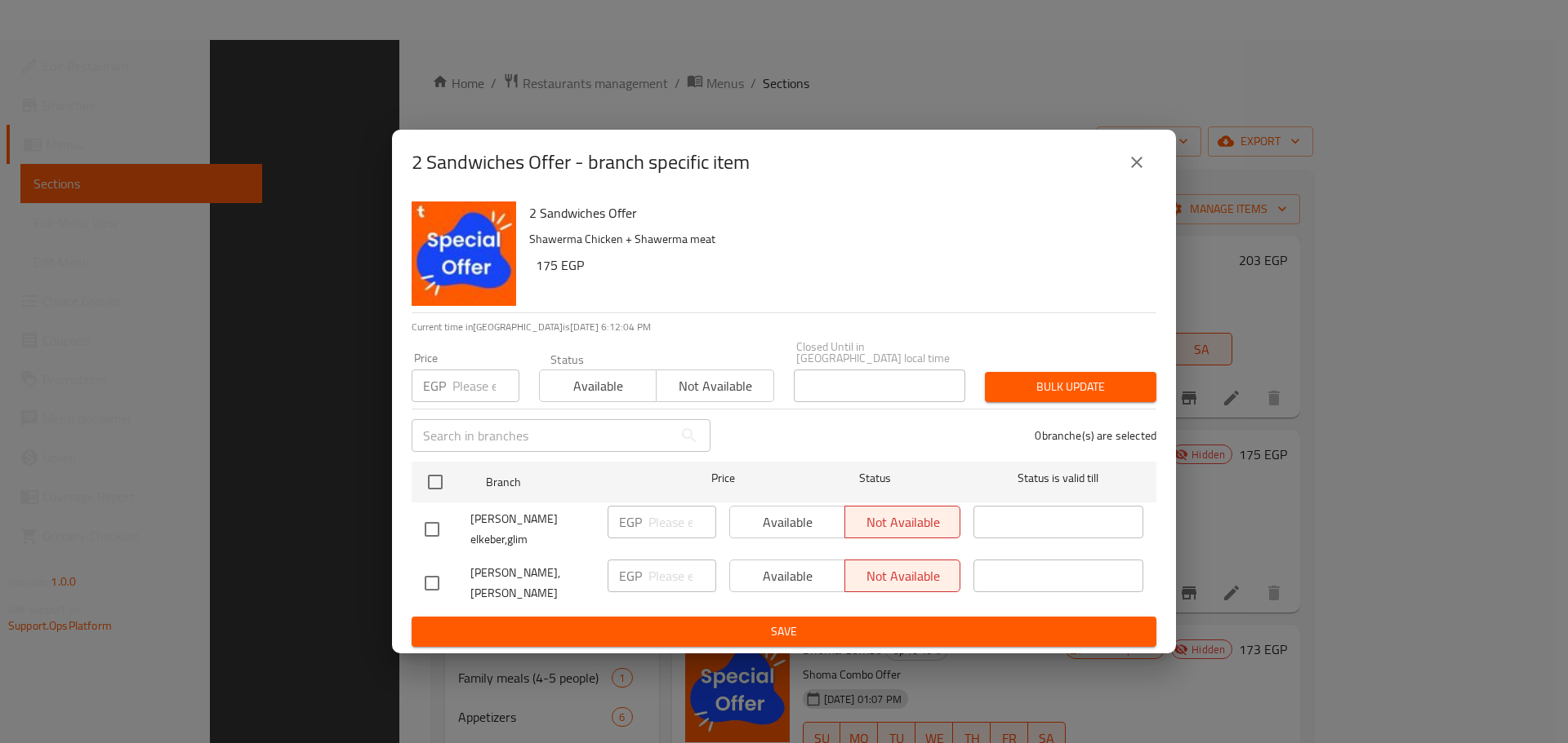
scroll to position [229, 0]
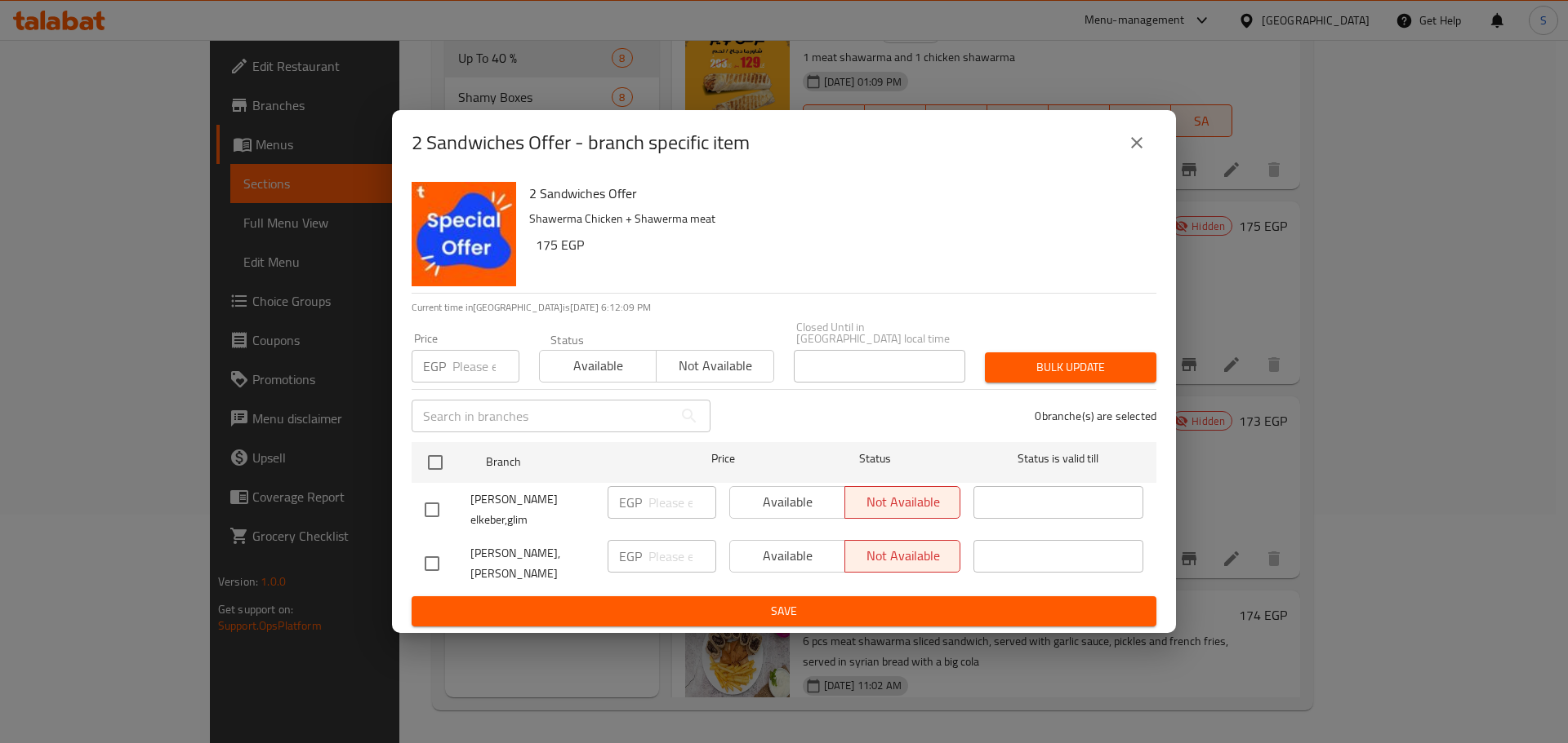
click at [1136, 140] on icon "close" at bounding box center [1136, 142] width 19 height 19
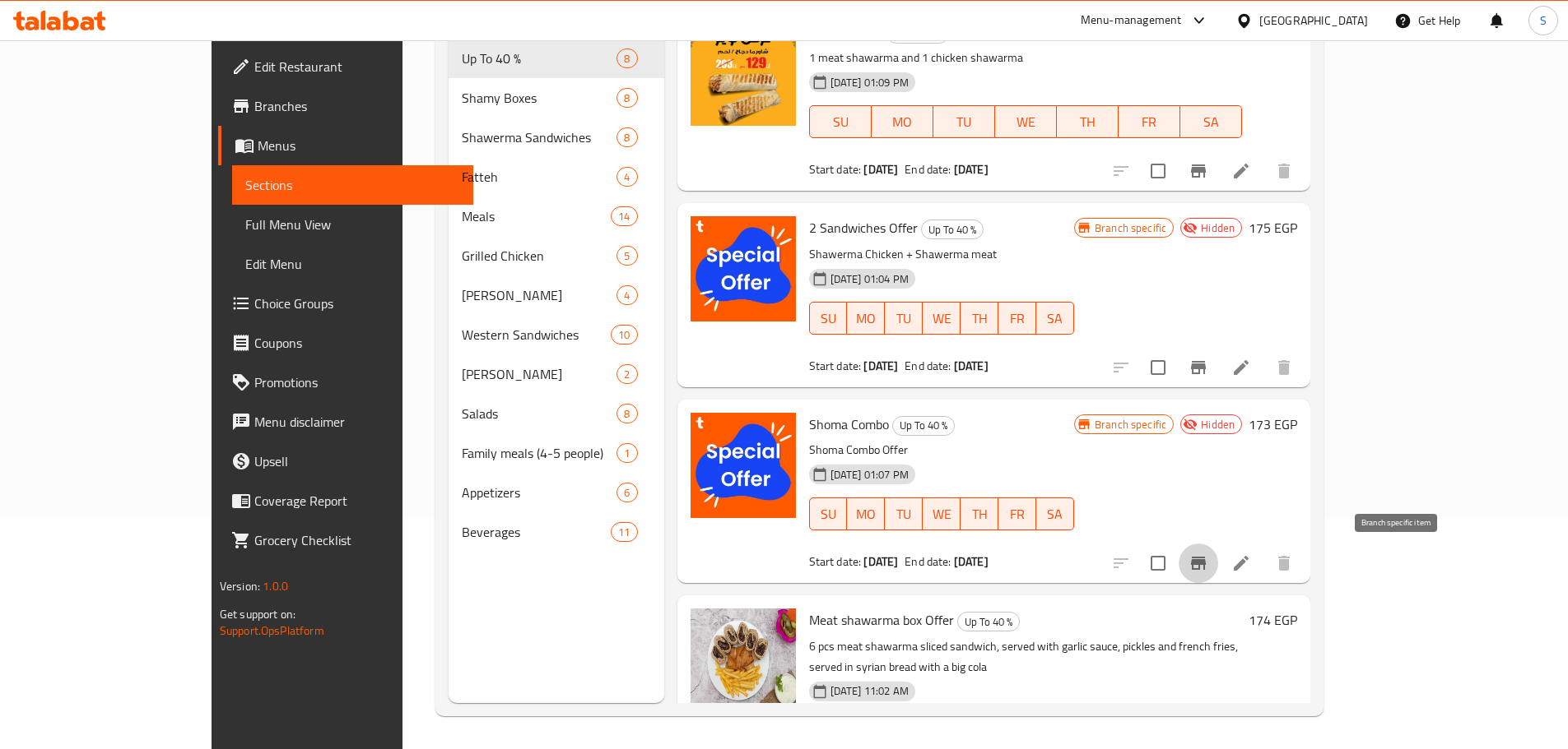
click at [1218, 576] on button "Branch-specific-item" at bounding box center [1198, 563] width 40 height 40
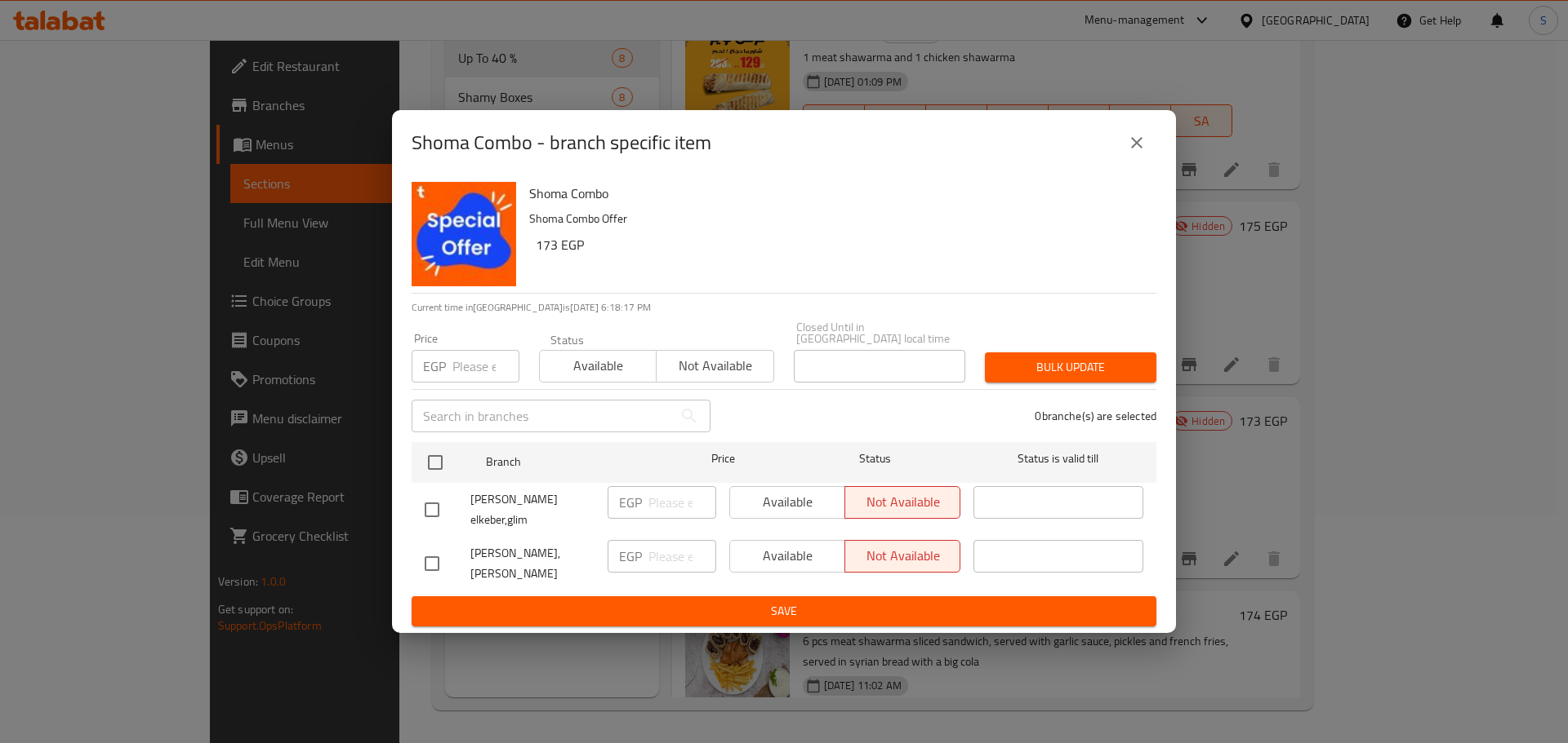
click at [1130, 141] on icon "close" at bounding box center [1136, 142] width 19 height 19
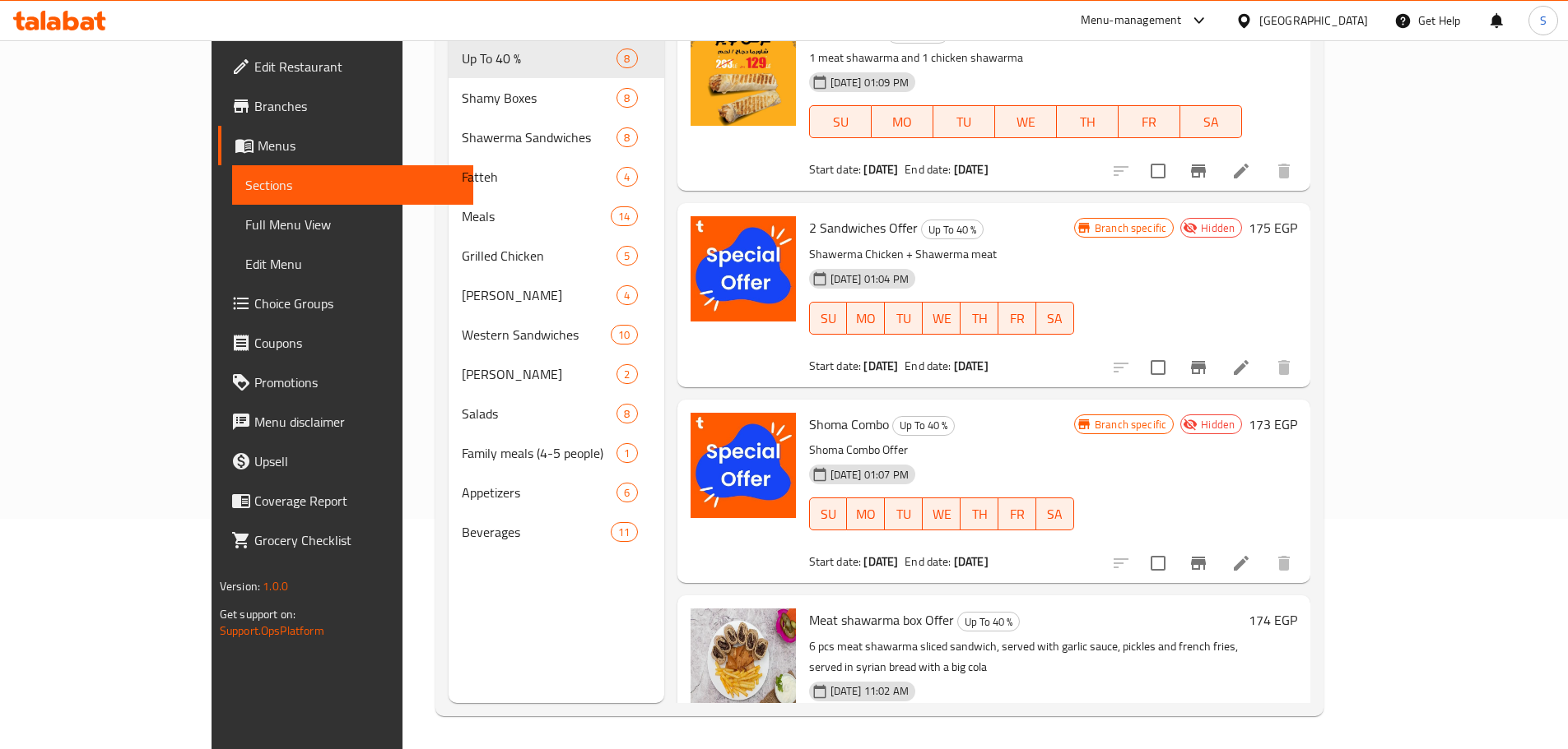
click at [809, 234] on span "2 Sandwiches Offer" at bounding box center [863, 227] width 109 height 24
click at [809, 233] on span "2 Sandwiches Offer" at bounding box center [863, 227] width 109 height 24
copy h6 "2 Sandwiches Offer"
click at [809, 423] on span "Shoma Combo" at bounding box center [849, 424] width 80 height 24
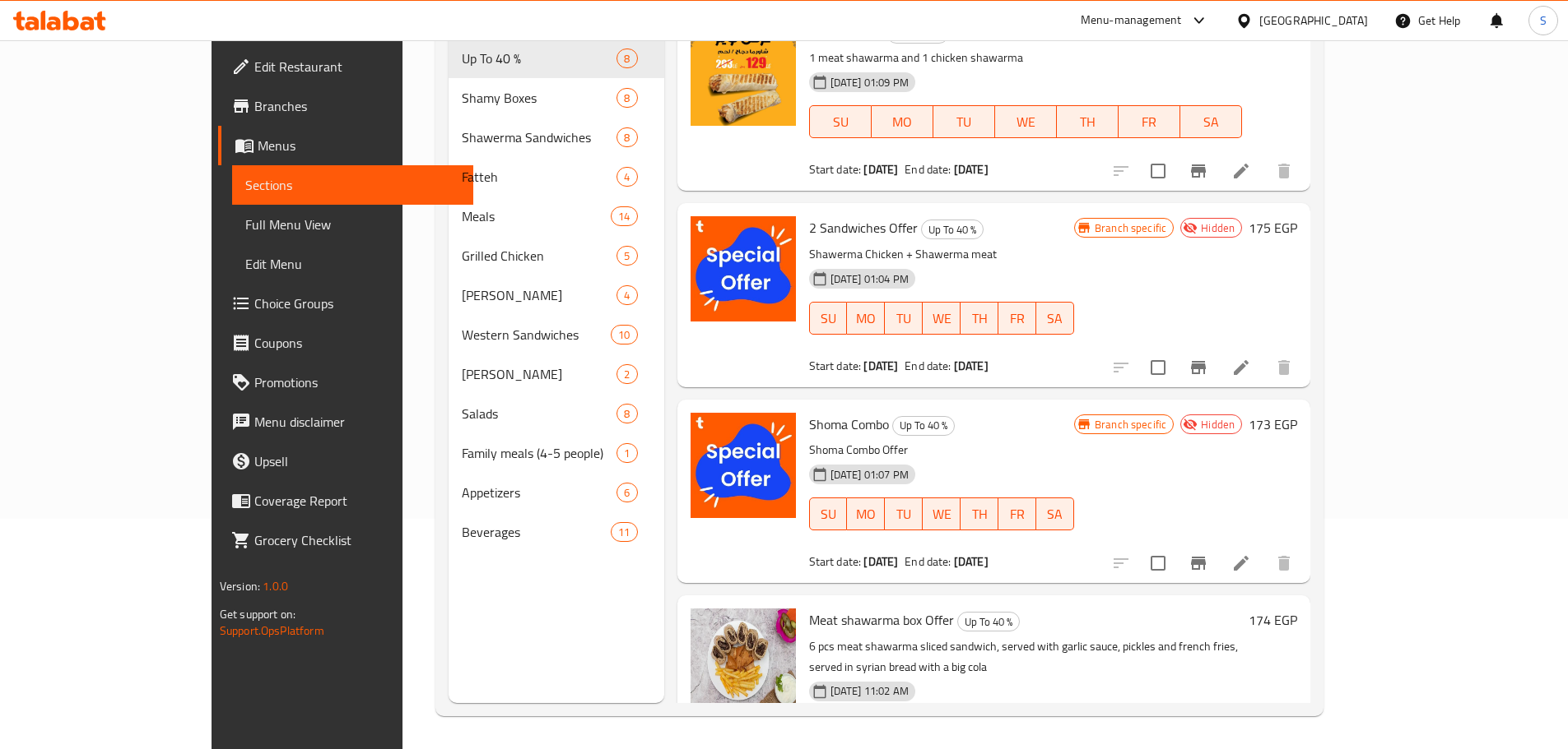
click at [809, 422] on span "Shoma Combo" at bounding box center [849, 424] width 80 height 24
click at [809, 421] on span "Shoma Combo" at bounding box center [849, 424] width 80 height 24
copy h6 "Shoma Combo"
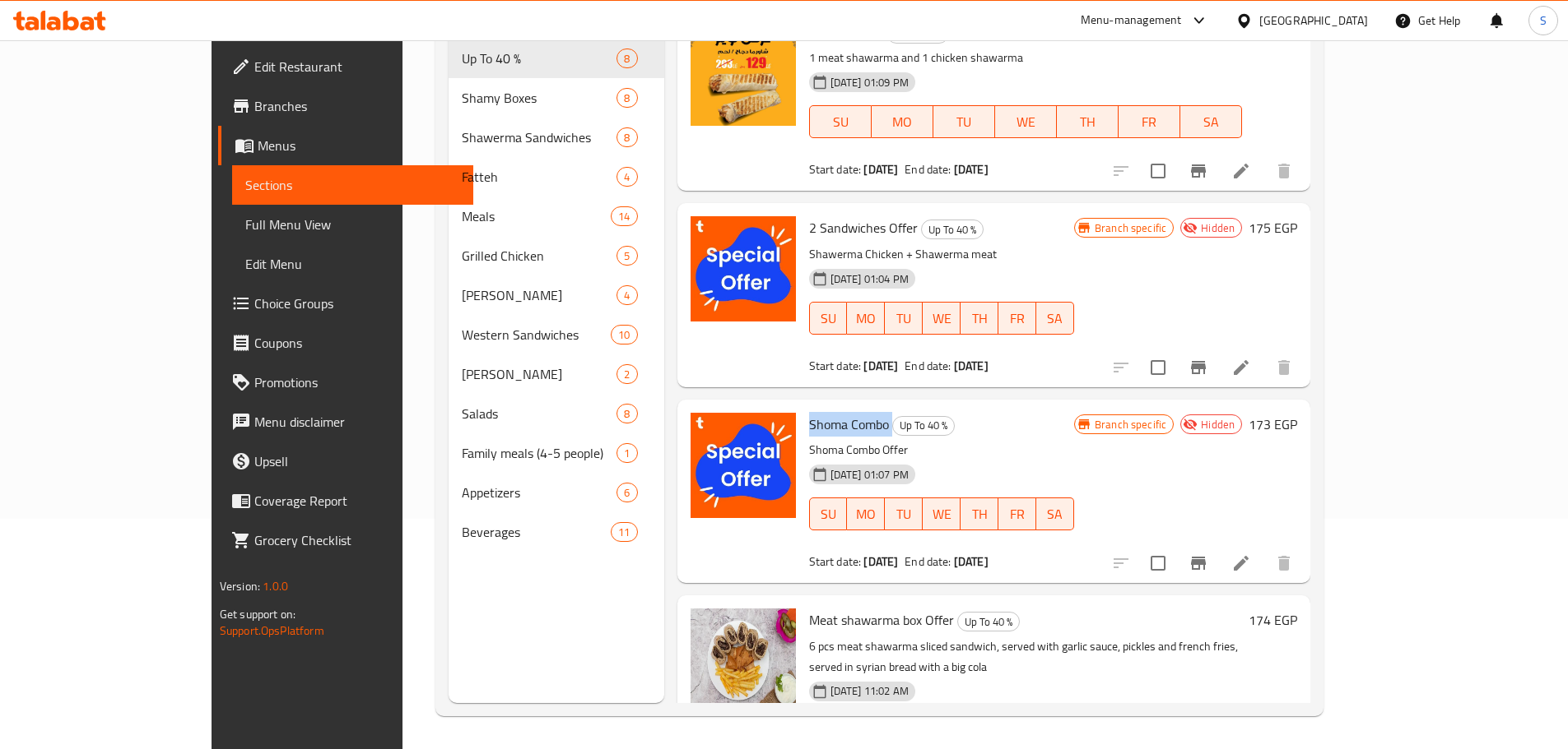
copy h6 "Shoma Combo"
click at [245, 226] on span "Full Menu View" at bounding box center [352, 224] width 215 height 19
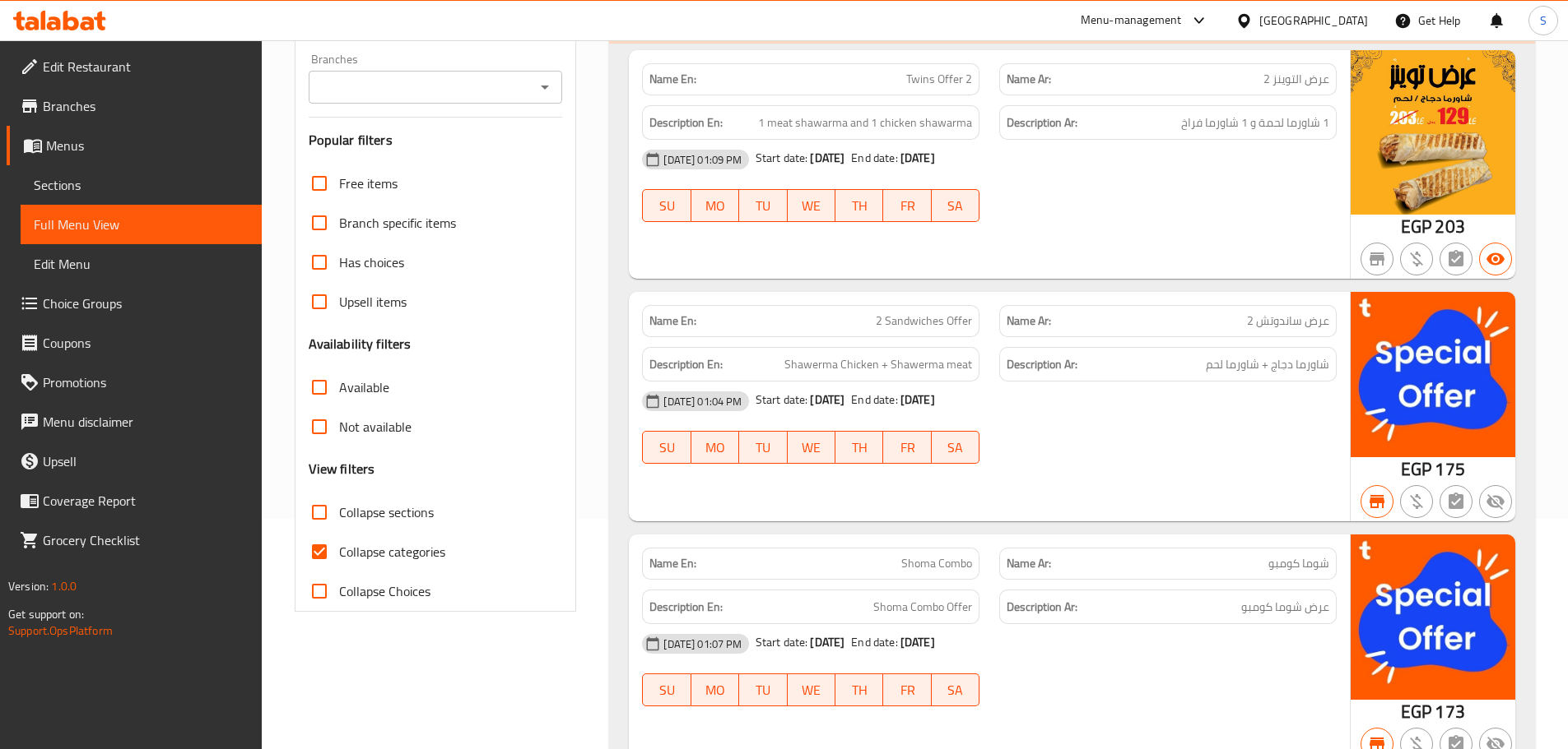
click at [1114, 172] on div "12-10-2025 01:09 PM Start date: 12-10-2025 End date: 11-10-2026" at bounding box center [989, 159] width 714 height 40
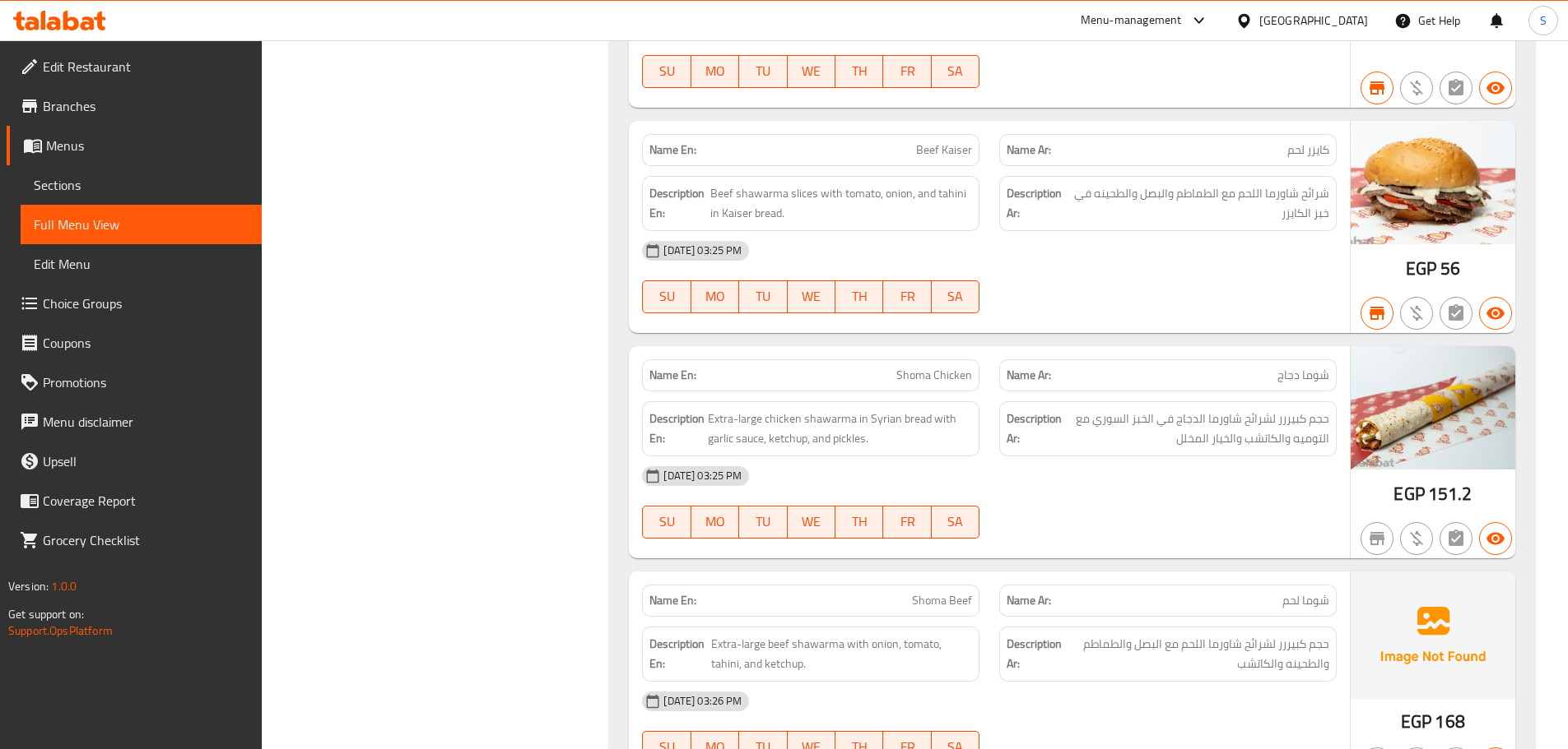
click at [925, 374] on span "Shoma Chicken" at bounding box center [934, 375] width 76 height 18
copy span "Shoma Chicken"
click at [949, 602] on span "Shoma Beef" at bounding box center [941, 601] width 60 height 18
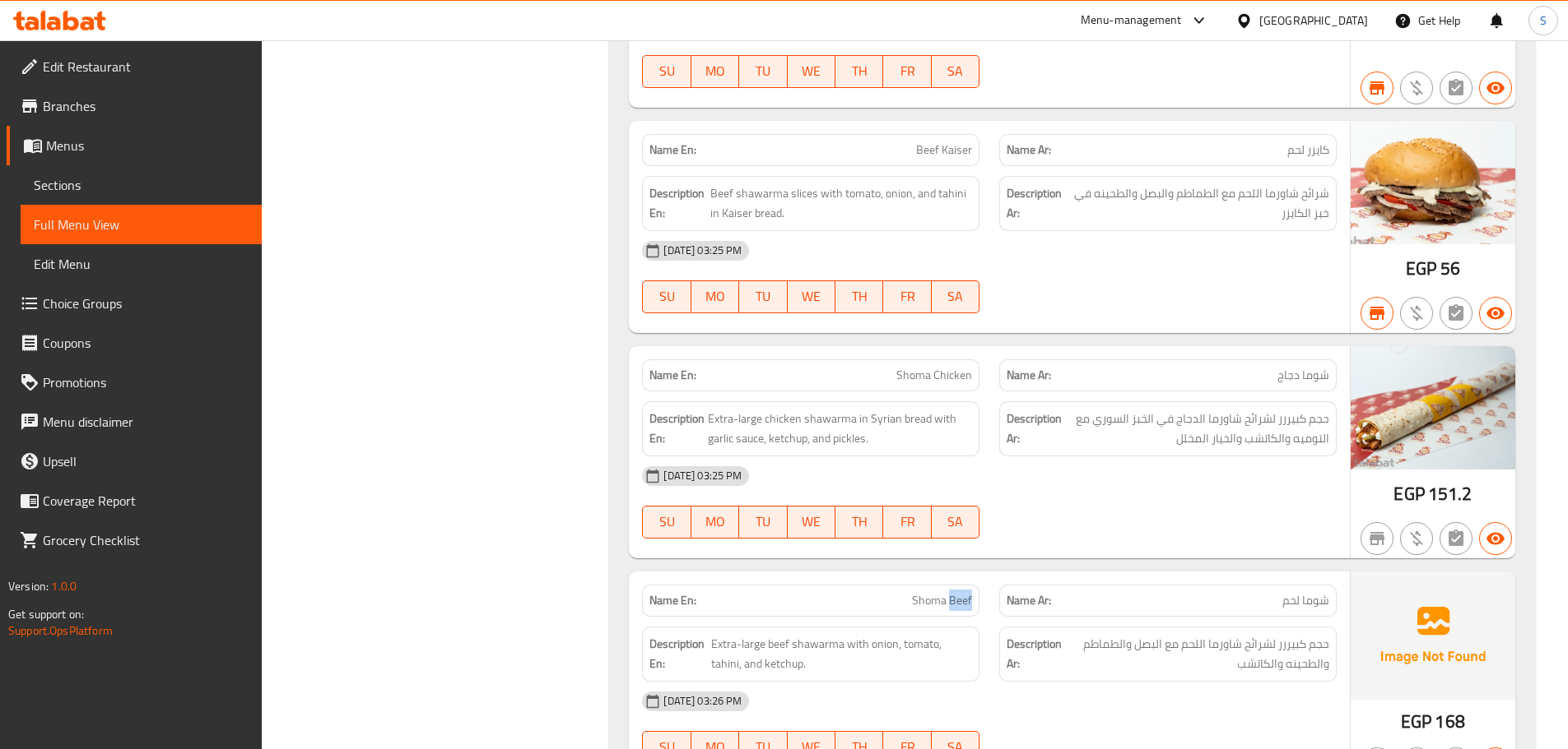
click at [950, 603] on span "Shoma Beef" at bounding box center [941, 601] width 60 height 18
copy span "Shoma Beef"
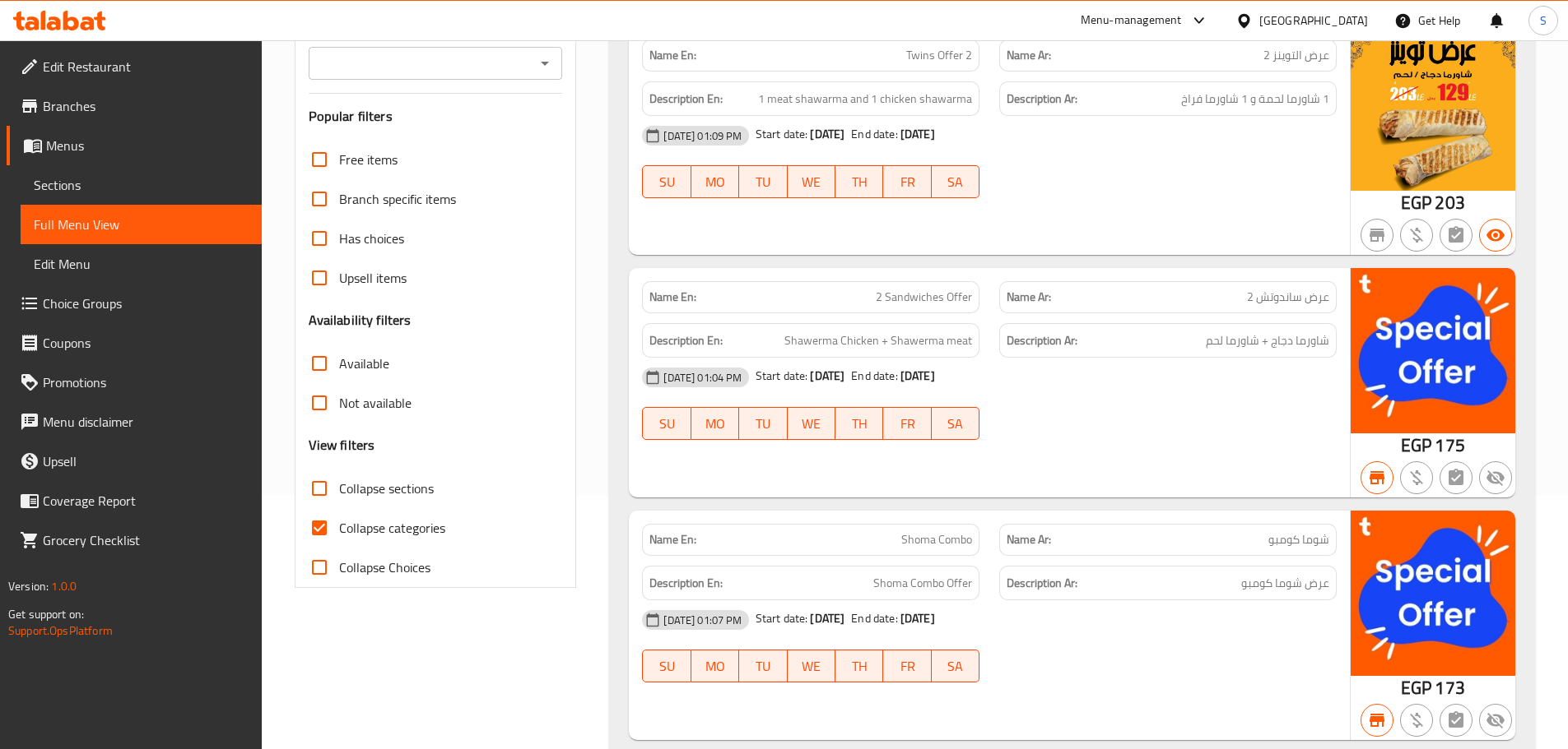
scroll to position [172, 0]
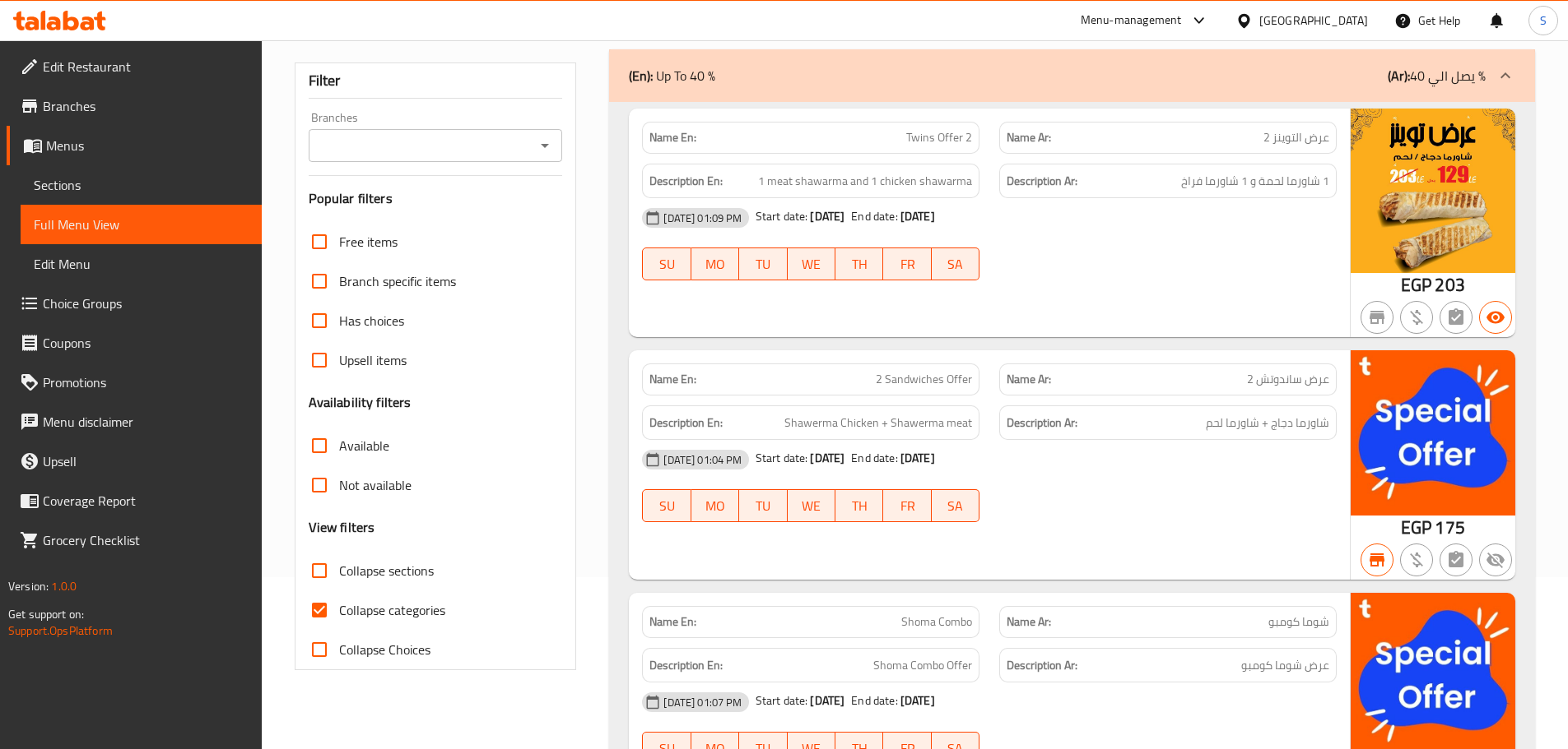
click at [83, 96] on span "Branches" at bounding box center [146, 105] width 205 height 19
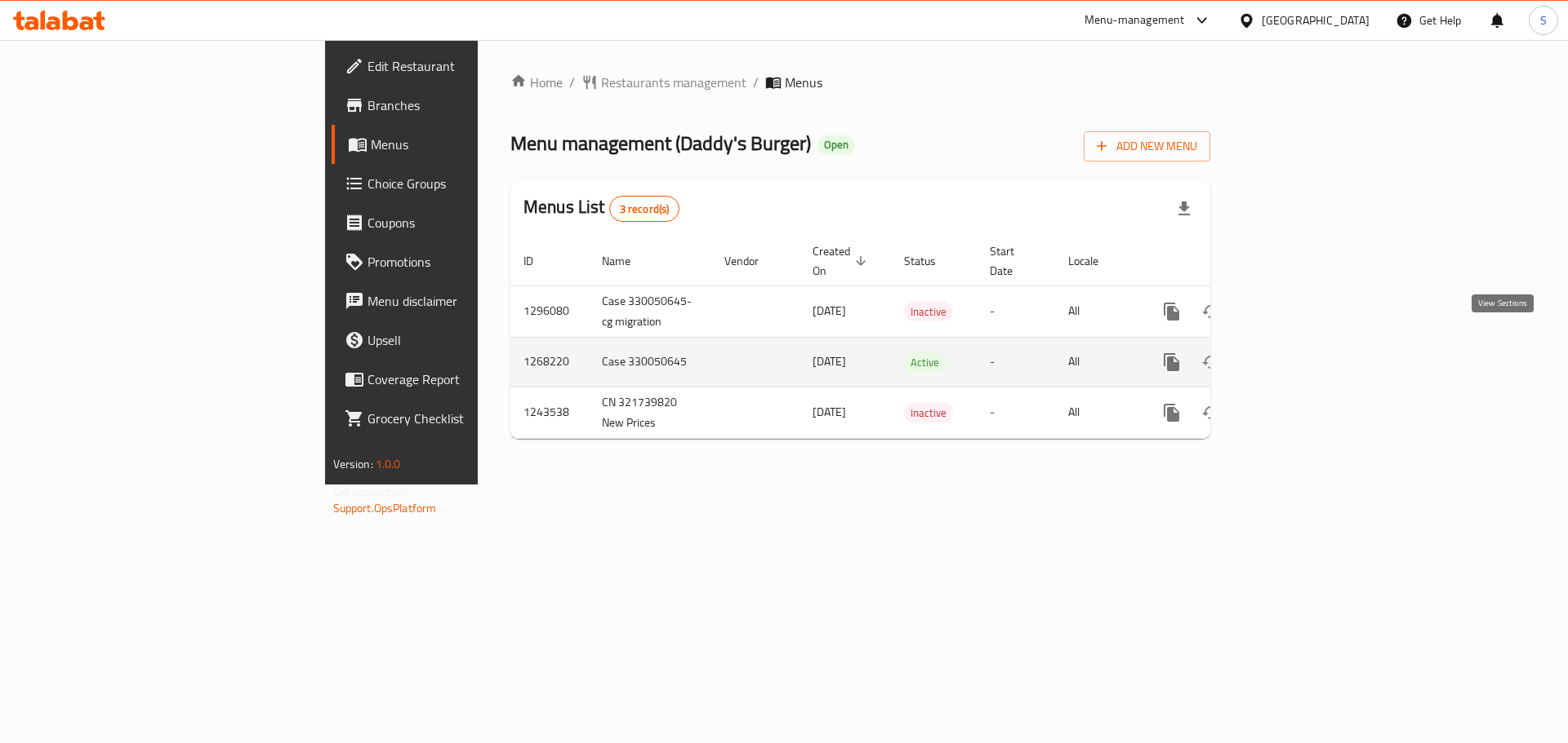
click at [1297, 355] on icon "enhanced table" at bounding box center [1289, 362] width 15 height 15
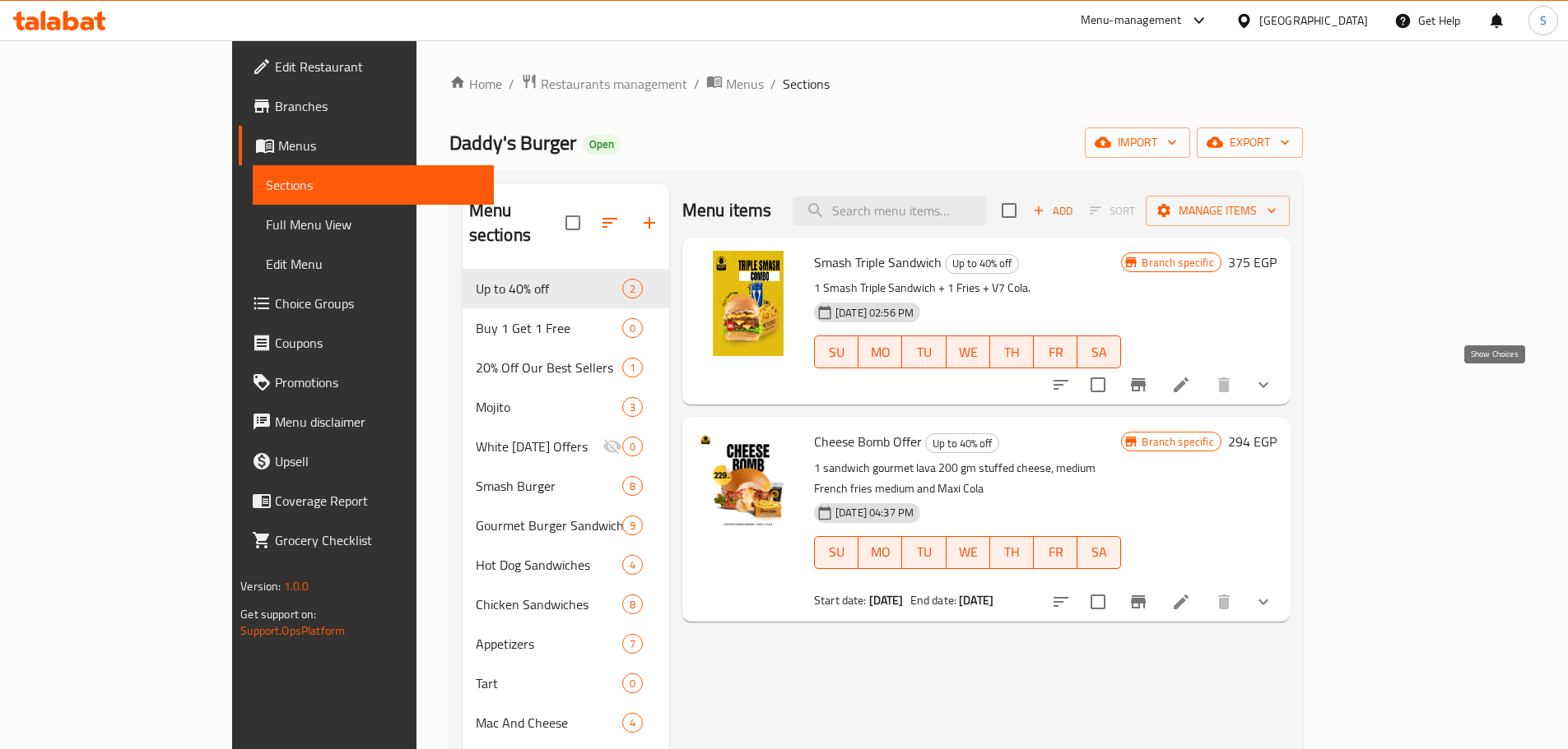
click at [1273, 380] on icon "show more" at bounding box center [1263, 385] width 19 height 19
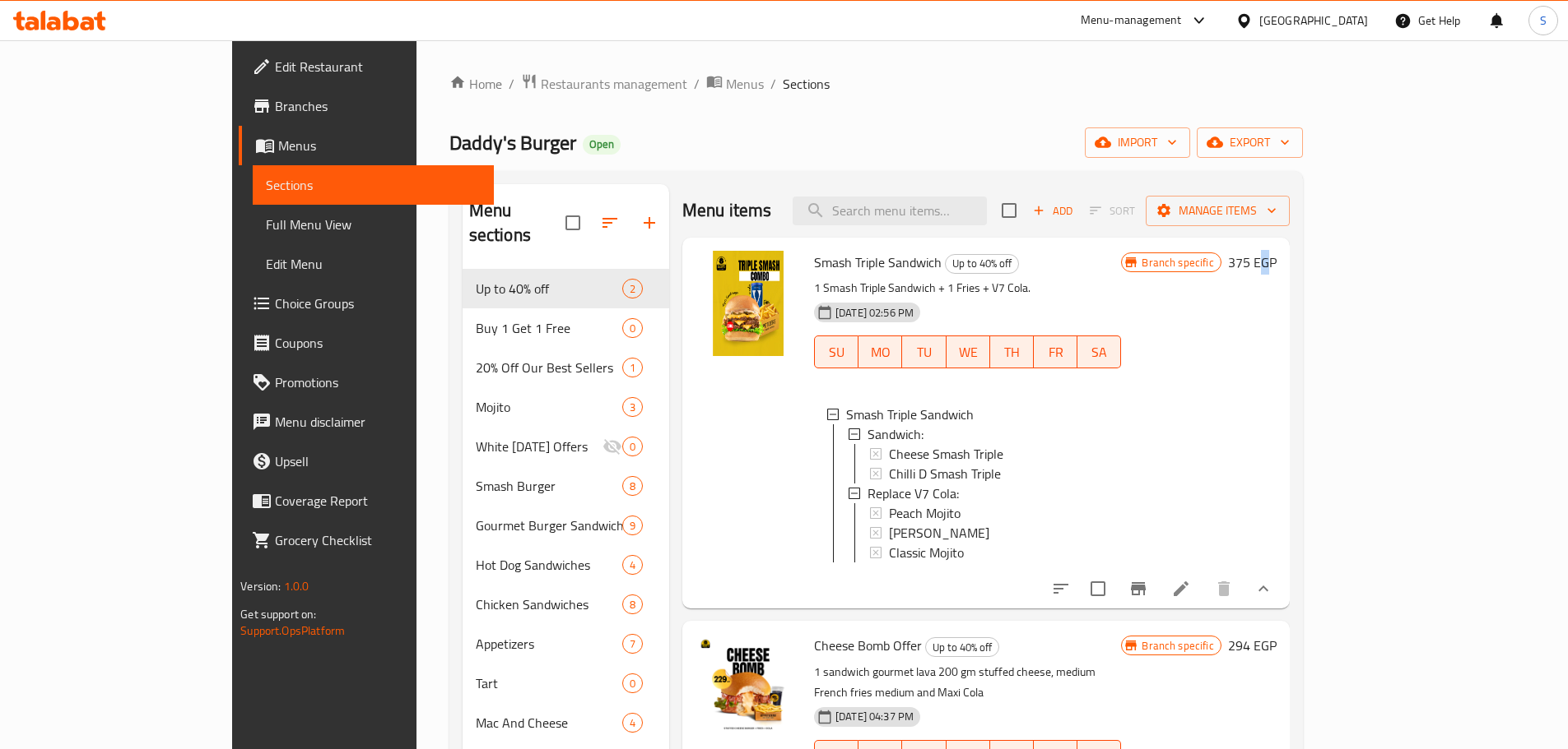
drag, startPoint x: 1491, startPoint y: 405, endPoint x: 1501, endPoint y: 411, distance: 11.7
click at [1276, 411] on div "Branch specific 375 EGP" at bounding box center [1198, 423] width 155 height 345
click at [1196, 65] on div "Home / Restaurants management / Menus / Sections Daddy's Burger Open import exp…" at bounding box center [877, 595] width 920 height 1110
click at [1293, 135] on icon "button" at bounding box center [1285, 142] width 17 height 17
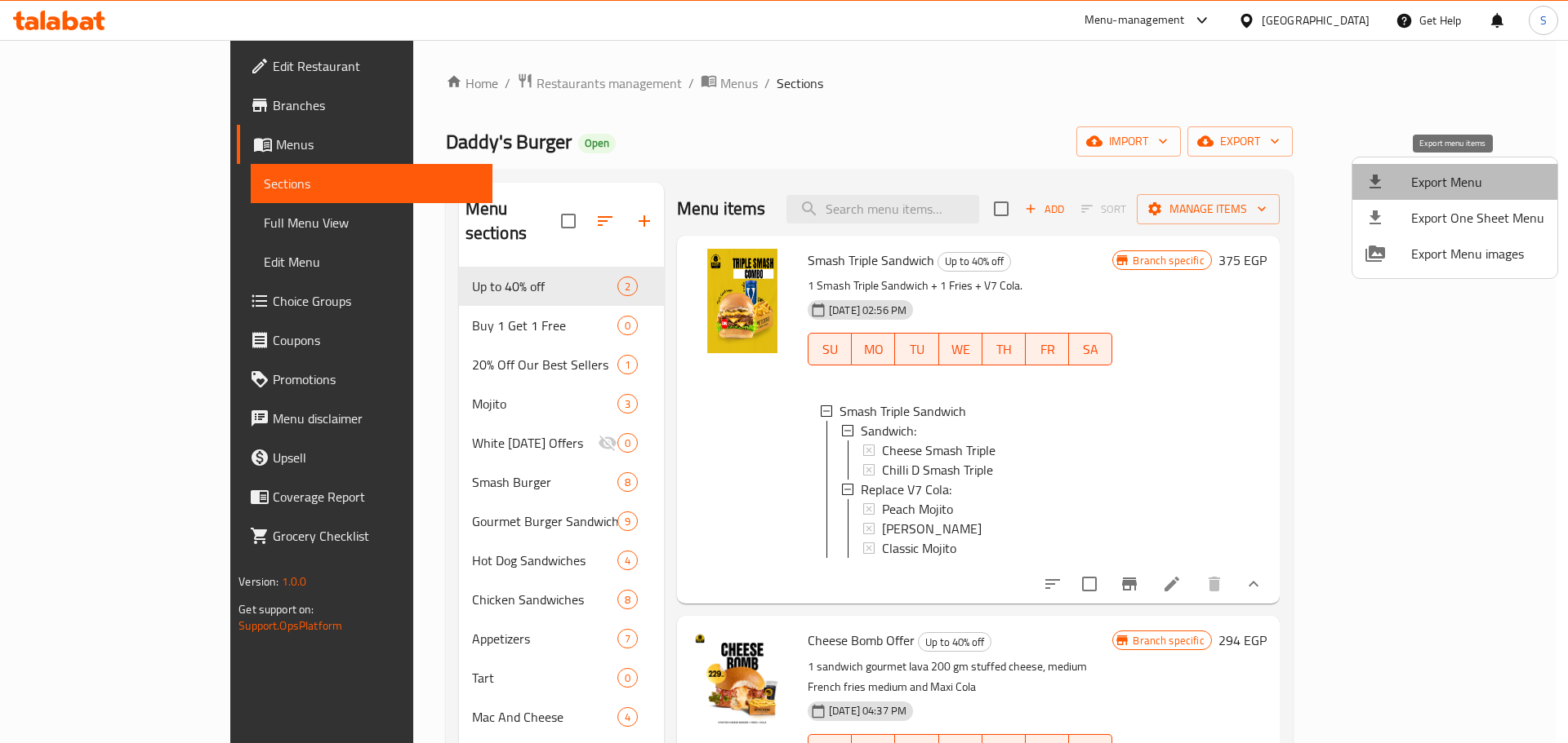
click at [1462, 192] on span "Export Menu" at bounding box center [1477, 181] width 133 height 19
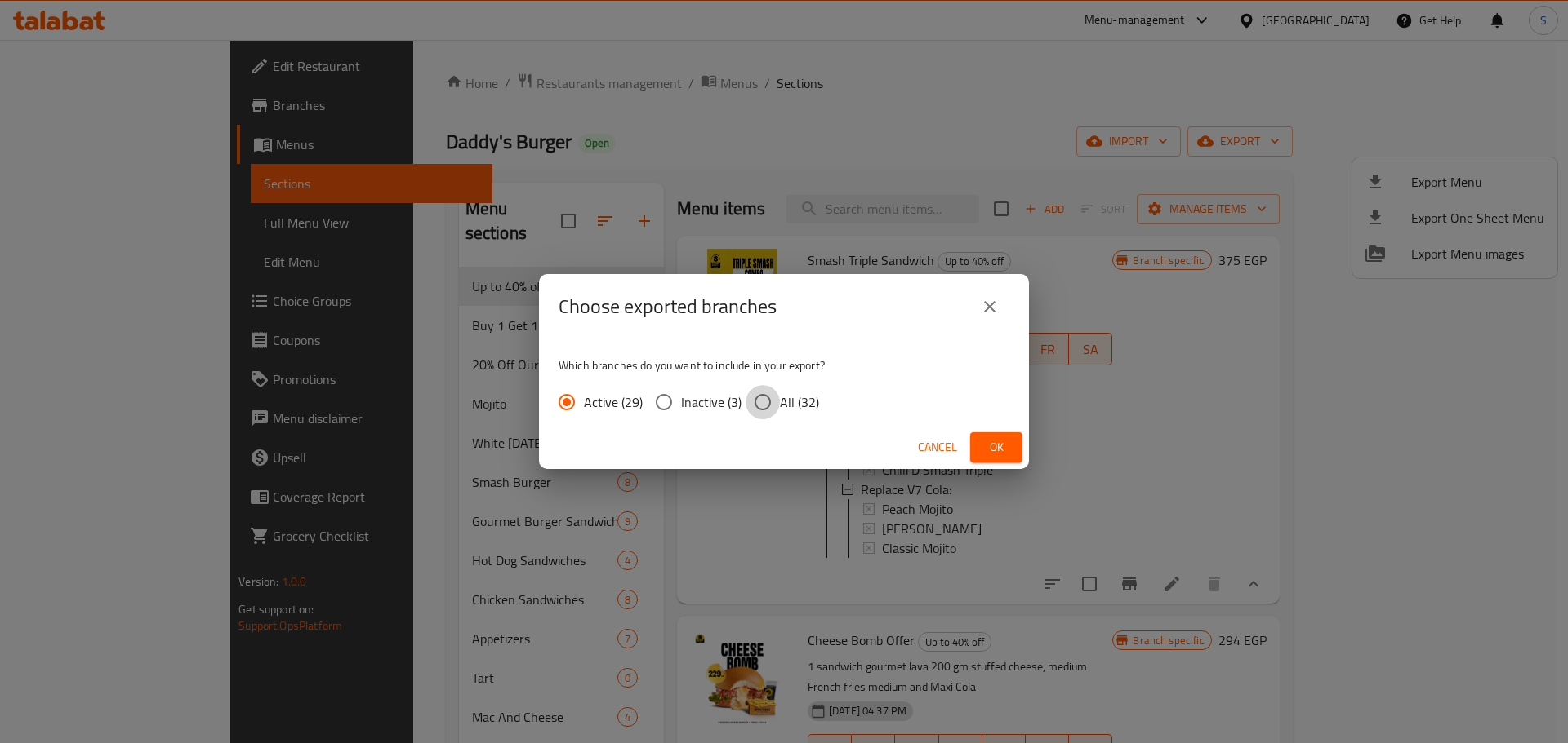
click at [757, 403] on input "All (32)" at bounding box center [762, 402] width 34 height 34
radio input "true"
click at [1007, 455] on span "Ok" at bounding box center [996, 447] width 26 height 20
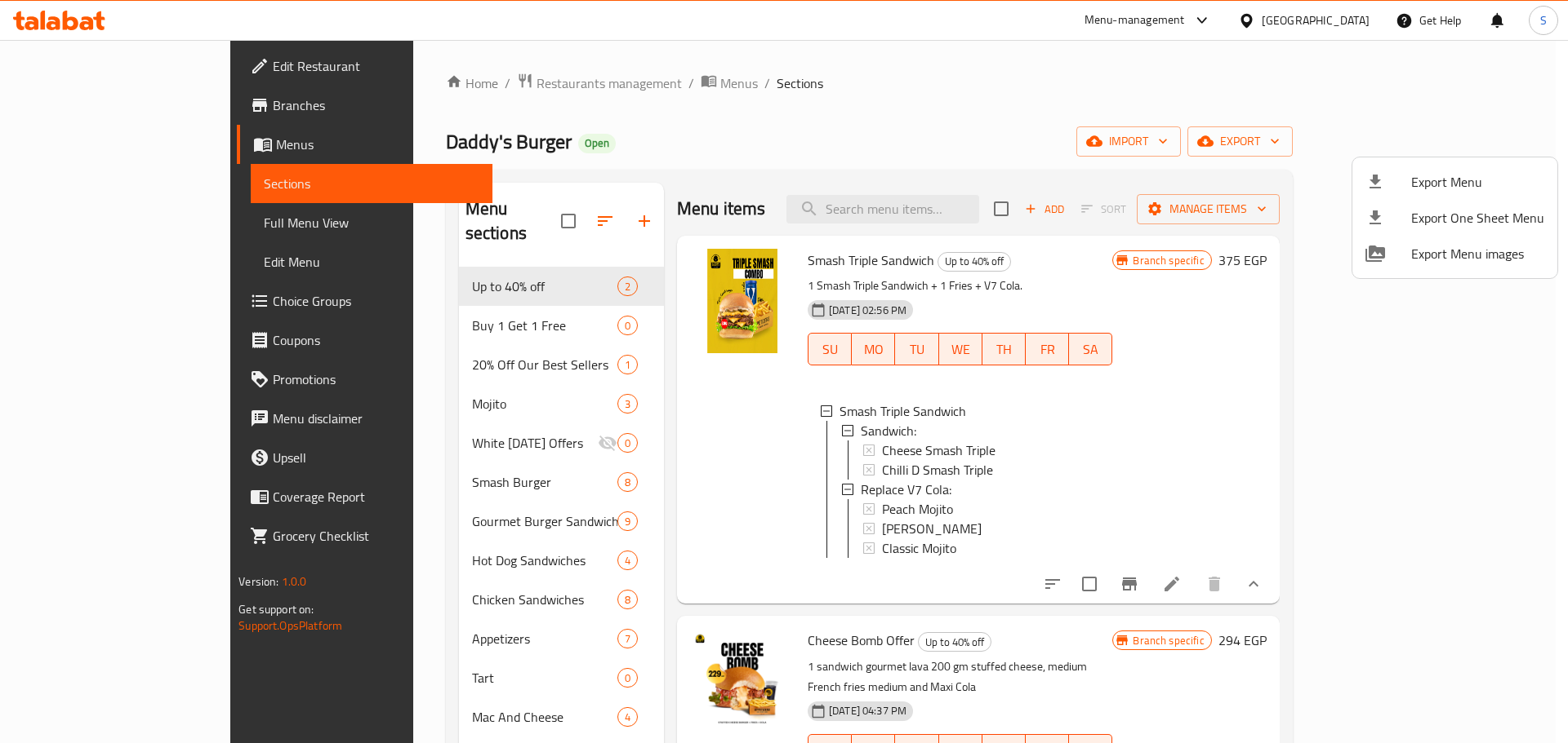
click at [75, 229] on div at bounding box center [784, 372] width 1568 height 743
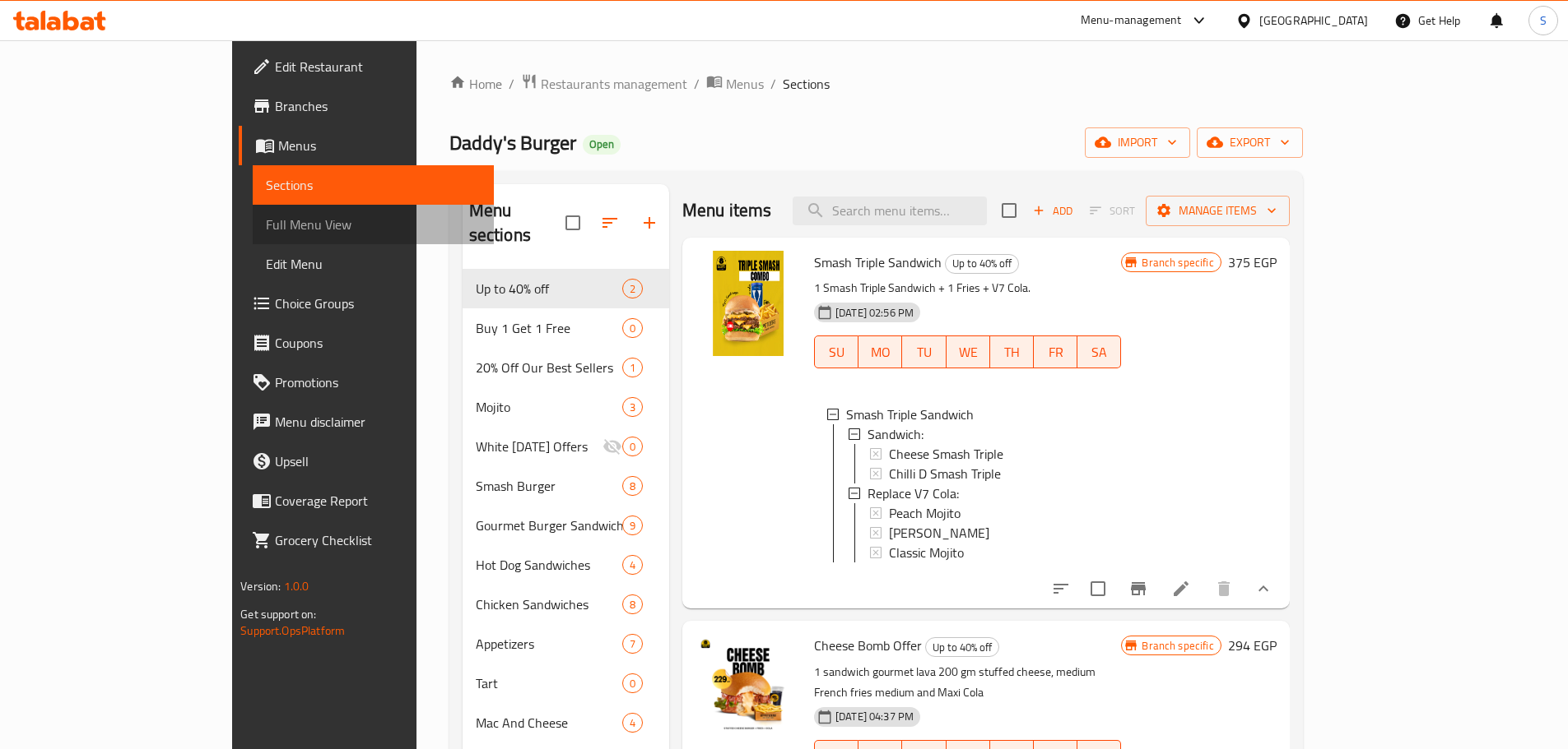
click at [266, 228] on span "Full Menu View" at bounding box center [373, 224] width 215 height 19
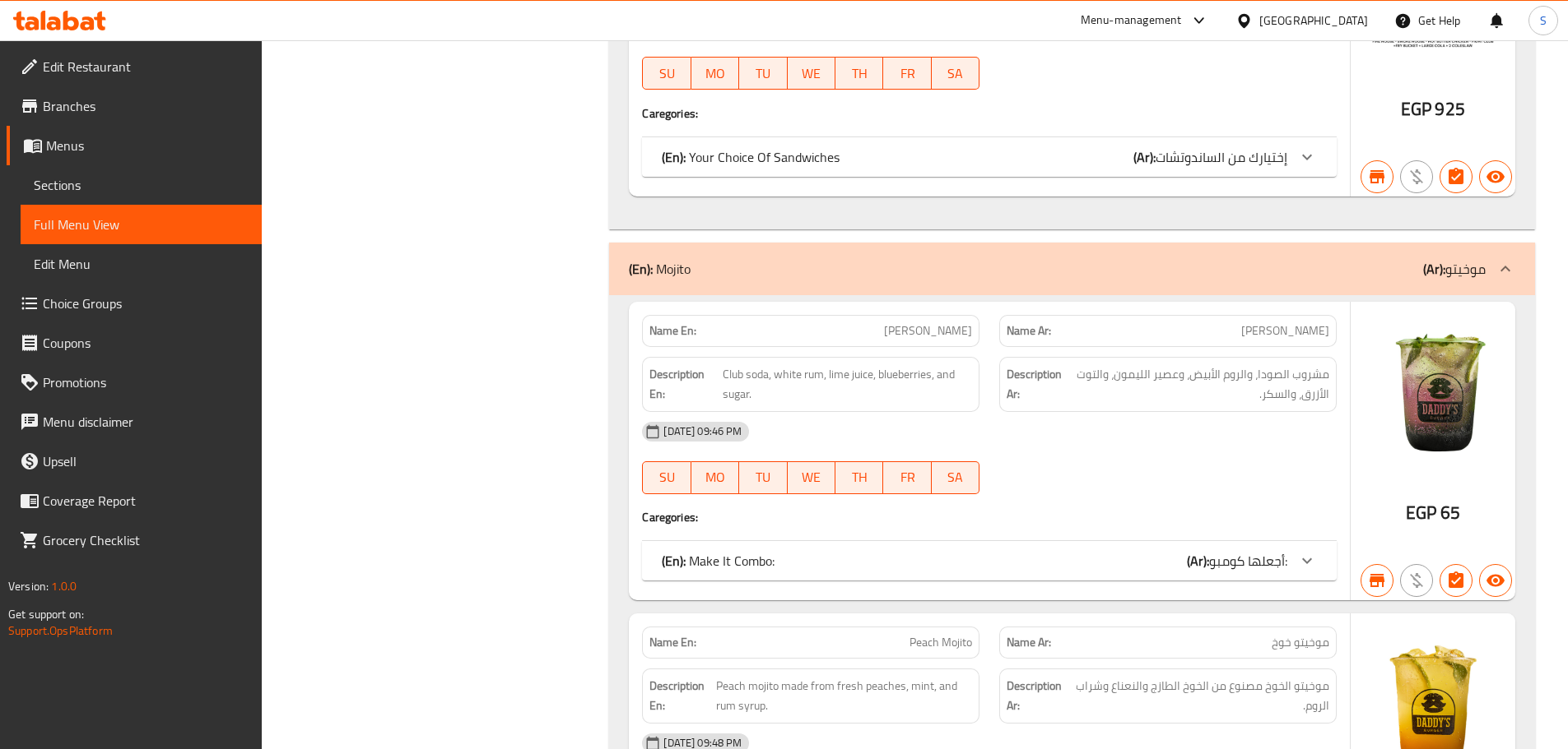
scroll to position [1234, 0]
click at [1296, 564] on div at bounding box center [1307, 557] width 40 height 40
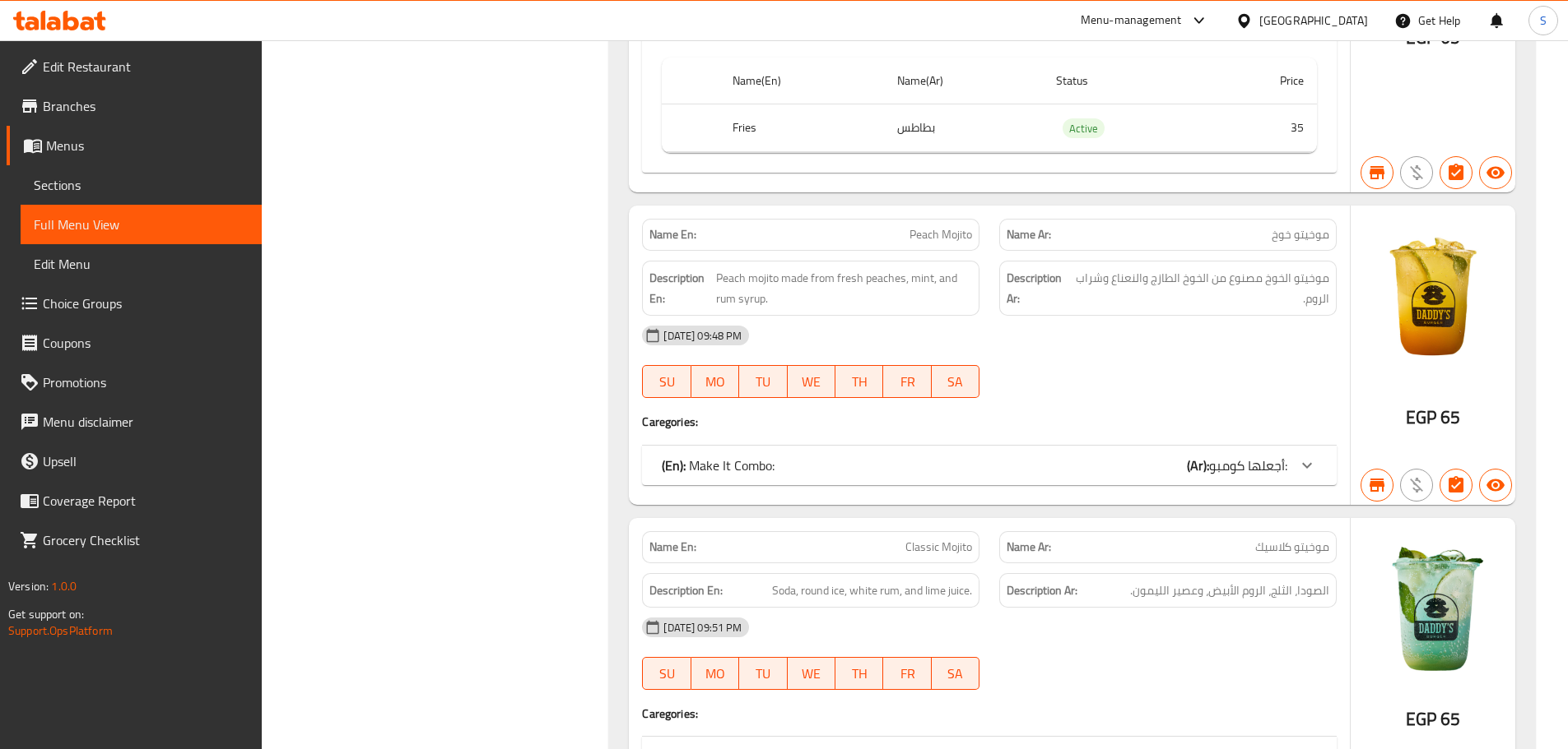
scroll to position [1809, 0]
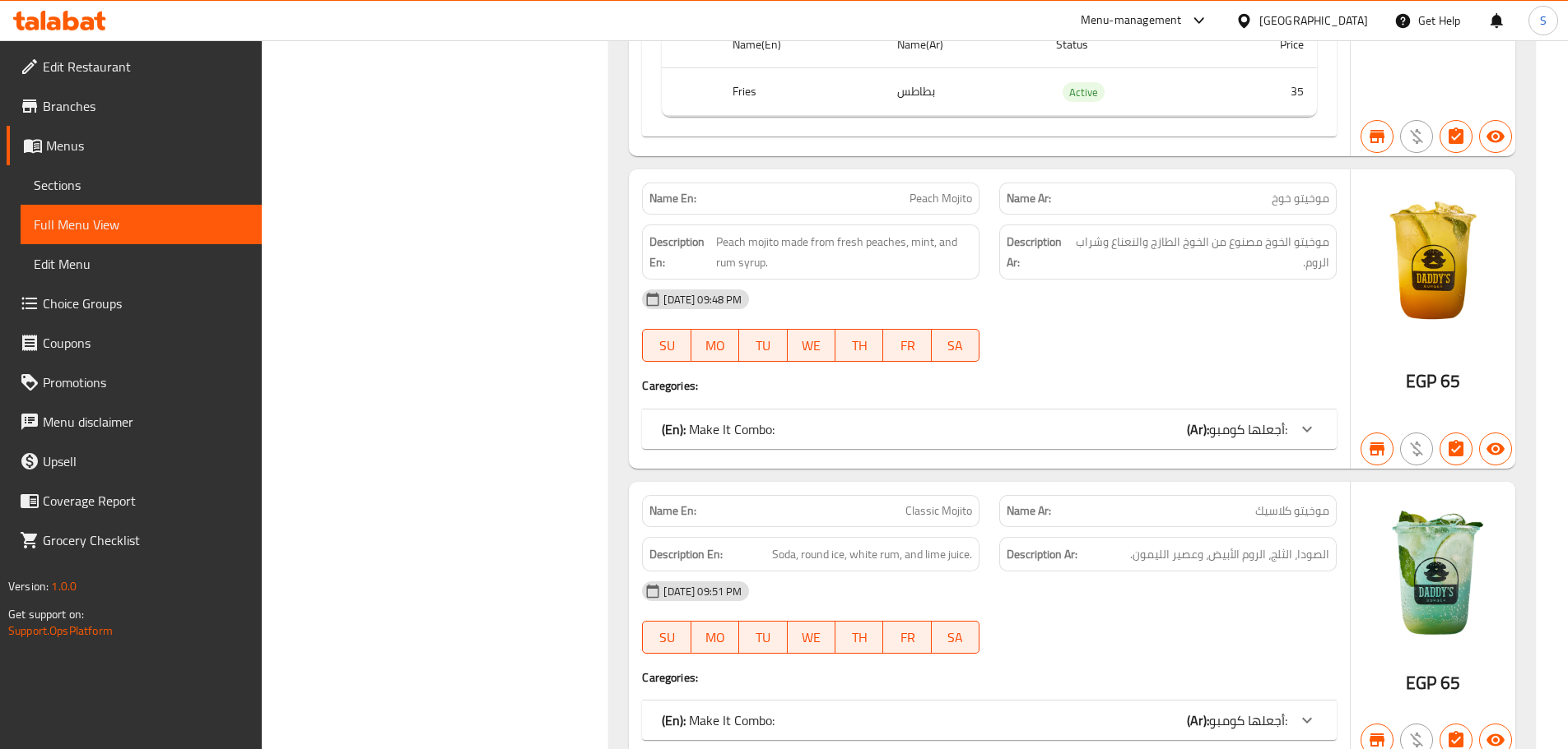
click at [1139, 433] on div "(En): Make It Combo: (Ar): أجعلها كومبو:" at bounding box center [974, 428] width 626 height 19
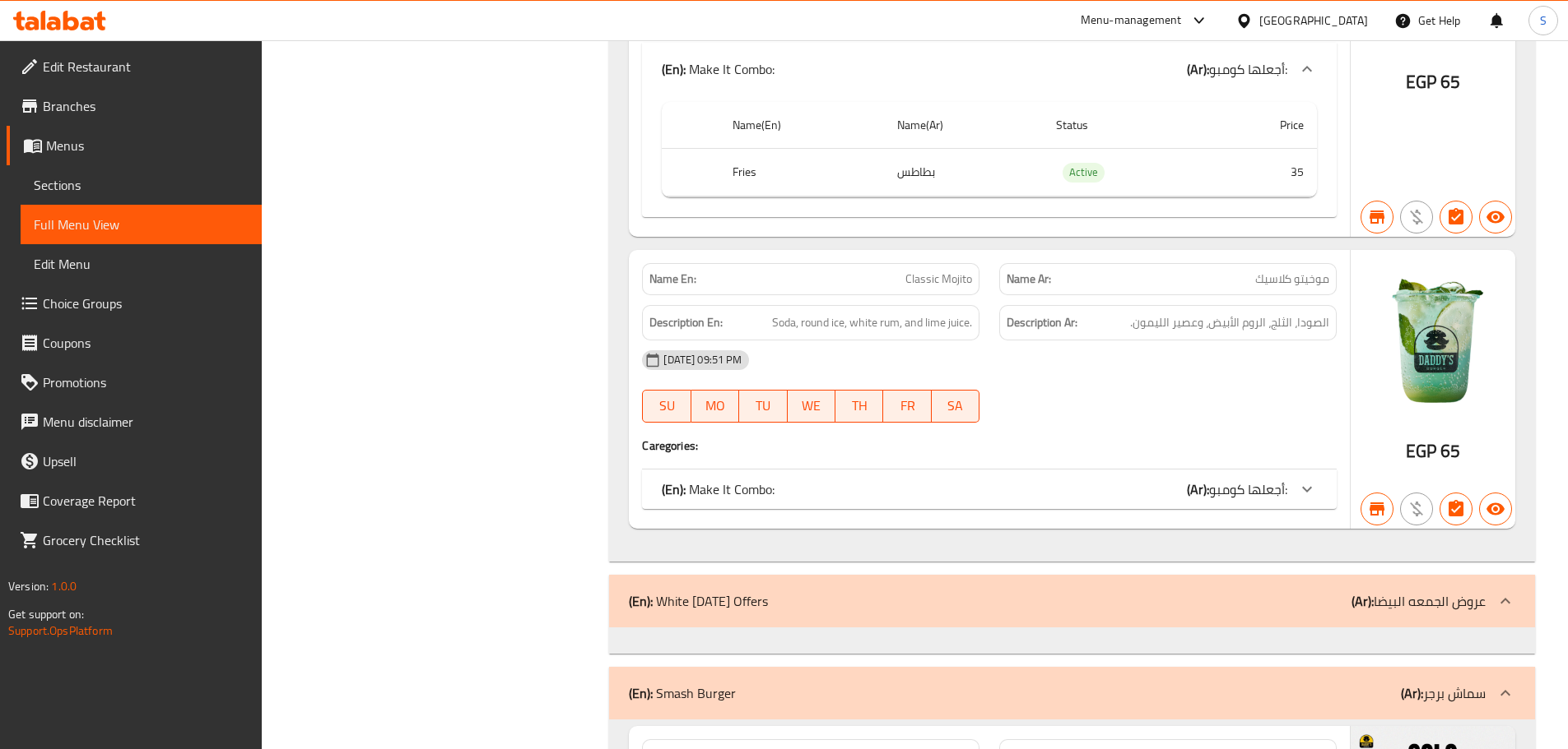
scroll to position [2303, 0]
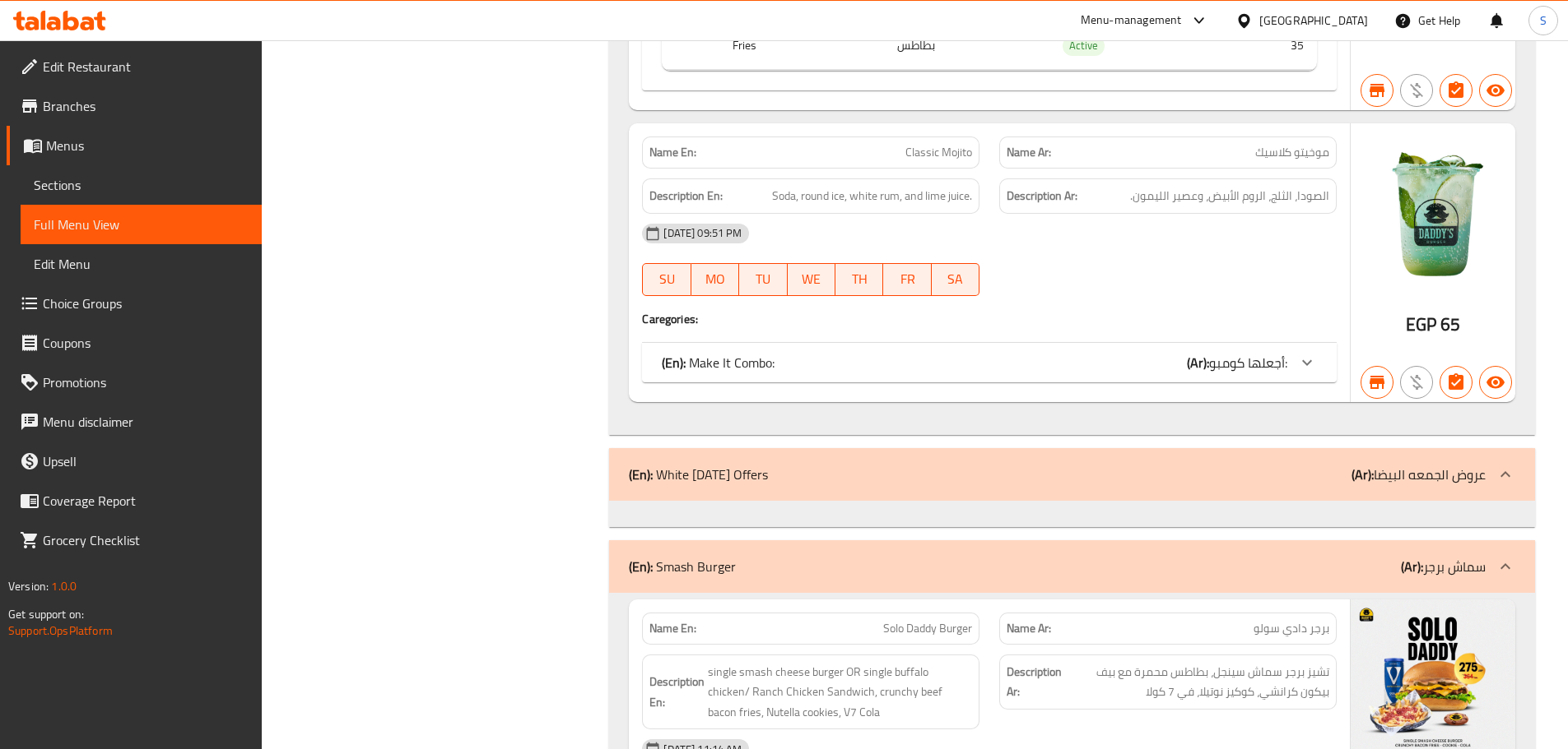
click at [1272, 363] on span "أجعلها كومبو:" at bounding box center [1248, 362] width 78 height 24
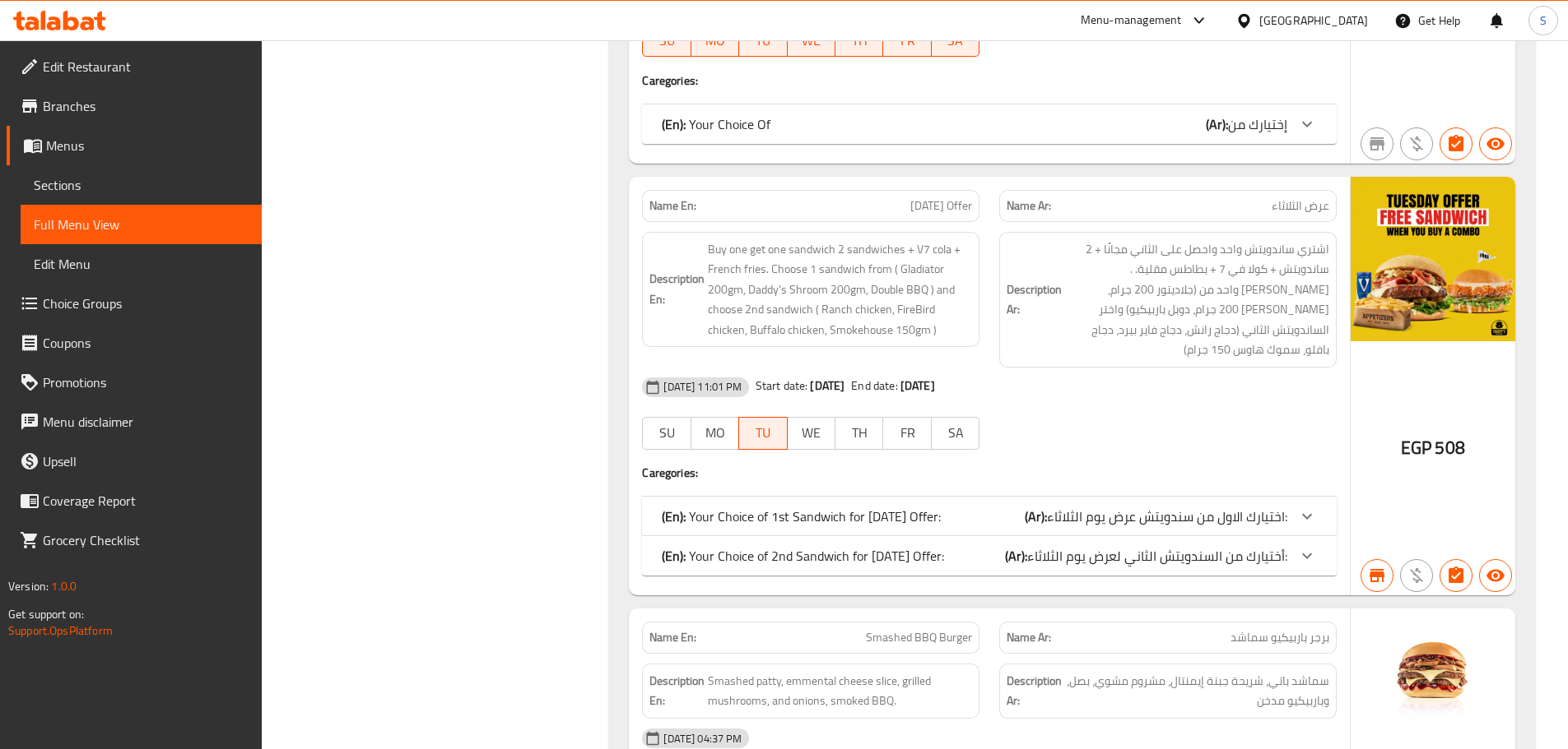
scroll to position [3537, 0]
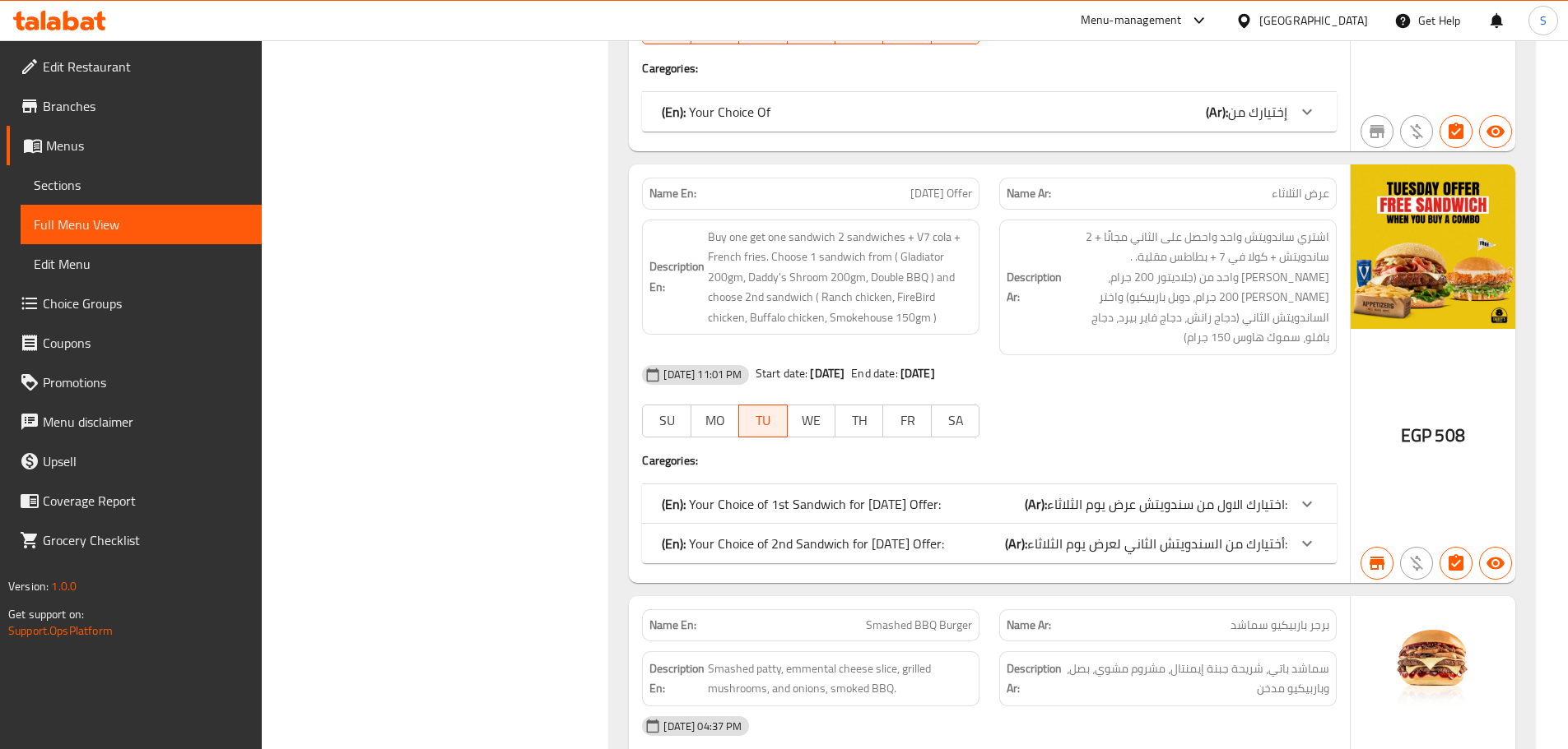
click at [1123, 109] on div "(En): Your Choice Of (Ar): إختيارك من" at bounding box center [974, 111] width 626 height 19
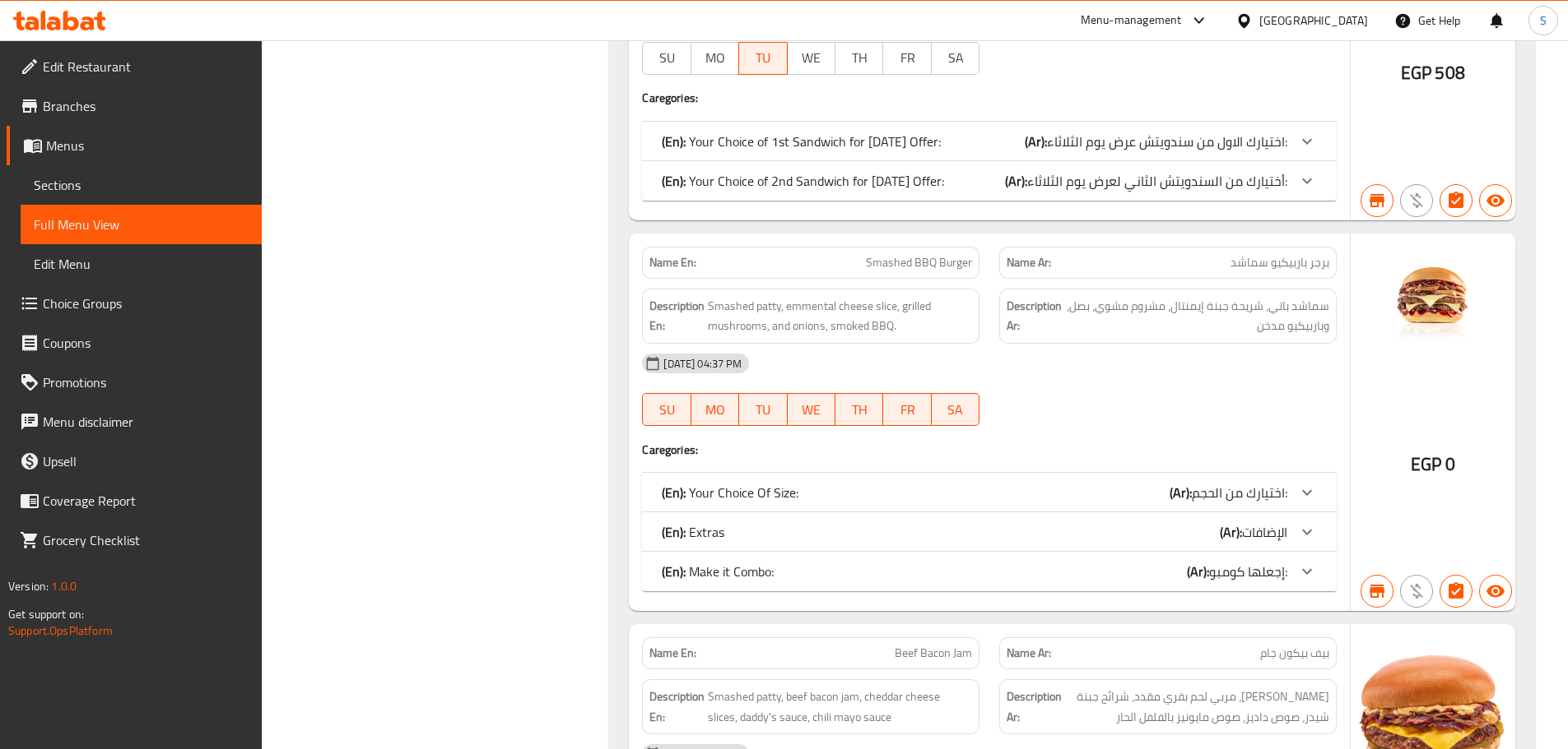
scroll to position [4195, 0]
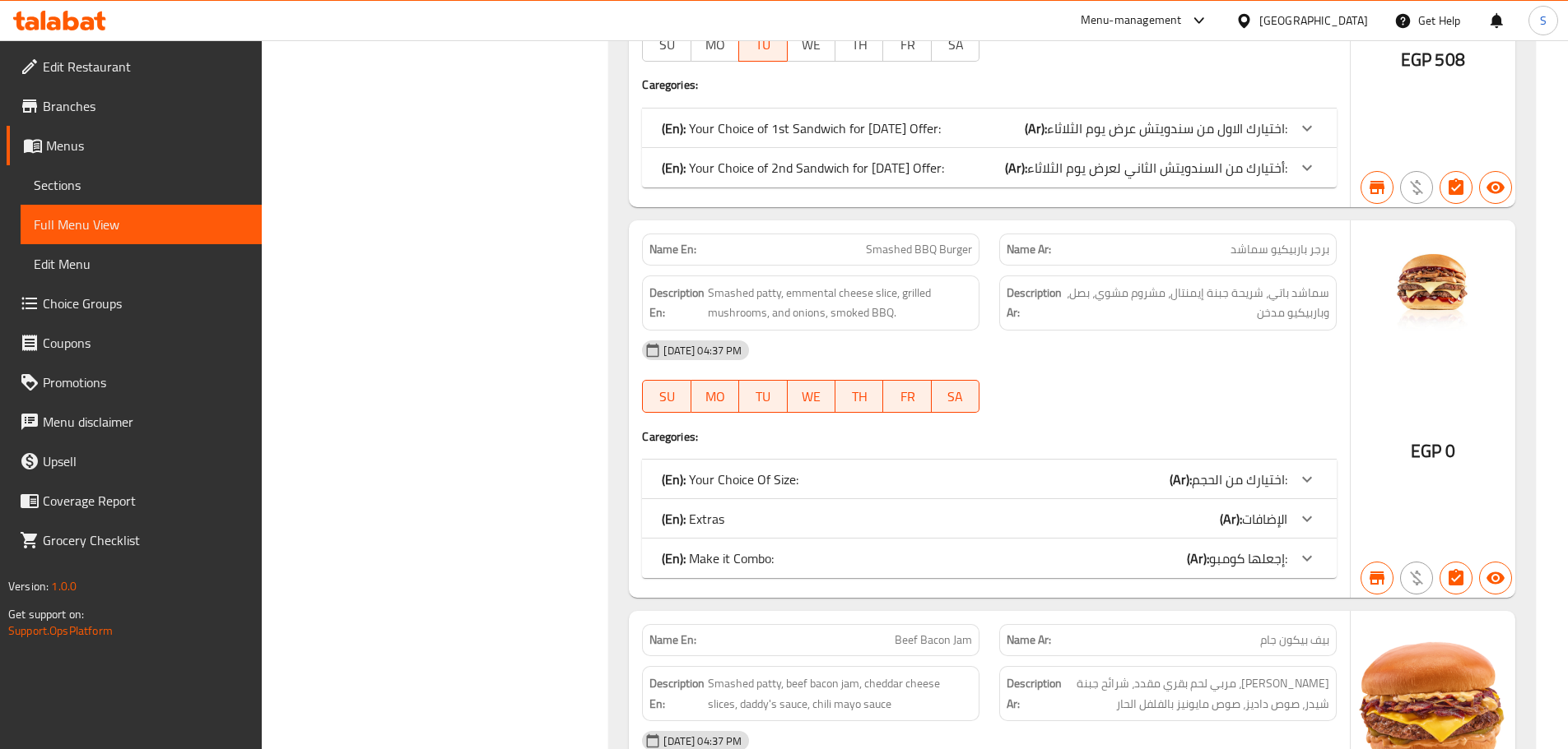
click at [977, 549] on div "(En): Make it Combo: (Ar): إجعلها كومبو:" at bounding box center [974, 558] width 626 height 19
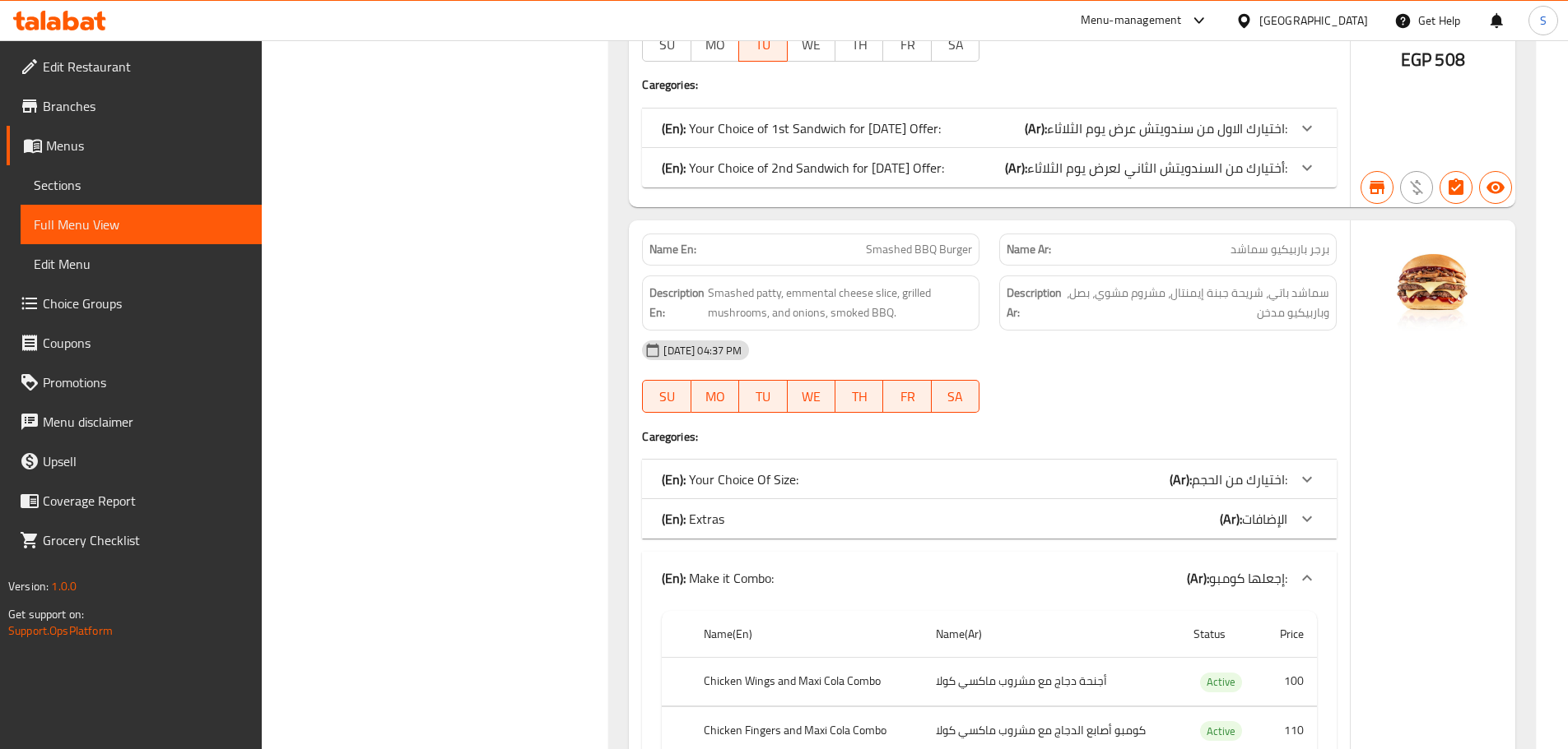
click at [886, 241] on span "Smashed BBQ Burger" at bounding box center [919, 249] width 106 height 18
click at [887, 241] on span "Smashed BBQ Burger" at bounding box center [919, 249] width 106 height 18
copy span "Smashed BBQ Burger"
click at [907, 241] on span "Smashed BBQ Burger" at bounding box center [919, 249] width 106 height 18
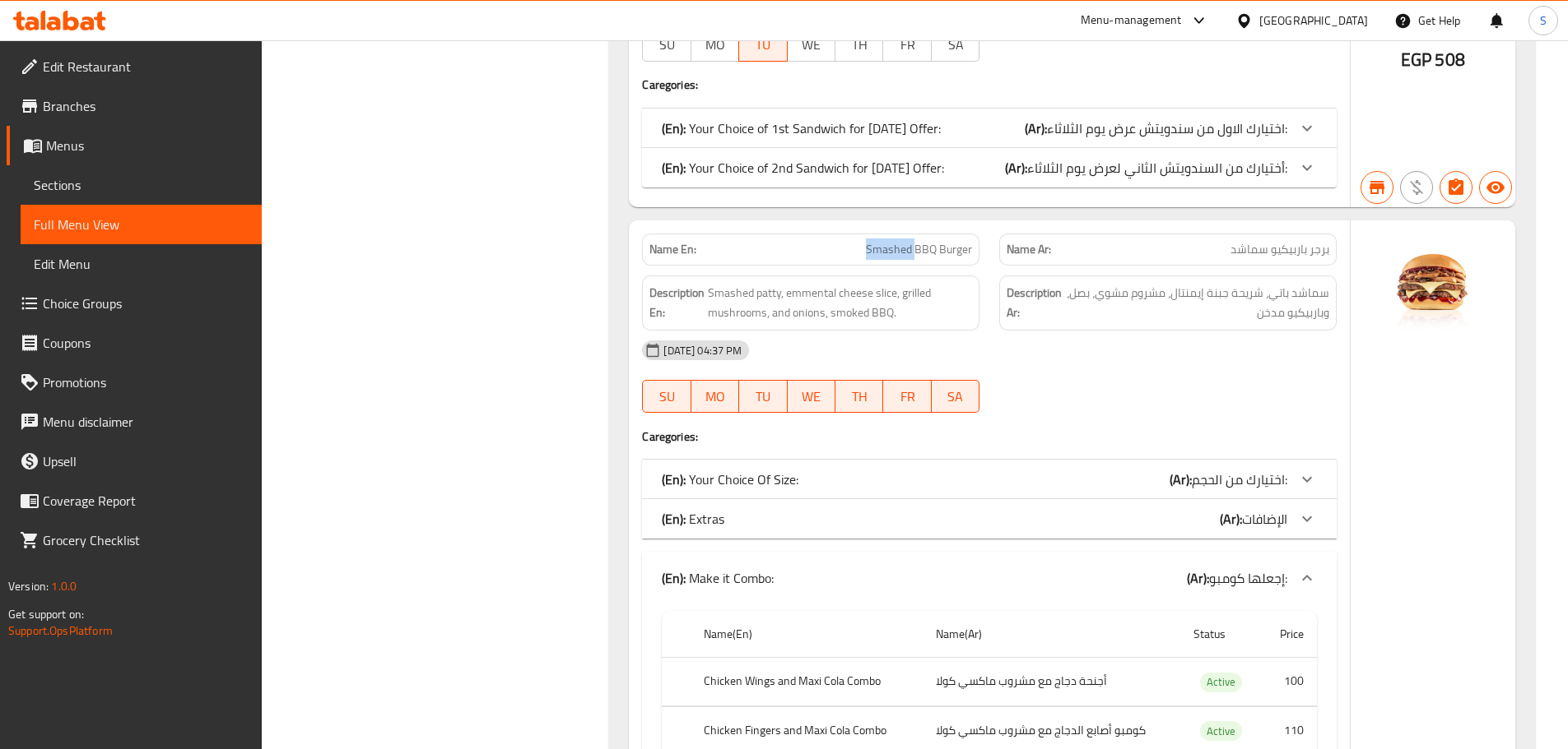
click at [907, 241] on span "Smashed BBQ Burger" at bounding box center [919, 249] width 106 height 18
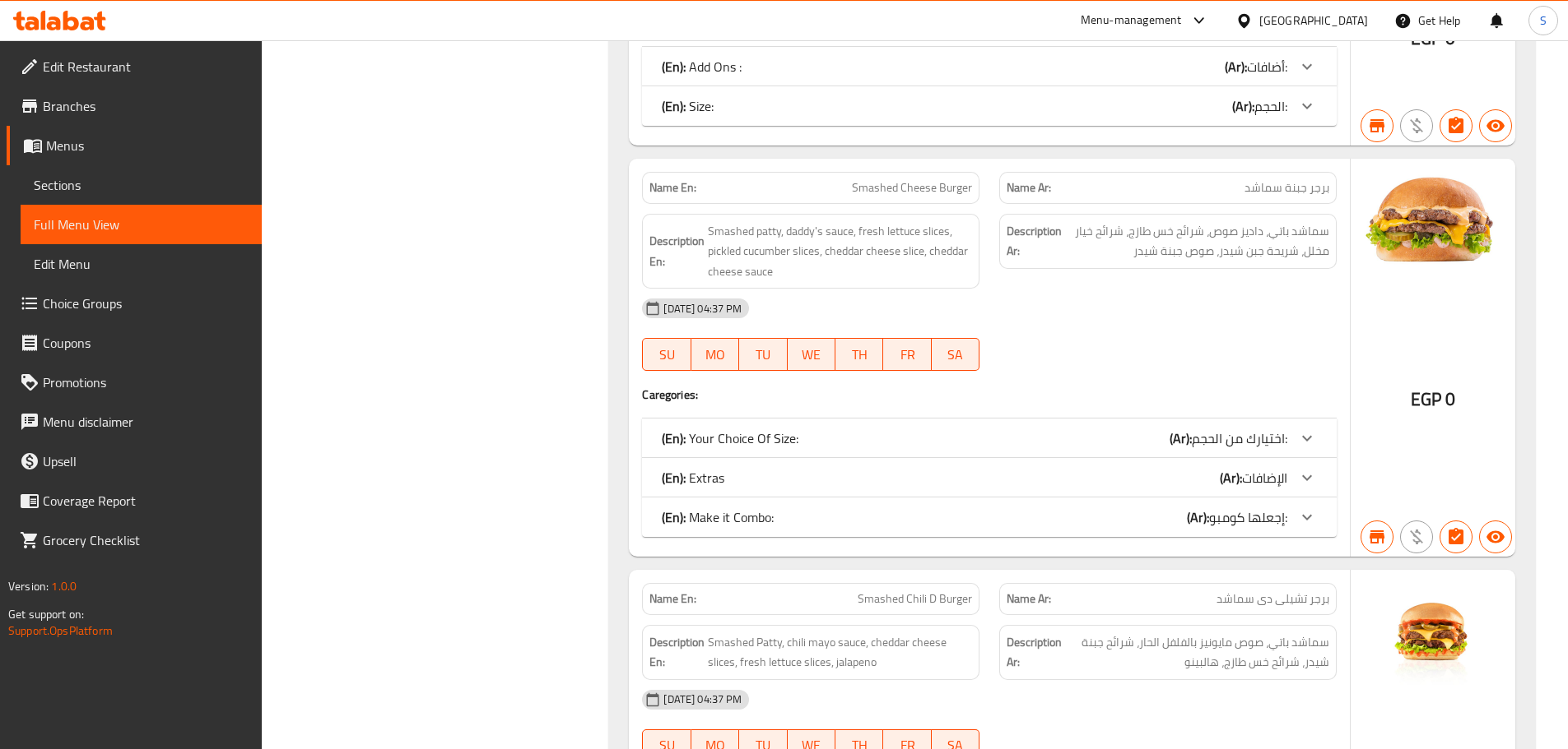
scroll to position [5676, 0]
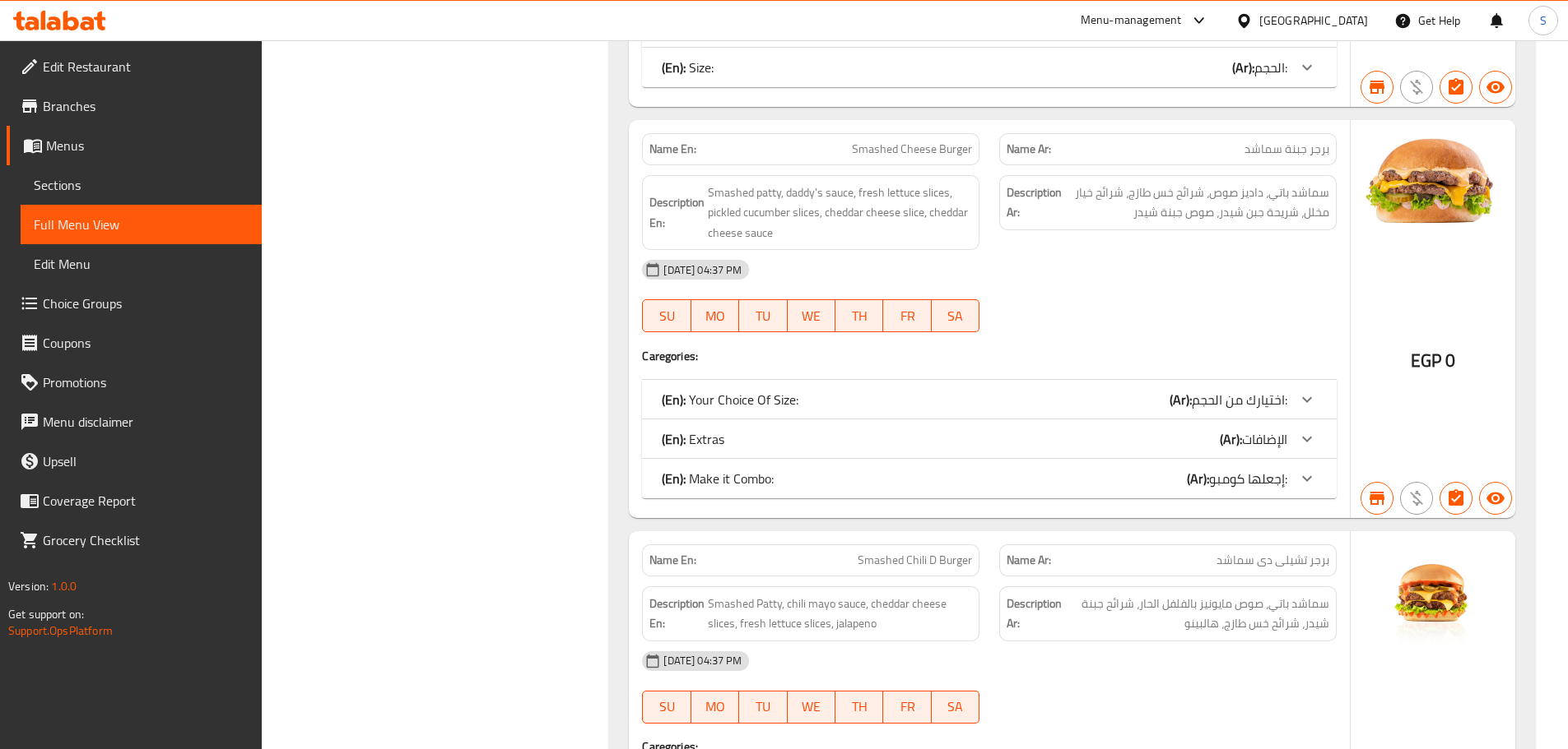
click at [1294, 459] on div at bounding box center [1307, 478] width 40 height 40
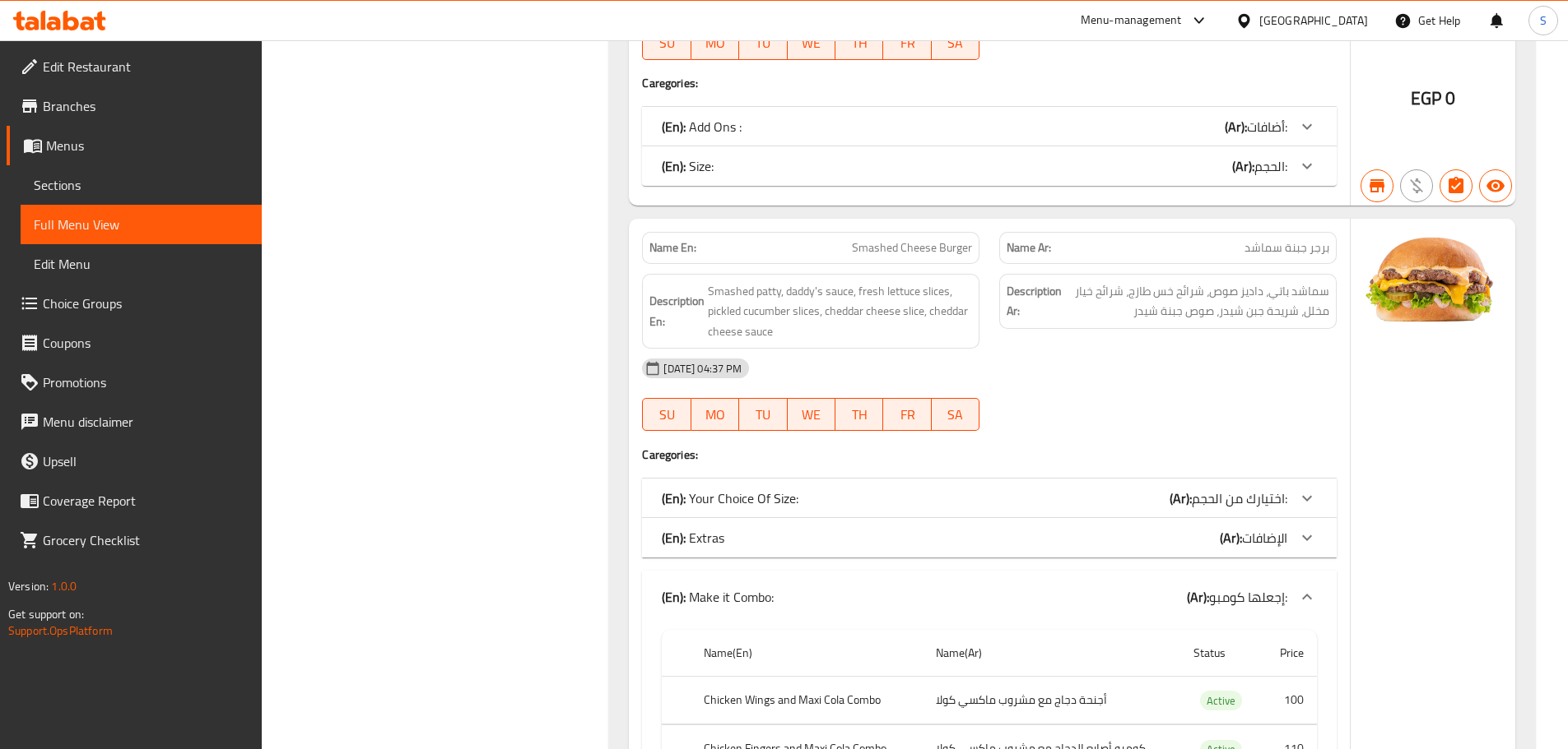
scroll to position [5511, 0]
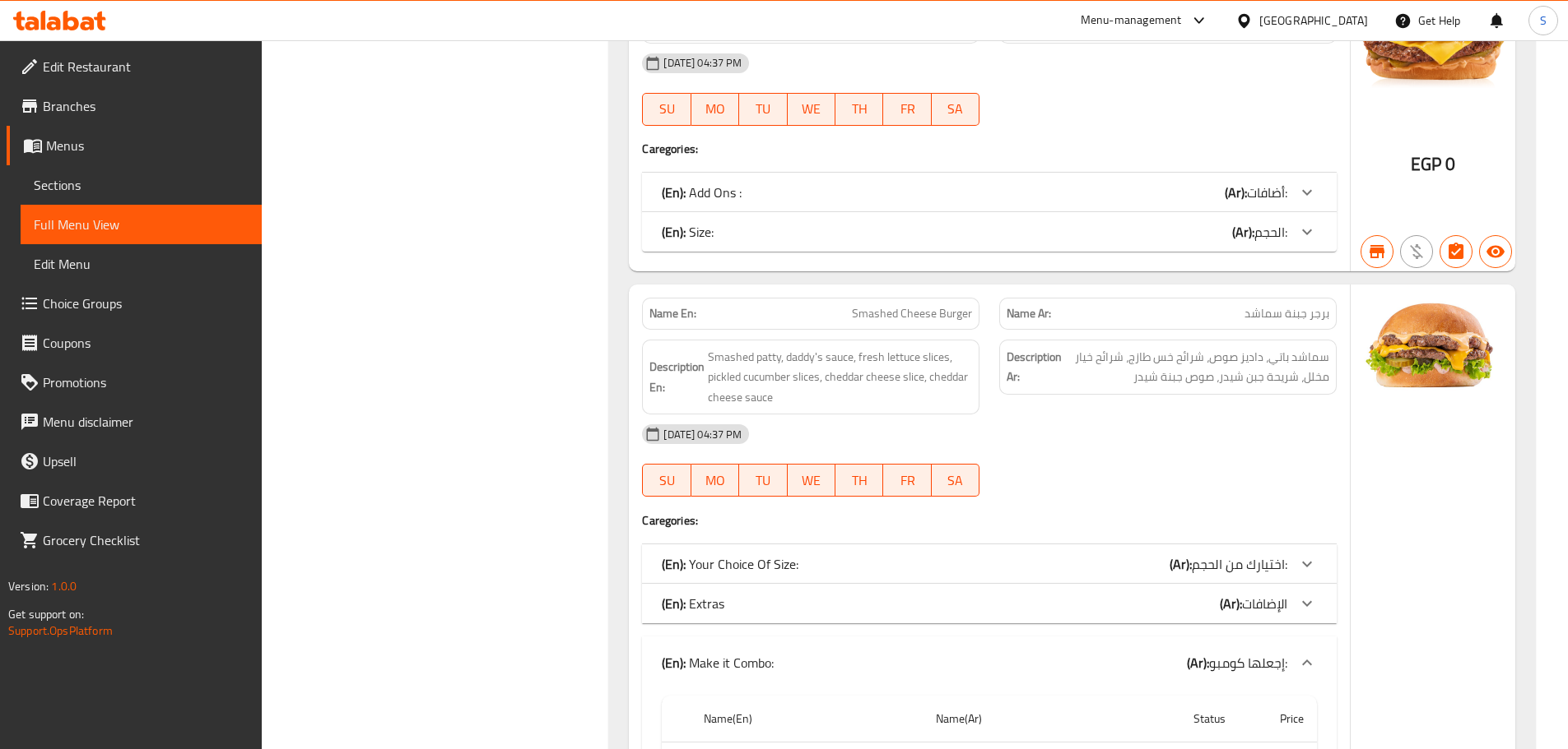
click at [925, 305] on span "Smashed Cheese Burger" at bounding box center [912, 314] width 120 height 18
click at [925, 305] on span "Smashed Cheese Burger" at bounding box center [912, 314] width 120 height 18
copy span "Smashed Cheese Burger"
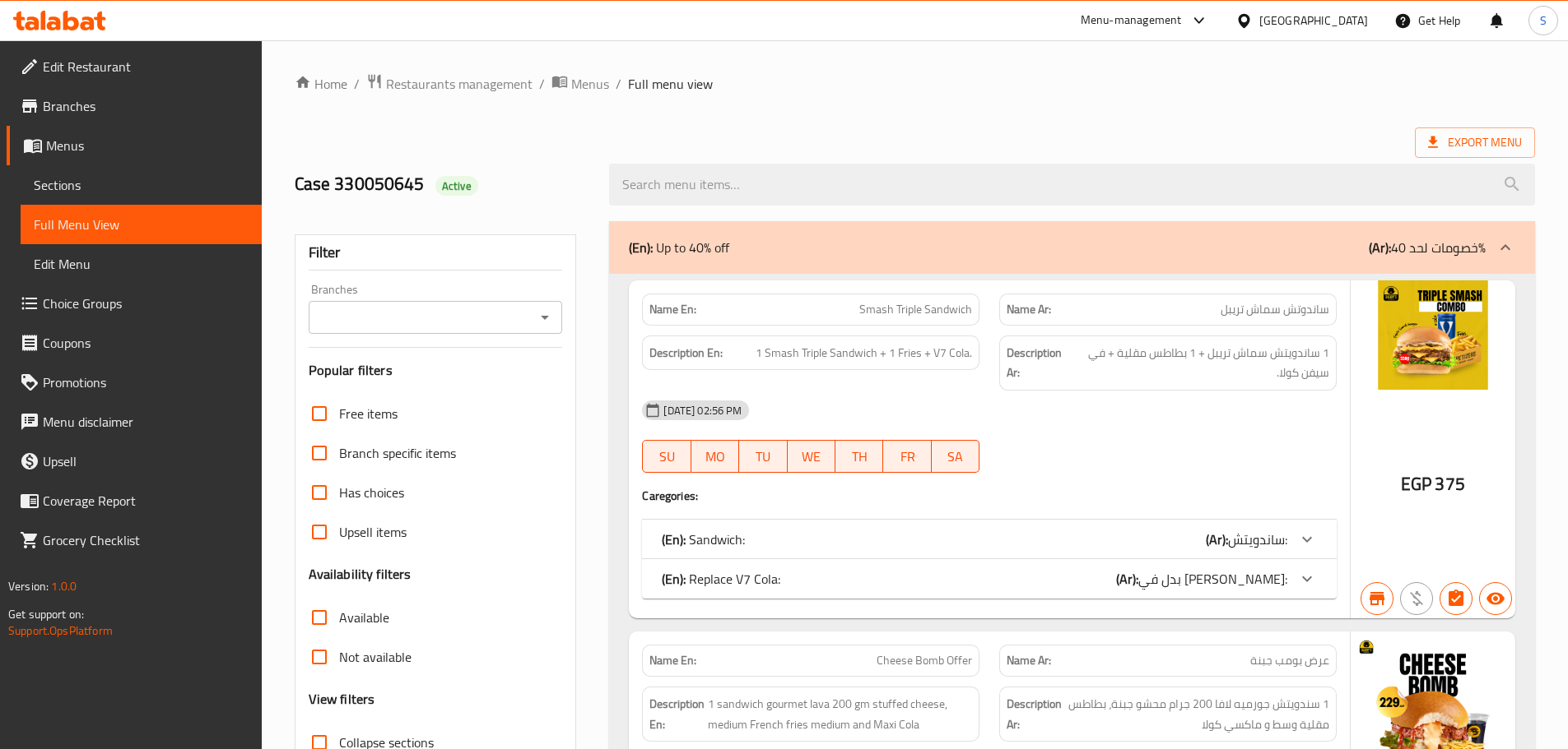
click at [90, 185] on span "Sections" at bounding box center [141, 184] width 215 height 19
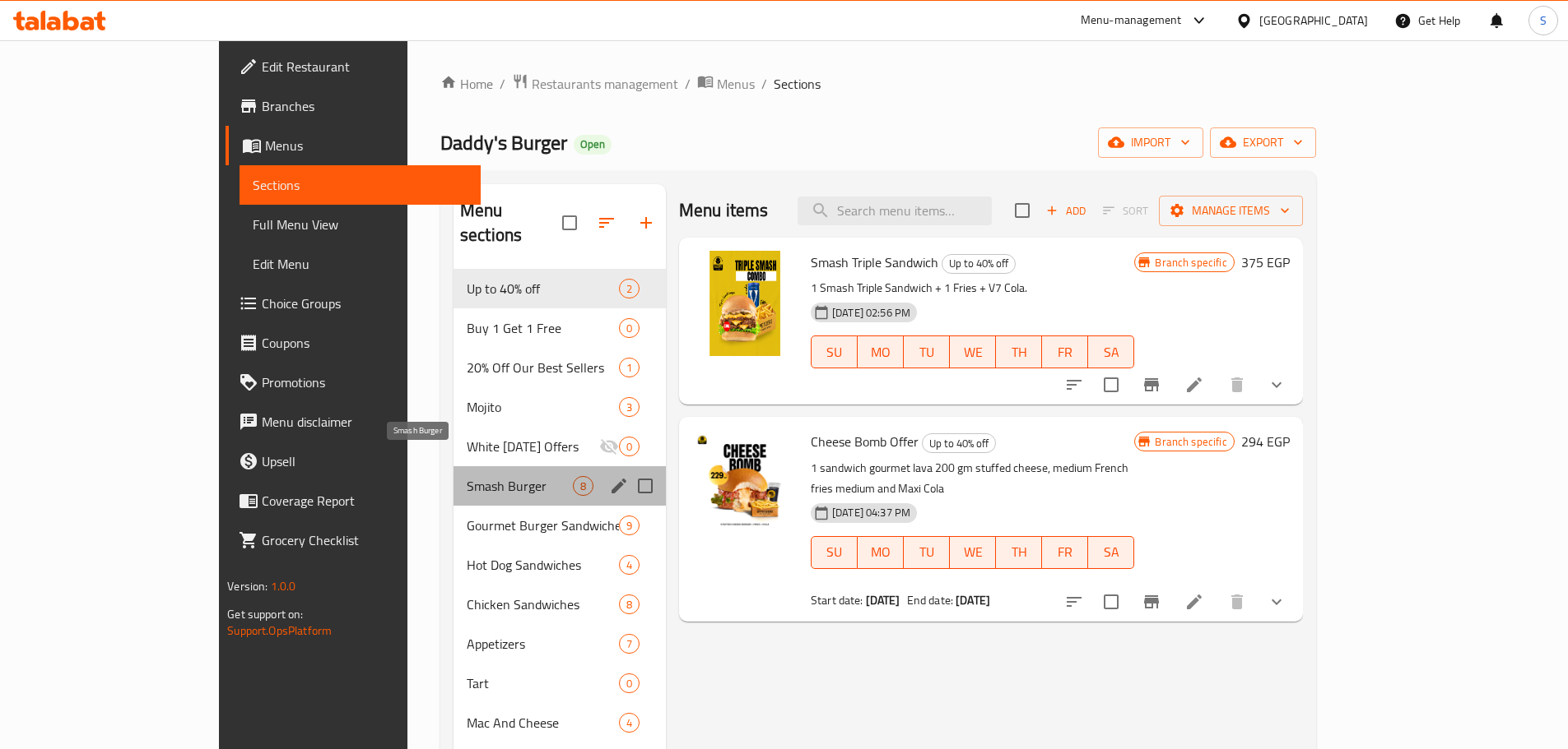
click at [488, 476] on span "Smash Burger" at bounding box center [520, 486] width 106 height 19
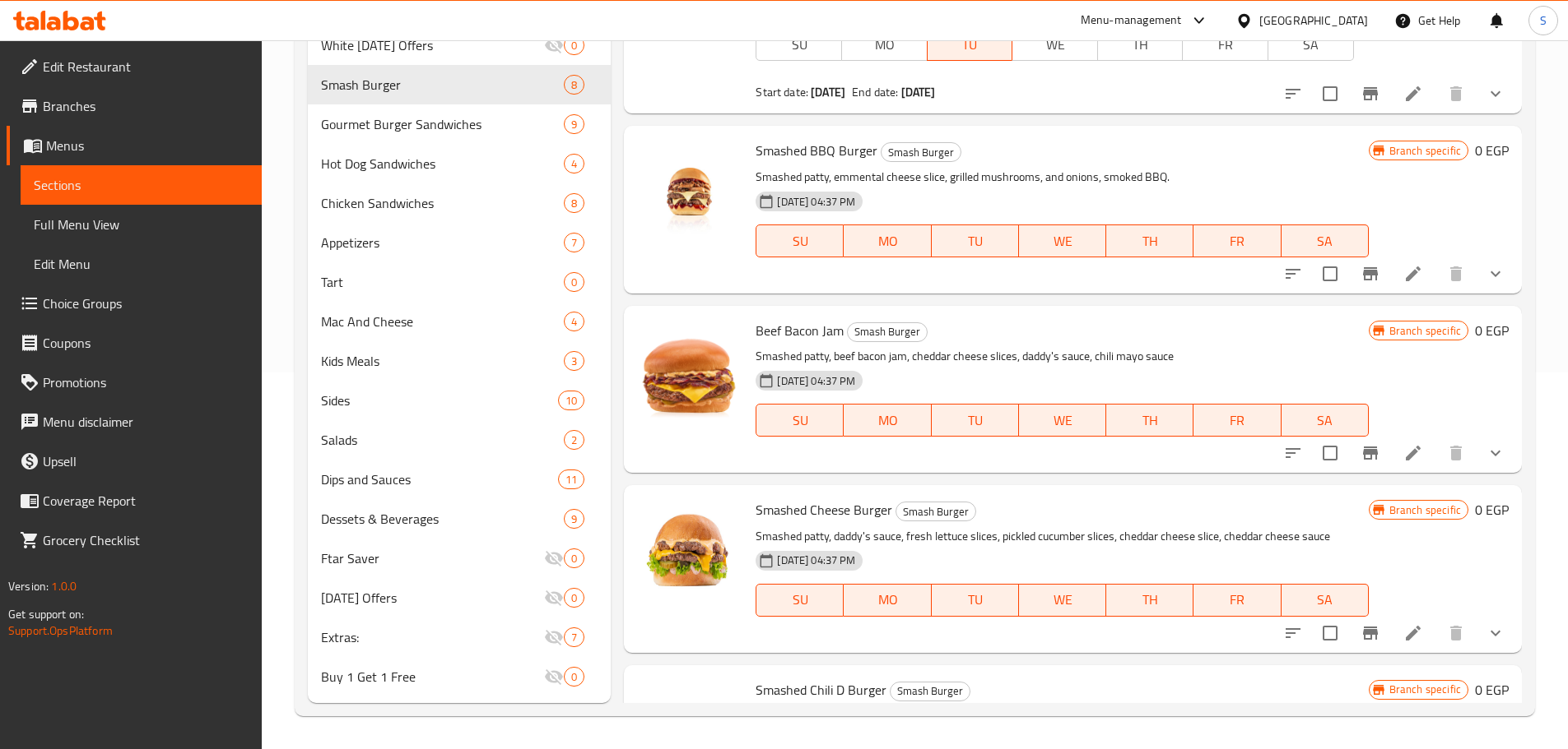
scroll to position [329, 0]
click at [1487, 275] on icon "show more" at bounding box center [1495, 272] width 19 height 19
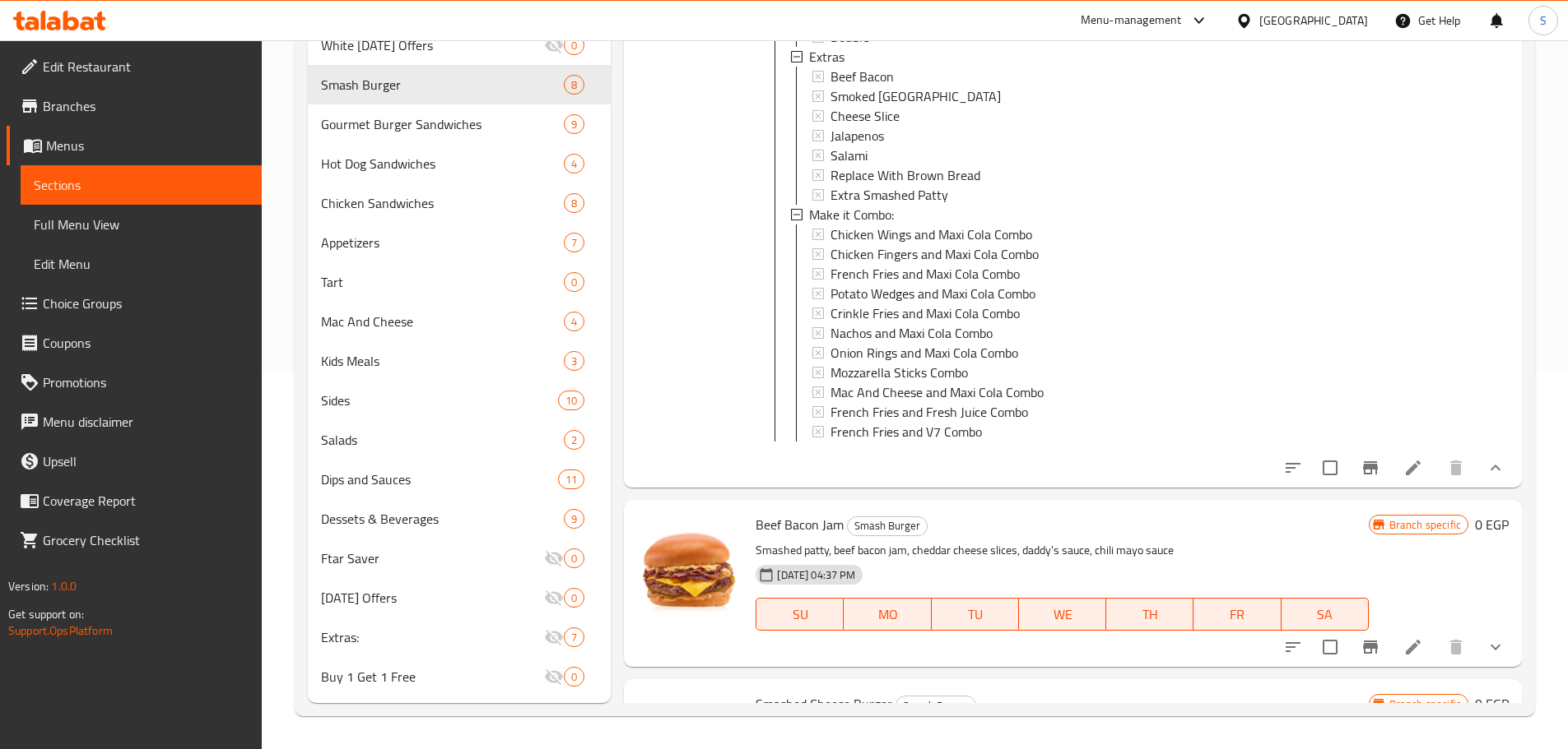
scroll to position [658, 0]
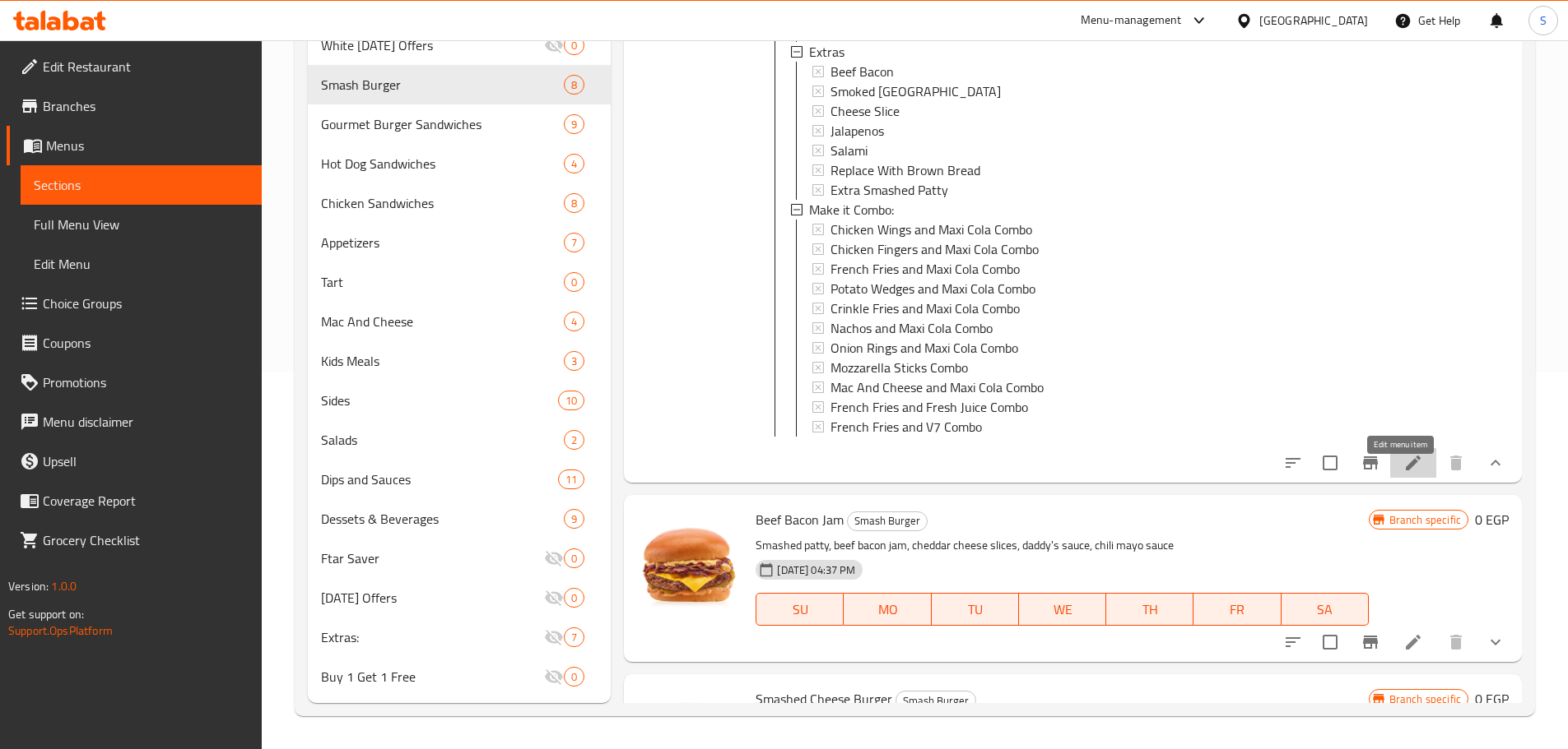
click at [1405, 470] on icon at bounding box center [1413, 463] width 15 height 15
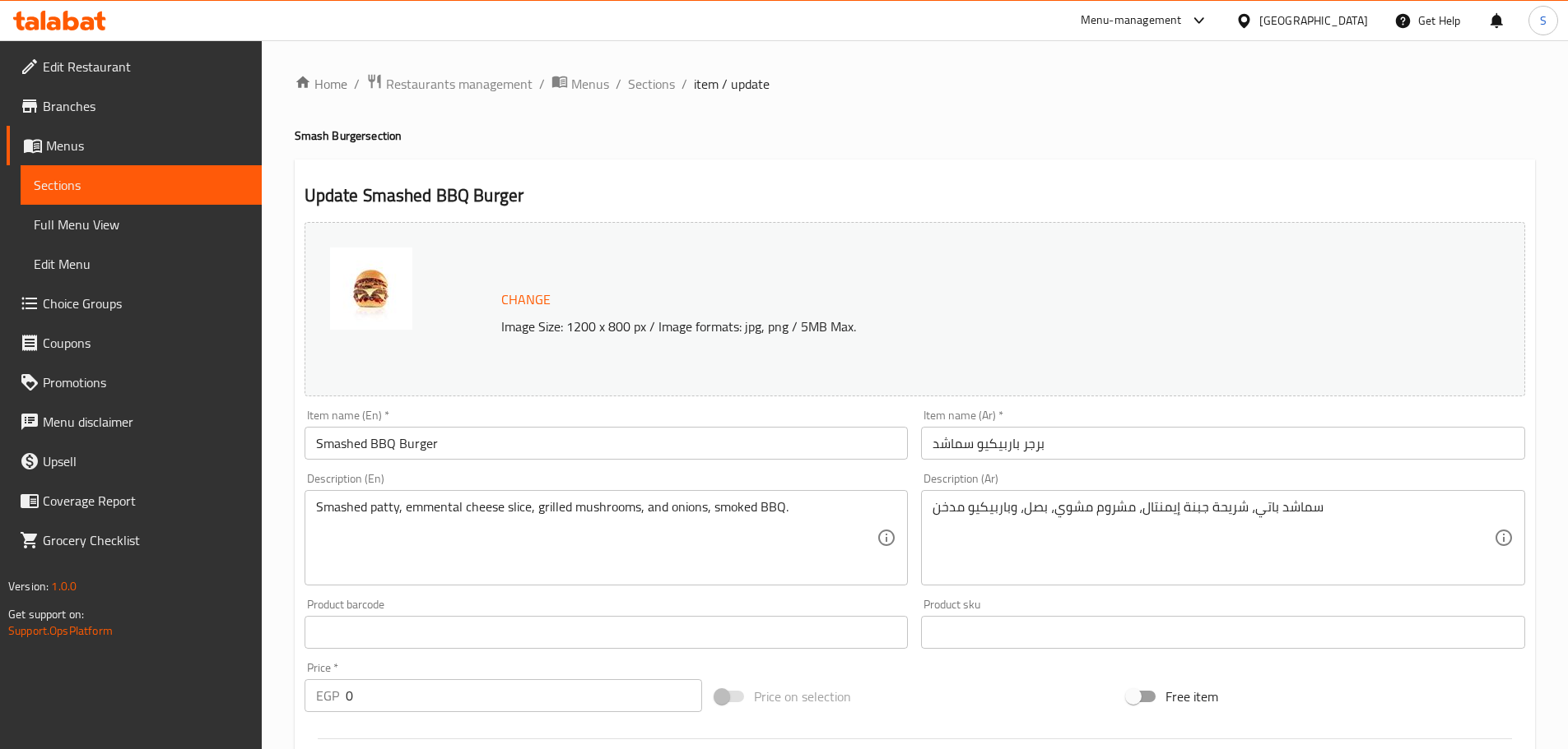
click at [76, 104] on span "Branches" at bounding box center [146, 105] width 205 height 19
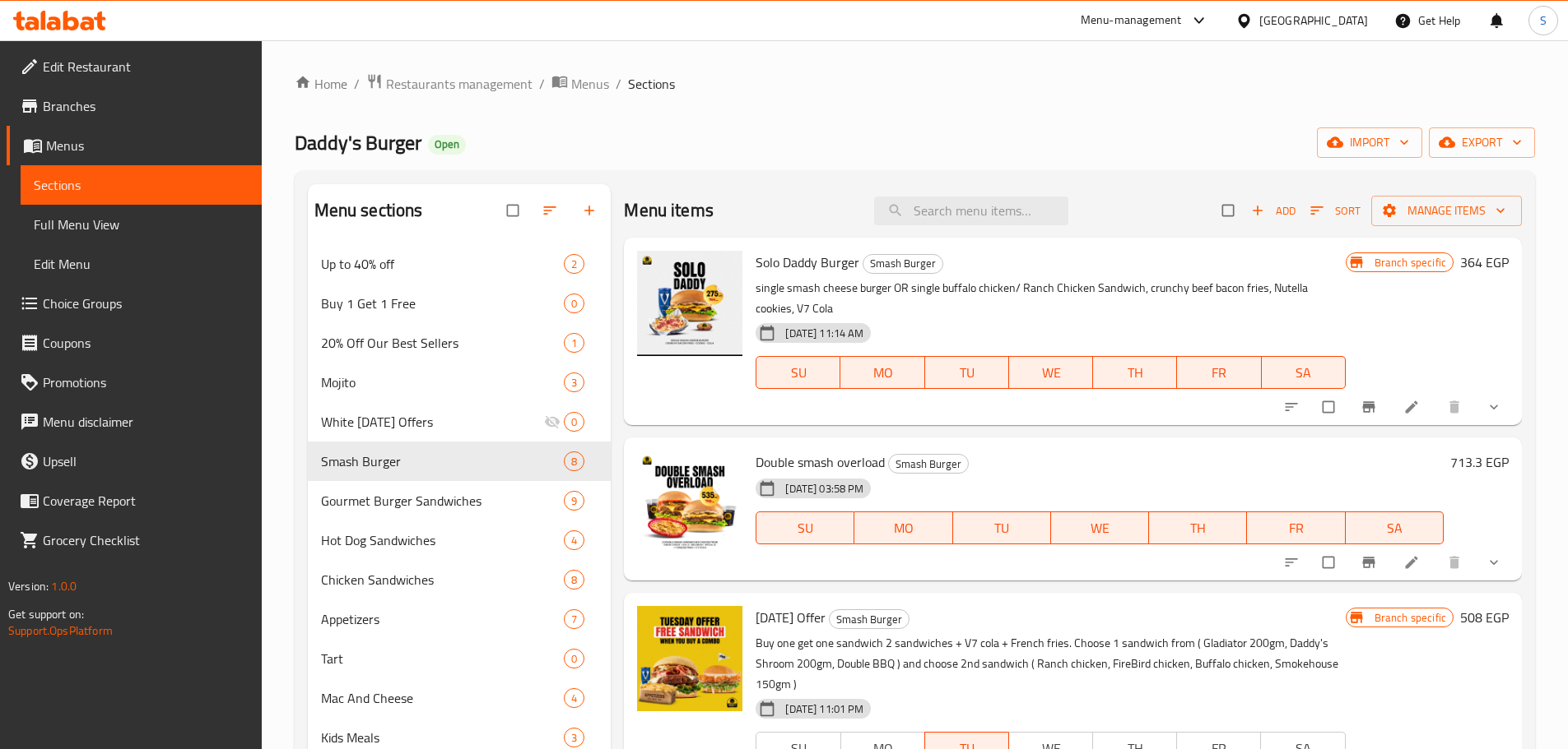
click at [103, 295] on span "Choice Groups" at bounding box center [146, 303] width 205 height 19
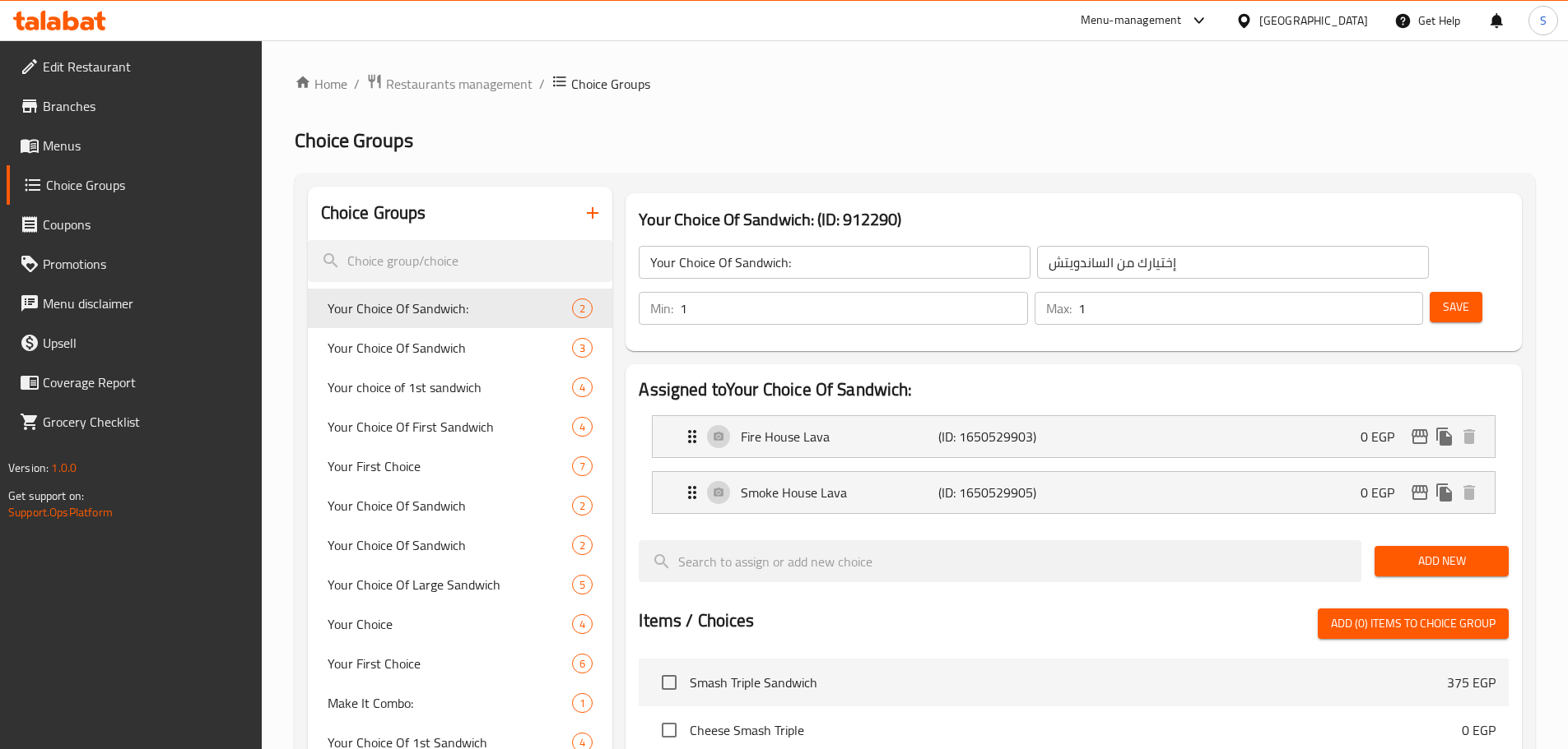
scroll to position [3684, 0]
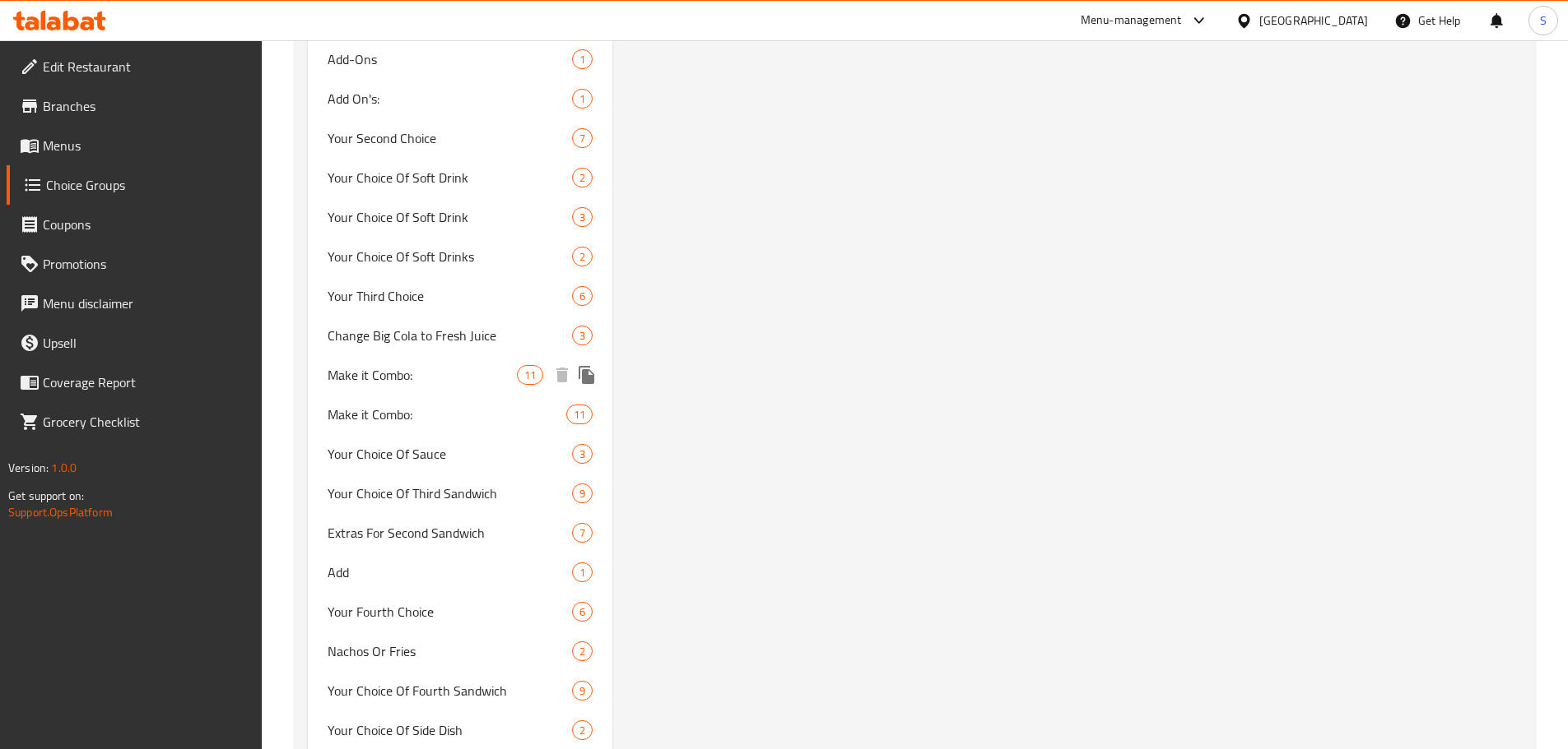
click at [478, 369] on span "Make it Combo:" at bounding box center [423, 374] width 190 height 19
type input "Make it Combo:"
type input "إجعلها كومبو:"
type input "0"
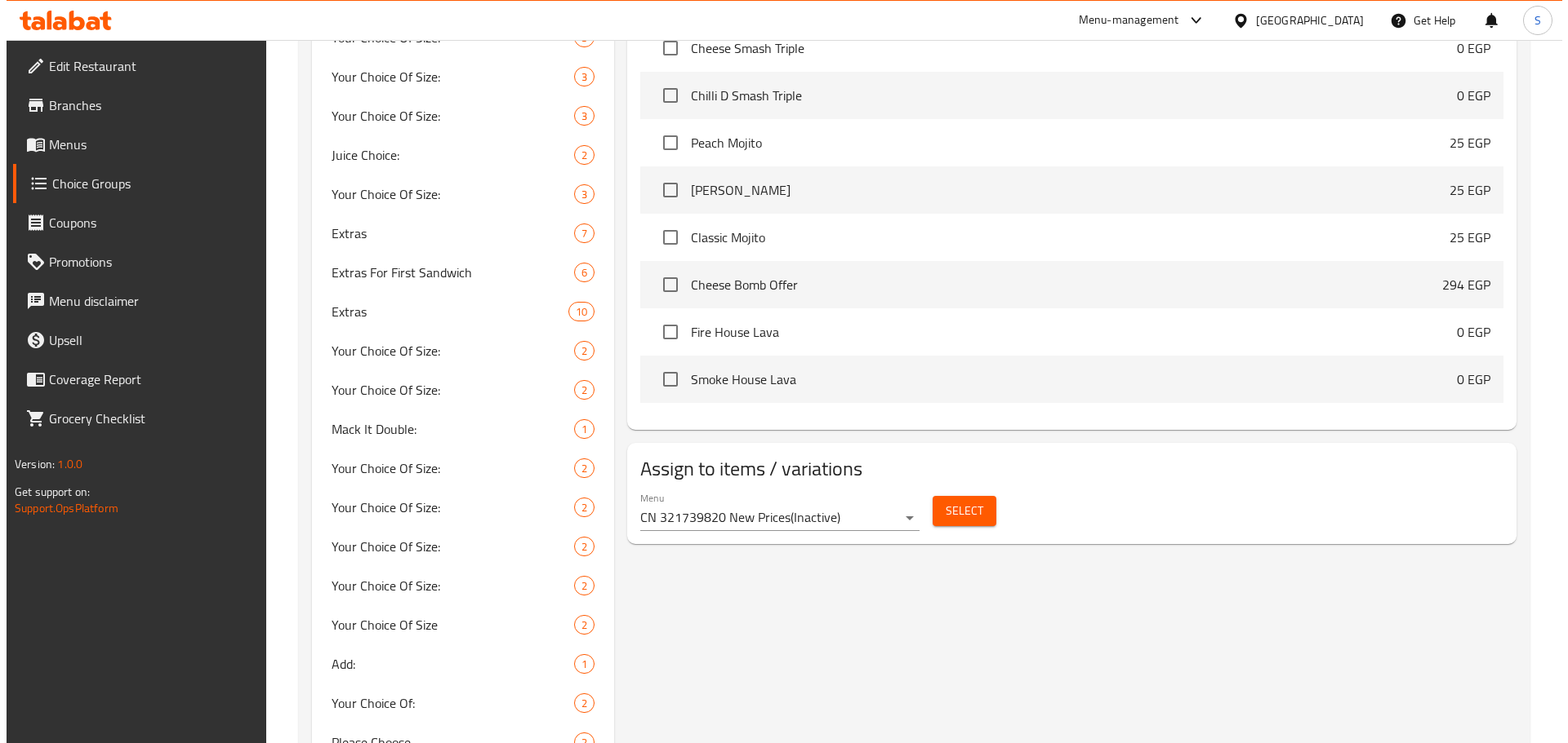
scroll to position [1207, 0]
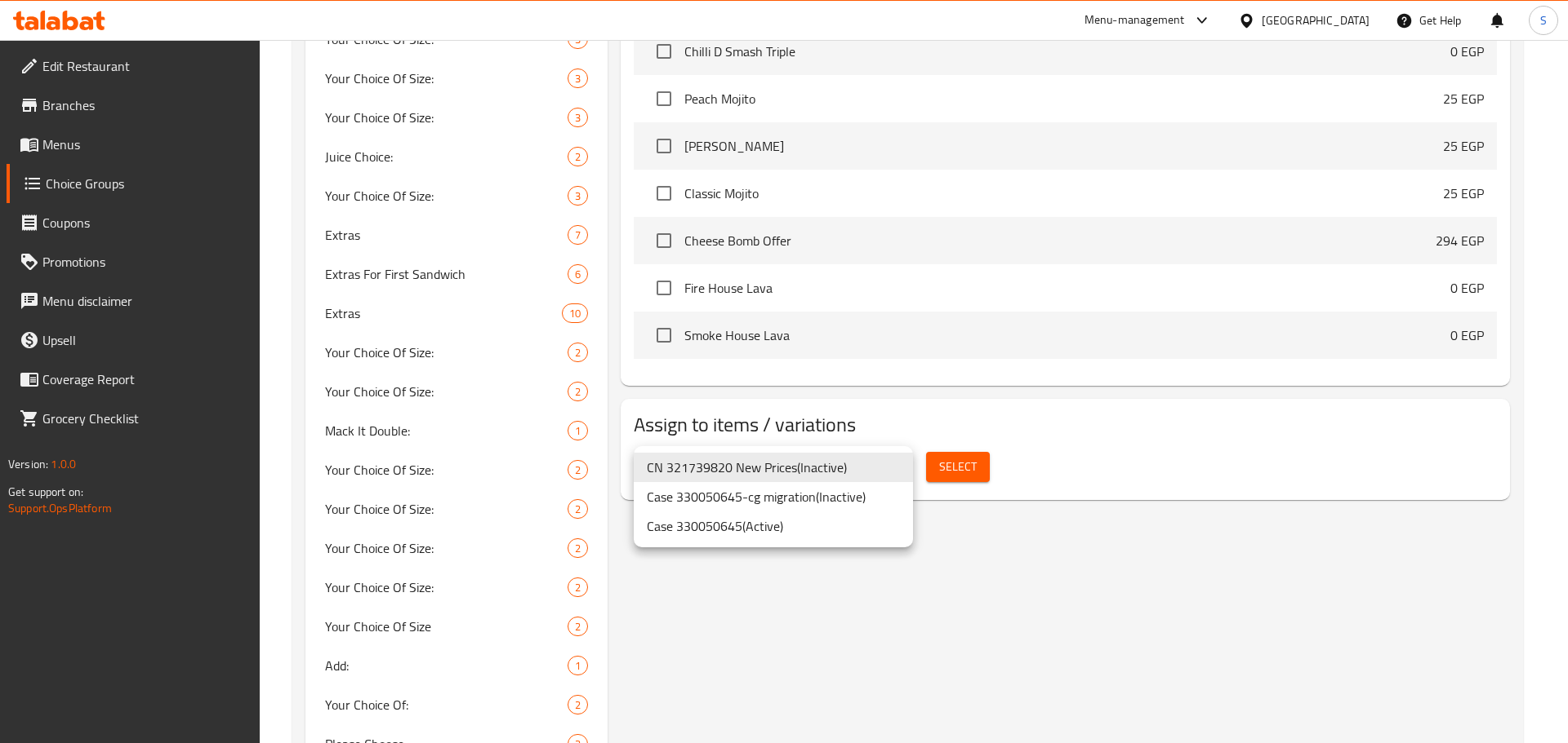
click at [864, 501] on li "Case 330050645-cg migration ( Inactive )" at bounding box center [773, 497] width 279 height 29
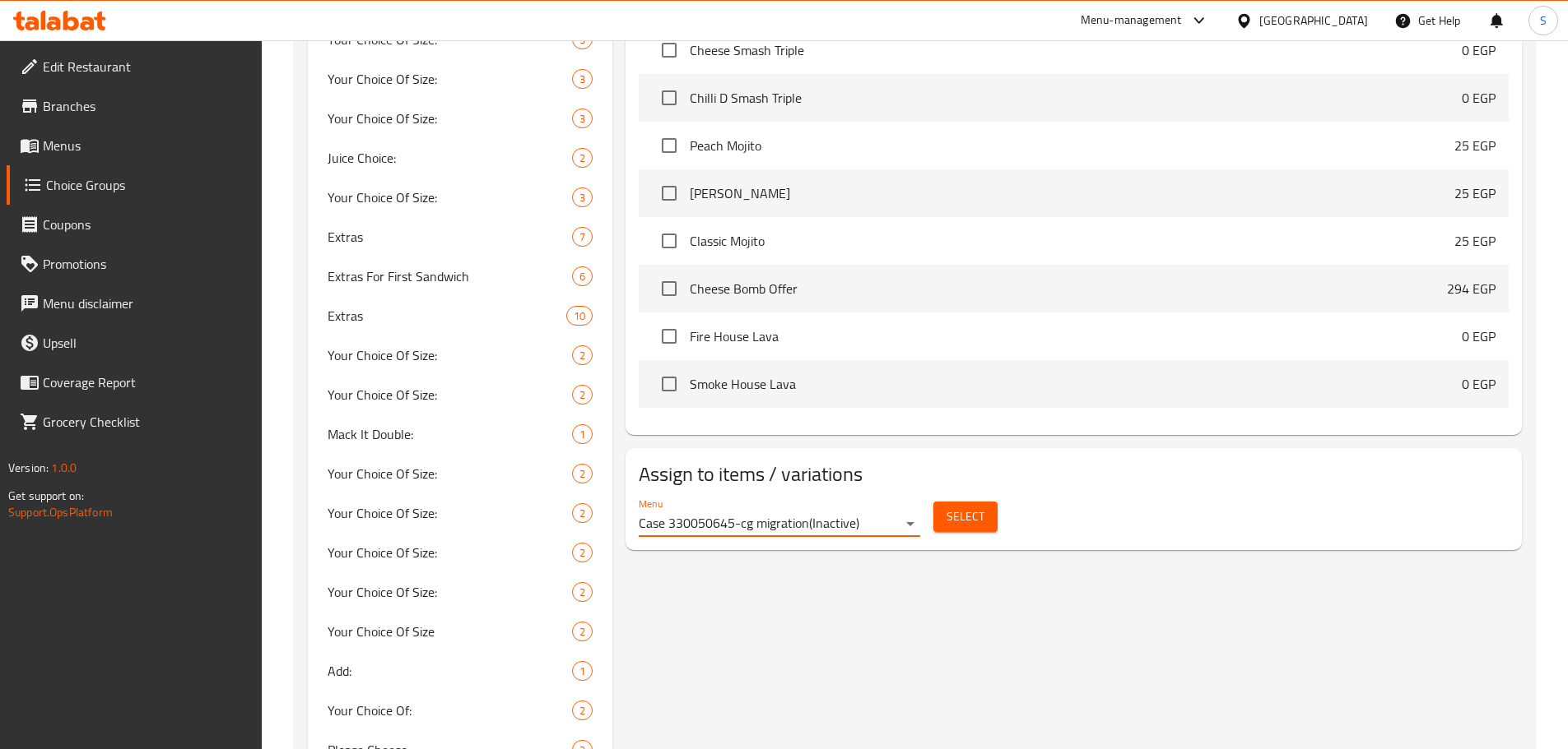
click at [890, 497] on div "Menu Case 330050645-cg migration ( Inactive )" at bounding box center [779, 517] width 281 height 40
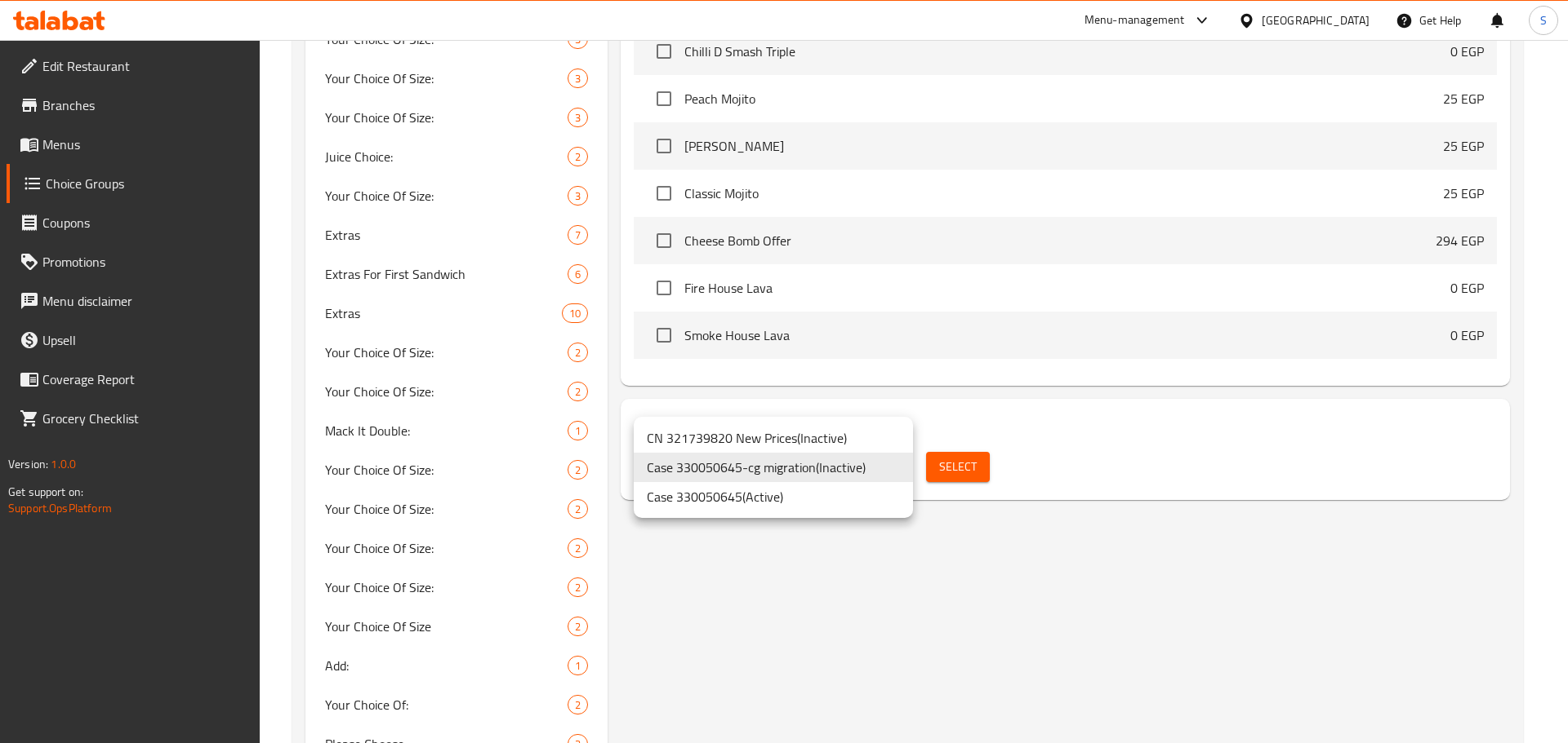
click at [840, 512] on ul "CN 321739820 New Prices ( Inactive ) Case 330050645-cg migration ( Inactive ) C…" at bounding box center [773, 467] width 279 height 101
click at [837, 507] on li "Case 330050645 ( Active )" at bounding box center [773, 497] width 279 height 29
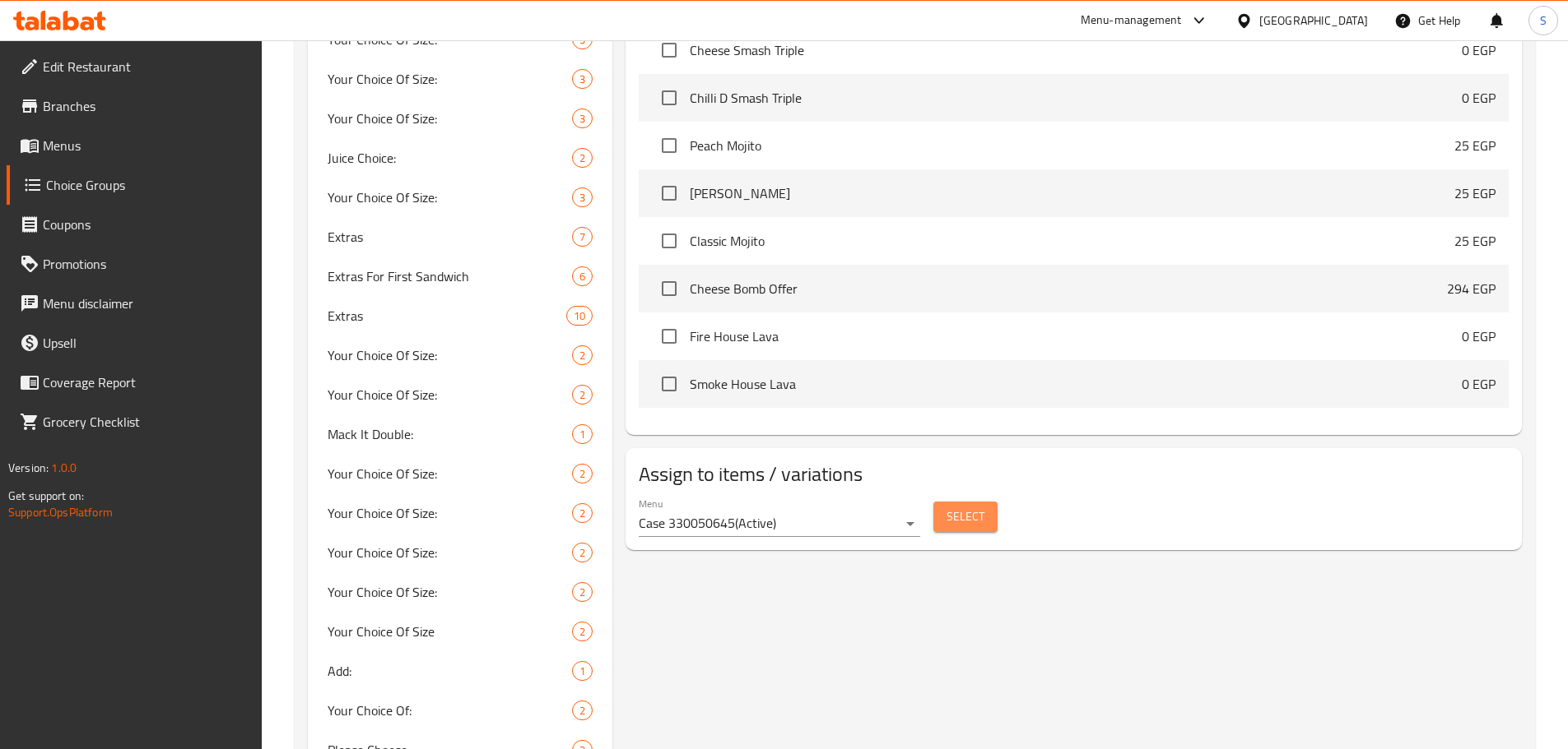
click at [989, 502] on button "Select" at bounding box center [965, 517] width 64 height 30
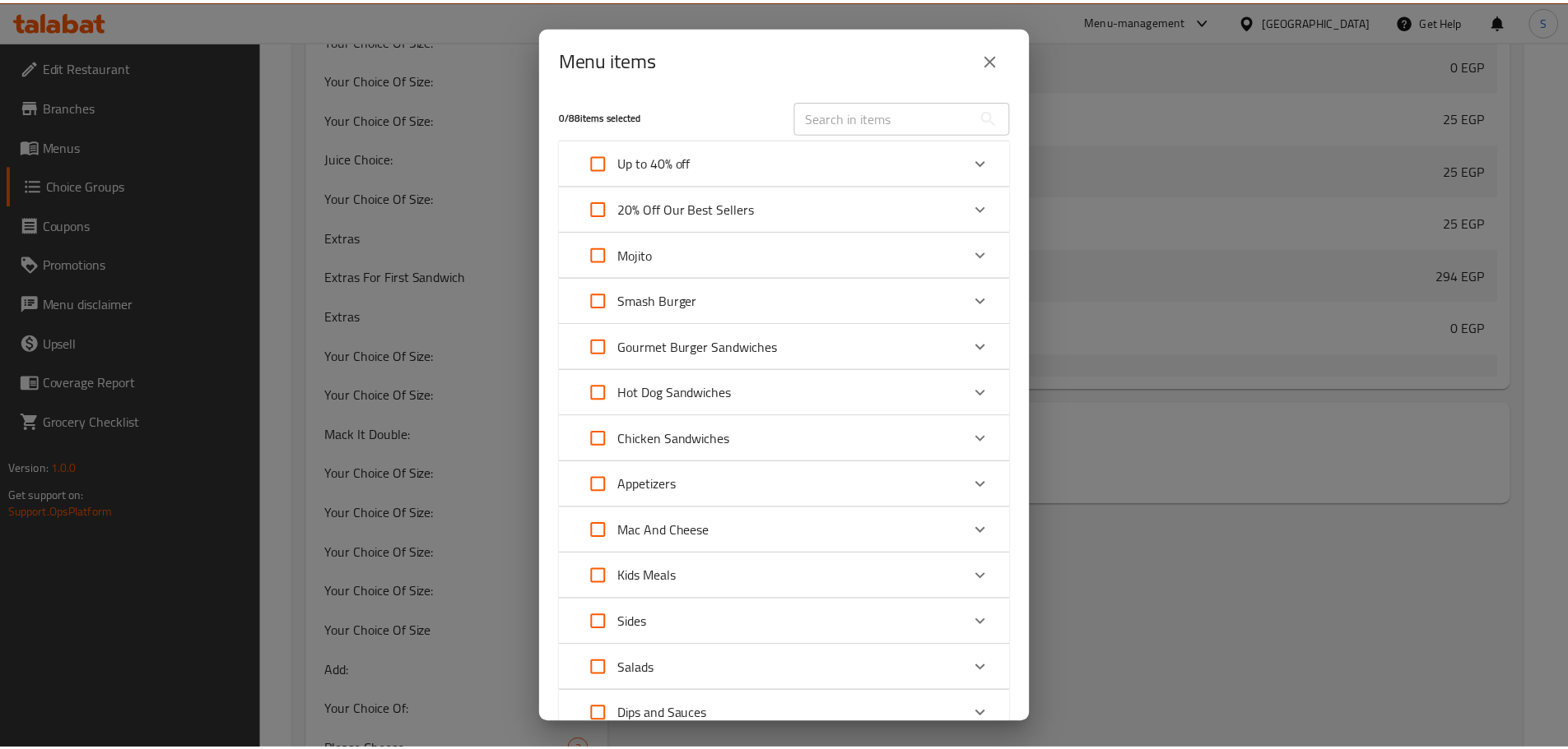
scroll to position [0, 0]
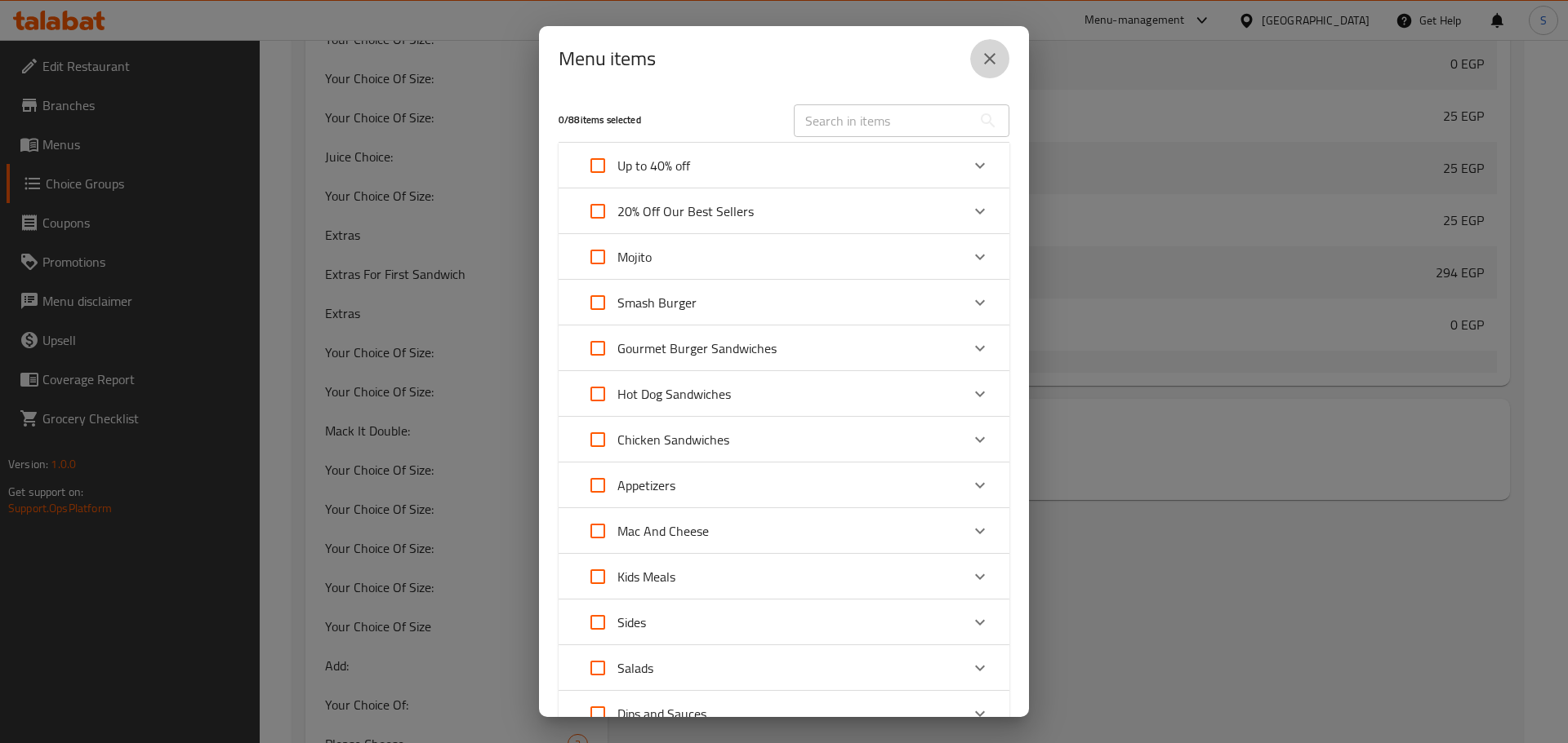
drag, startPoint x: 985, startPoint y: 60, endPoint x: 480, endPoint y: 416, distance: 617.9
click at [985, 58] on icon "close" at bounding box center [989, 58] width 19 height 19
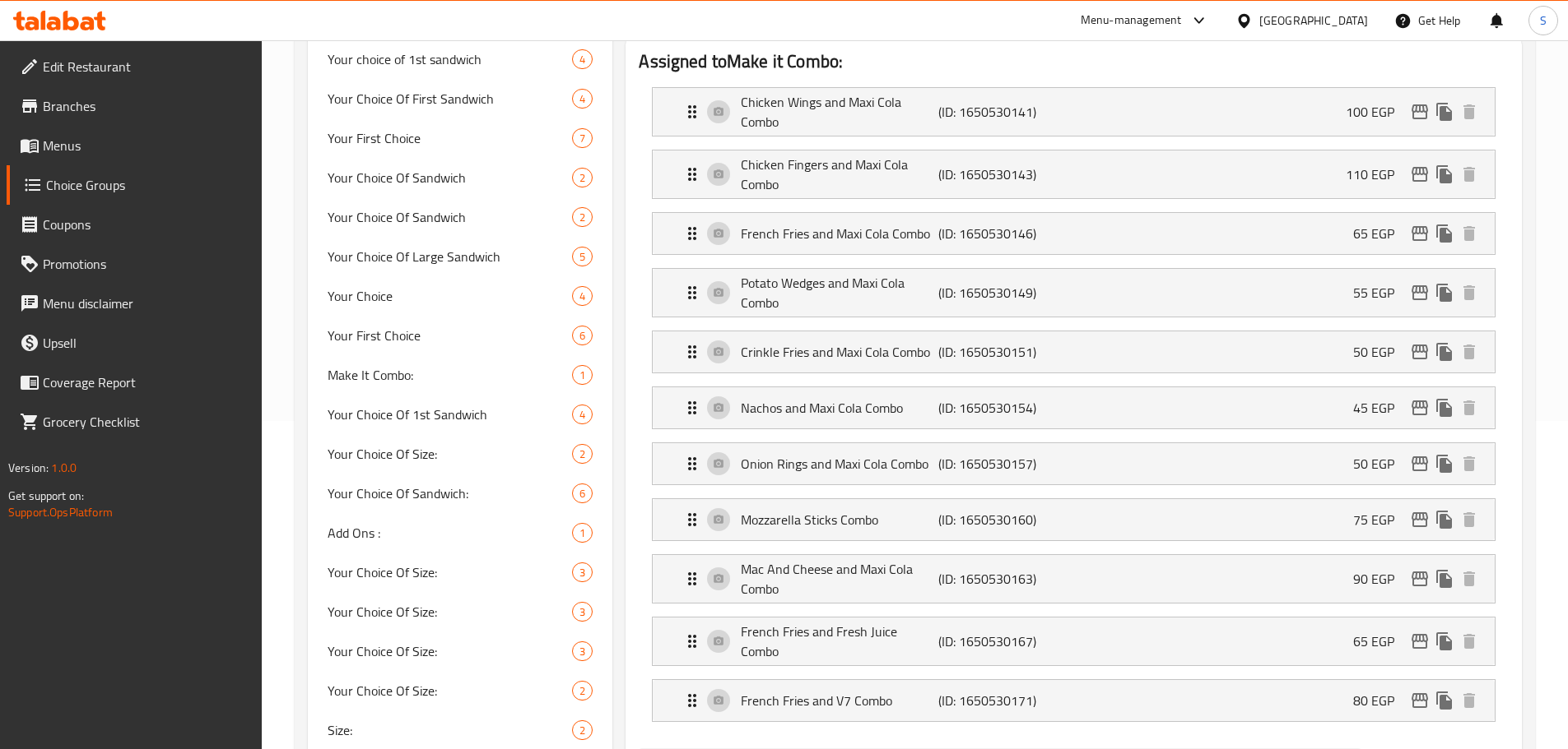
scroll to position [3684, 0]
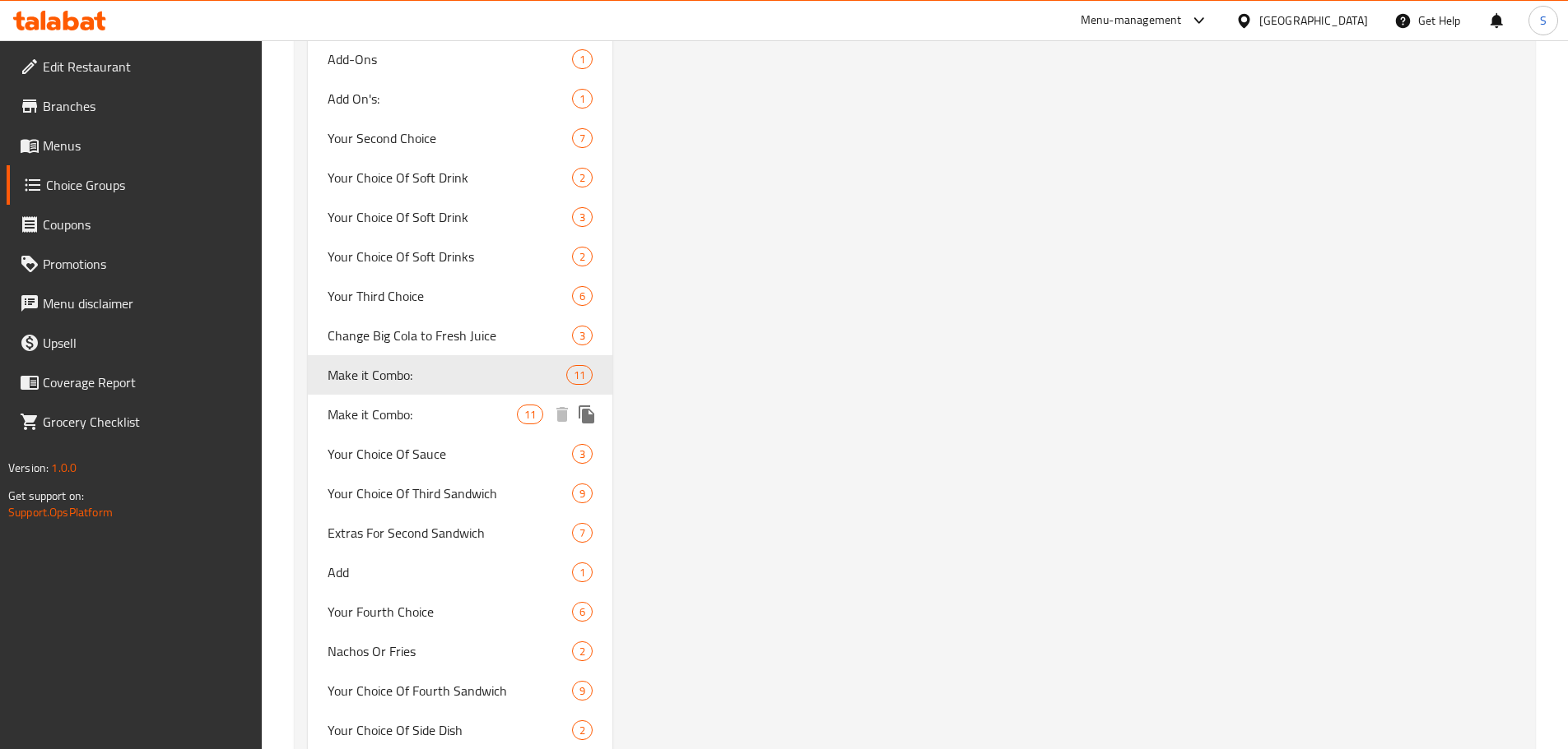
click at [418, 414] on span "Make it Combo:" at bounding box center [423, 414] width 190 height 19
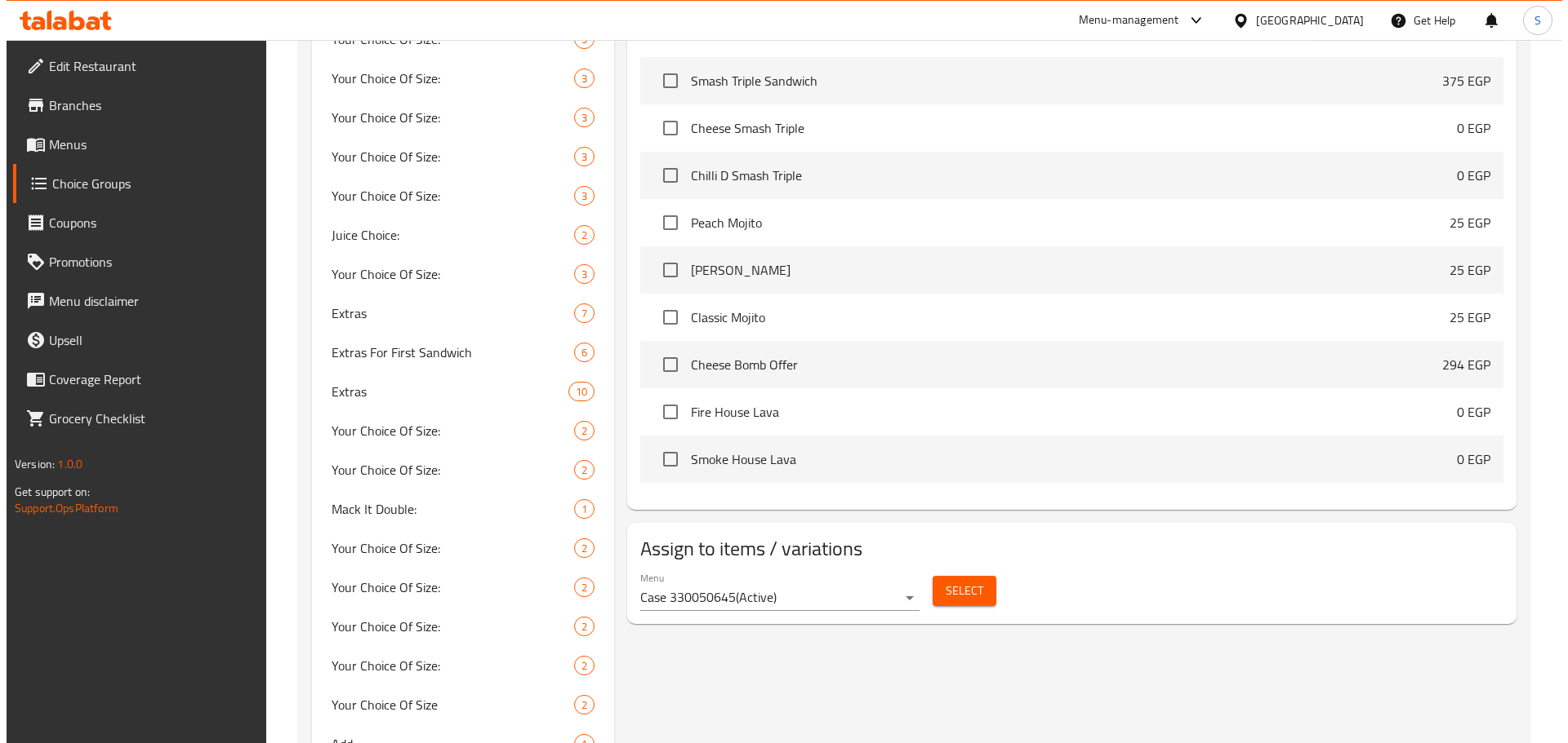
scroll to position [1125, 0]
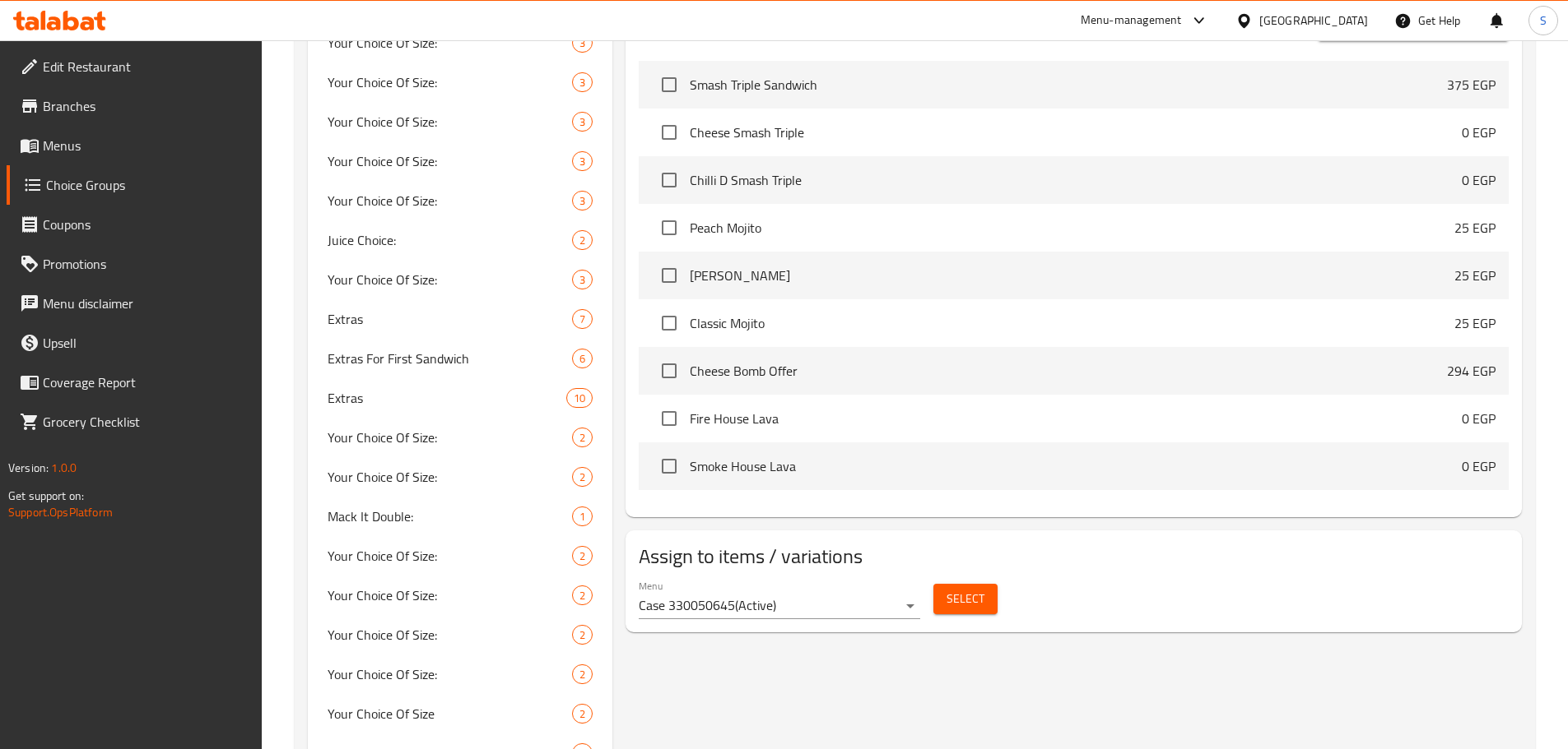
click at [984, 584] on button "Select" at bounding box center [965, 599] width 64 height 30
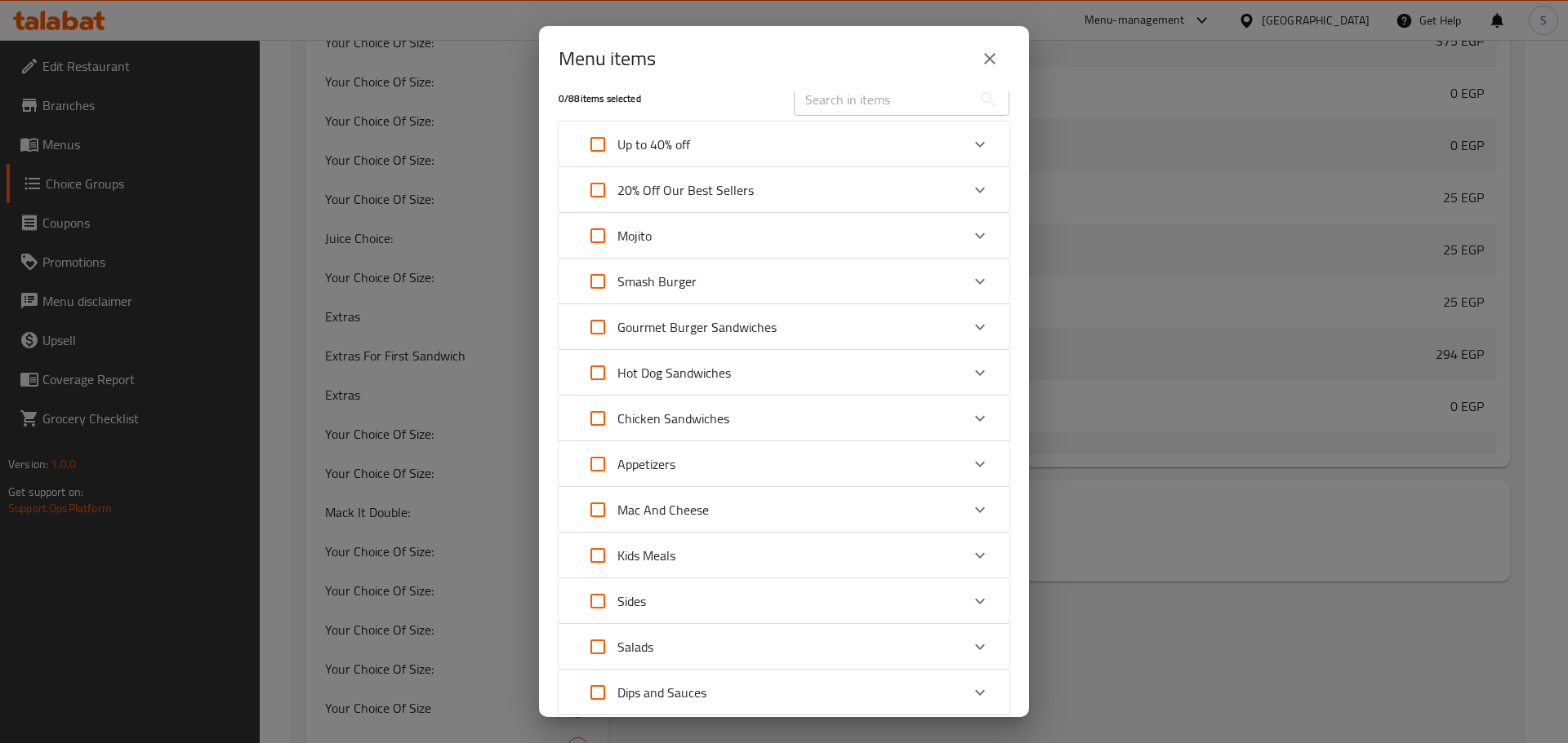
scroll to position [0, 0]
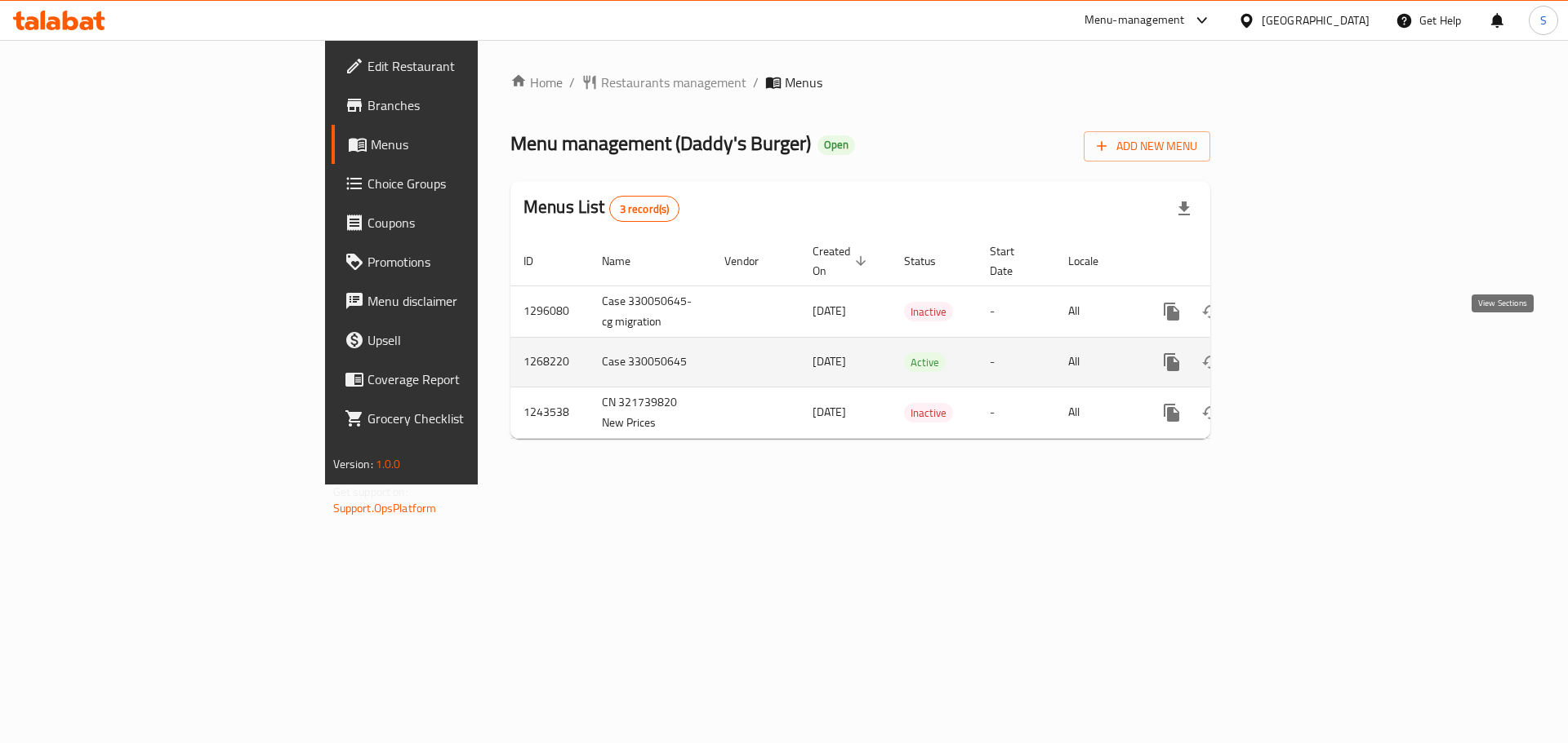
click at [1297, 355] on icon "enhanced table" at bounding box center [1289, 362] width 15 height 15
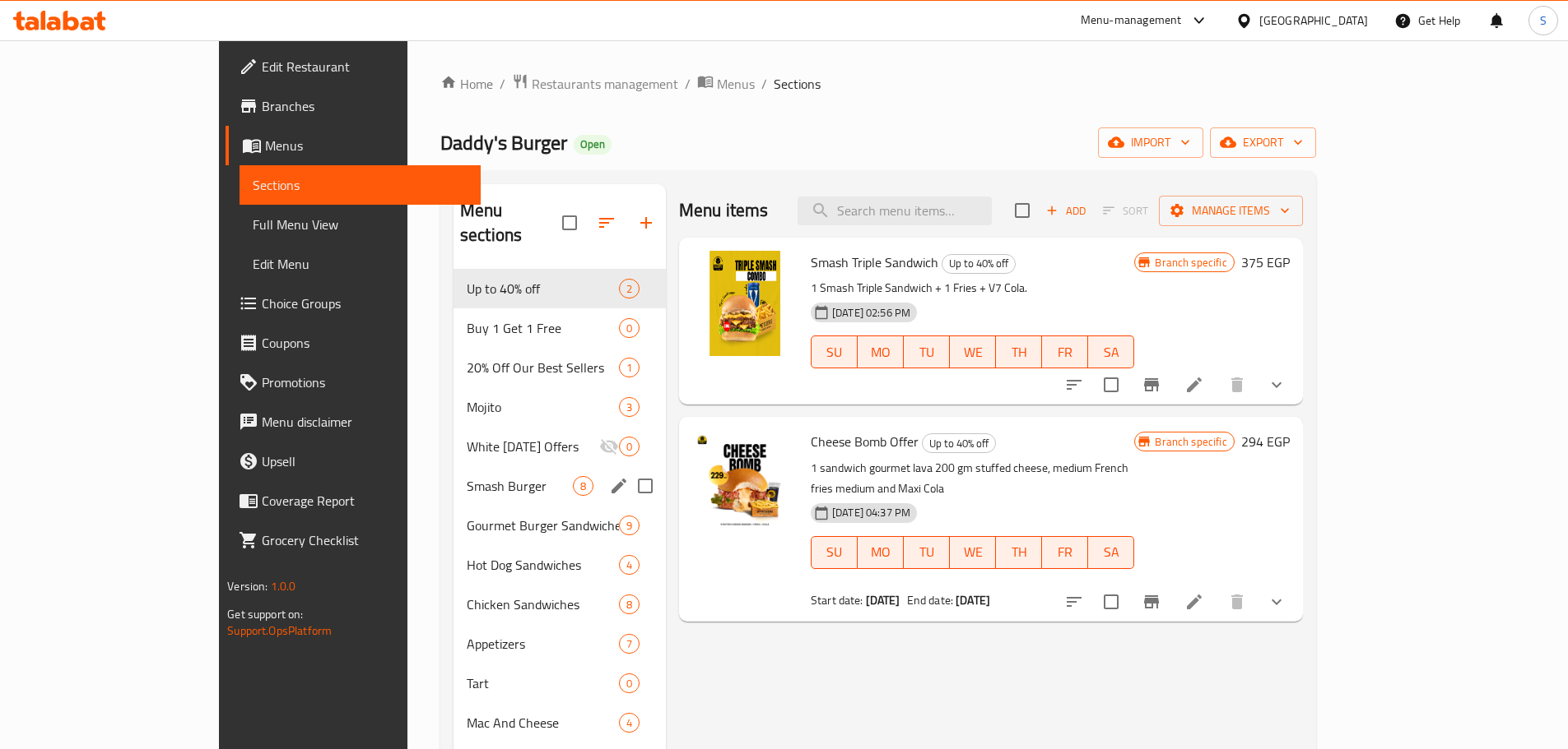
click at [454, 466] on div "Smash Burger 8" at bounding box center [560, 486] width 212 height 40
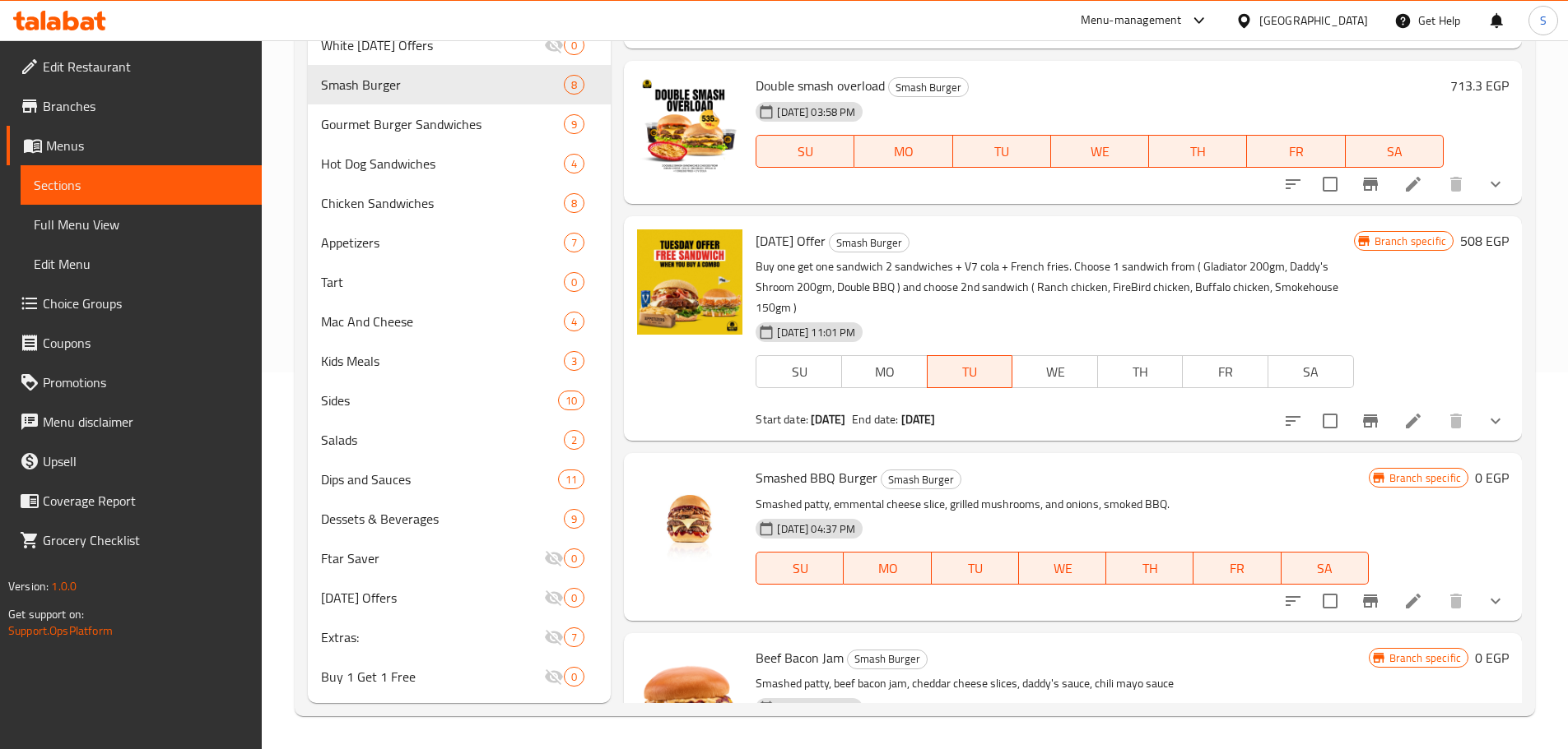
scroll to position [82, 0]
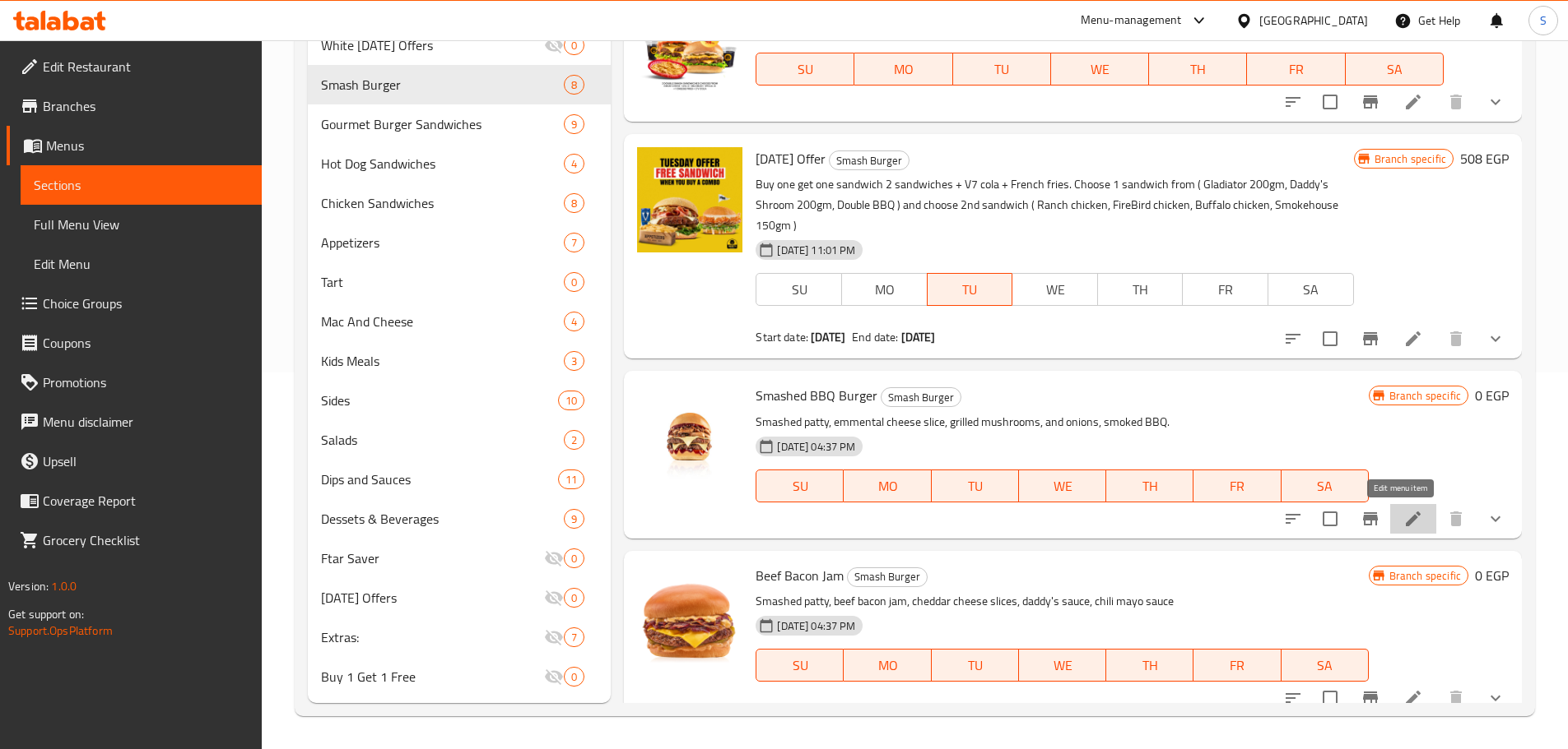
click at [1403, 522] on icon at bounding box center [1412, 518] width 19 height 19
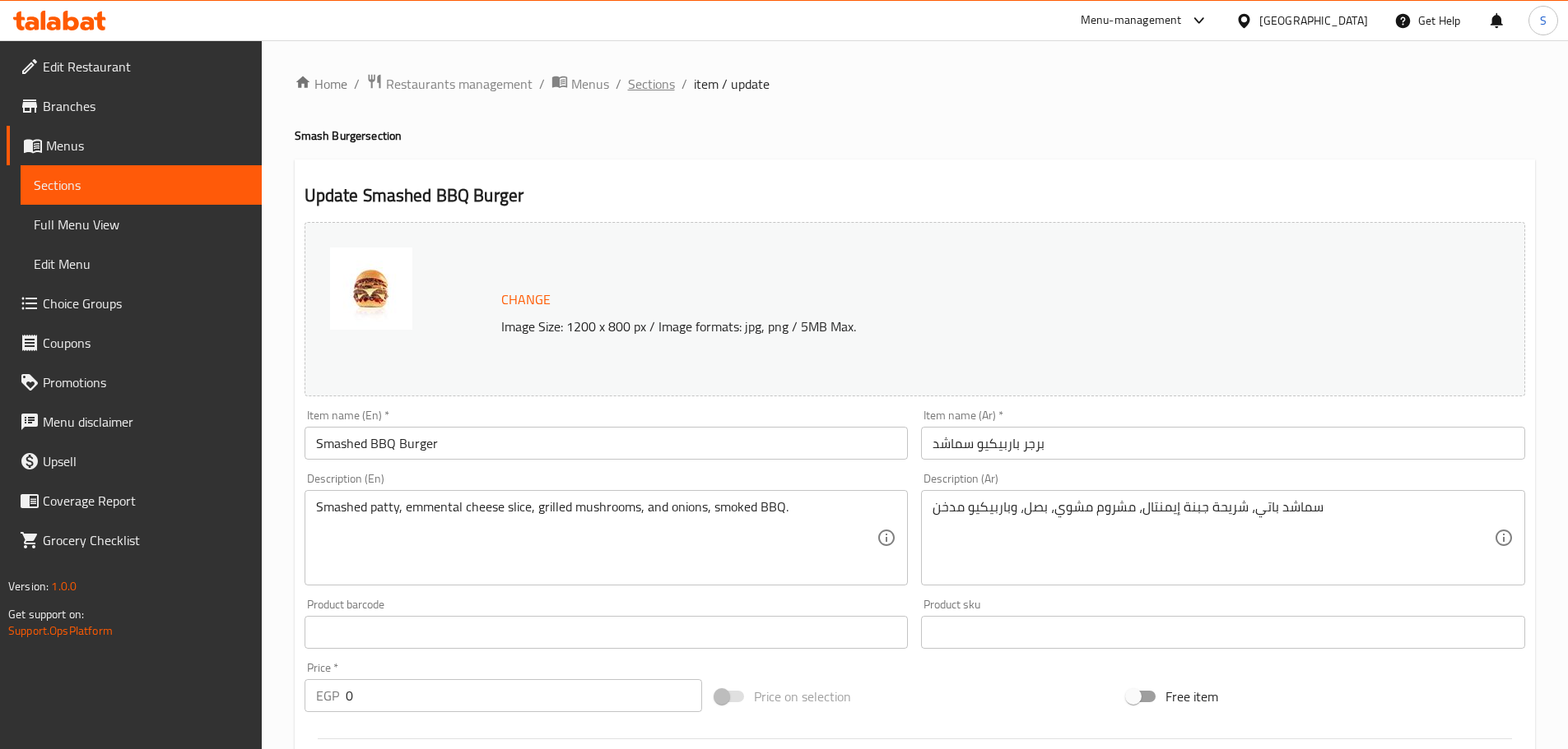
click at [655, 82] on span "Sections" at bounding box center [652, 83] width 47 height 19
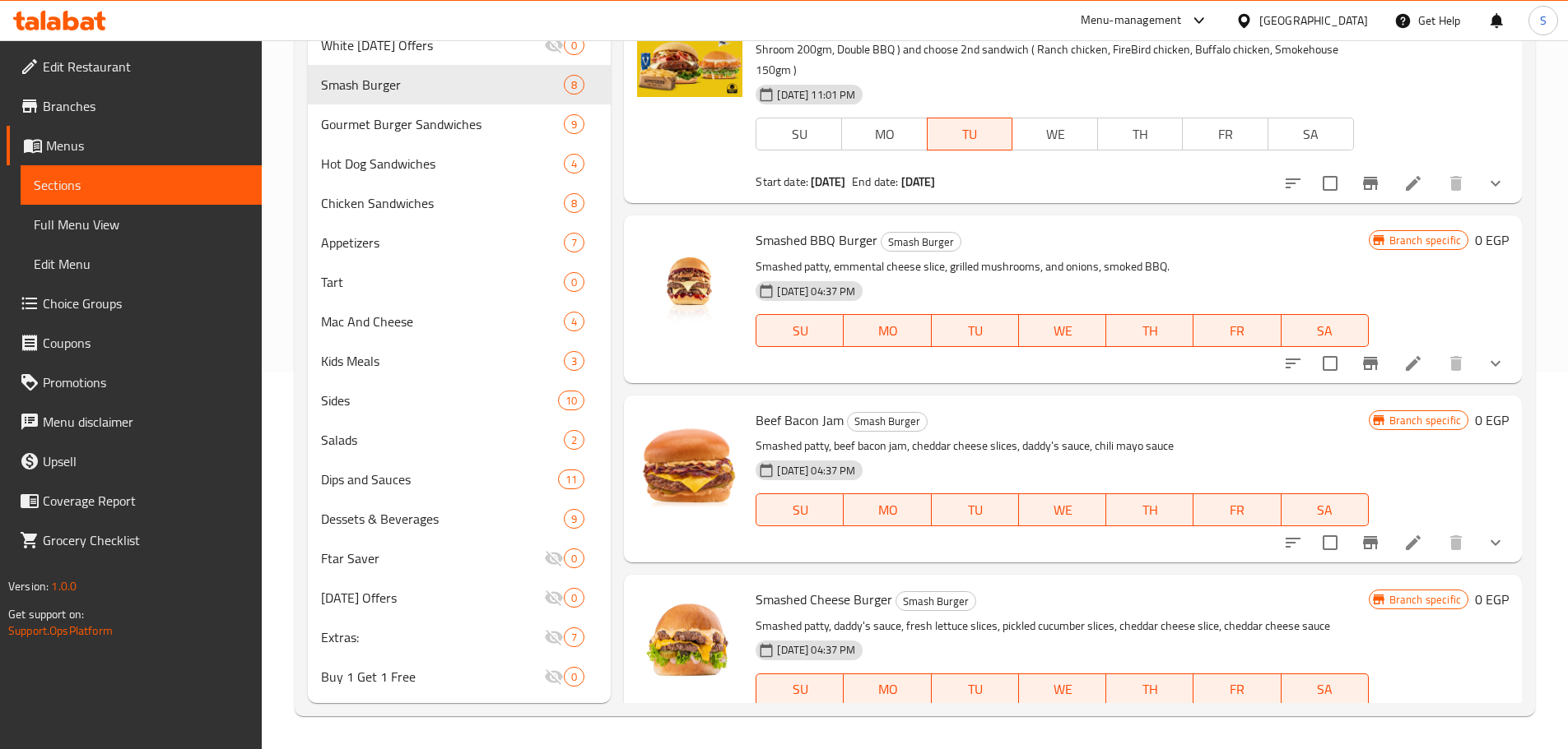
scroll to position [247, 0]
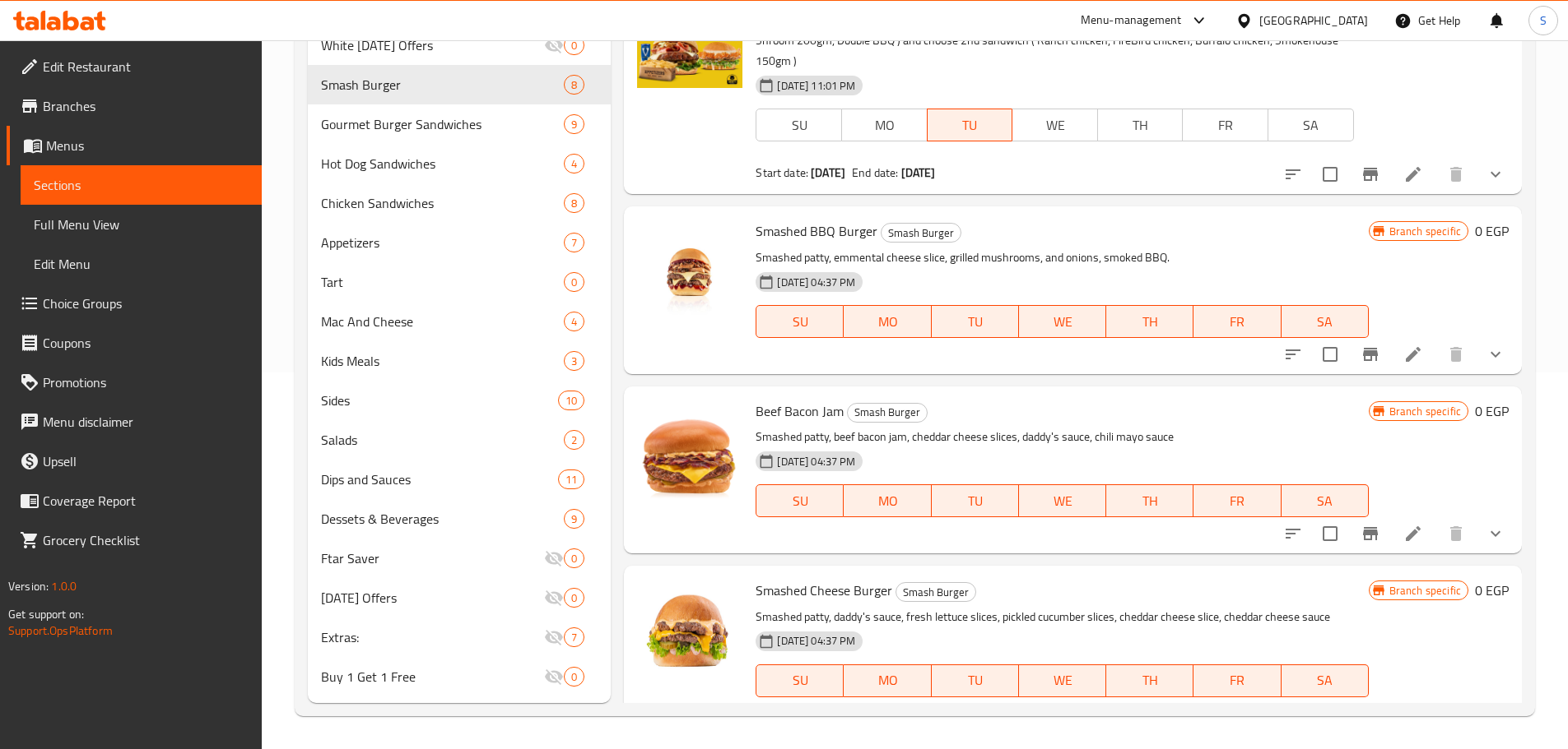
click at [1485, 359] on icon "show more" at bounding box center [1495, 354] width 19 height 19
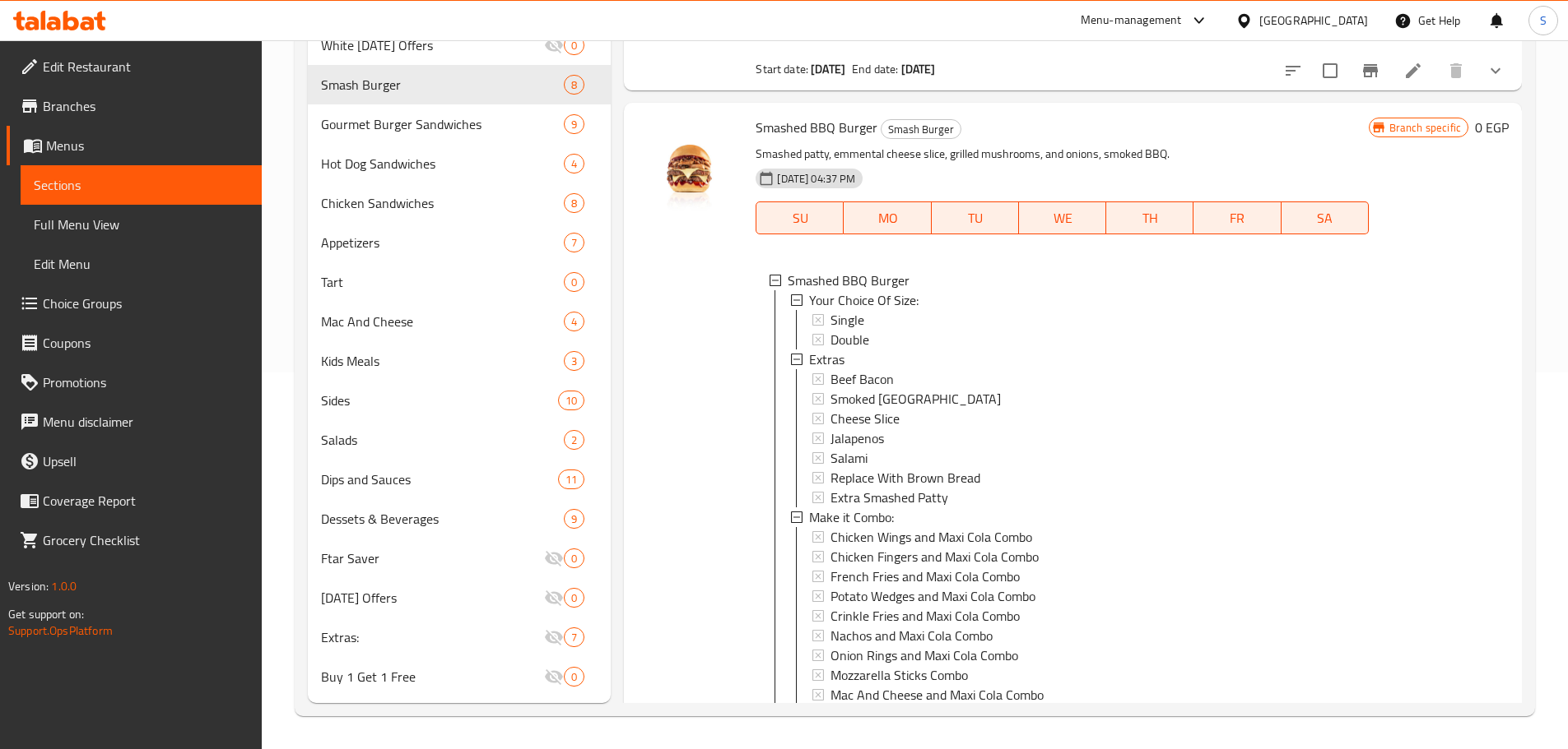
scroll to position [329, 0]
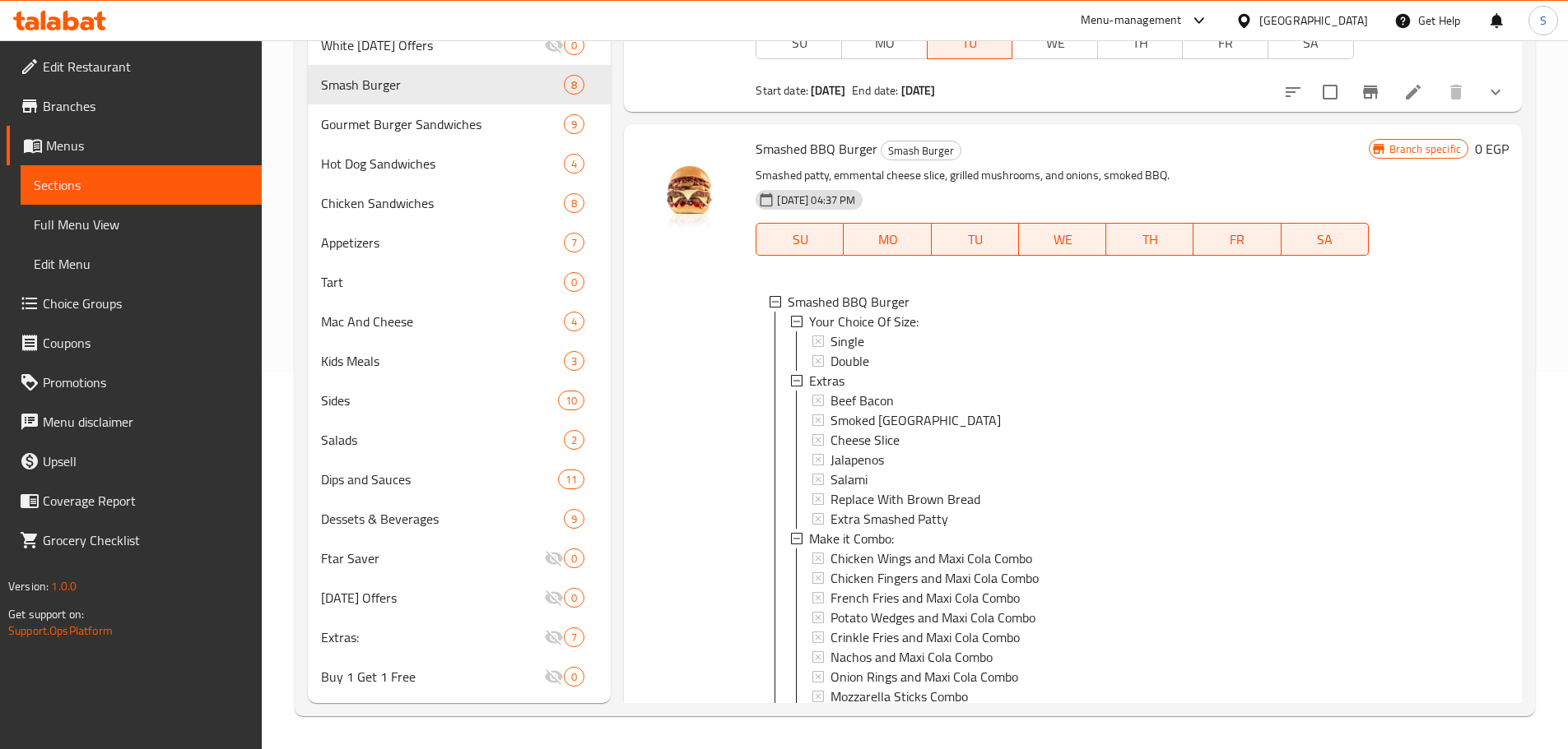
click at [105, 69] on span "Edit Restaurant" at bounding box center [146, 66] width 205 height 19
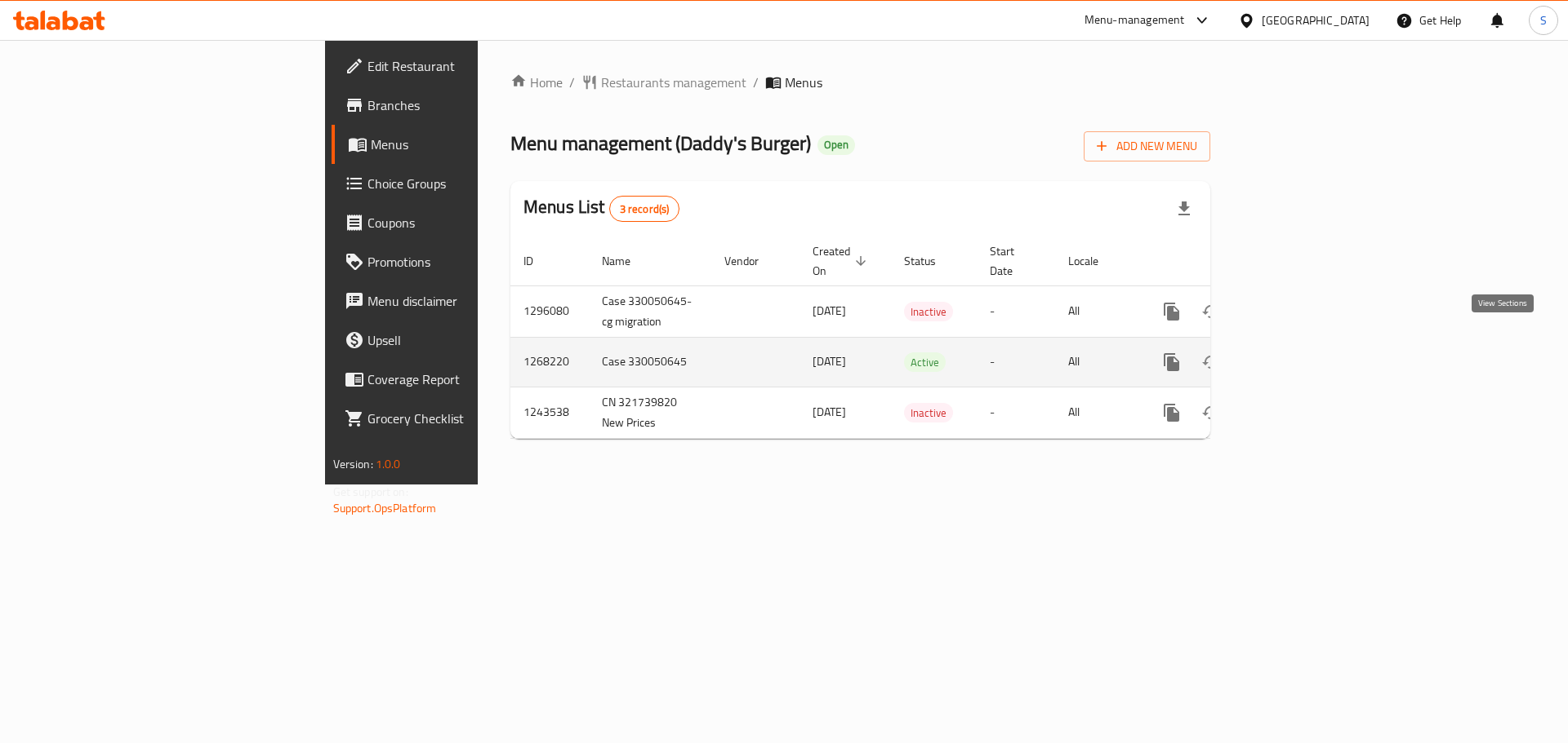
click at [1299, 352] on icon "enhanced table" at bounding box center [1289, 361] width 19 height 19
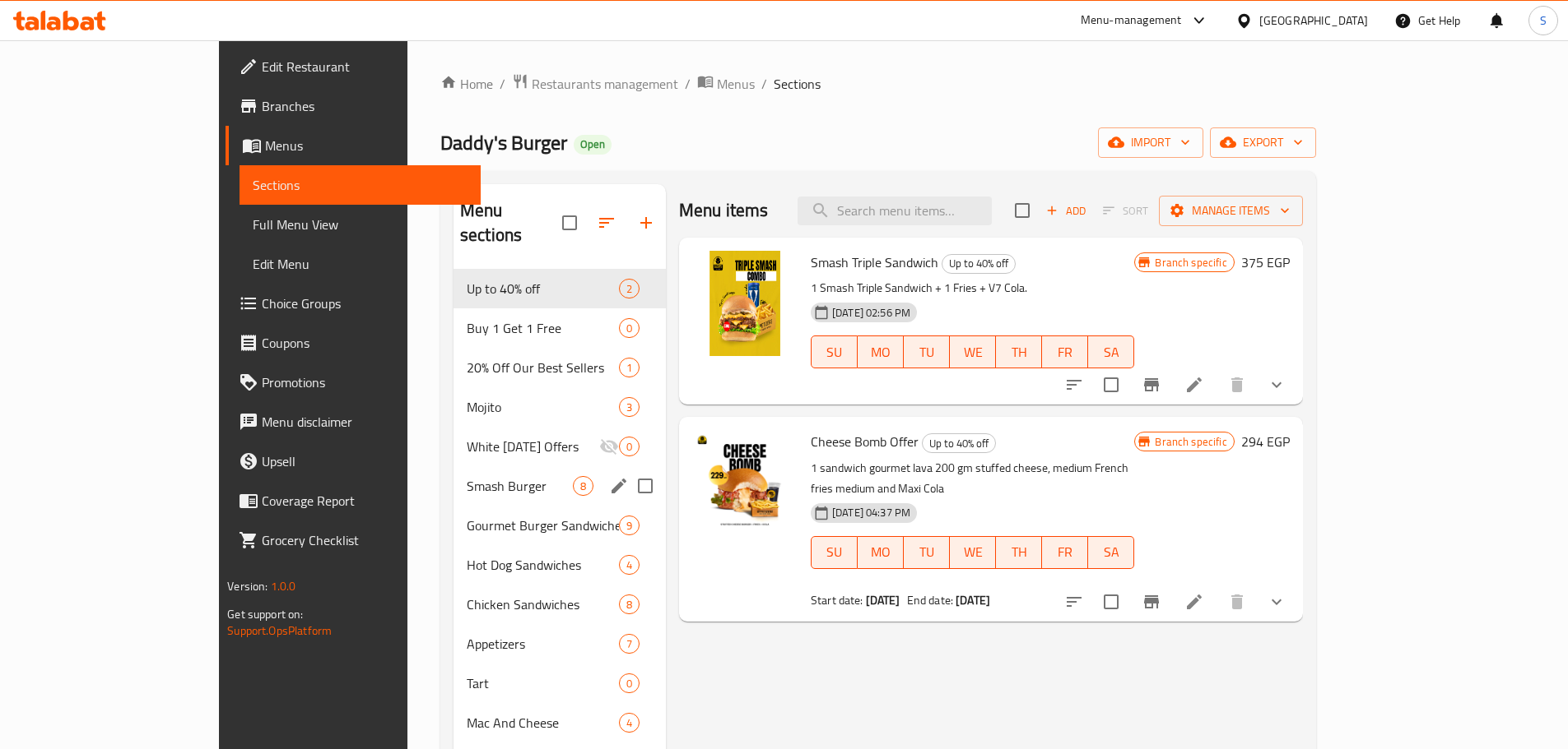
click at [467, 476] on span "Smash Burger" at bounding box center [520, 486] width 106 height 19
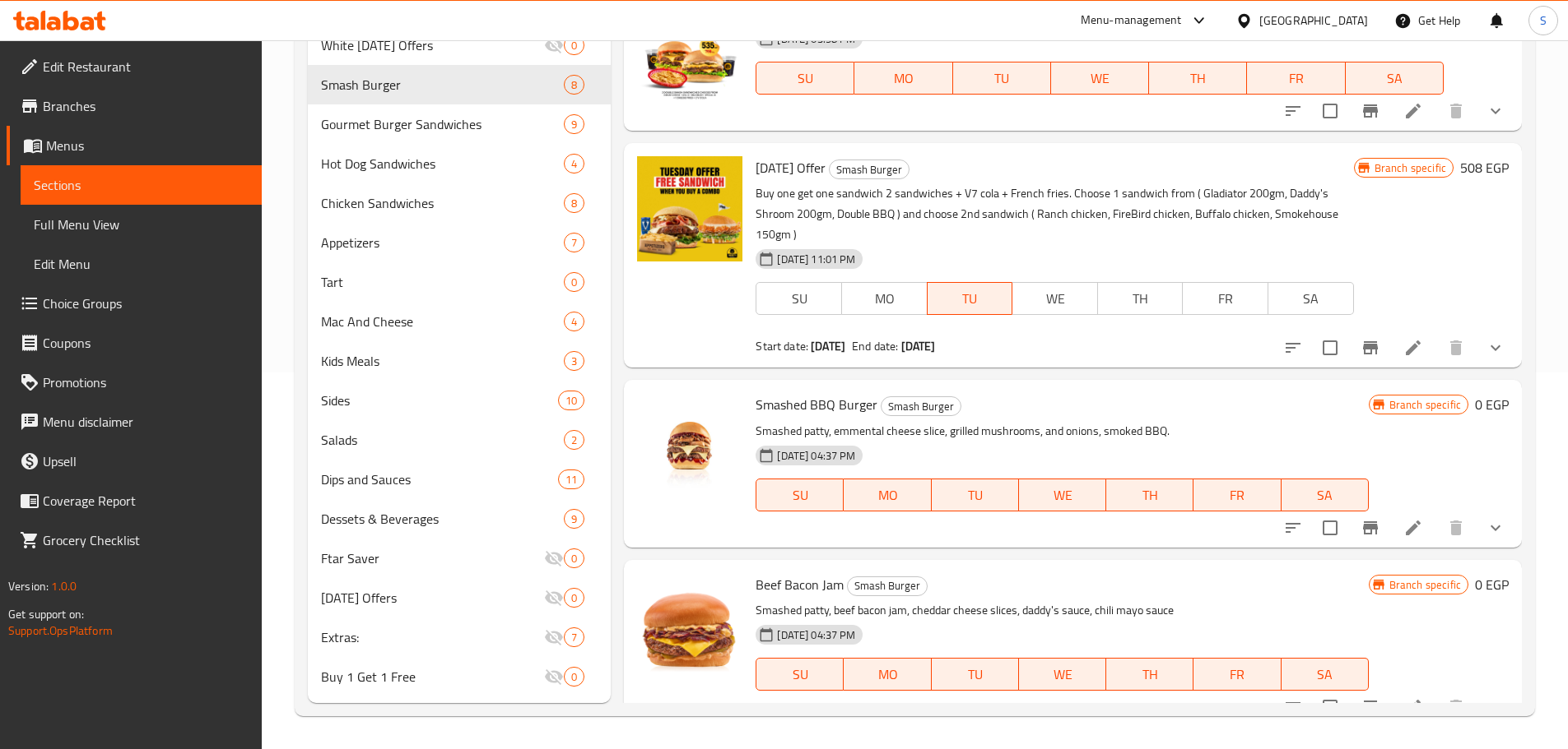
scroll to position [164, 0]
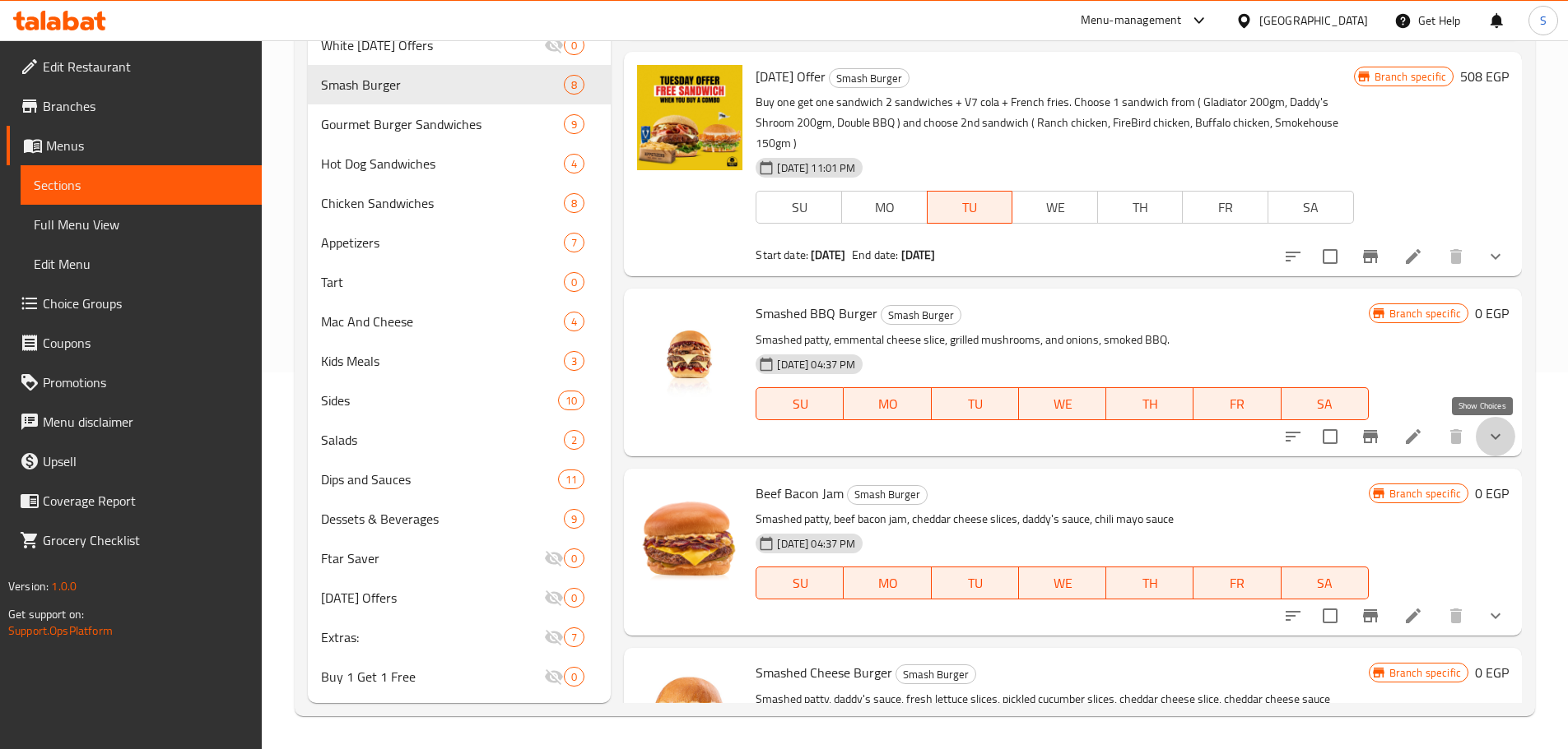
click at [1491, 439] on icon "show more" at bounding box center [1496, 436] width 10 height 6
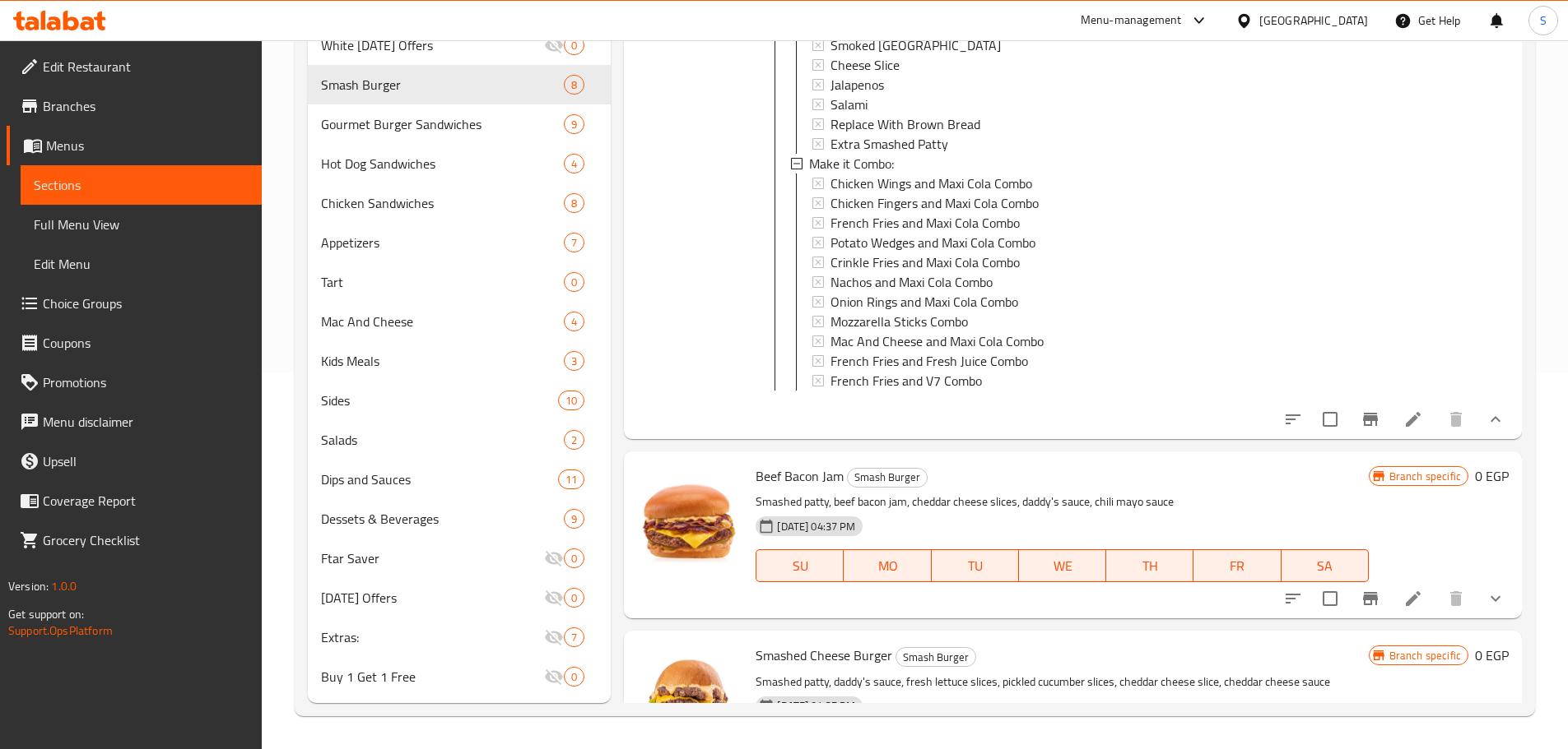
scroll to position [741, 0]
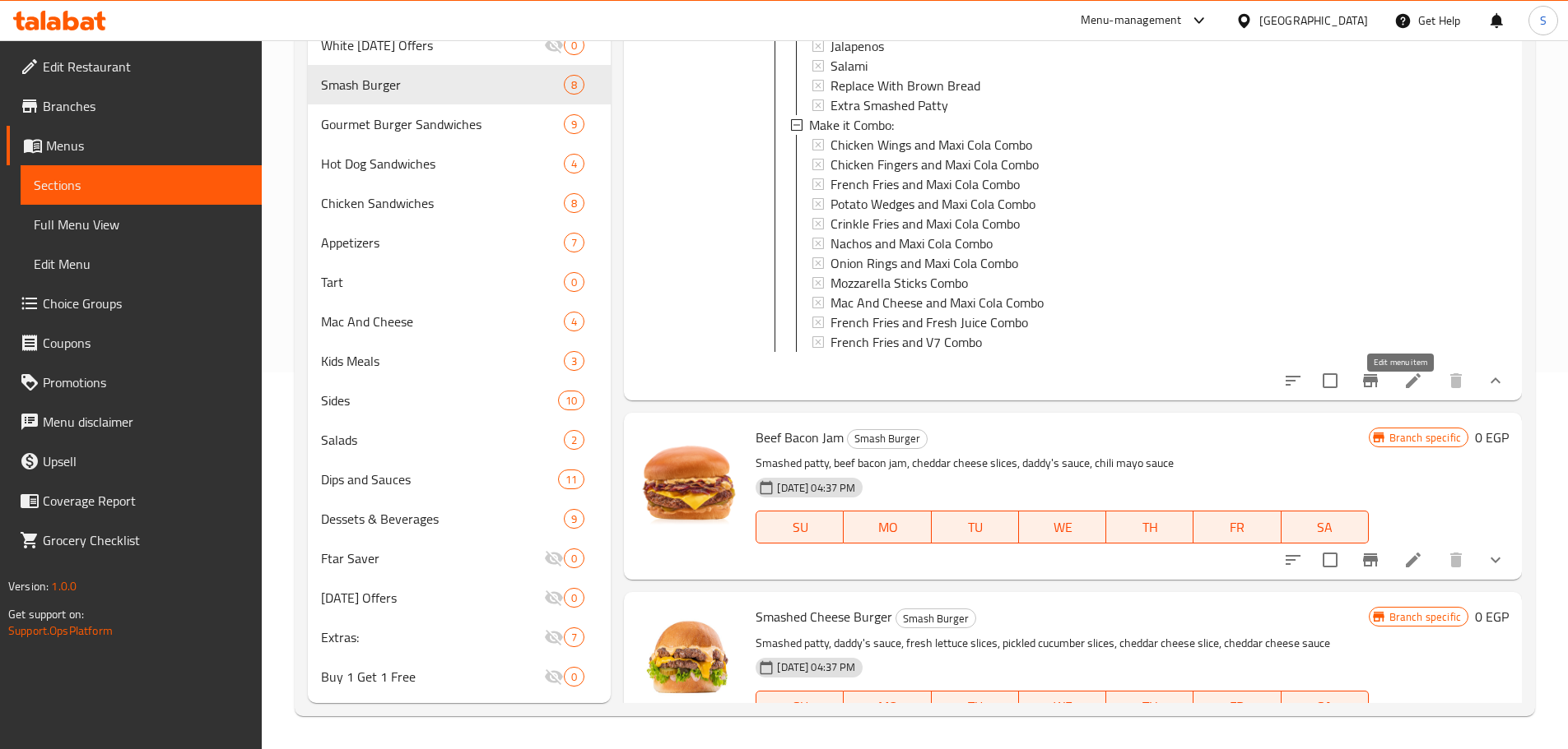
click at [1403, 390] on icon at bounding box center [1412, 380] width 19 height 19
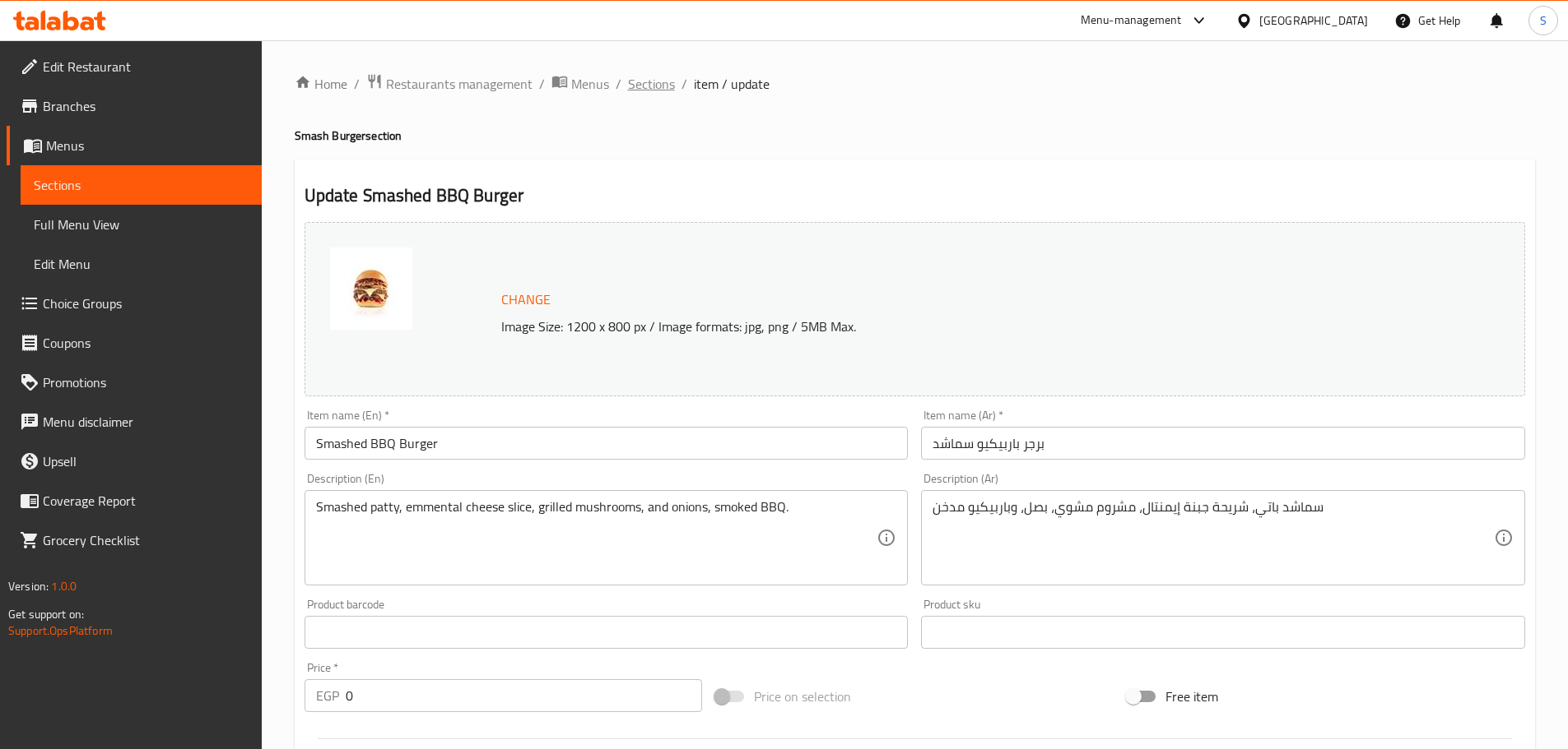
click at [652, 85] on span "Sections" at bounding box center [652, 83] width 47 height 19
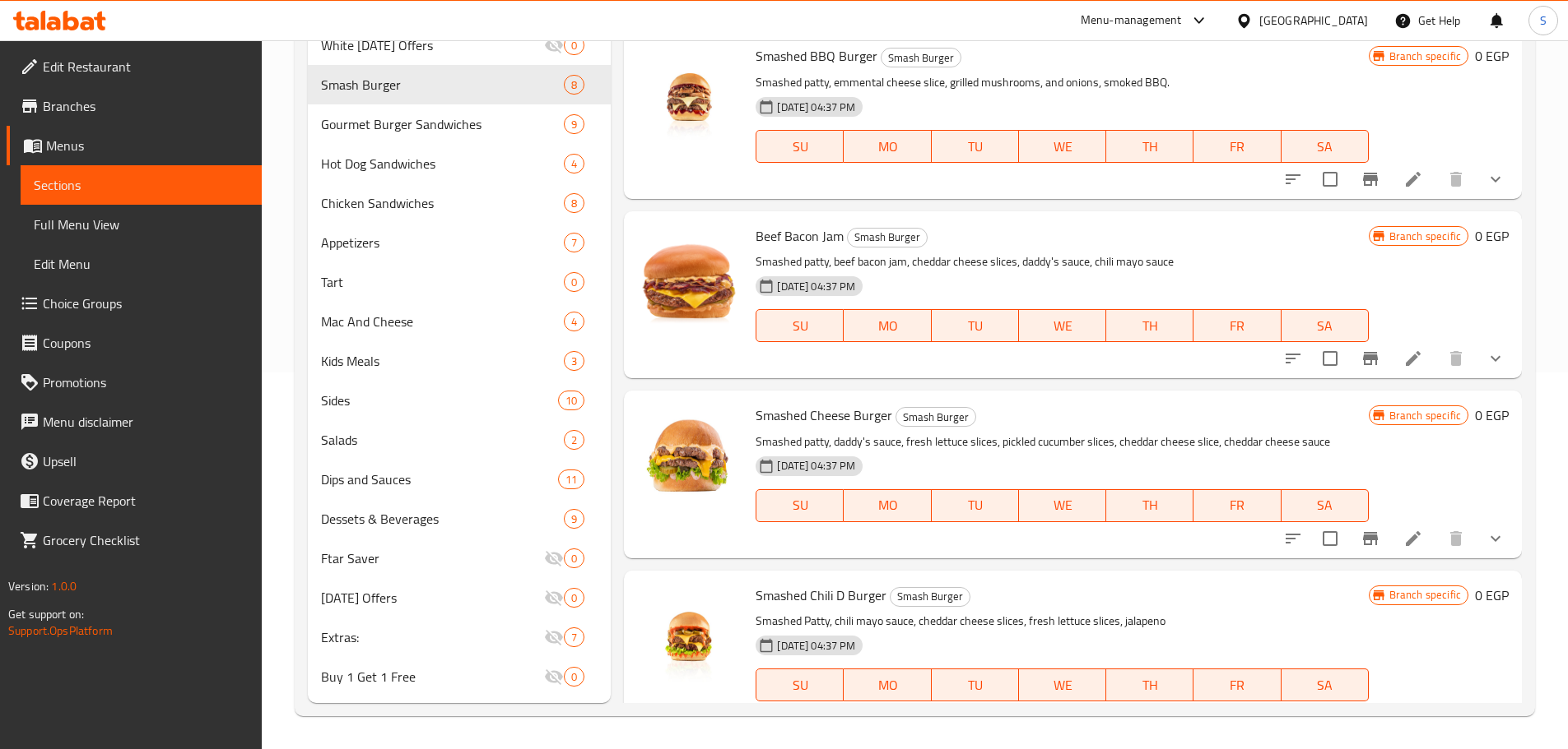
scroll to position [493, 0]
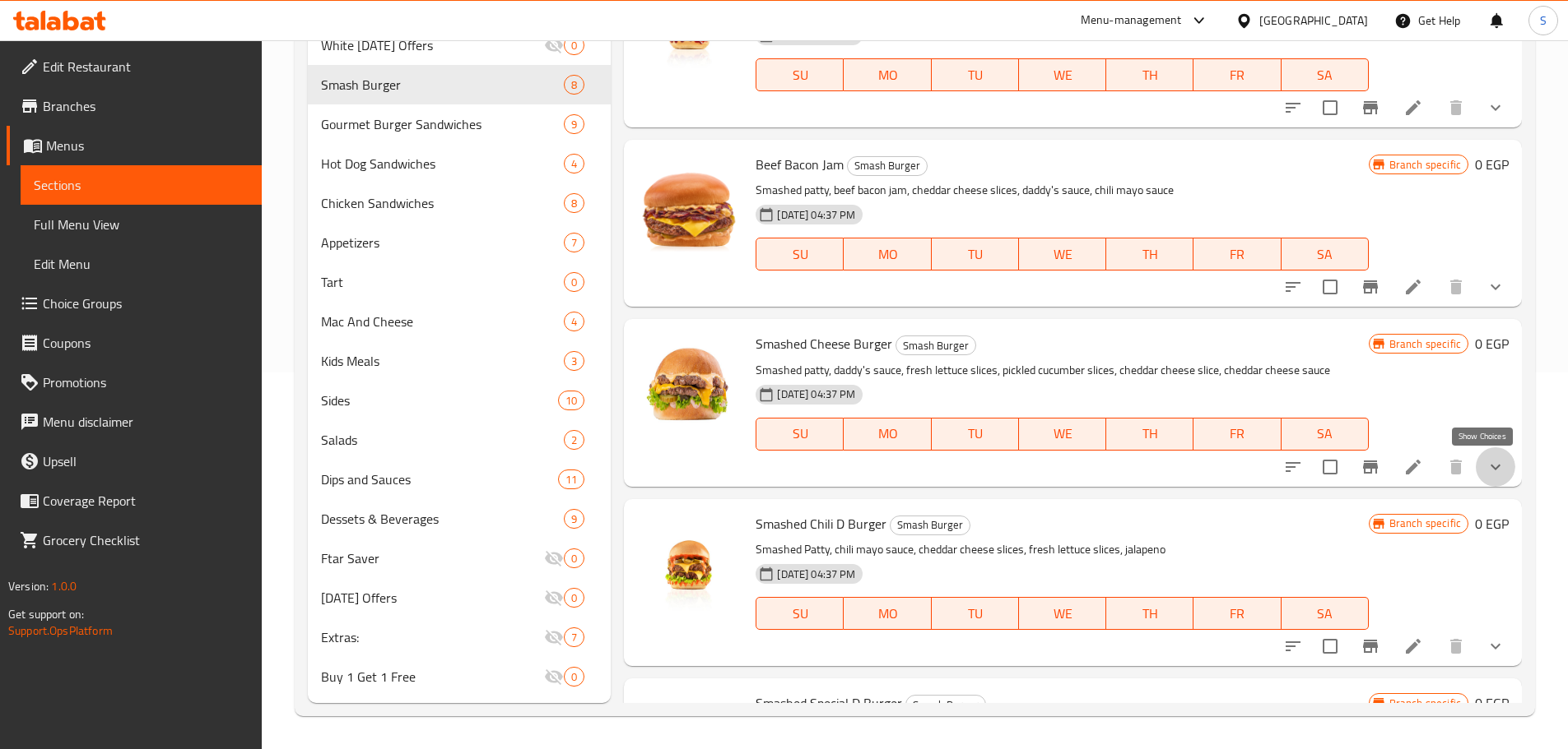
click at [1485, 475] on icon "show more" at bounding box center [1495, 466] width 19 height 19
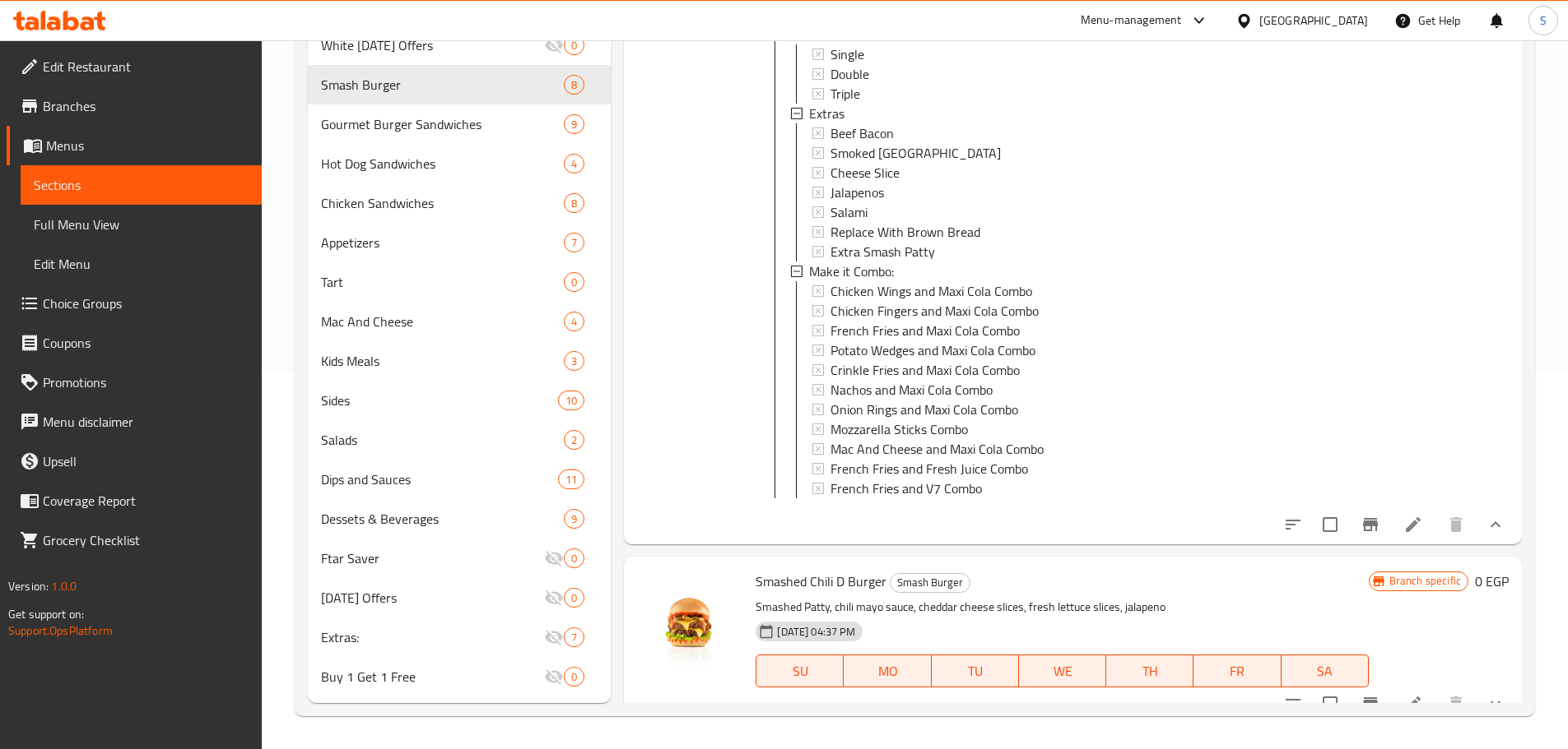
scroll to position [987, 0]
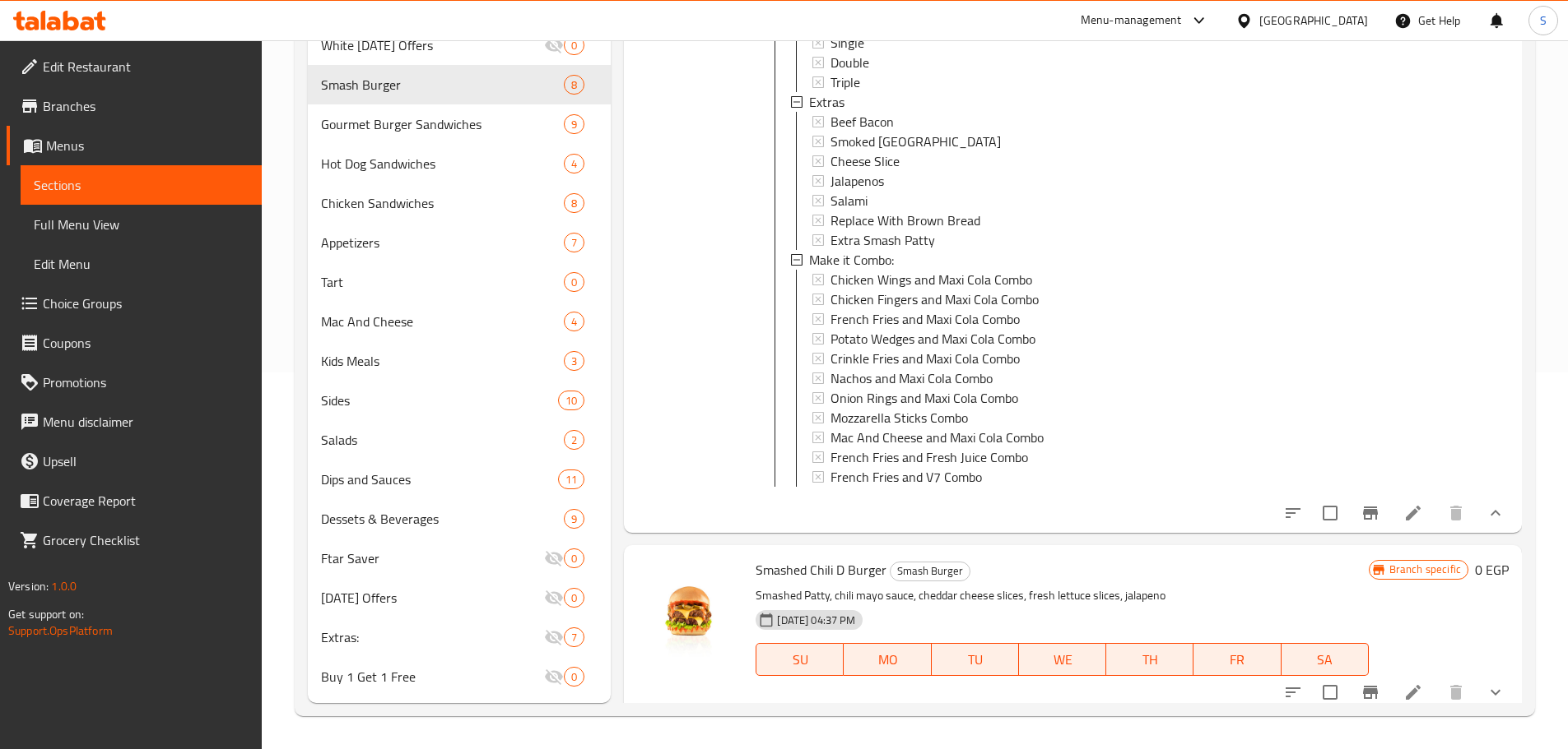
click at [1404, 523] on icon at bounding box center [1412, 513] width 19 height 19
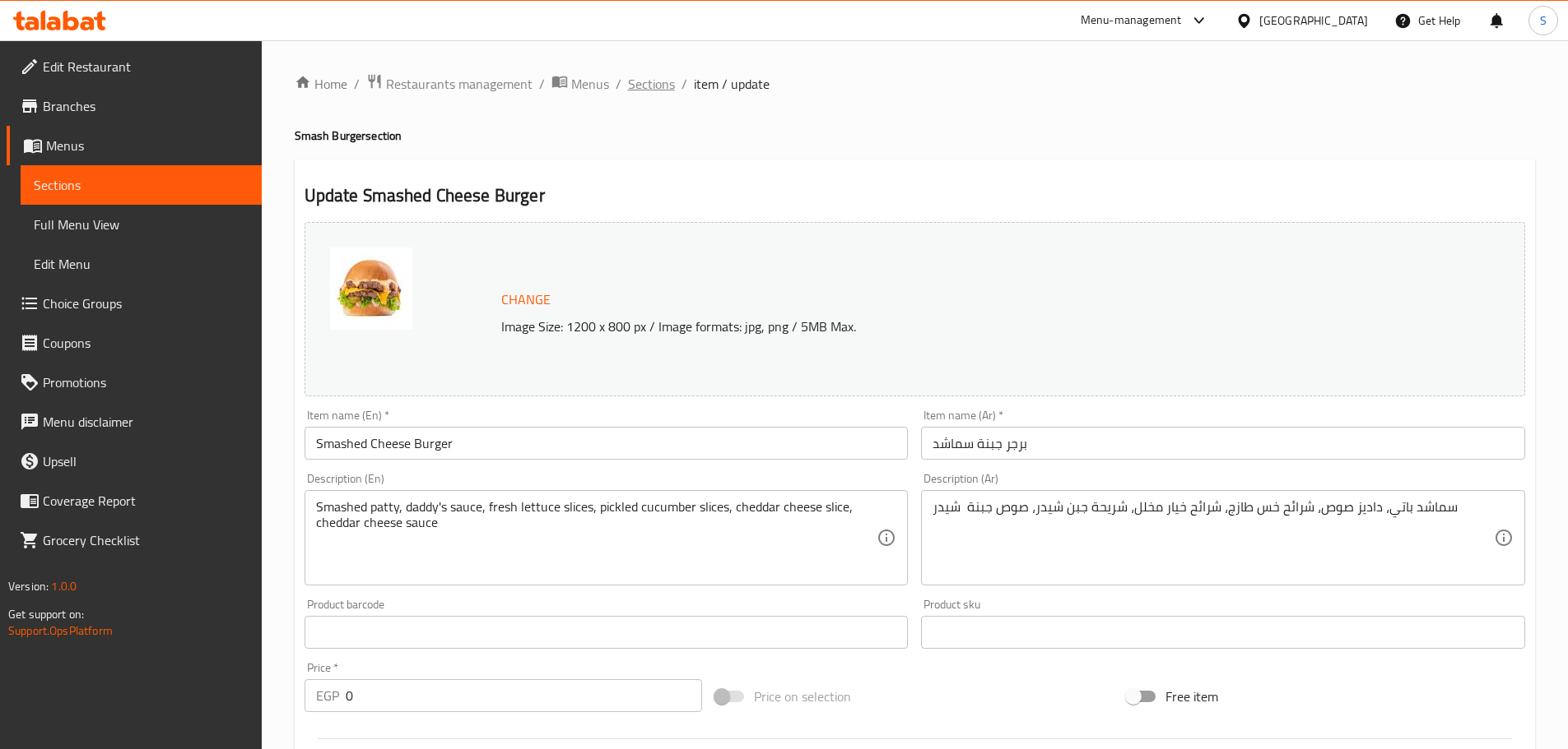
click at [639, 85] on span "Sections" at bounding box center [652, 83] width 47 height 19
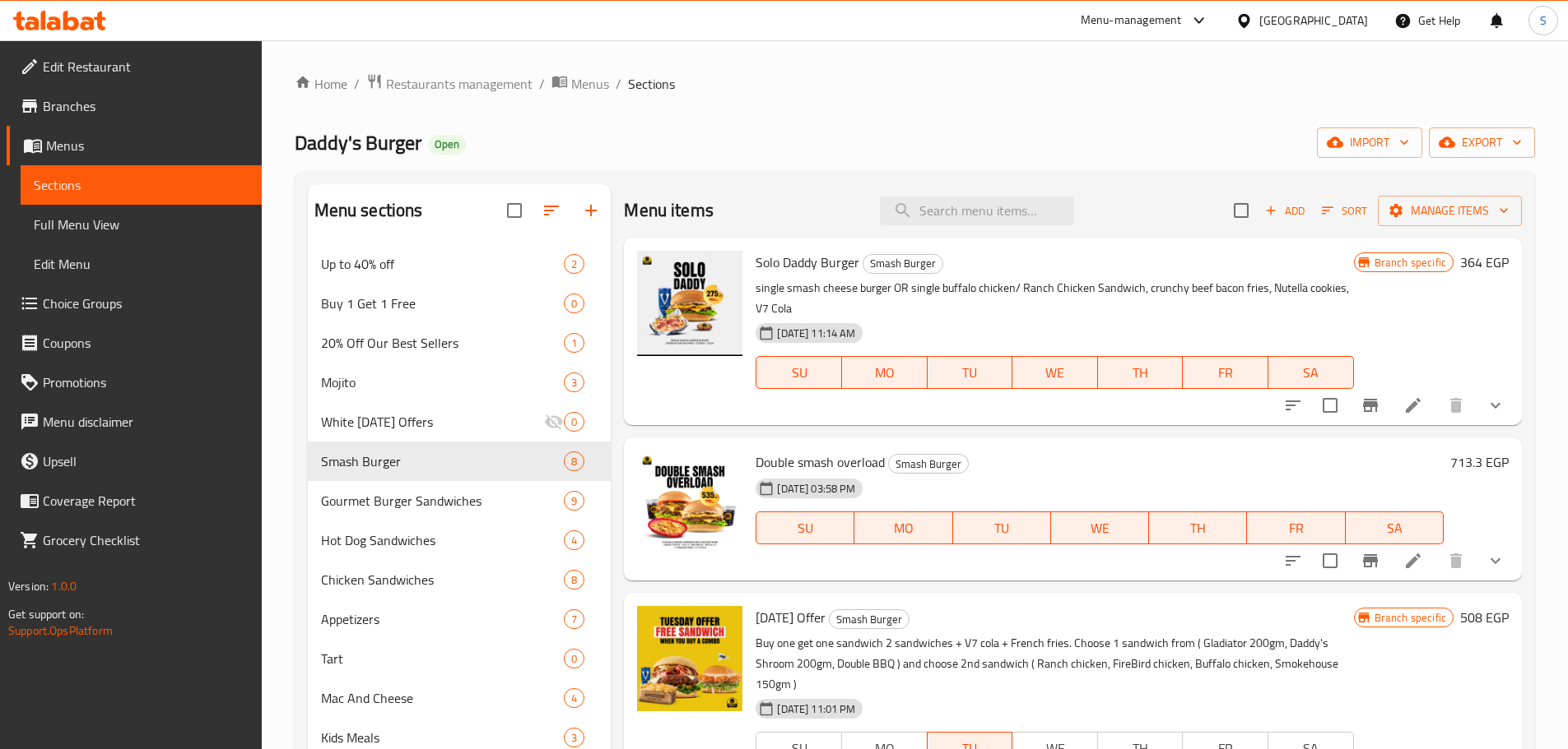
click at [852, 457] on span "Double smash overload" at bounding box center [819, 462] width 129 height 24
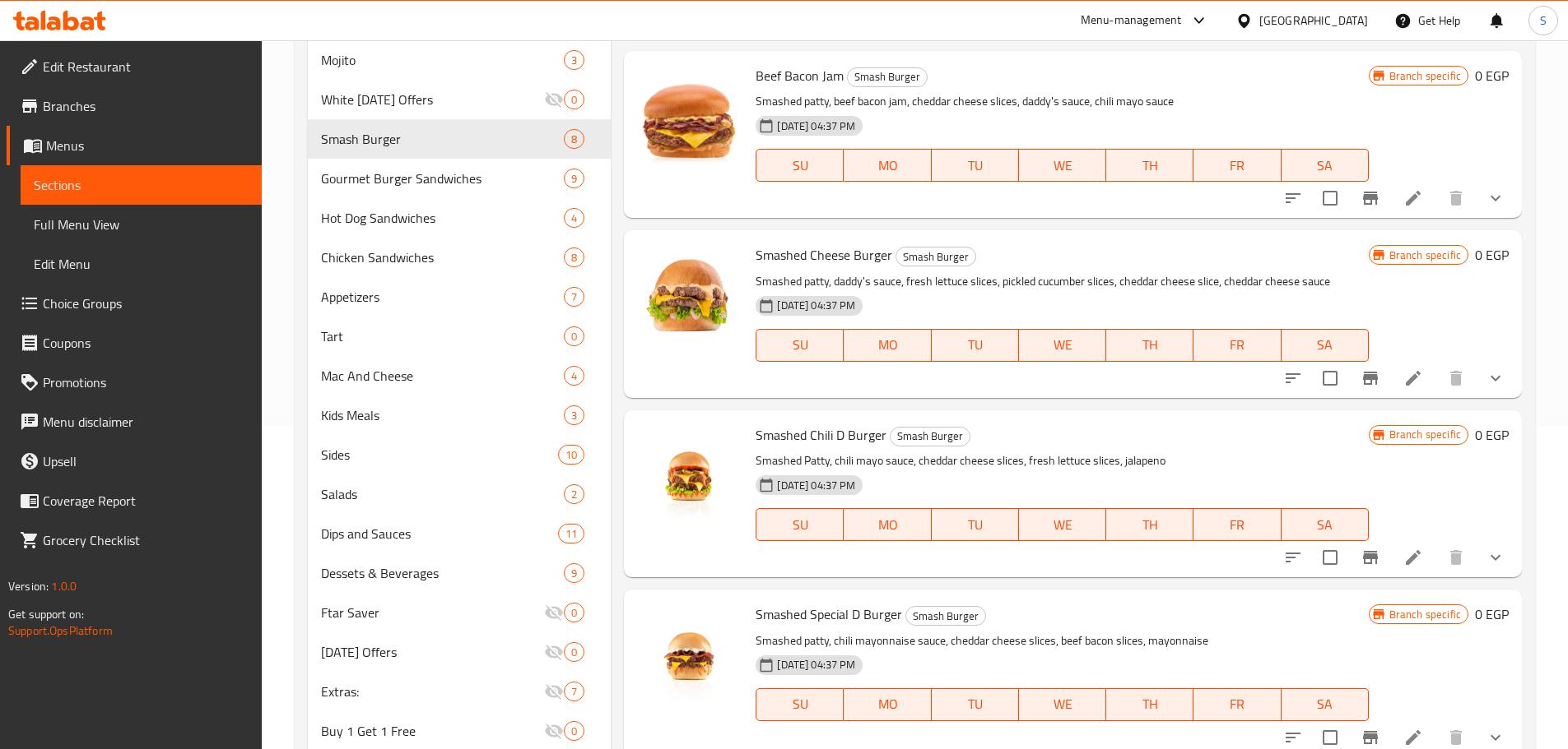
scroll to position [329, 0]
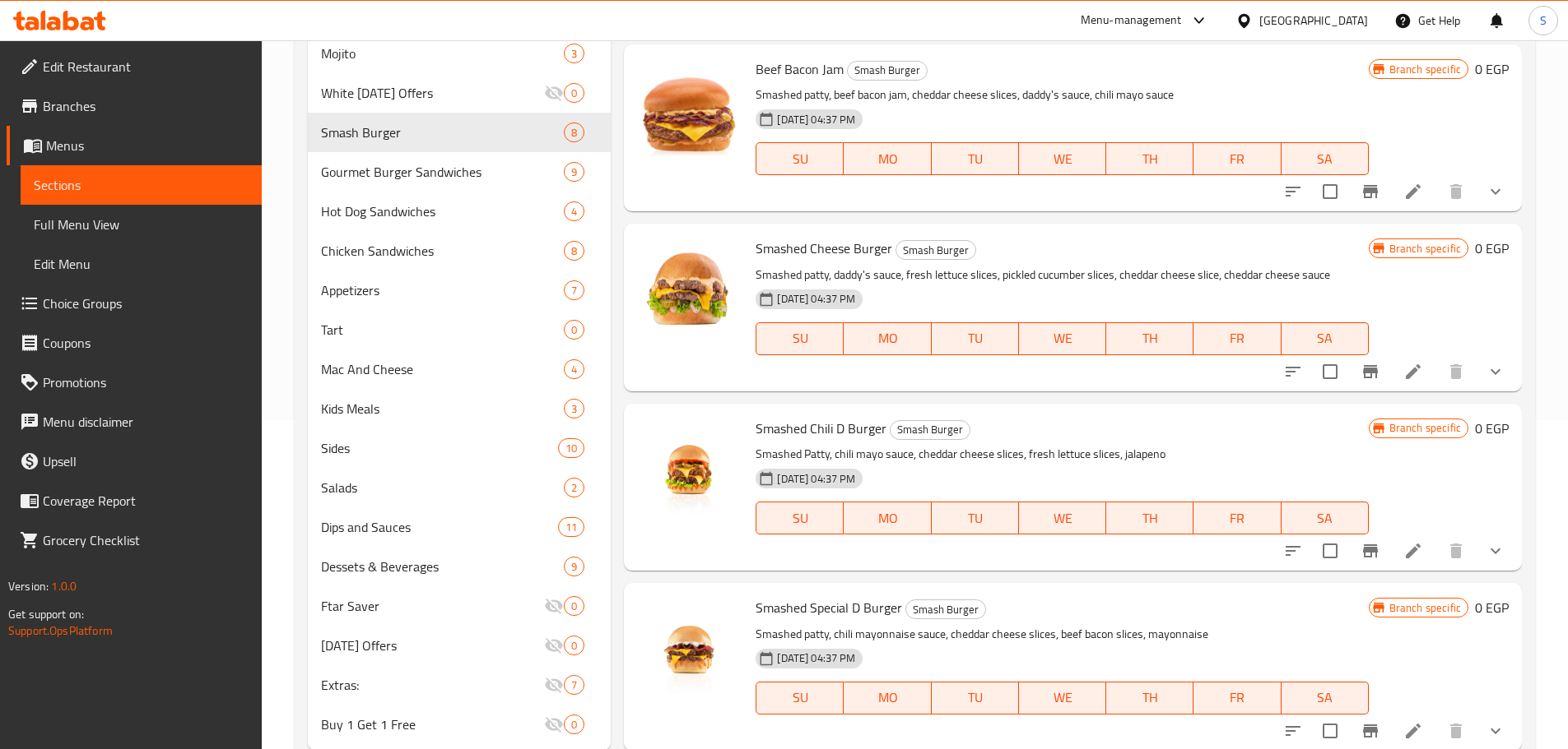
click at [1496, 370] on button "show more" at bounding box center [1495, 371] width 40 height 40
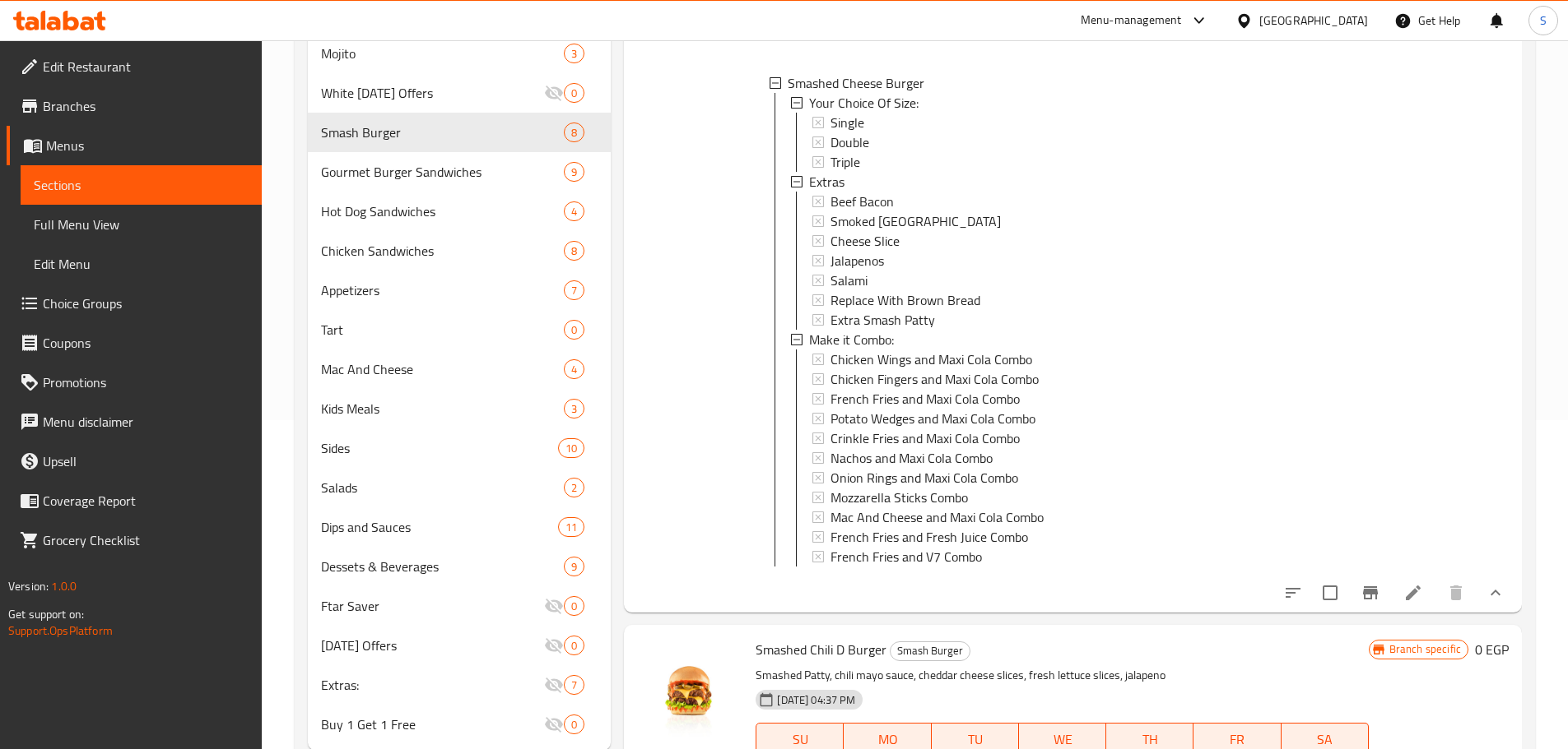
scroll to position [965, 0]
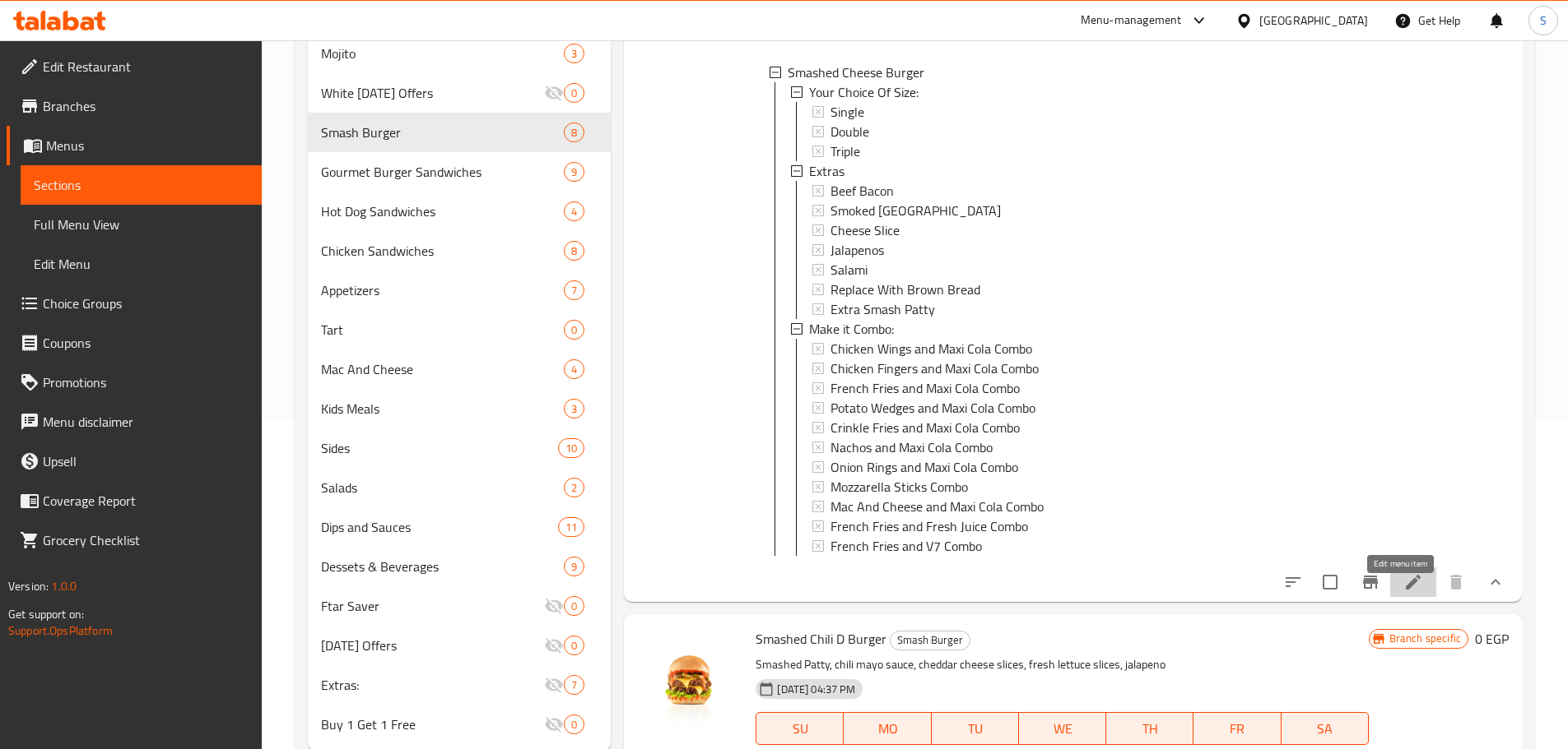
click at [1403, 590] on icon at bounding box center [1412, 582] width 19 height 19
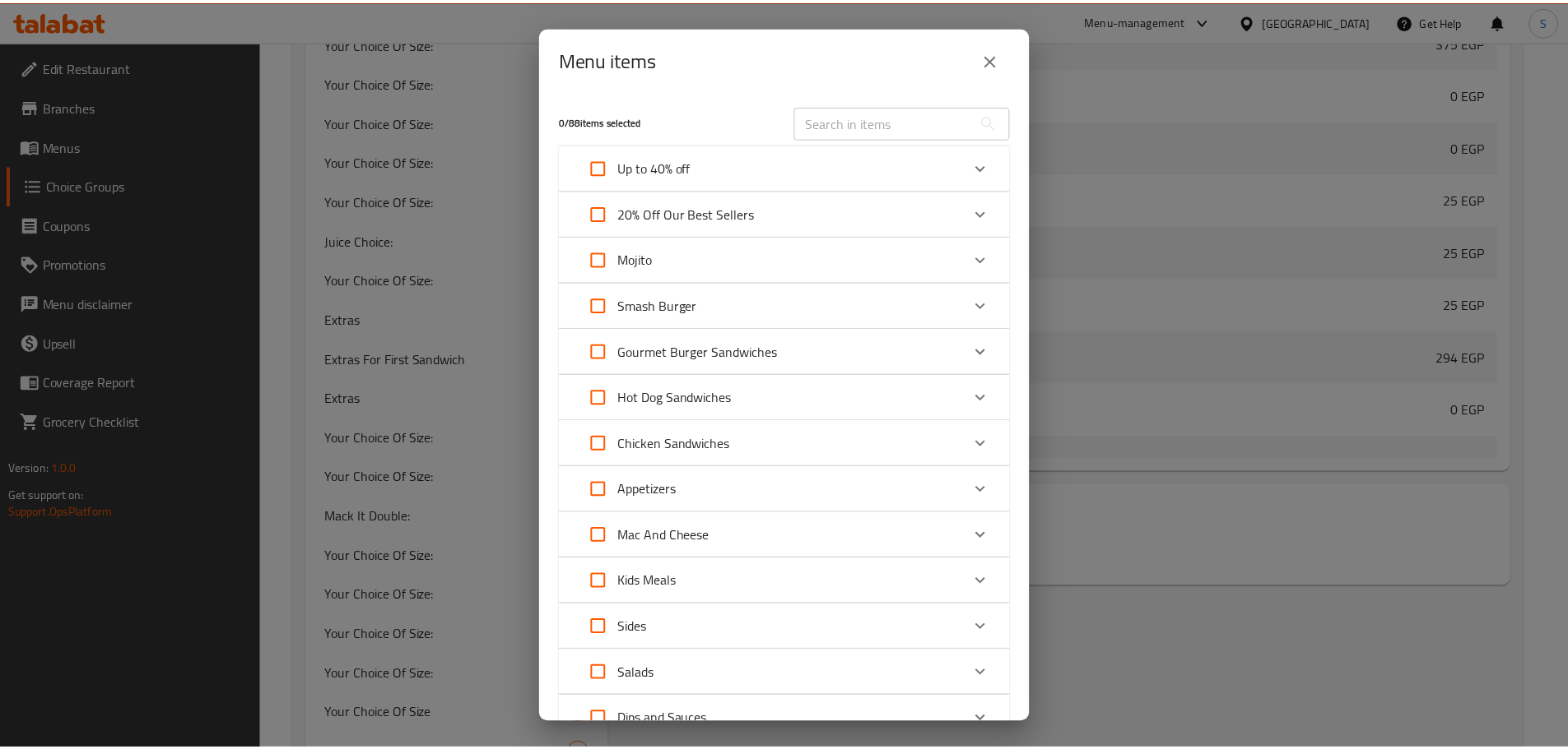
scroll to position [1134, 0]
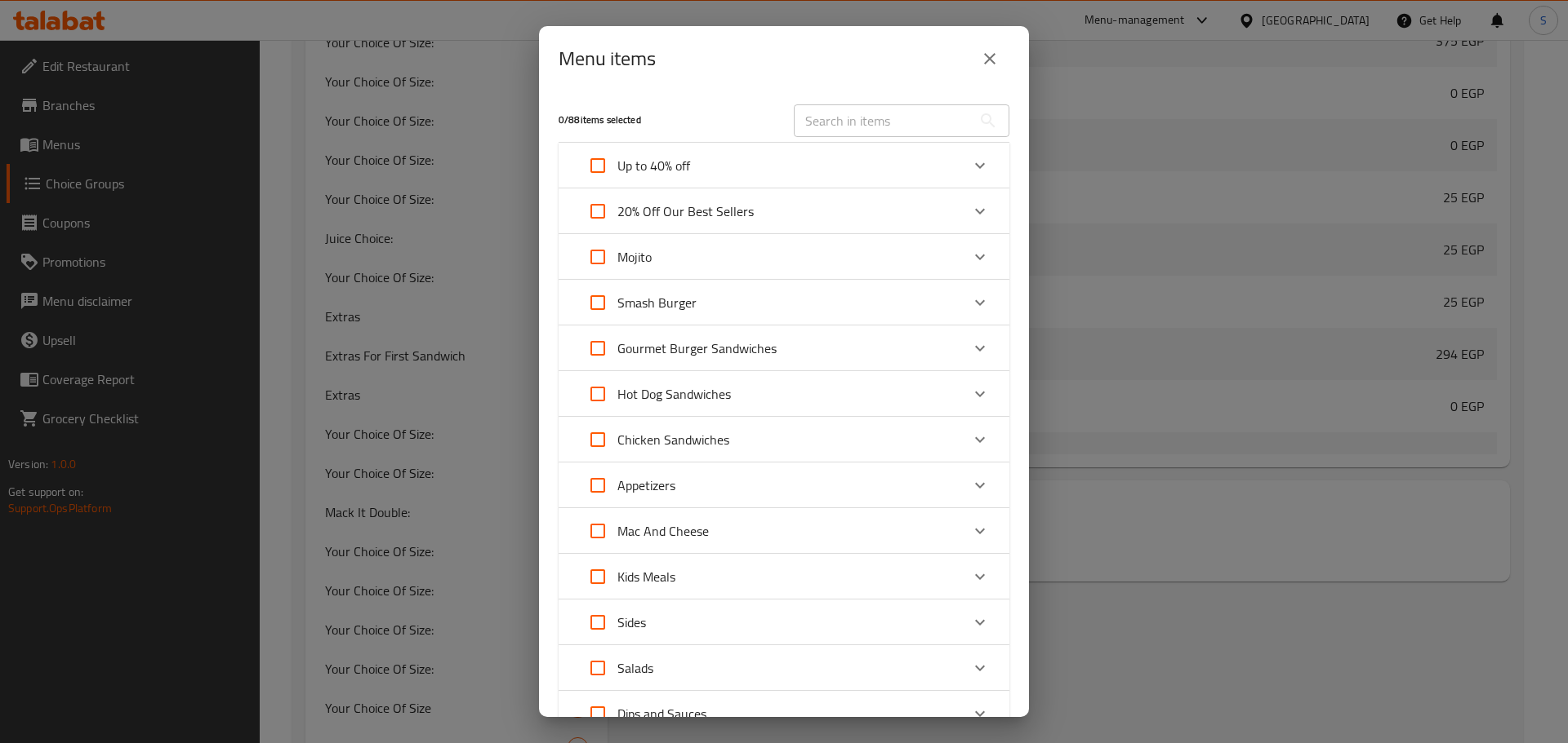
click at [999, 60] on button "close" at bounding box center [989, 58] width 39 height 39
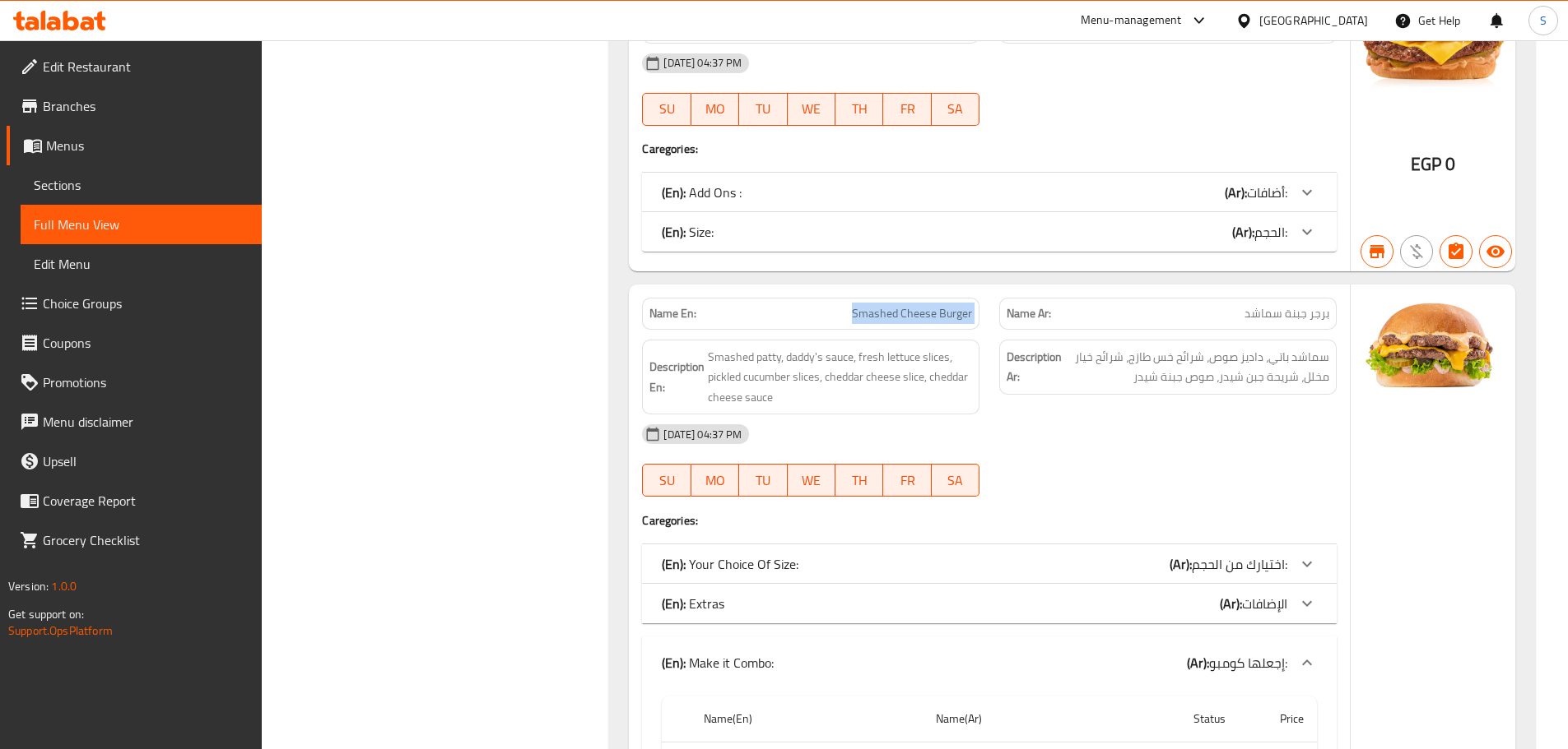
scroll to position [5511, 0]
click at [82, 110] on span "Branches" at bounding box center [146, 105] width 205 height 19
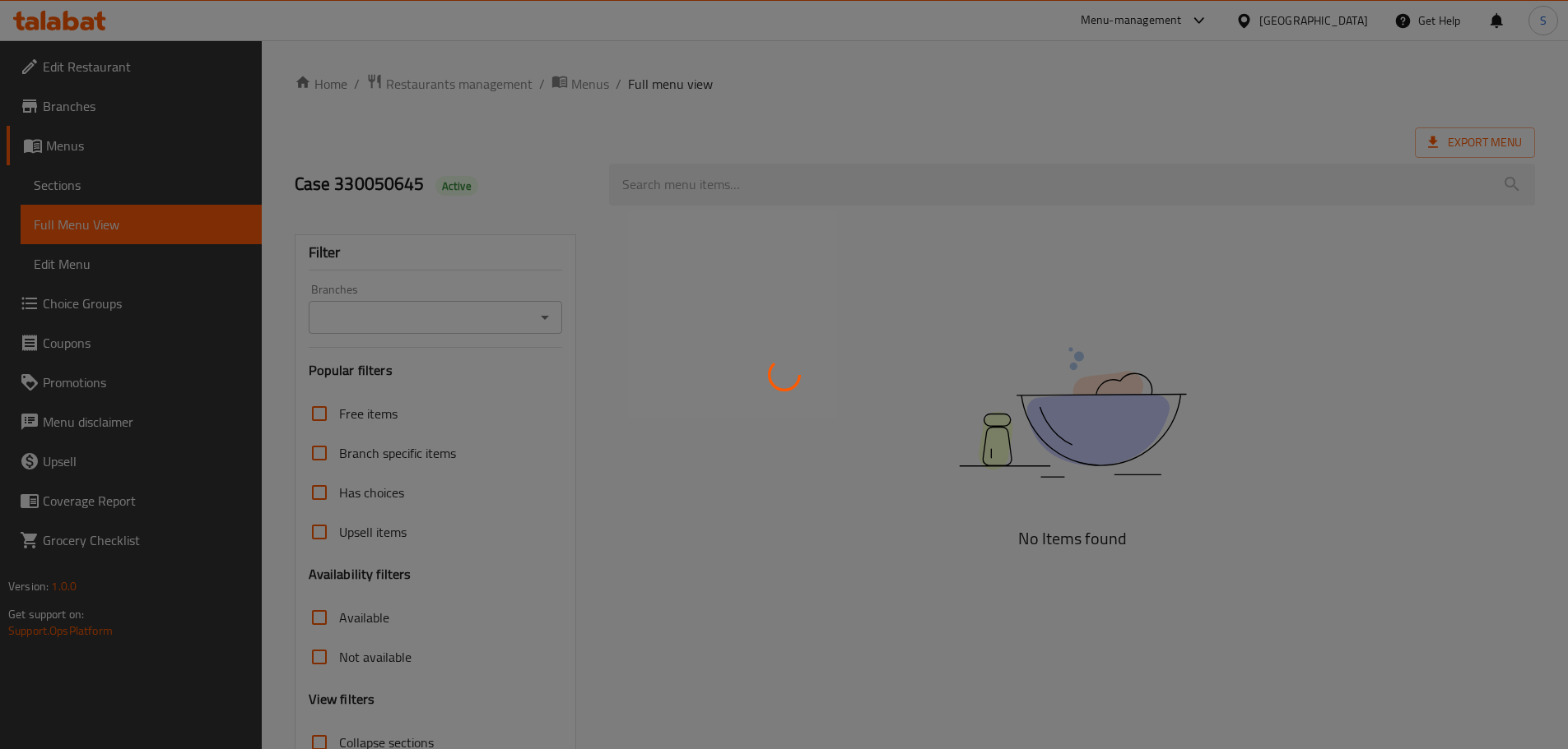
click at [91, 148] on div at bounding box center [784, 374] width 1568 height 749
click at [83, 145] on div at bounding box center [784, 374] width 1568 height 749
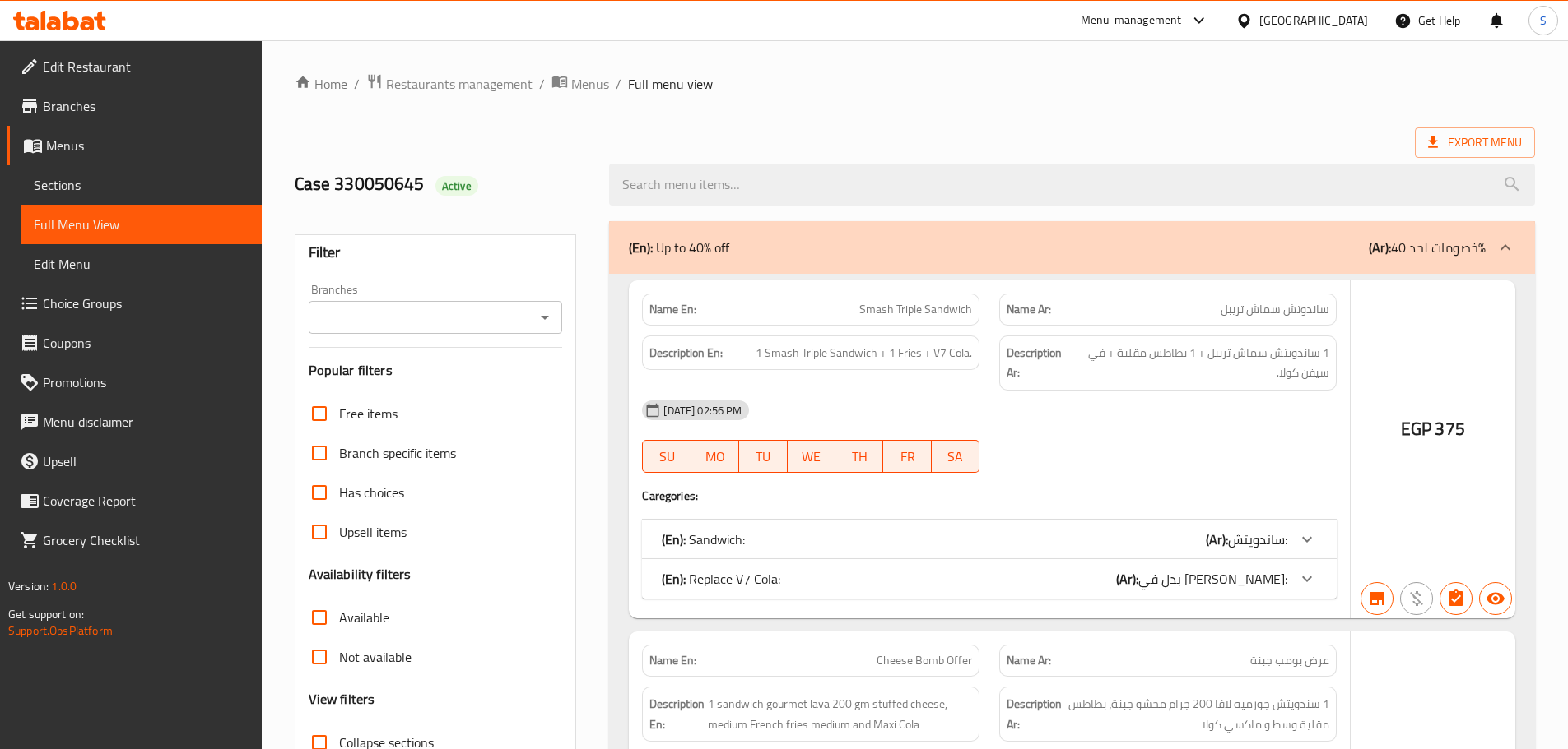
click at [86, 146] on div at bounding box center [784, 374] width 1568 height 749
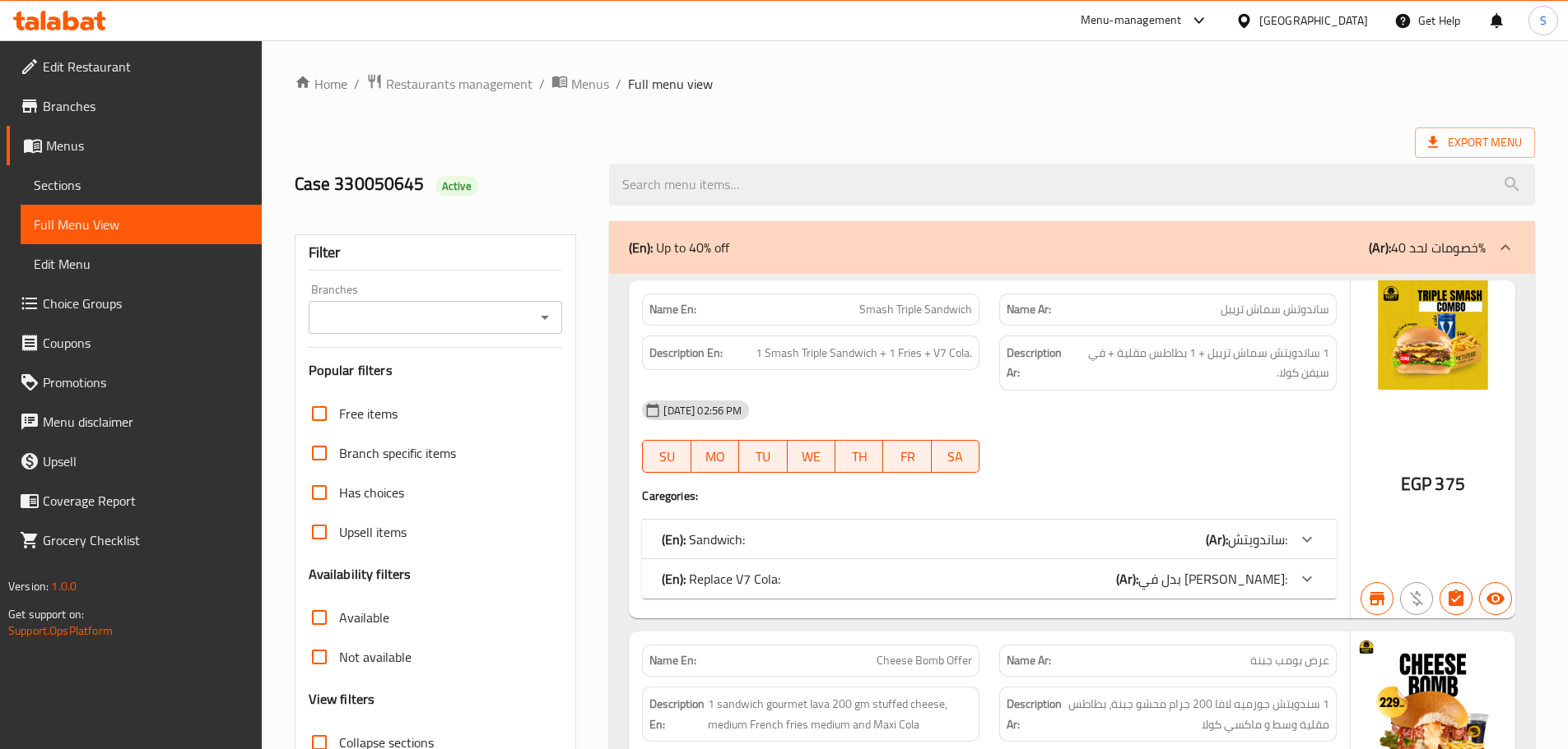
click at [82, 143] on span "Menus" at bounding box center [147, 145] width 202 height 19
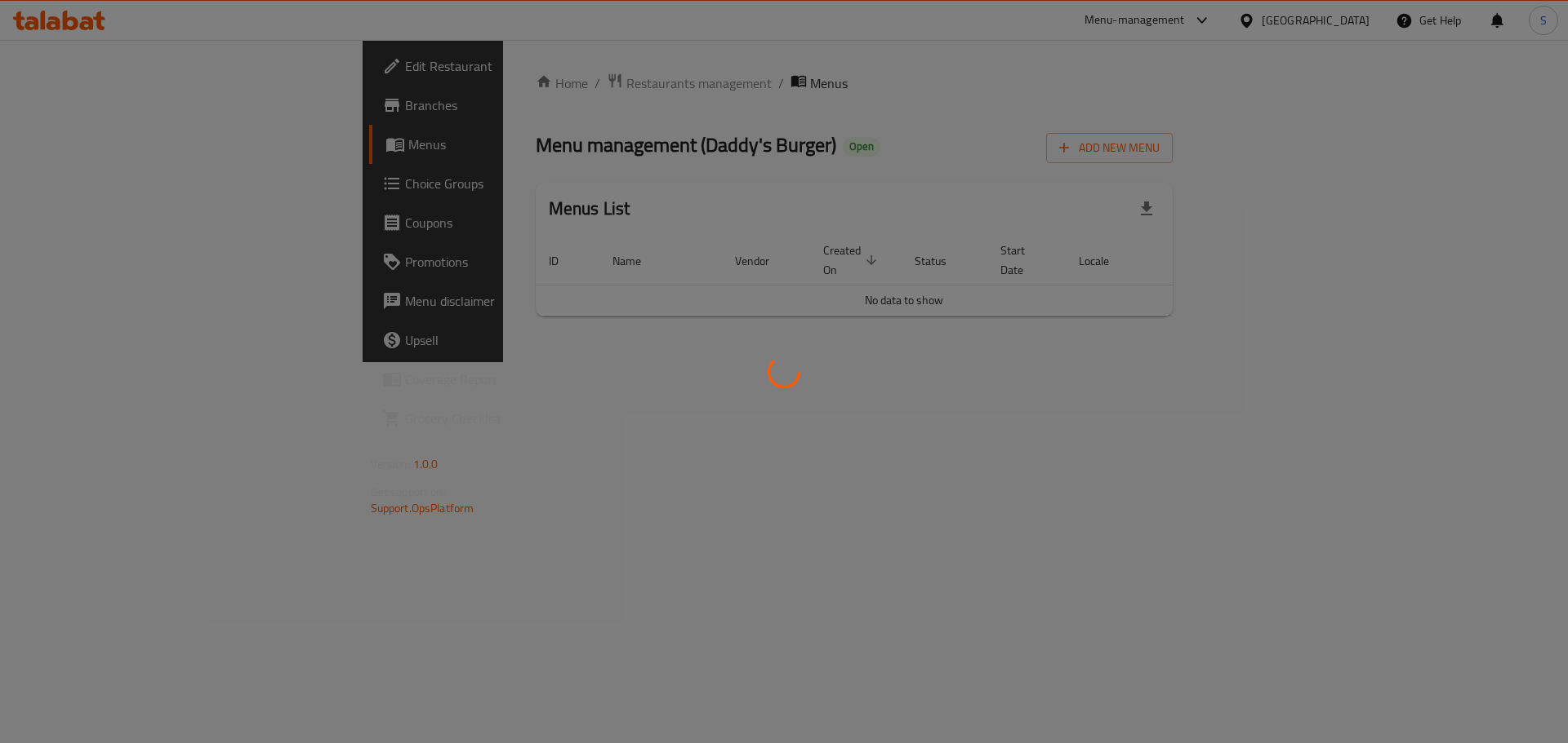
click at [81, 142] on div at bounding box center [784, 372] width 1568 height 743
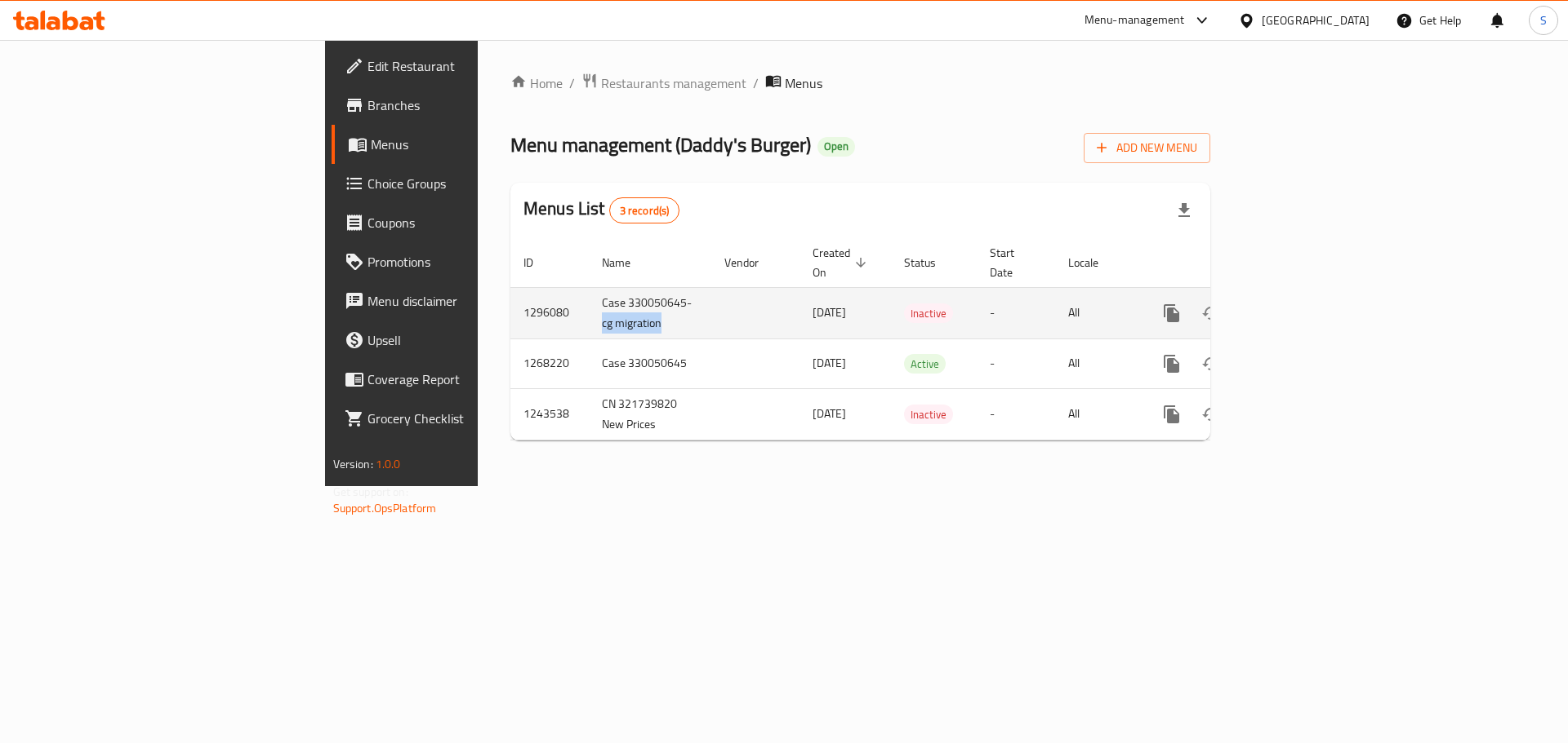
drag, startPoint x: 445, startPoint y: 307, endPoint x: 380, endPoint y: 303, distance: 65.1
click at [589, 303] on td "Case 330050645-cg migration" at bounding box center [650, 313] width 123 height 52
copy td "cg migration"
